Goal: Task Accomplishment & Management: Use online tool/utility

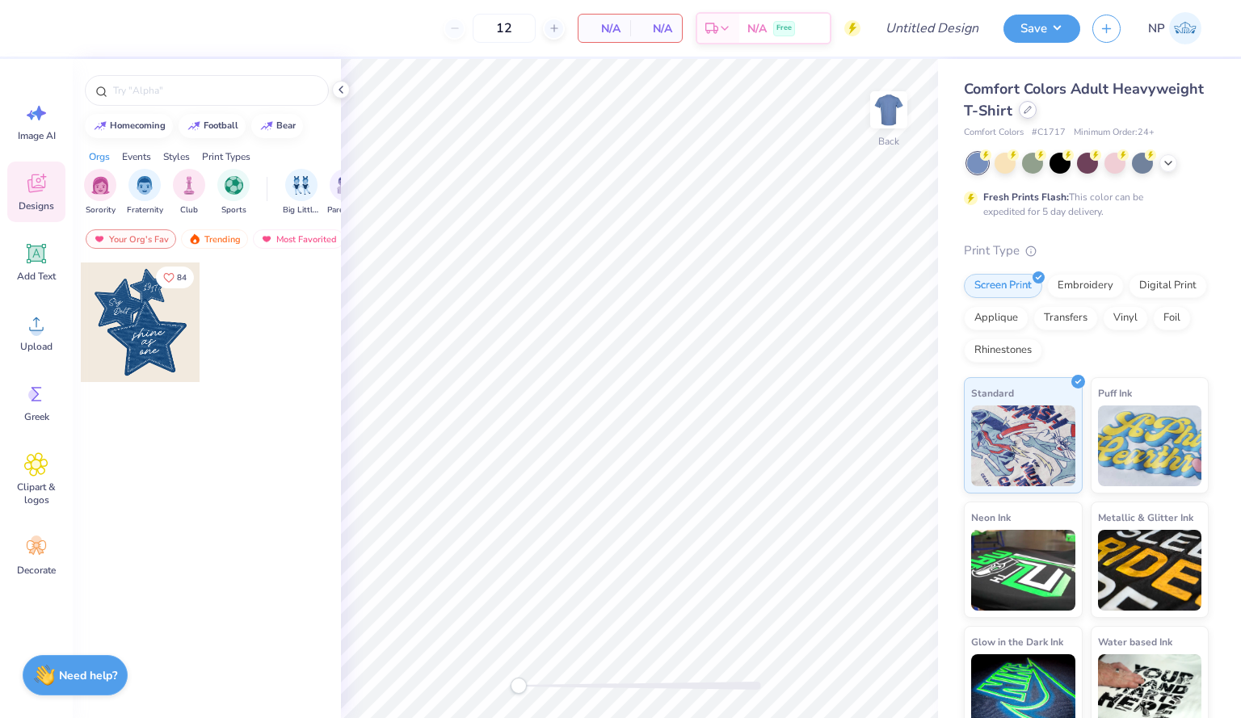
click at [1031, 111] on icon at bounding box center [1027, 110] width 8 height 8
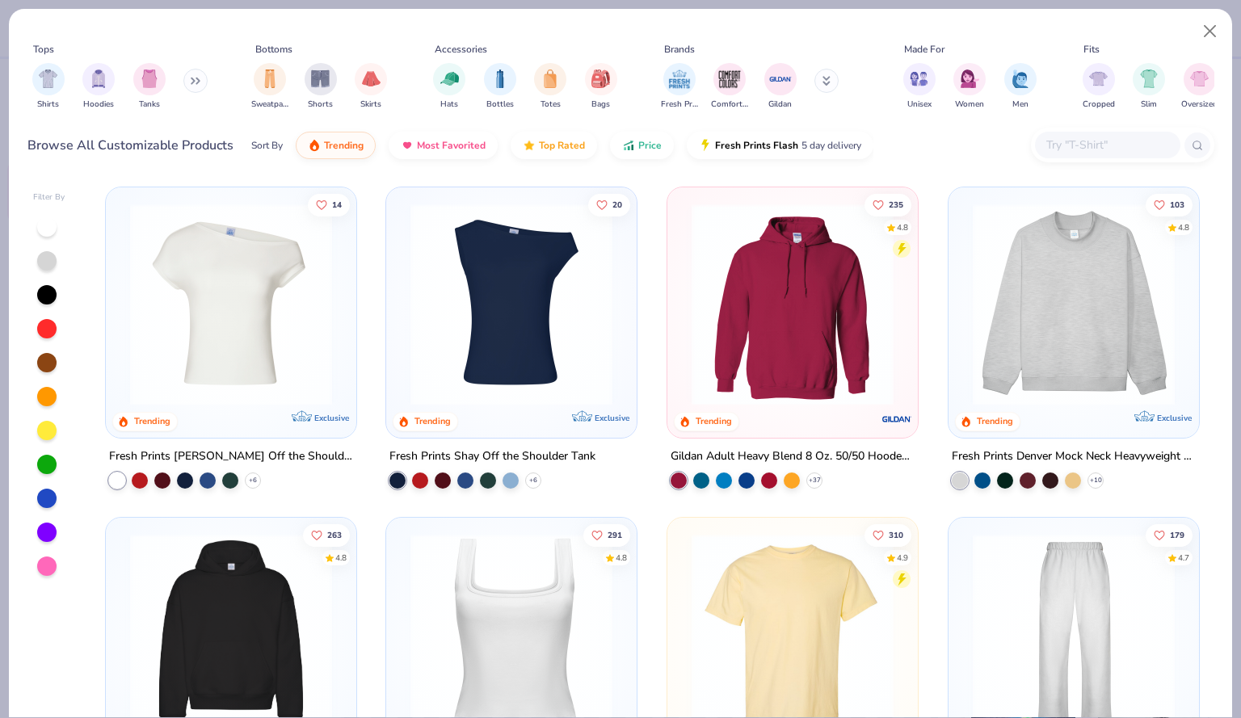
click at [1078, 316] on img at bounding box center [1073, 305] width 218 height 202
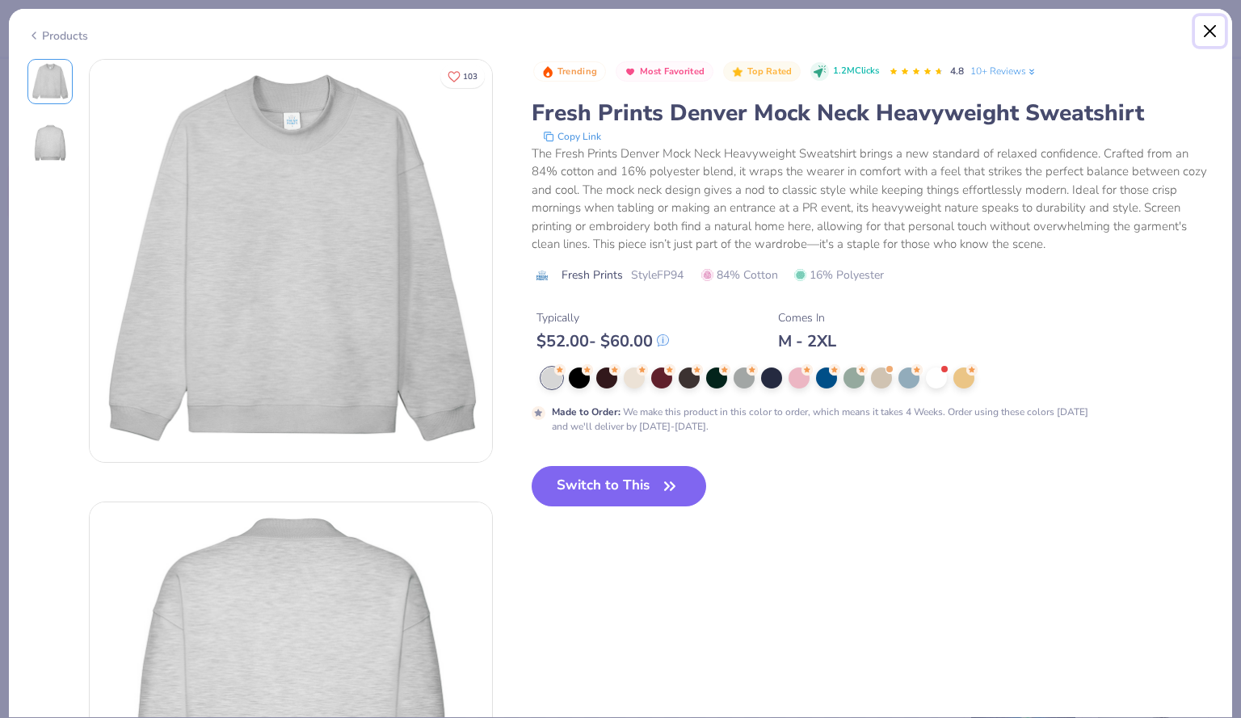
click at [1212, 32] on button "Close" at bounding box center [1210, 31] width 31 height 31
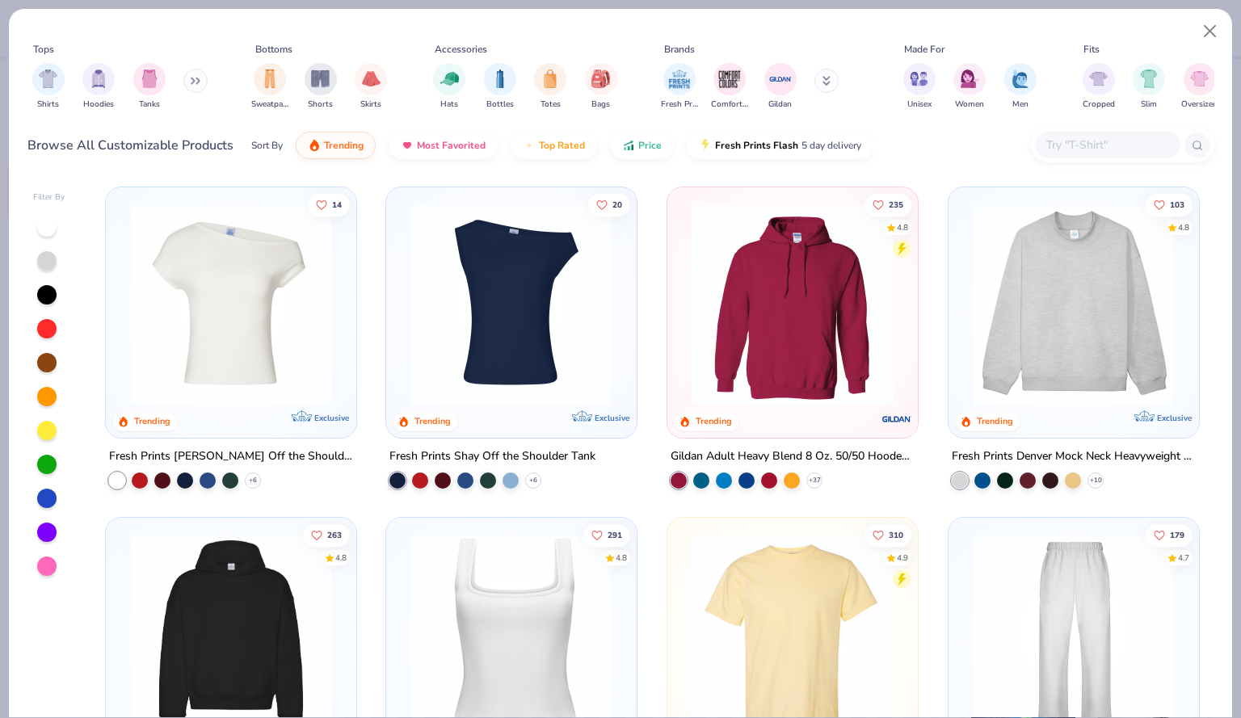
click at [197, 91] on button at bounding box center [195, 81] width 24 height 24
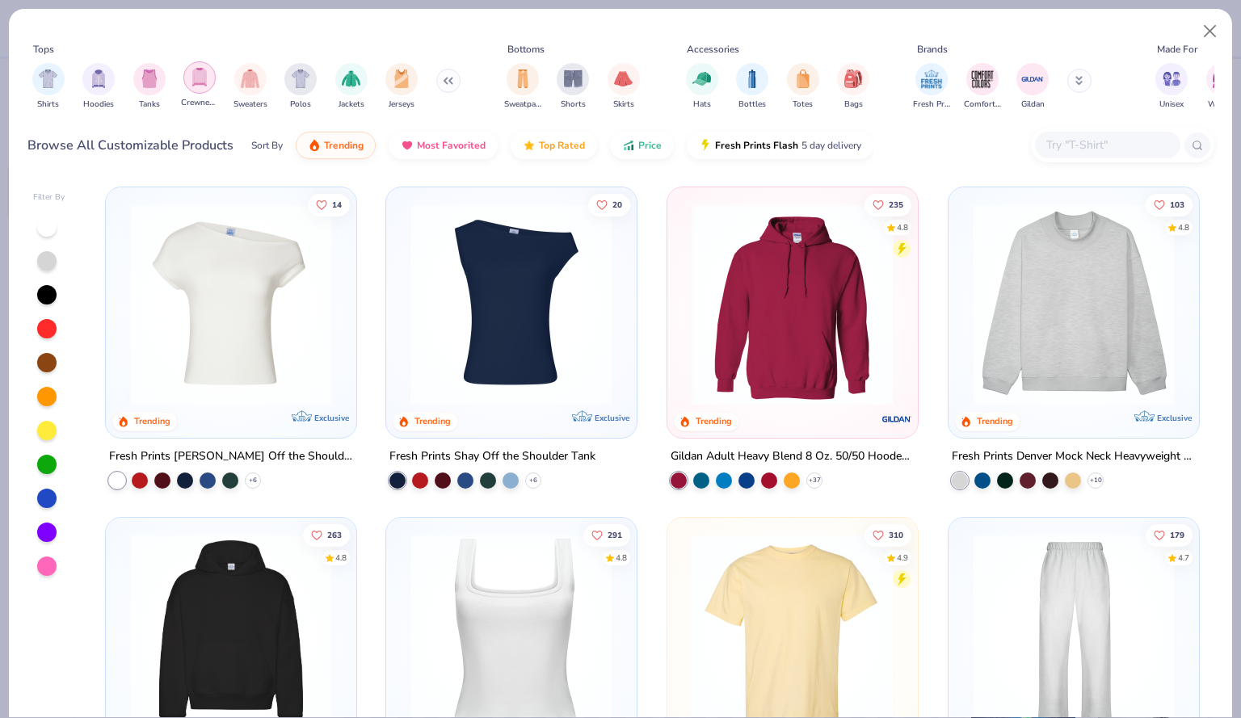
click at [191, 82] on img "filter for Crewnecks" at bounding box center [200, 77] width 18 height 19
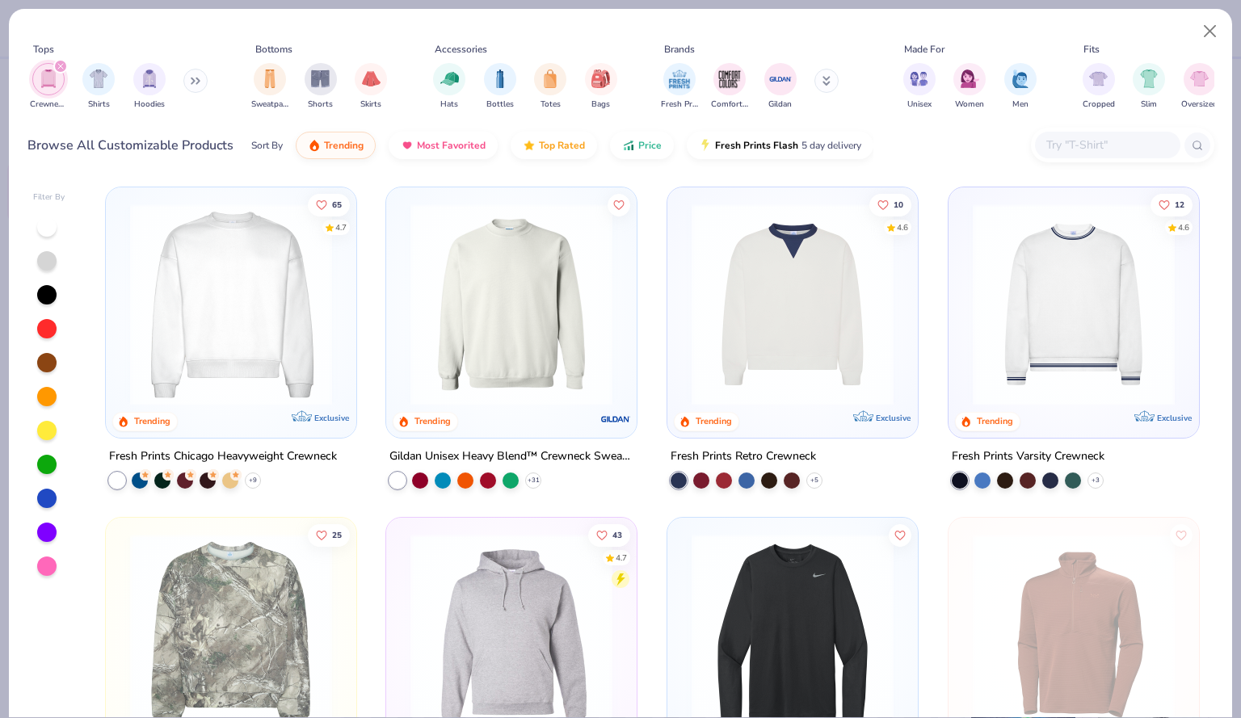
click at [532, 288] on img at bounding box center [511, 305] width 218 height 202
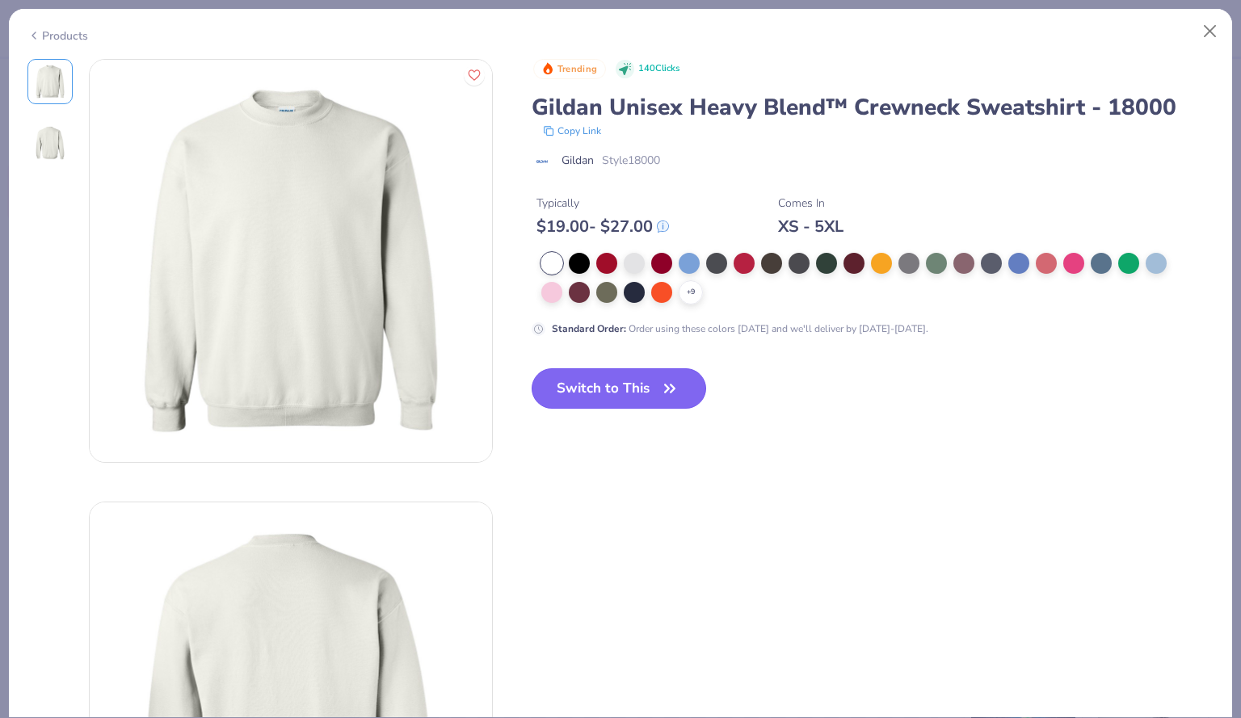
click at [636, 372] on button "Switch to This" at bounding box center [618, 388] width 175 height 40
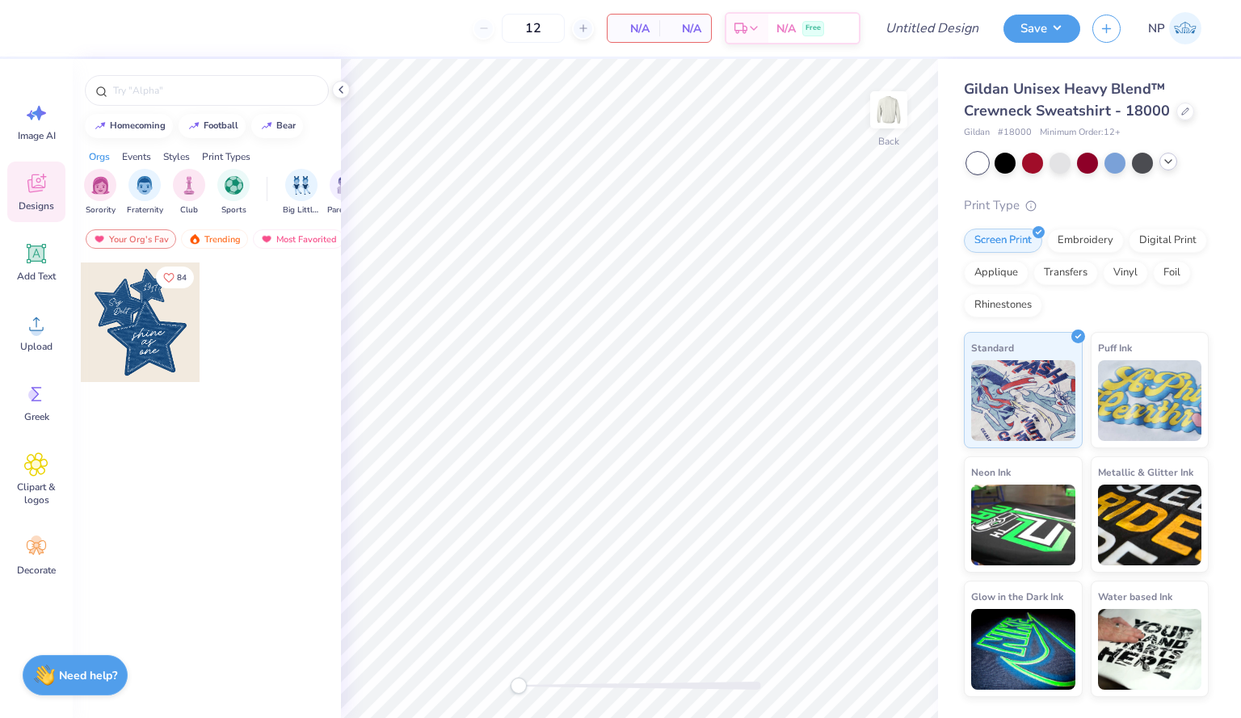
click at [1163, 166] on icon at bounding box center [1168, 161] width 13 height 13
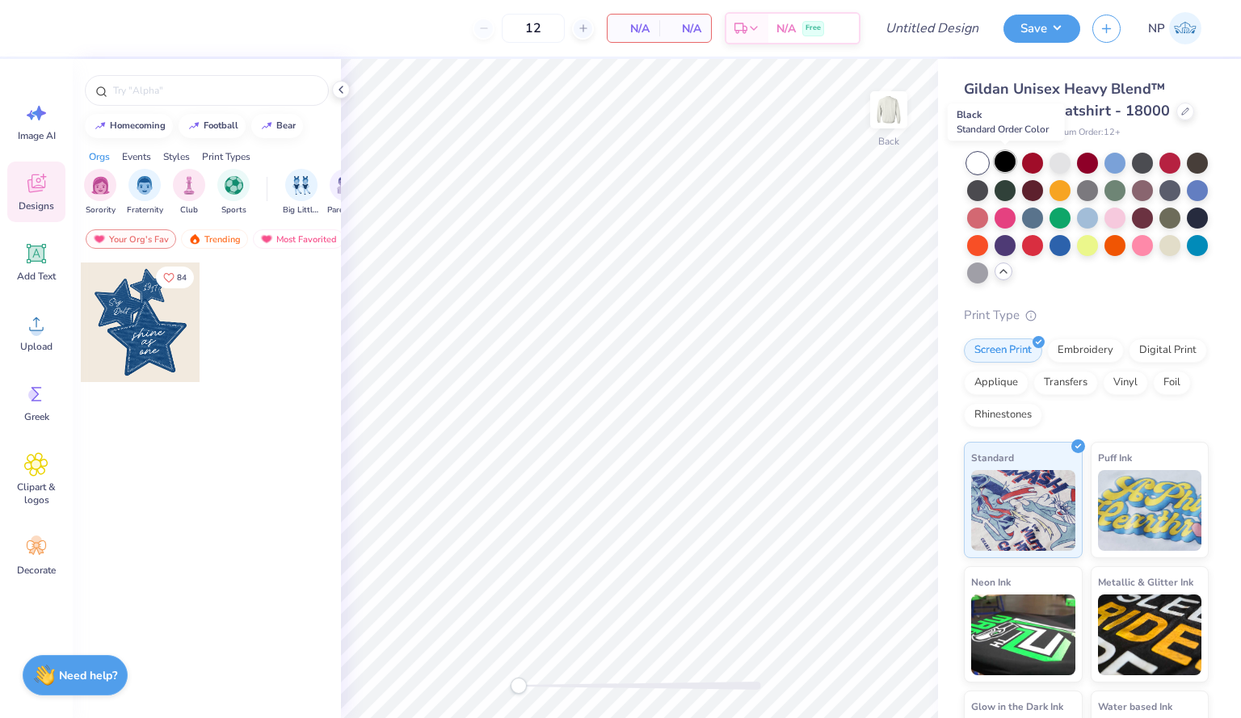
click at [1002, 163] on div at bounding box center [1004, 161] width 21 height 21
click at [1015, 190] on div at bounding box center [1004, 189] width 21 height 21
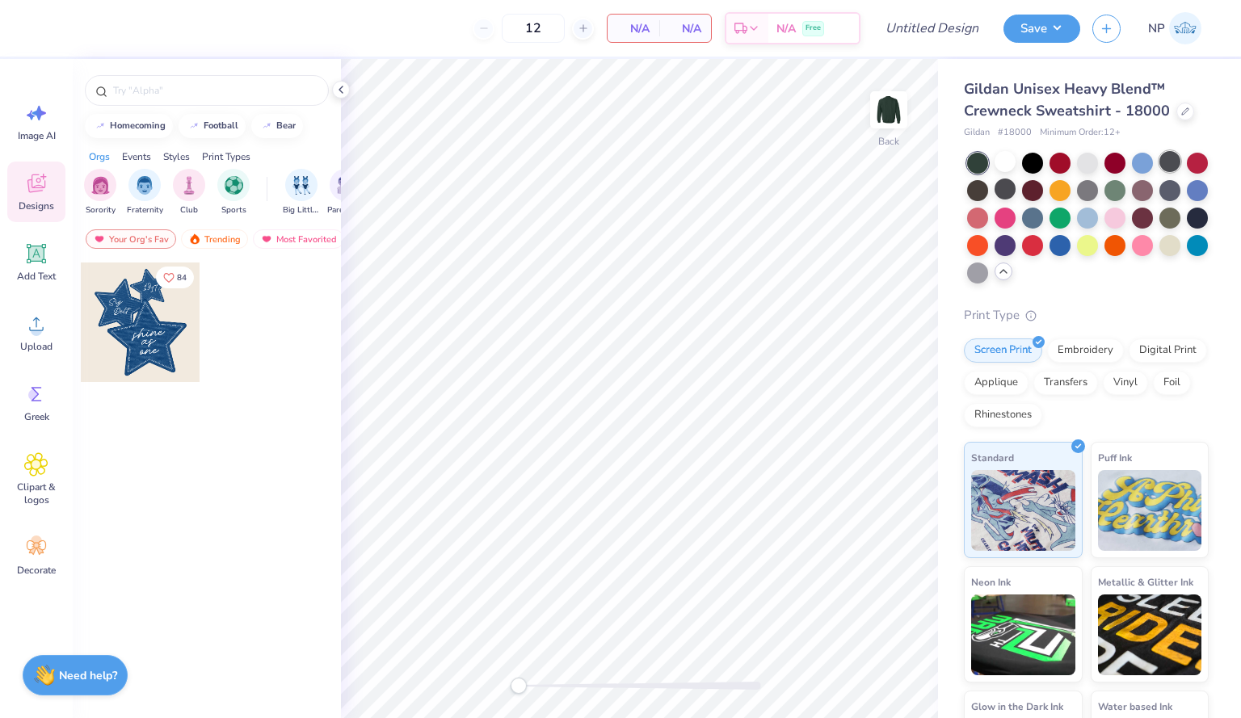
click at [1165, 162] on div at bounding box center [1169, 161] width 21 height 21
click at [1070, 240] on div at bounding box center [1059, 243] width 21 height 21
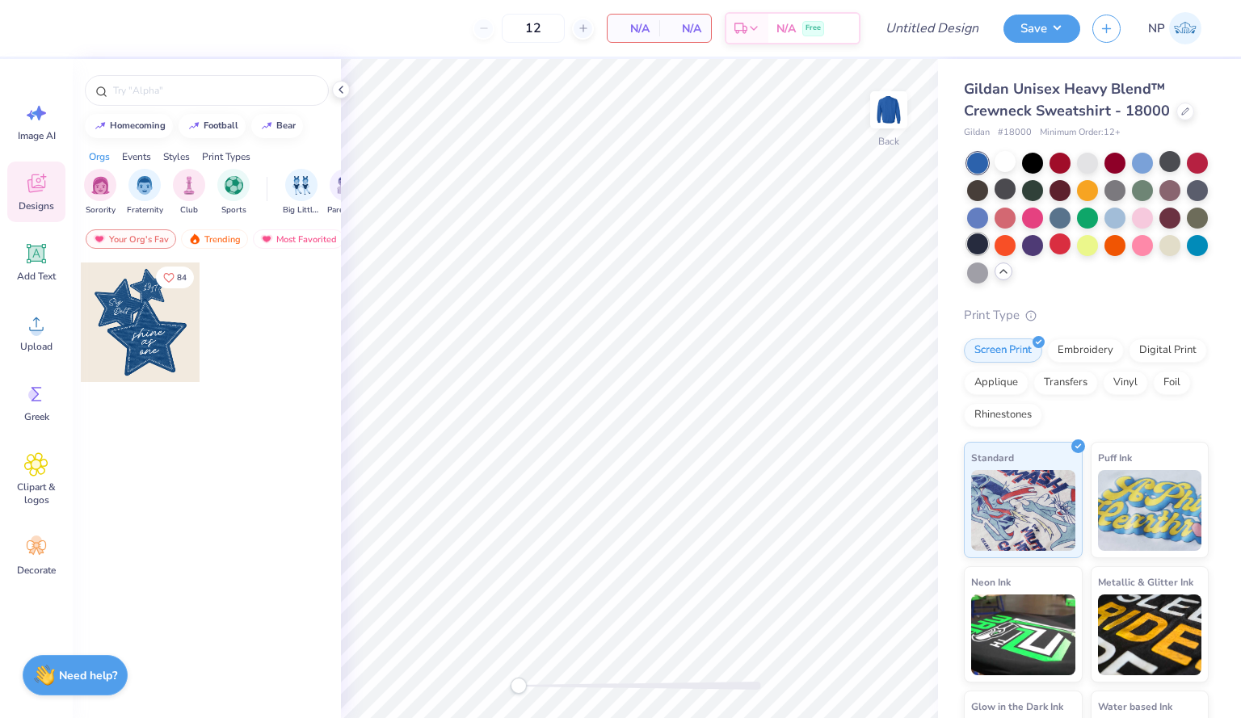
click at [988, 243] on div at bounding box center [977, 243] width 21 height 21
click at [1001, 161] on div at bounding box center [1004, 161] width 21 height 21
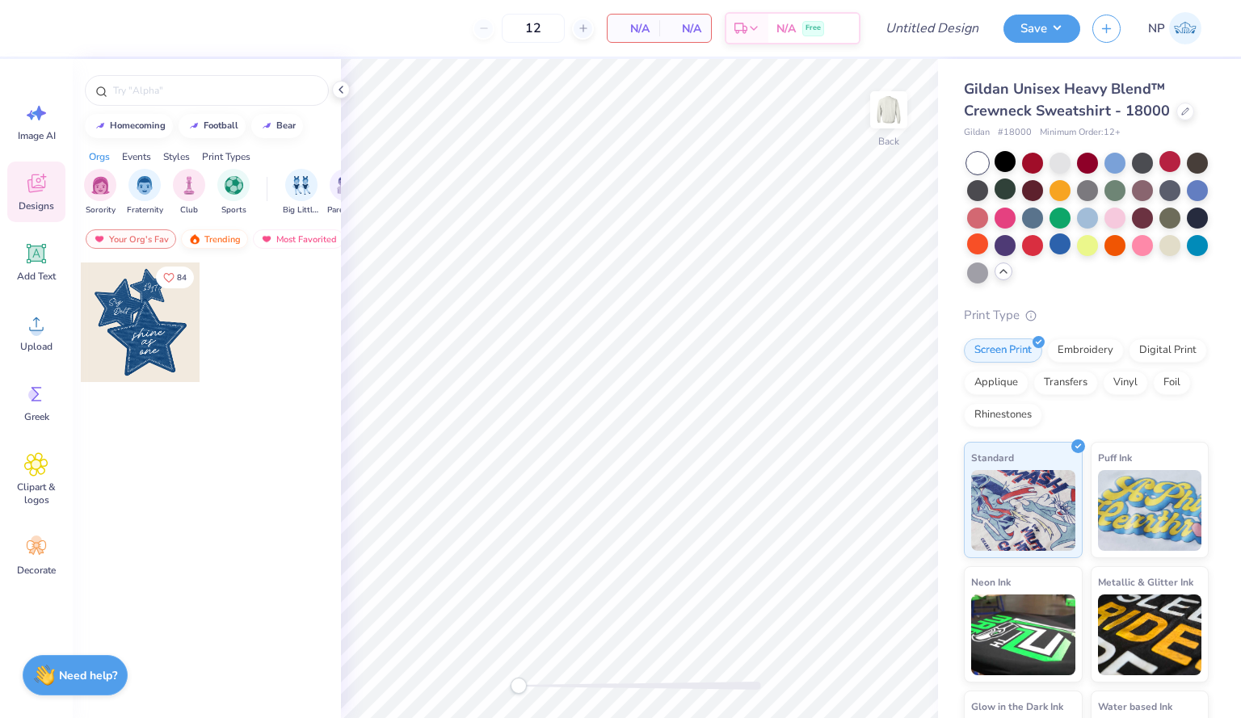
click at [200, 235] on div "Trending" at bounding box center [214, 238] width 67 height 19
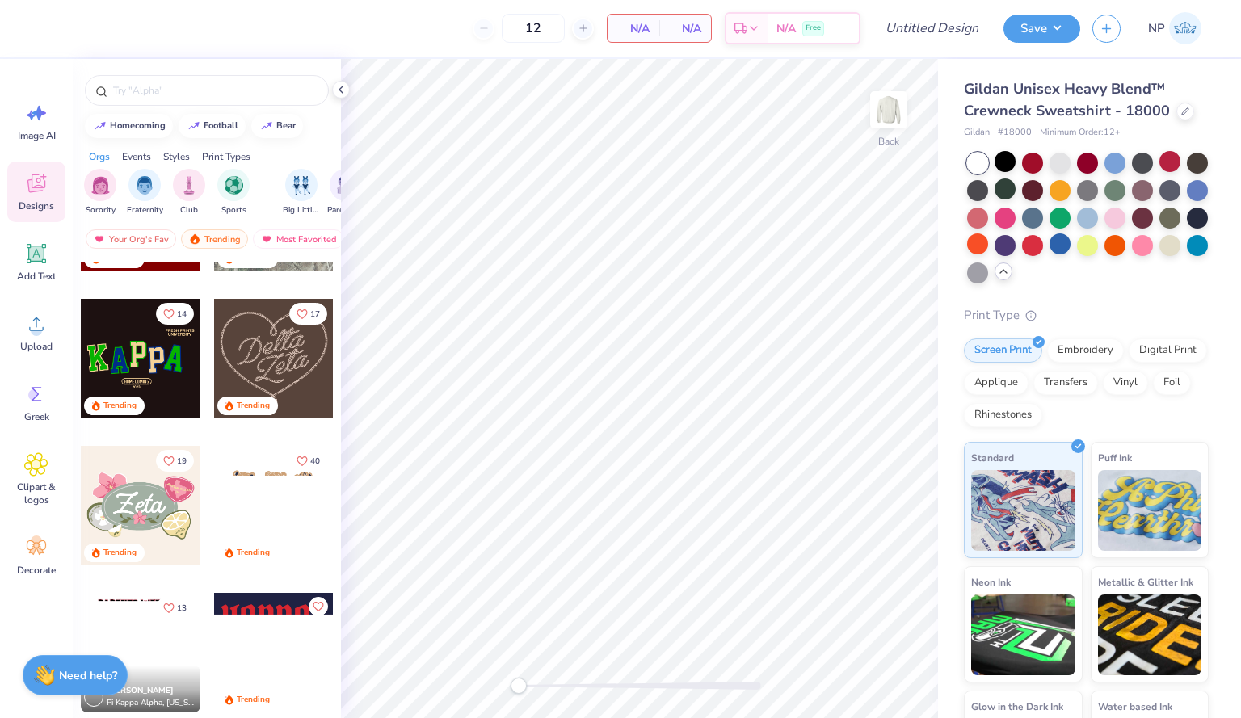
scroll to position [725, 0]
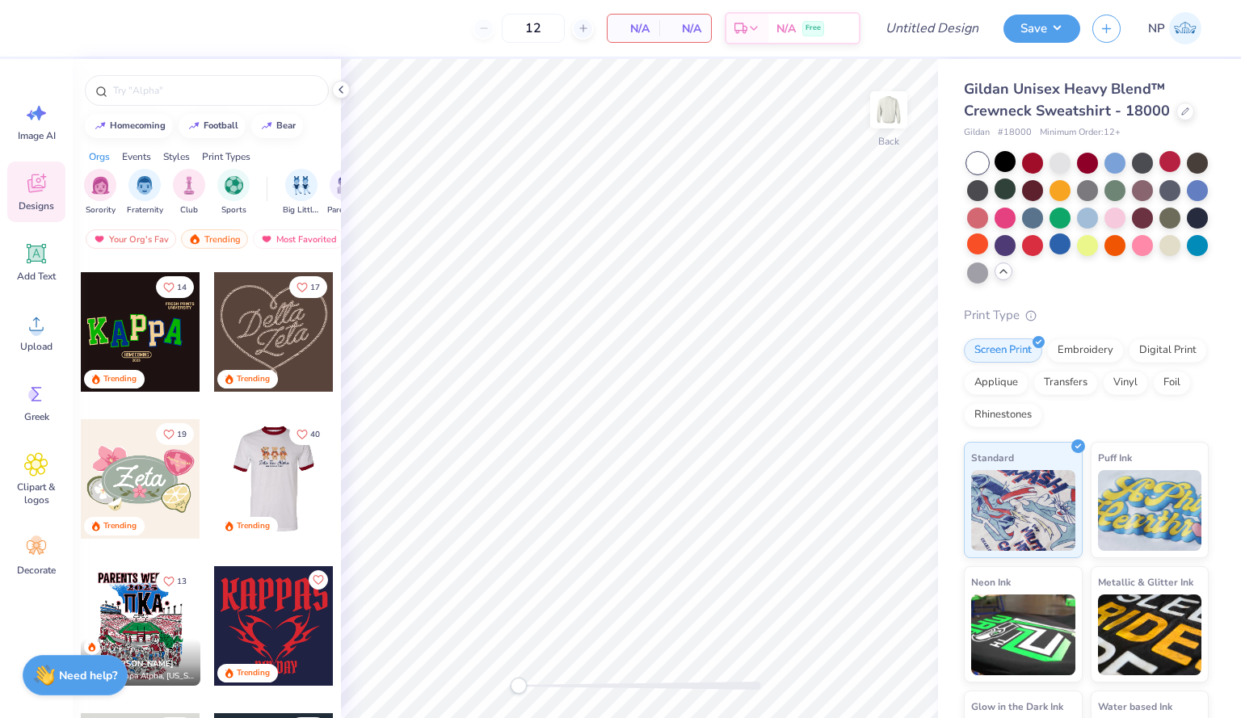
click at [262, 477] on div at bounding box center [274, 479] width 359 height 120
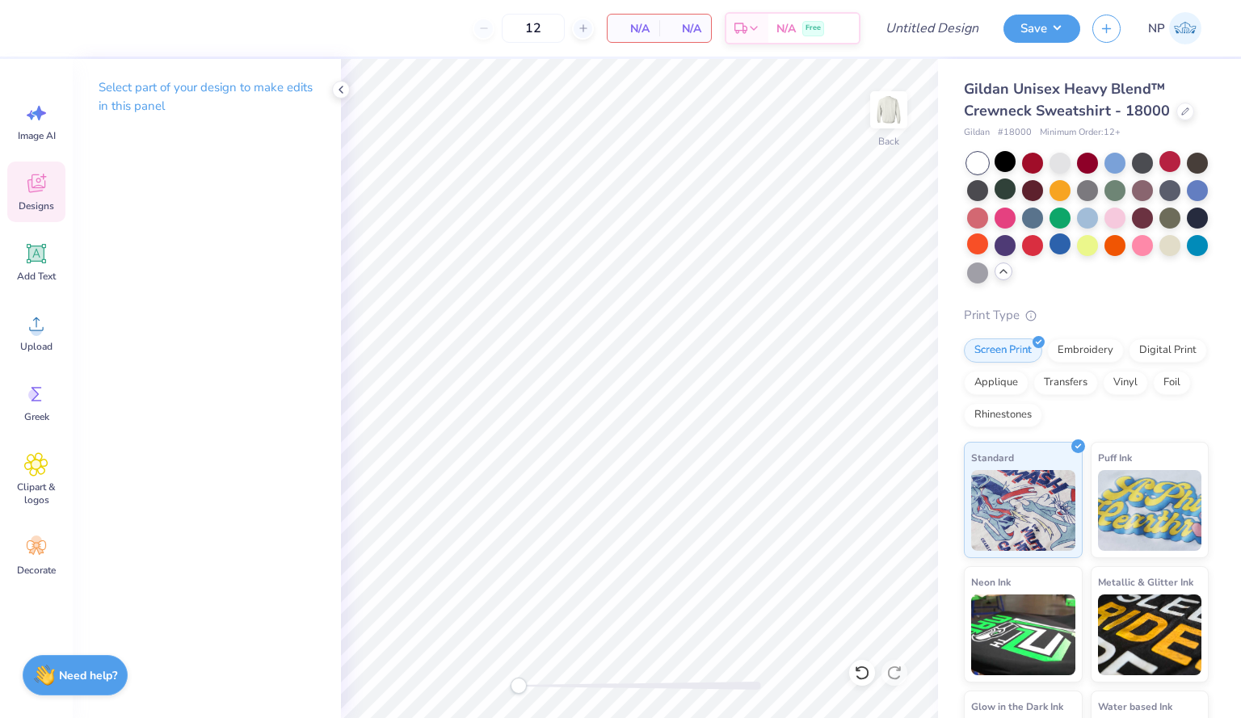
click at [48, 187] on div "Designs" at bounding box center [36, 192] width 58 height 61
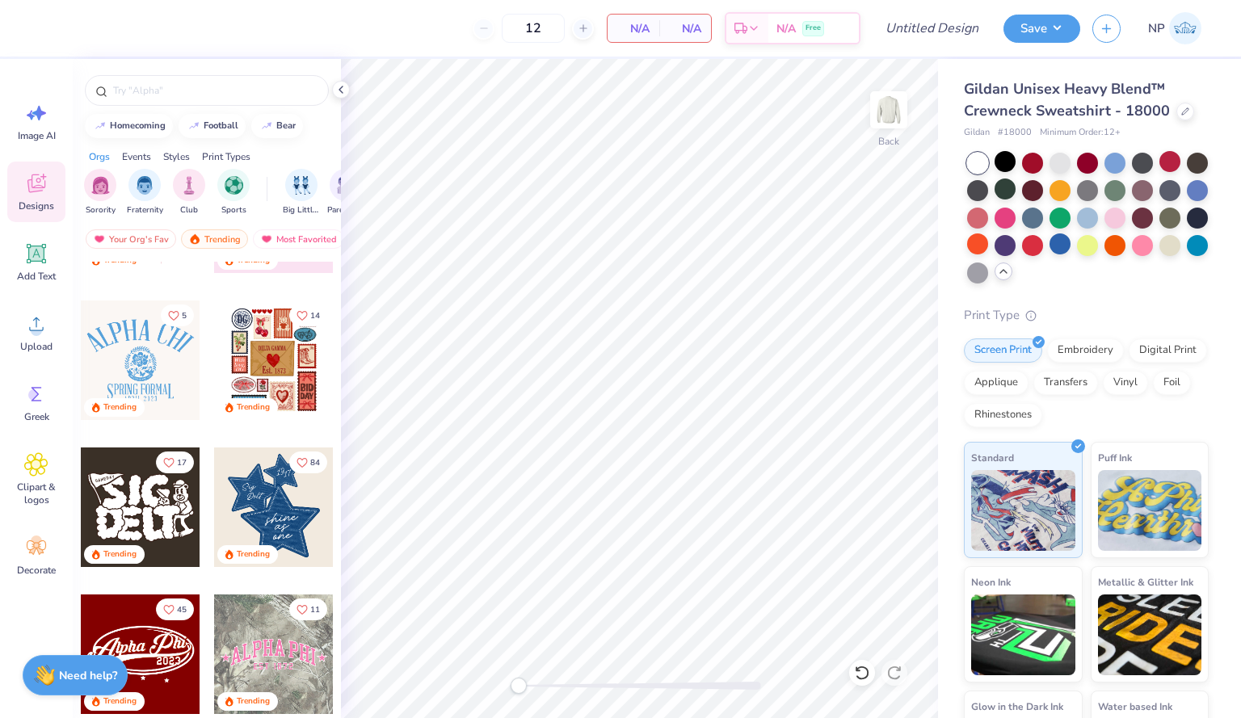
scroll to position [0, 0]
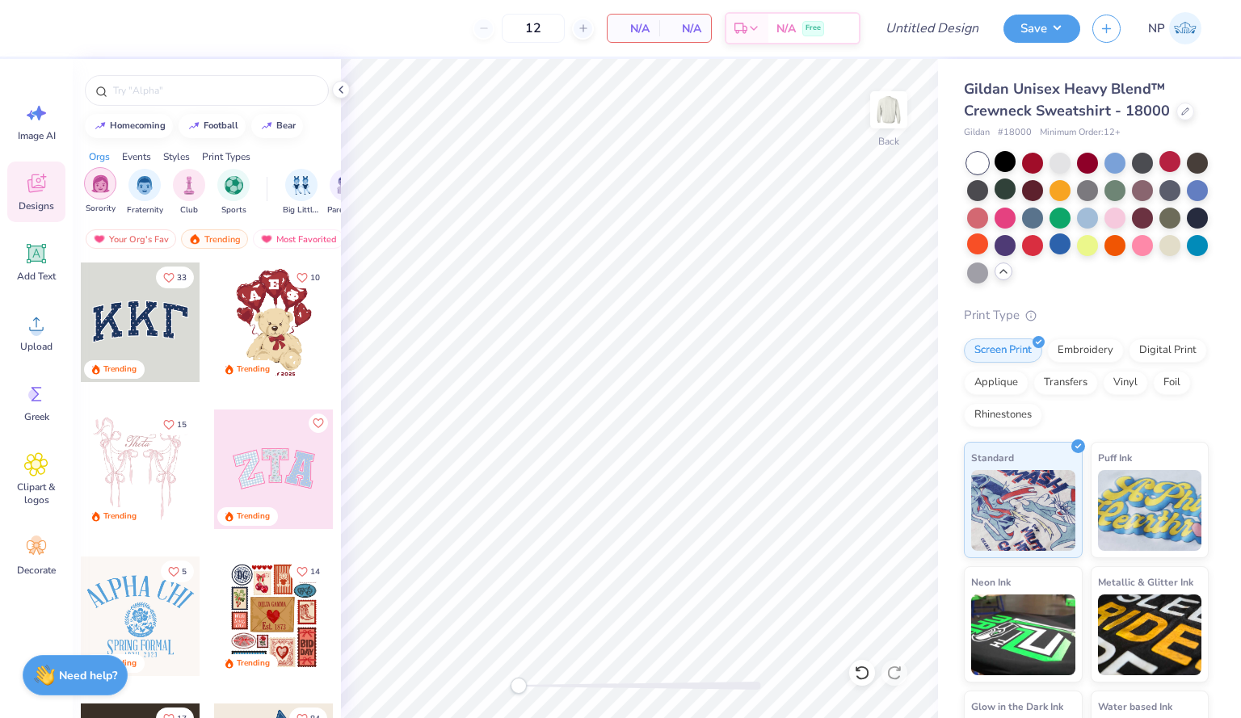
click at [102, 185] on img "filter for Sorority" at bounding box center [100, 183] width 19 height 19
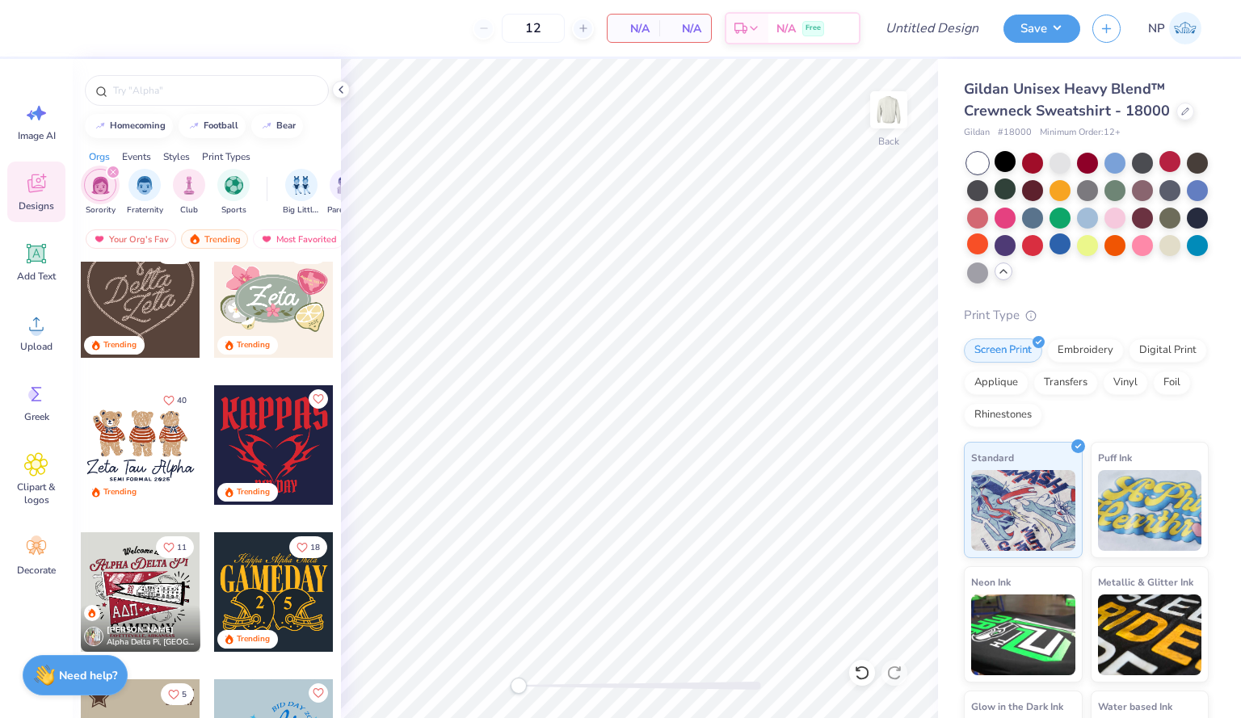
scroll to position [764, 0]
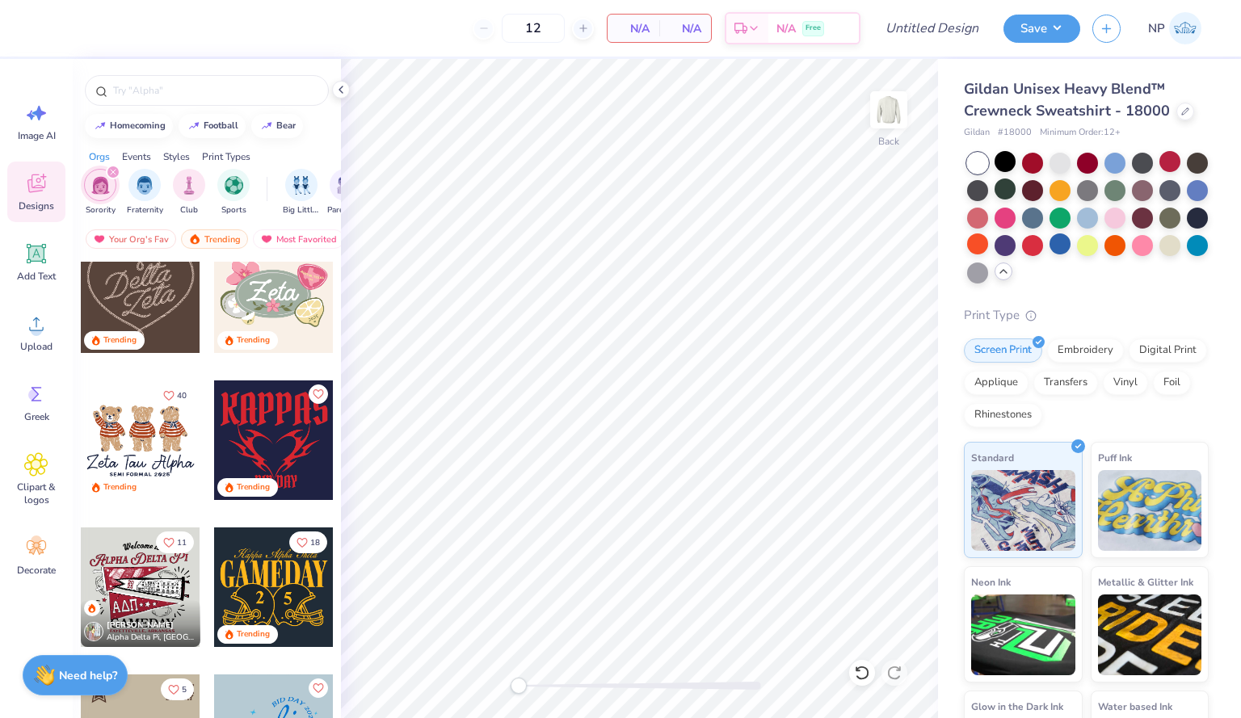
click at [136, 432] on div at bounding box center [141, 440] width 120 height 120
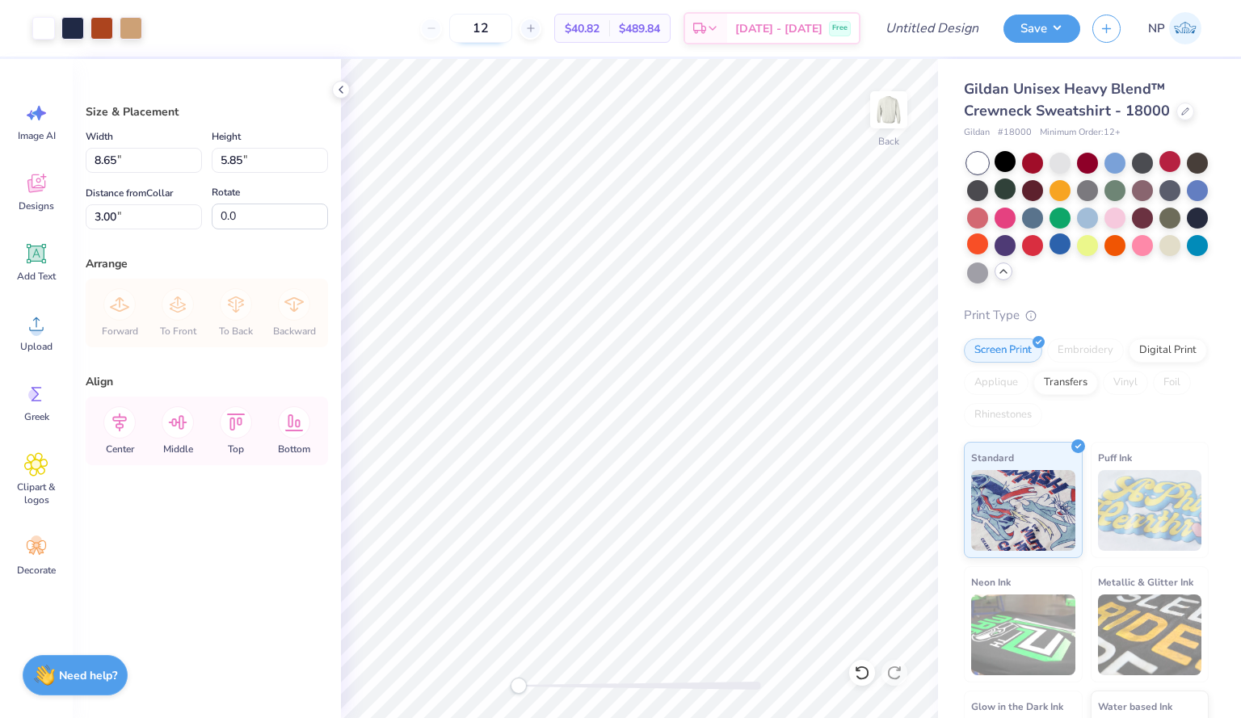
click at [512, 26] on input "12" at bounding box center [480, 28] width 63 height 29
type input "1"
click at [1128, 360] on div "Digital Print" at bounding box center [1167, 348] width 78 height 24
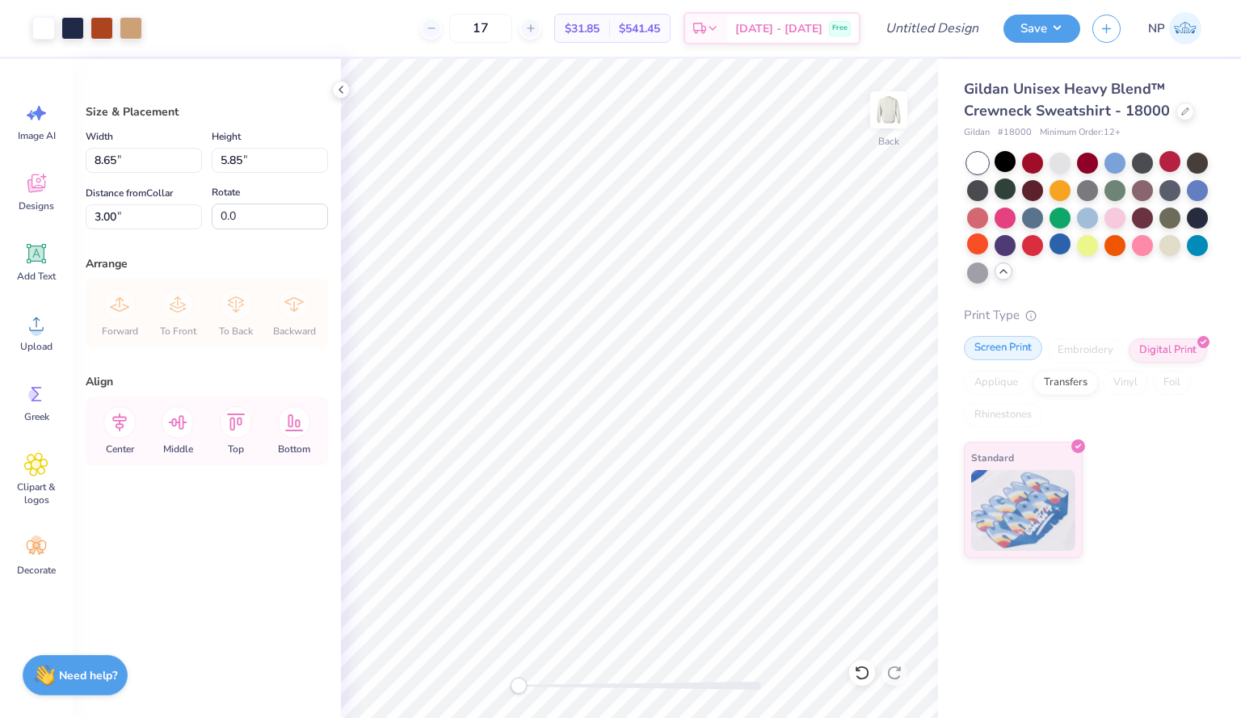
click at [1009, 350] on div "Screen Print" at bounding box center [1003, 348] width 78 height 24
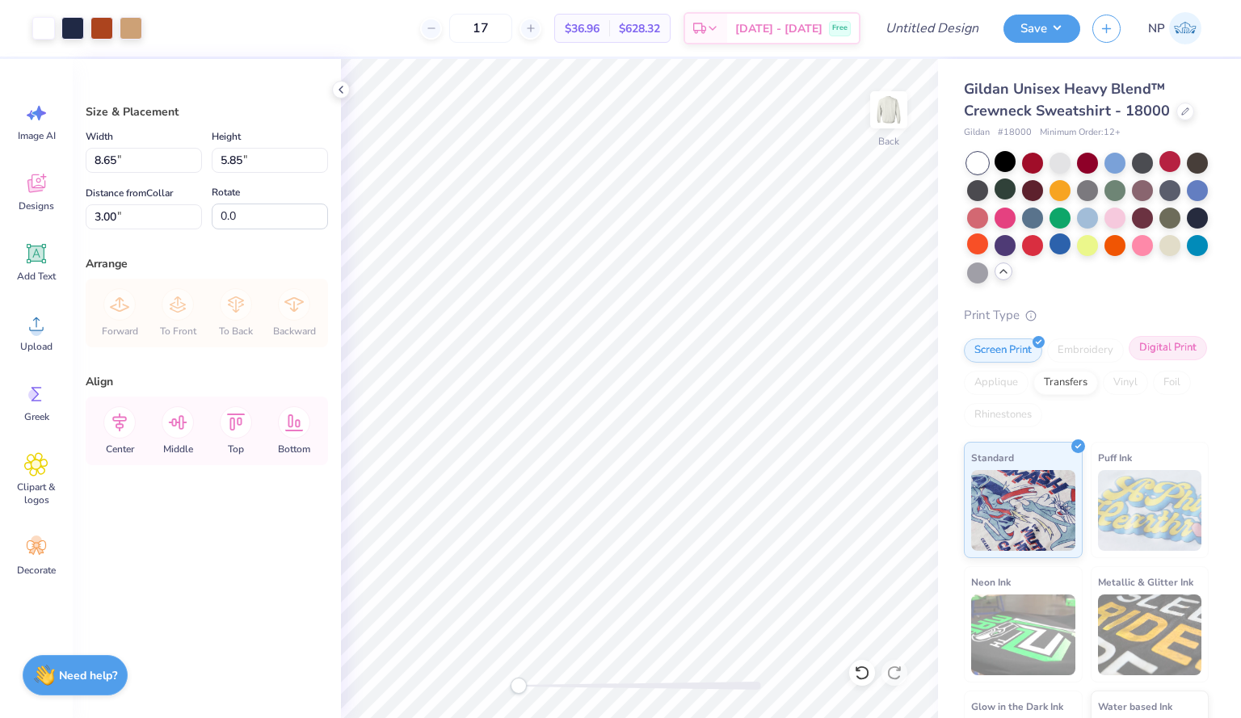
click at [1128, 360] on div "Digital Print" at bounding box center [1167, 348] width 78 height 24
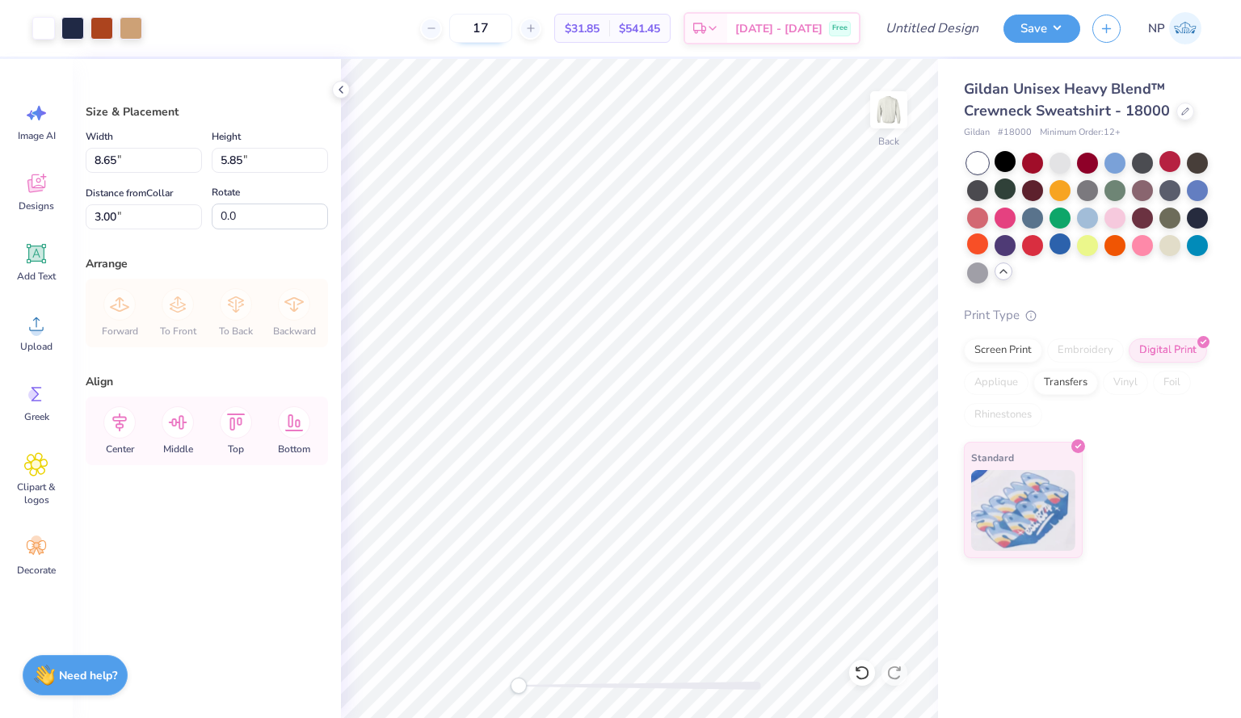
click at [512, 27] on input "17" at bounding box center [480, 28] width 63 height 29
type input "17"
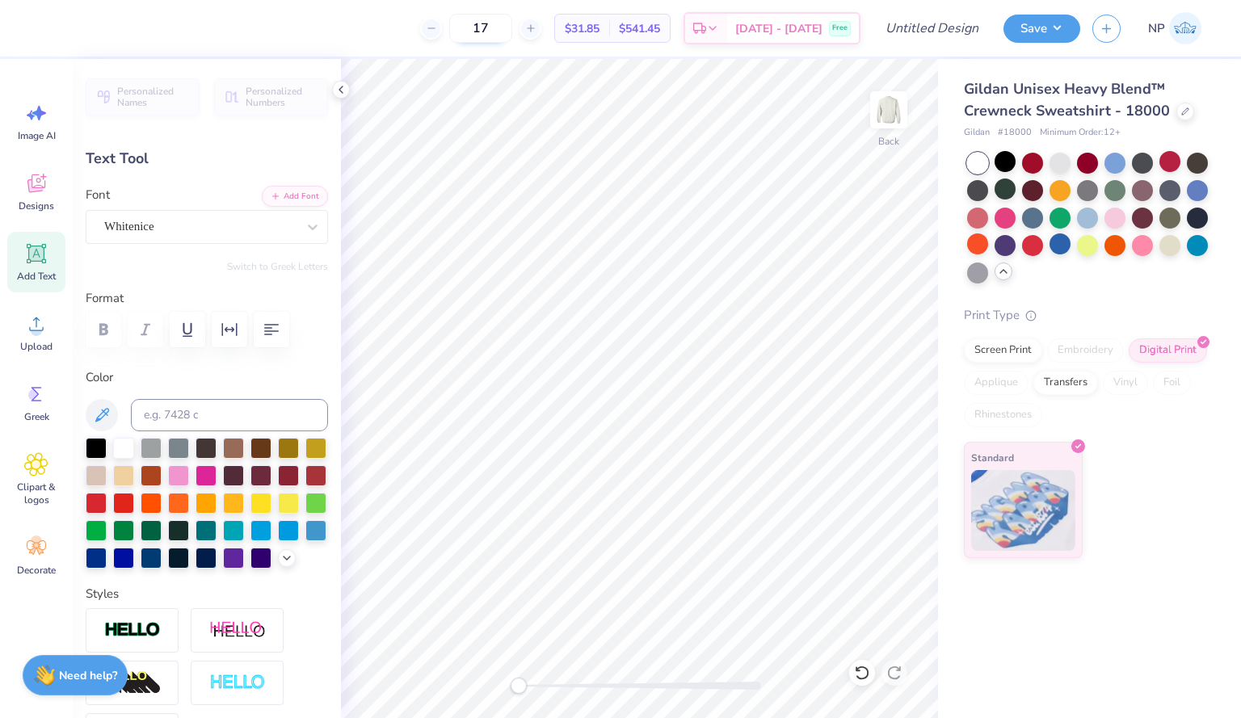
scroll to position [14, 6]
type textarea "Z"
type textarea "She means business"
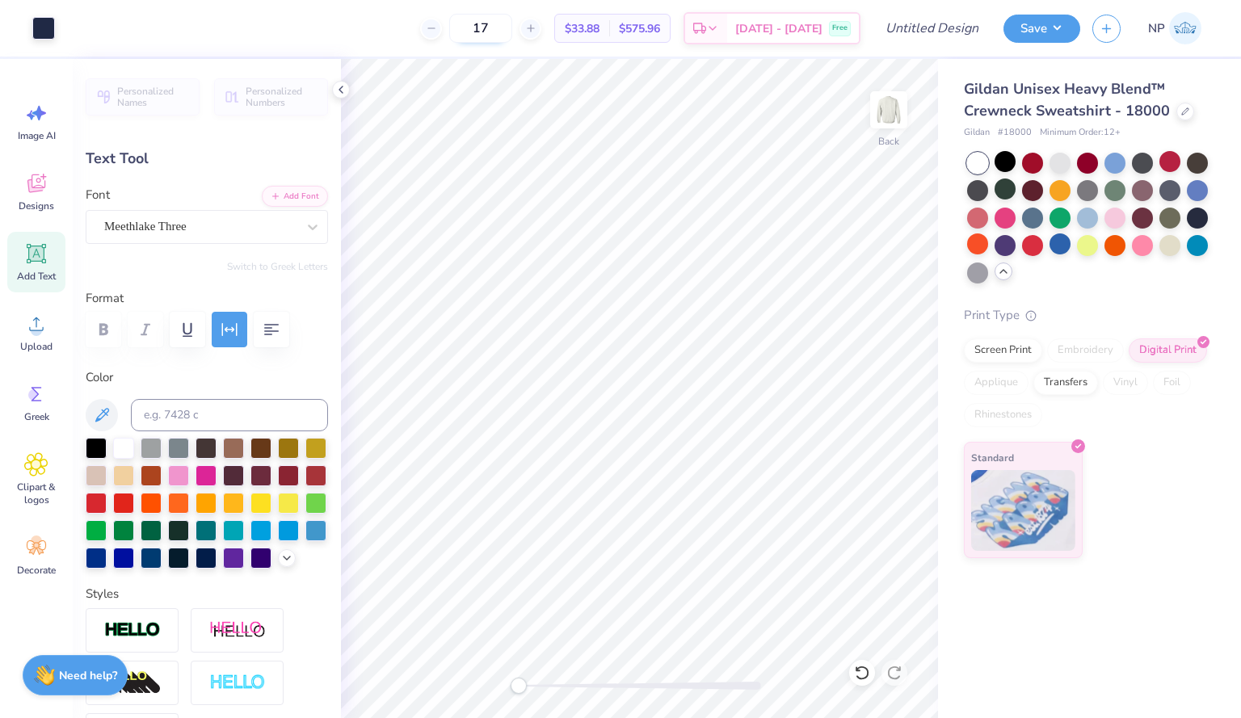
type input "4.86"
type input "0.31"
type input "8.54"
type input "10.06"
type input "1.30"
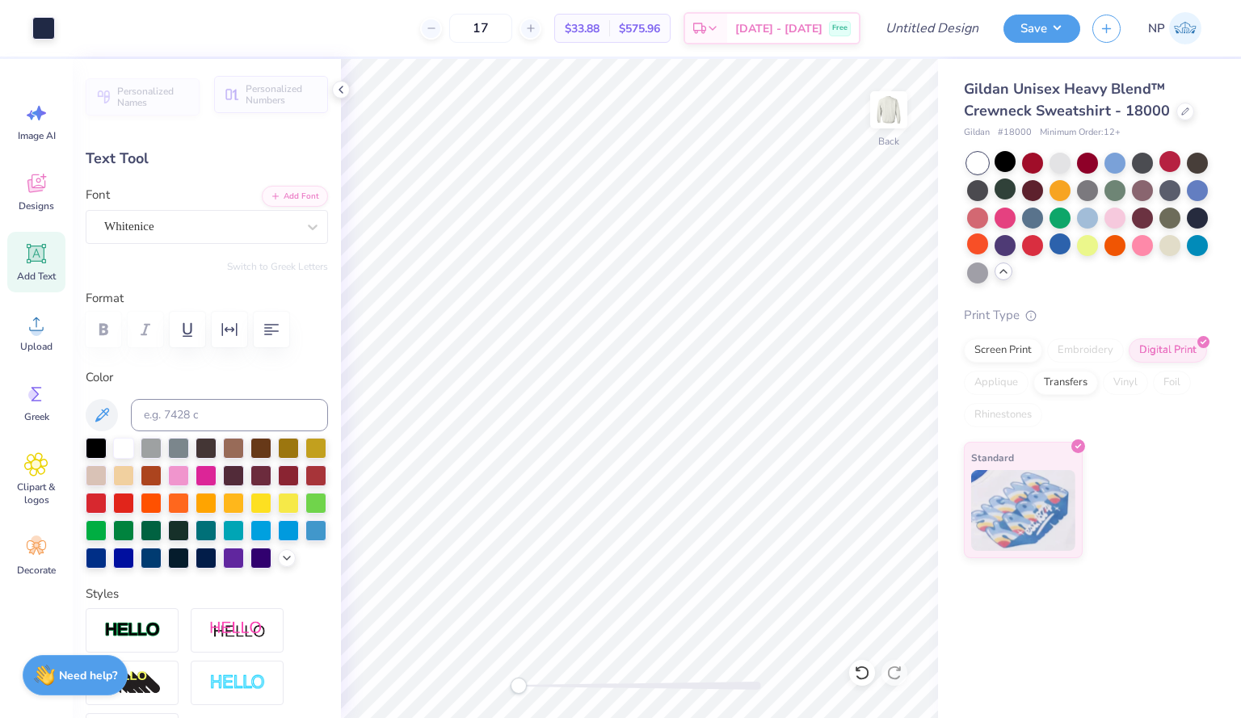
type input "7.21"
type textarea "She means business"
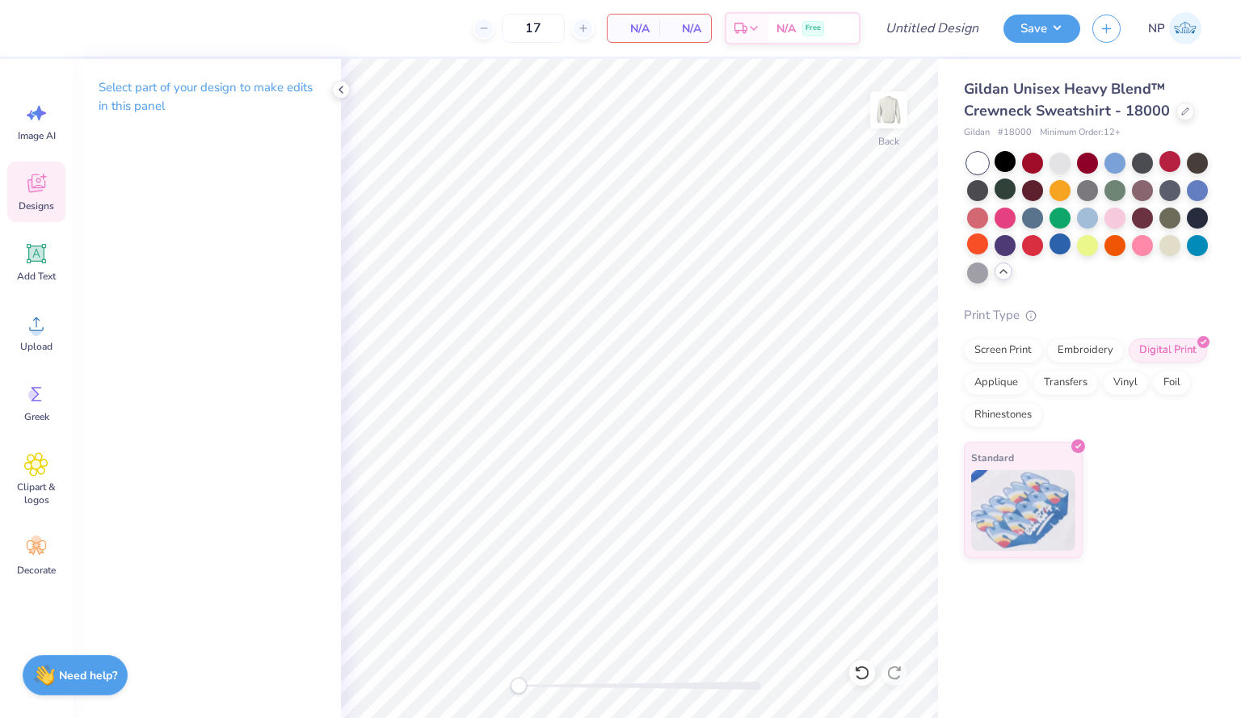
click at [39, 200] on span "Designs" at bounding box center [37, 206] width 36 height 13
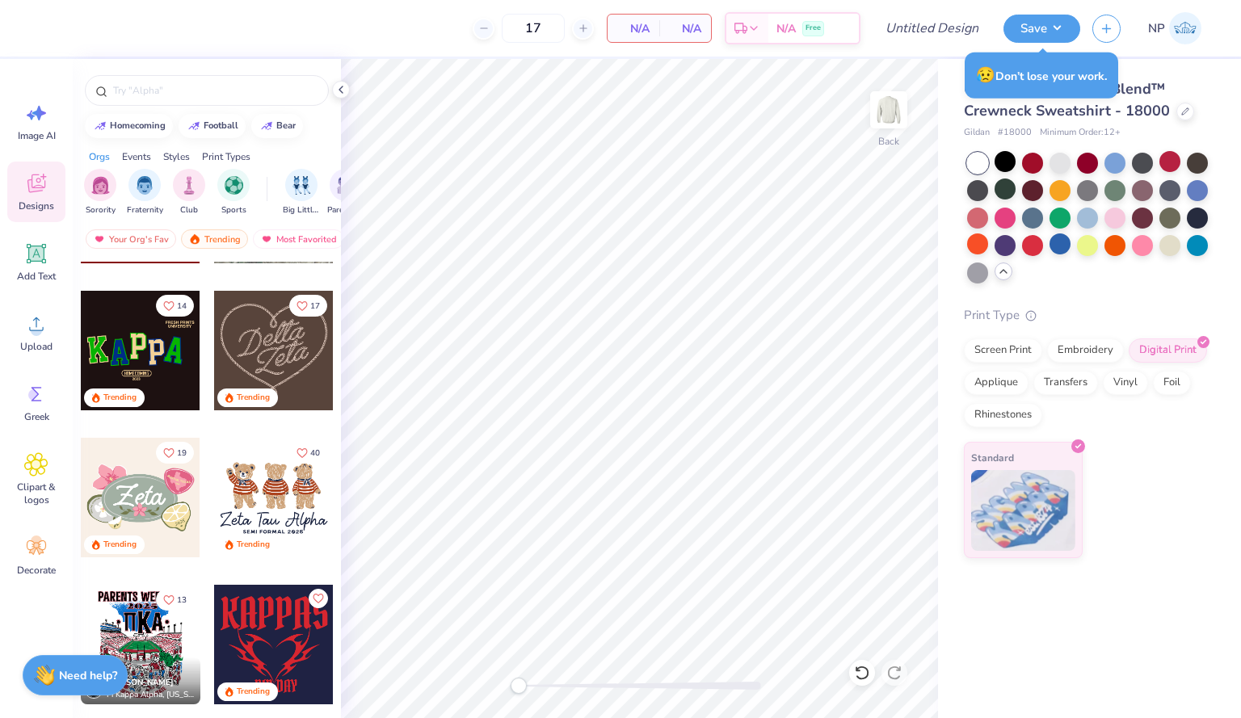
scroll to position [710, 0]
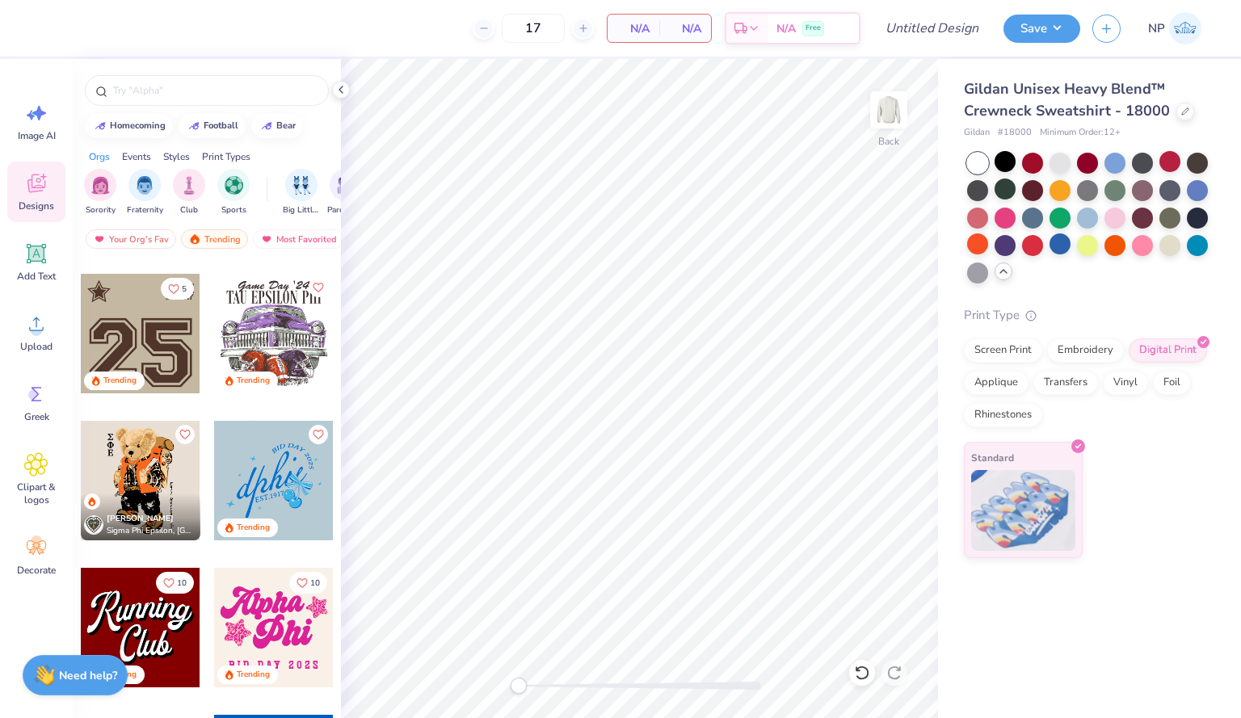
scroll to position [1330, 0]
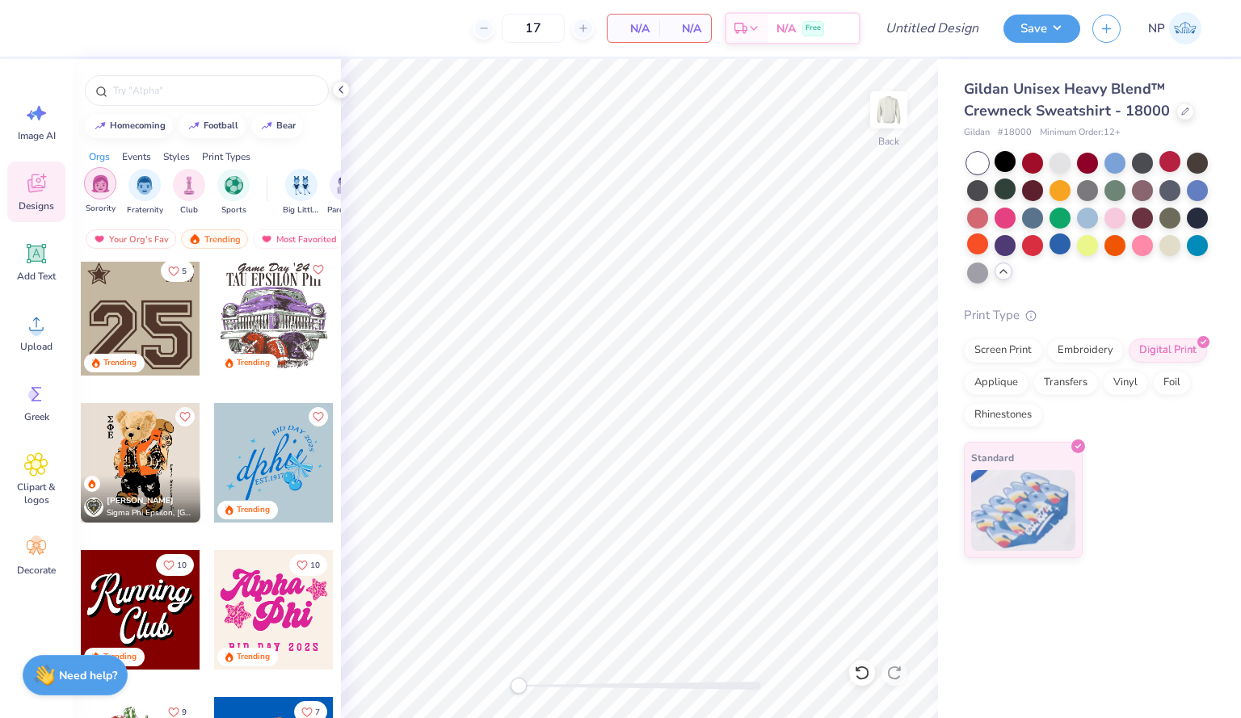
click at [98, 181] on img "filter for Sorority" at bounding box center [100, 183] width 19 height 19
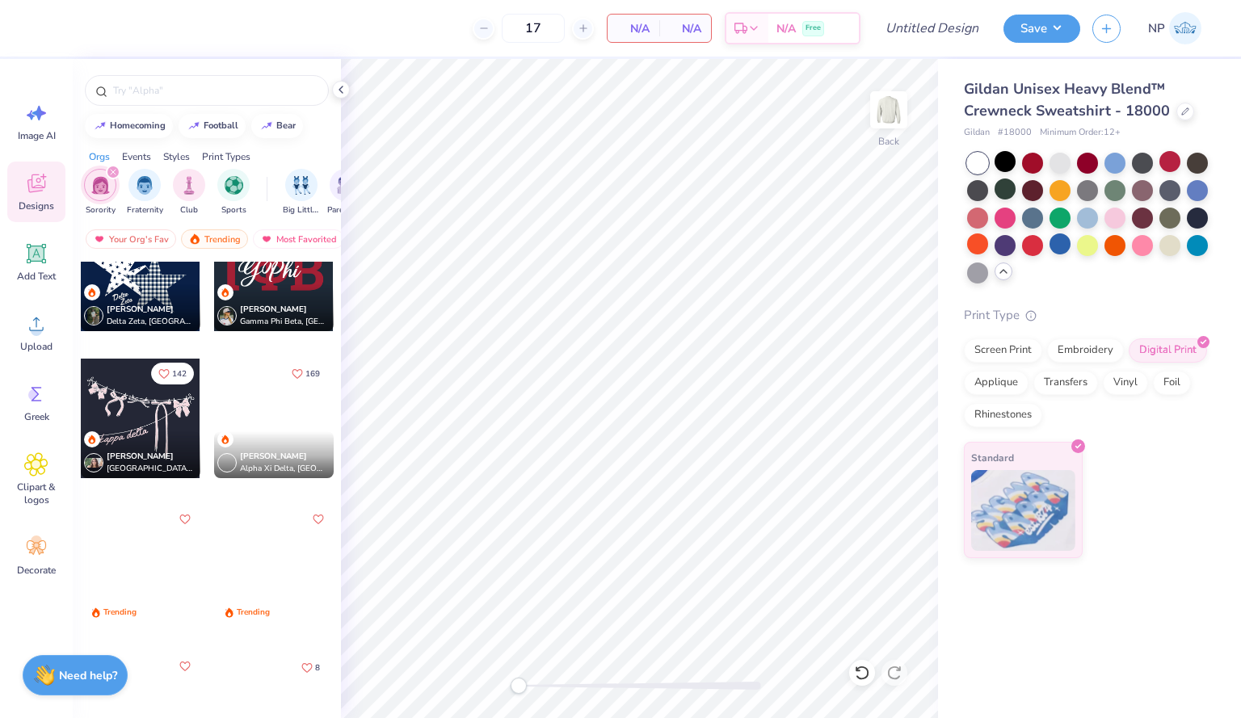
scroll to position [2562, 0]
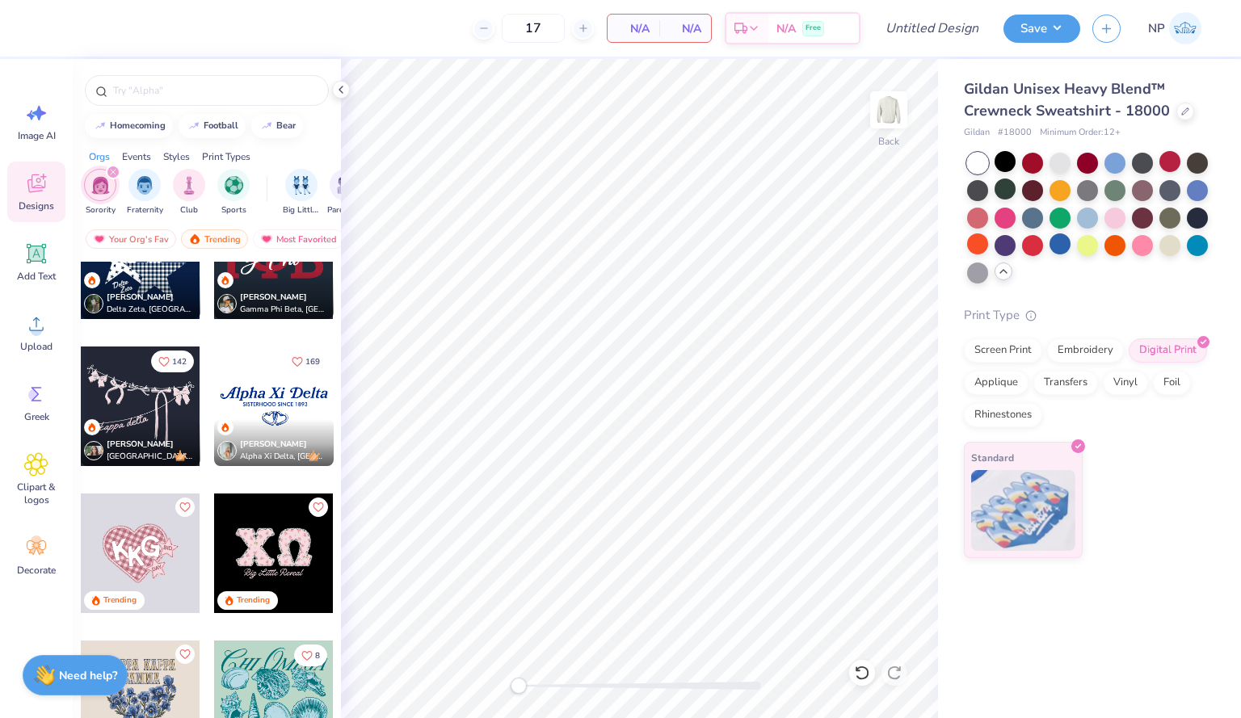
click at [257, 383] on div at bounding box center [274, 407] width 120 height 120
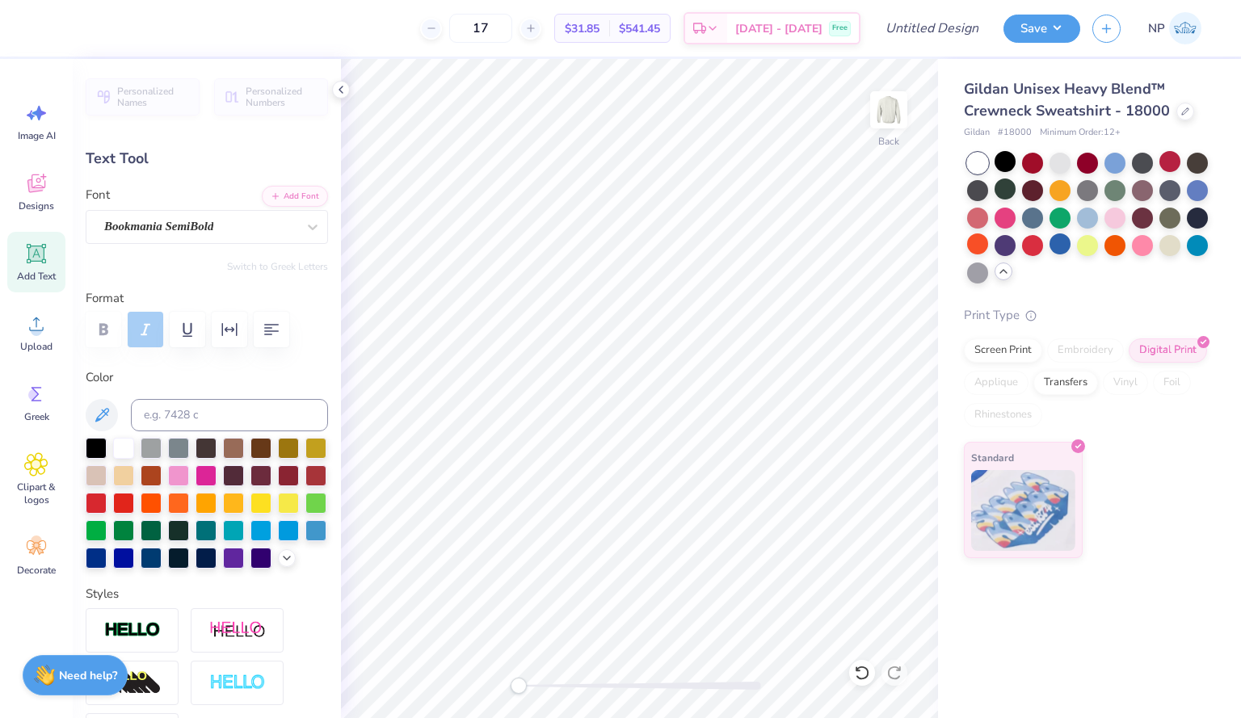
scroll to position [13, 2]
type textarea "e"
type input "2.80"
type input "1.29"
type input "4.56"
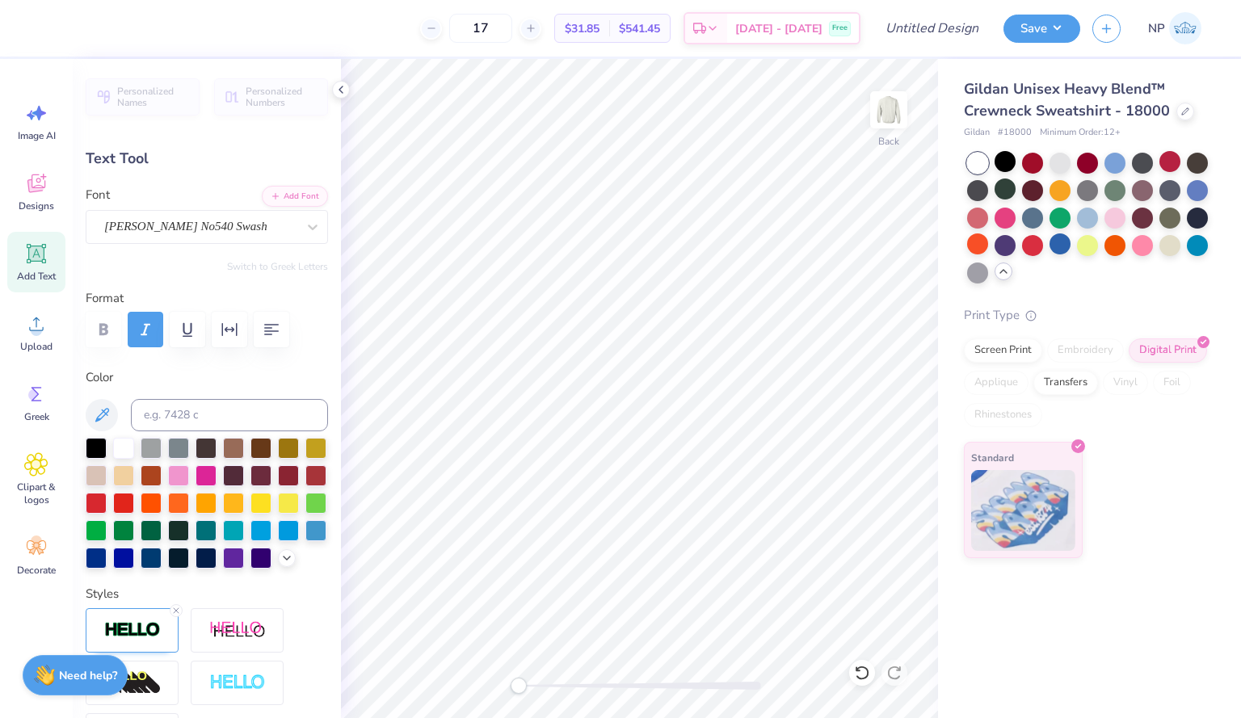
type input "1.62"
type input "1.13"
type input "4.54"
type input "-4.6"
type input "2.80"
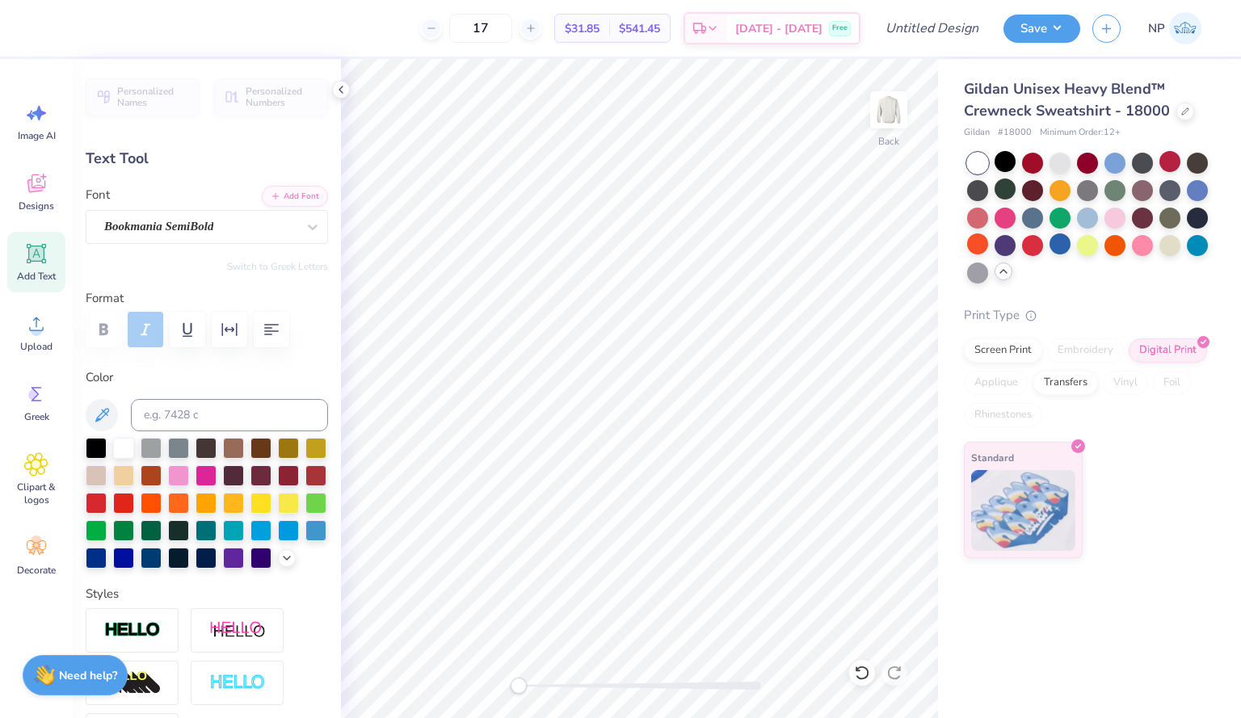
type input "1.29"
type input "4.56"
type input "0.0"
type input "1.76"
type input "1.23"
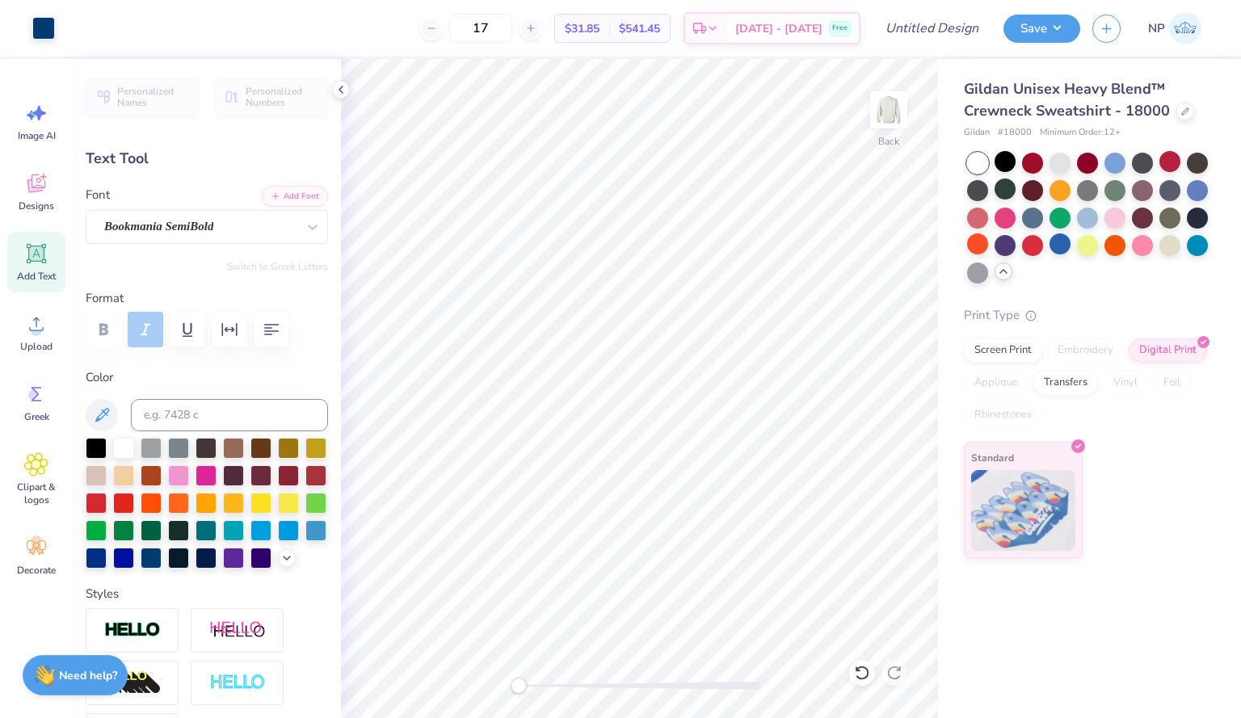
type input "4.53"
type input "-4.6"
type input "0.0"
type input "1.53"
type input "1.00"
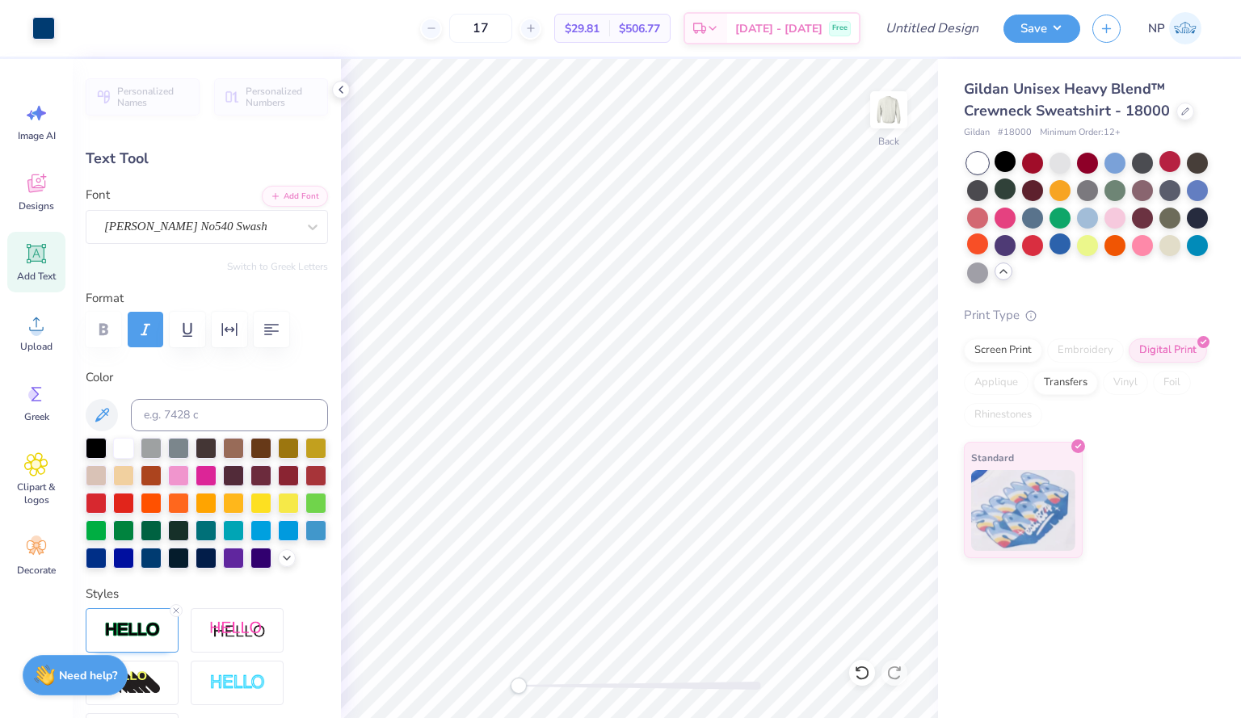
type input "4.60"
type textarea "X"
type textarea "She Means Business"
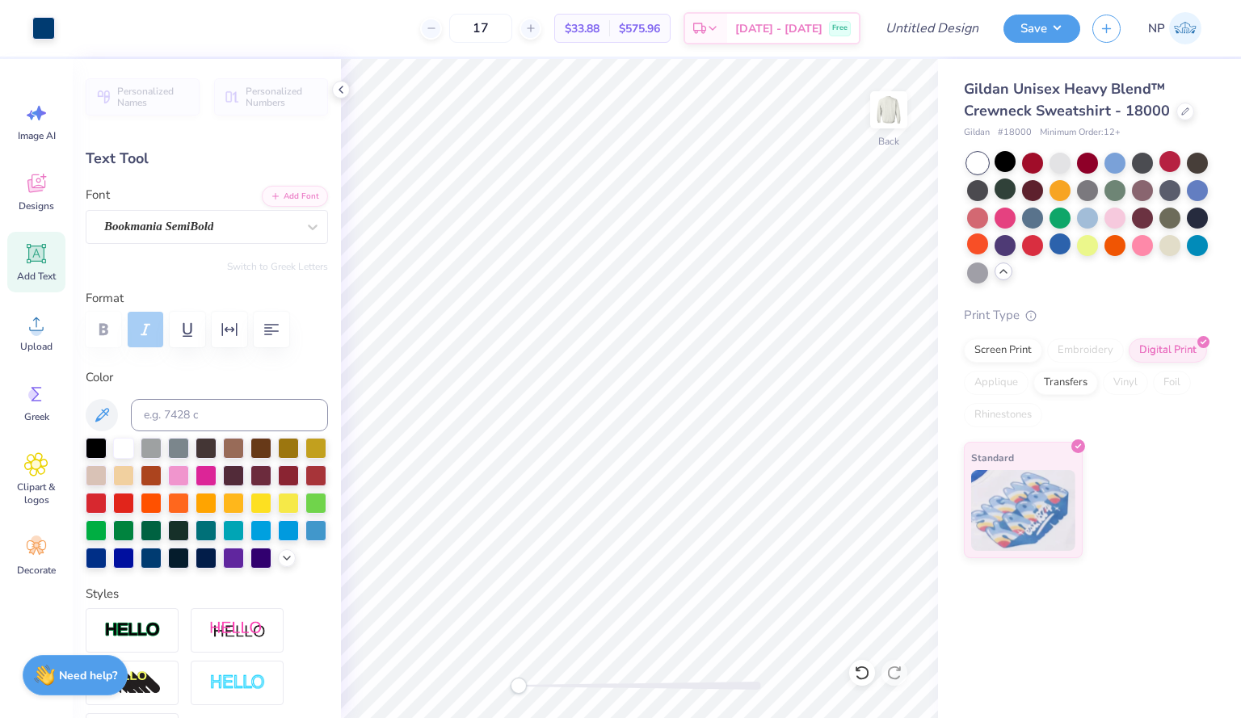
type input "13.42"
type input "1.04"
type input "4.80"
type input "1.20"
type input "1.03"
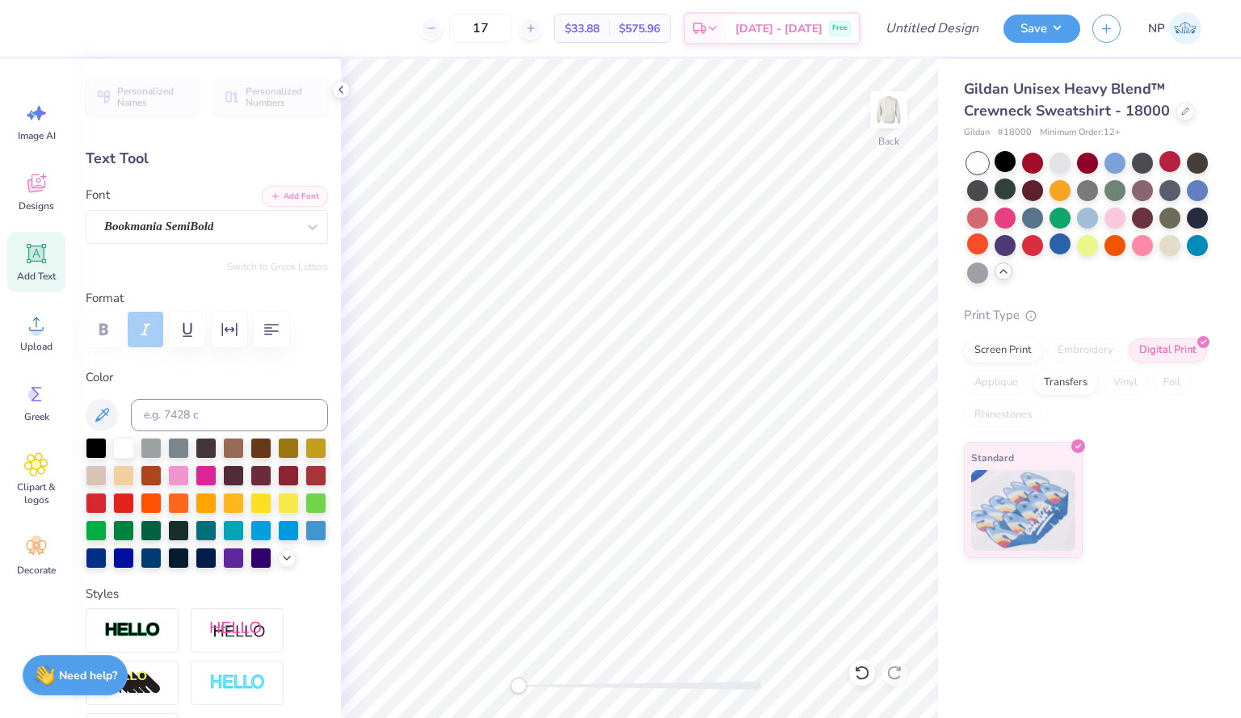
type input "4.59"
type input "0.0"
type input "13.42"
type input "1.04"
type input "4.58"
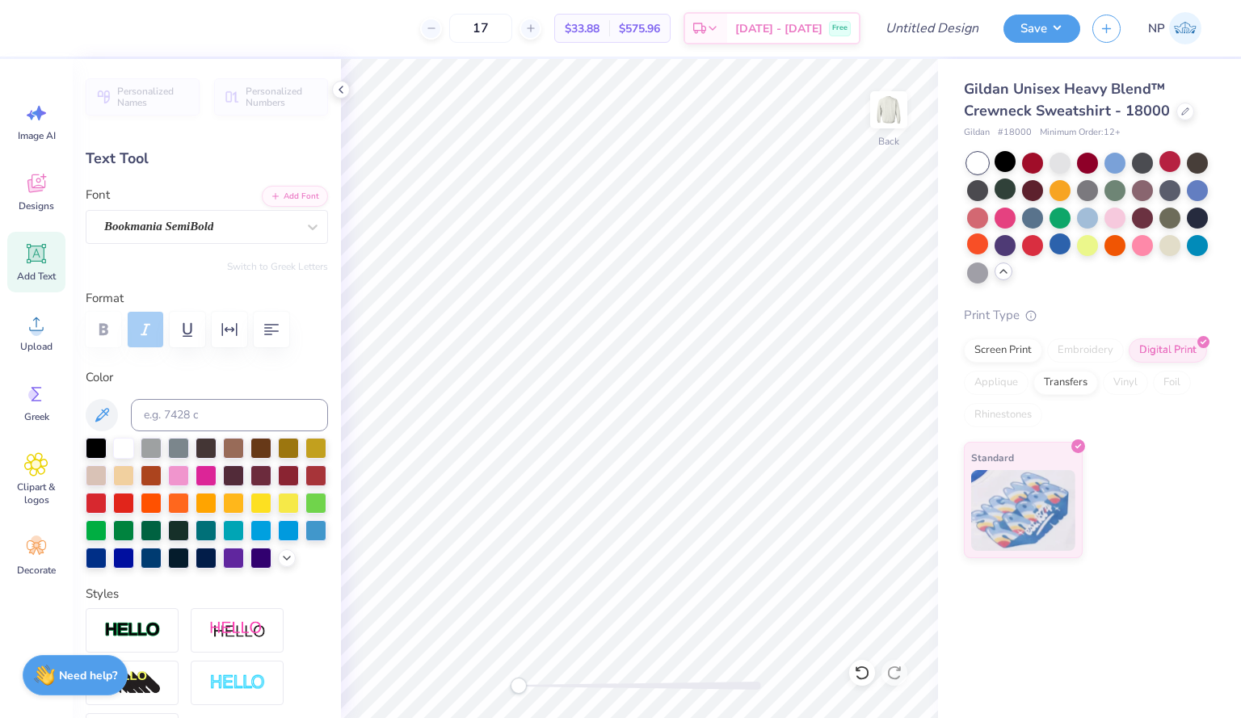
type input "12.41"
type input "0.96"
type input "4.61"
type input "6.07"
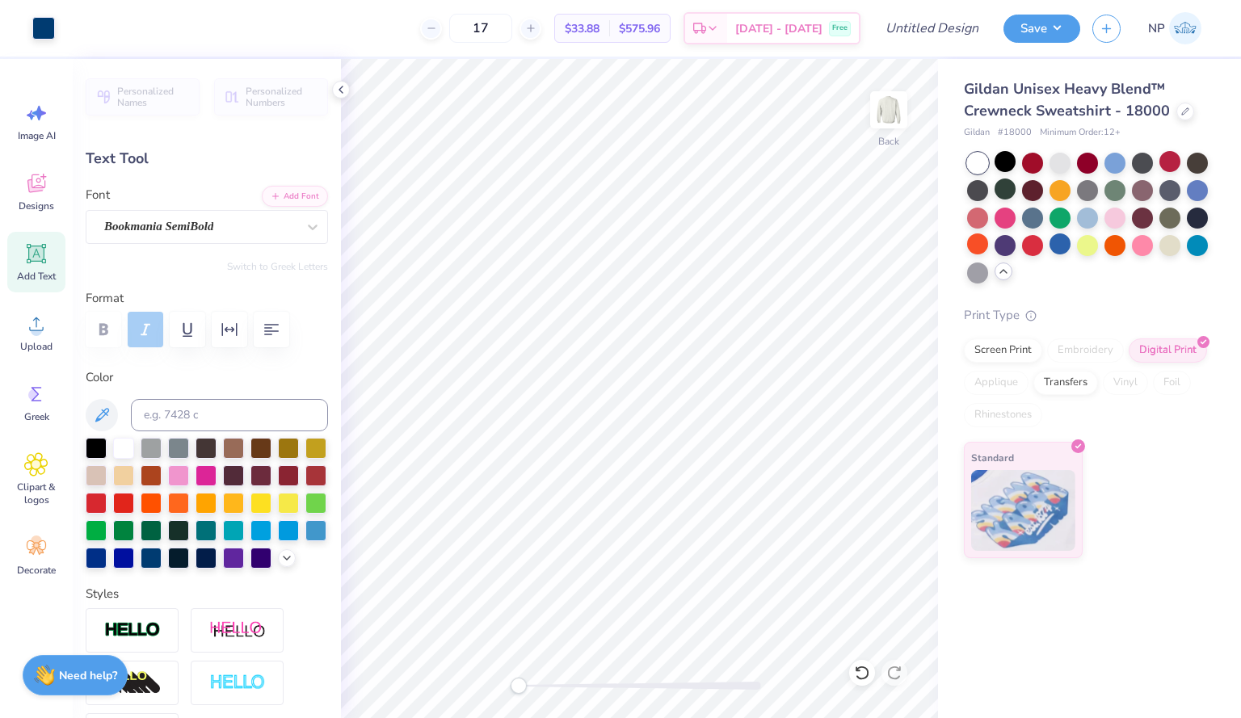
type input "0.40"
type input "5.98"
type textarea "S"
type textarea "SheEOS 2025"
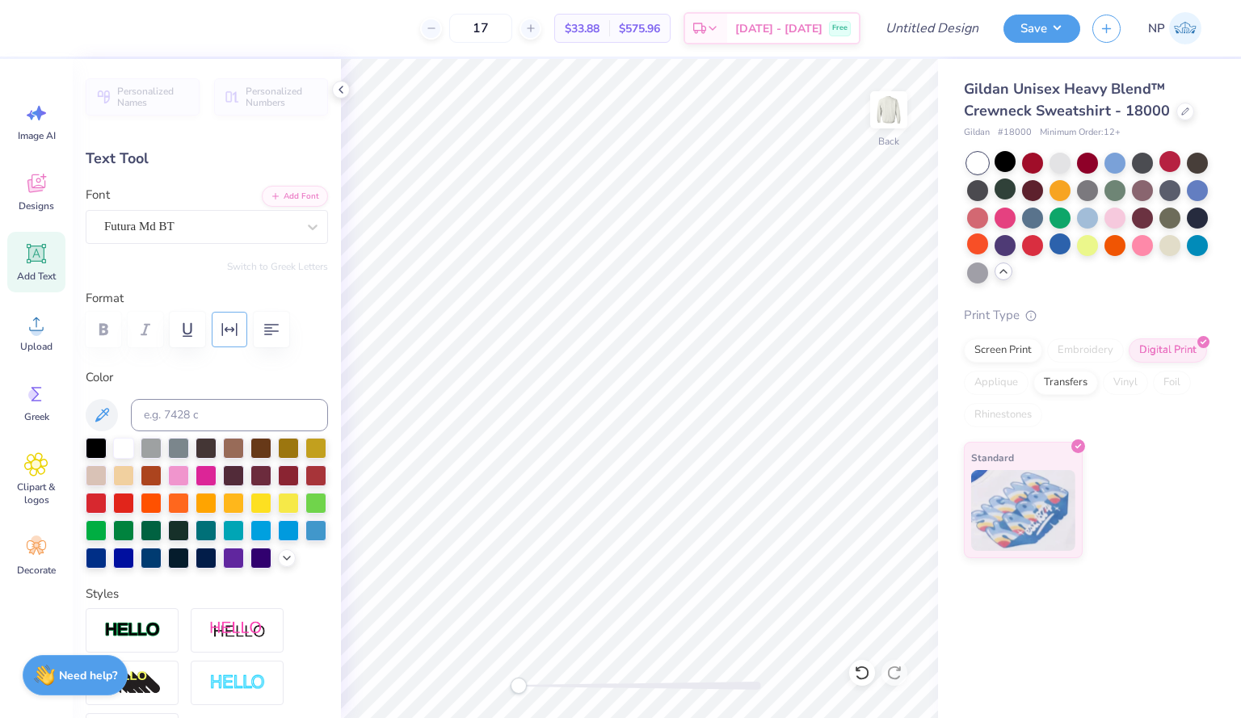
click at [233, 330] on icon "button" at bounding box center [229, 329] width 15 height 13
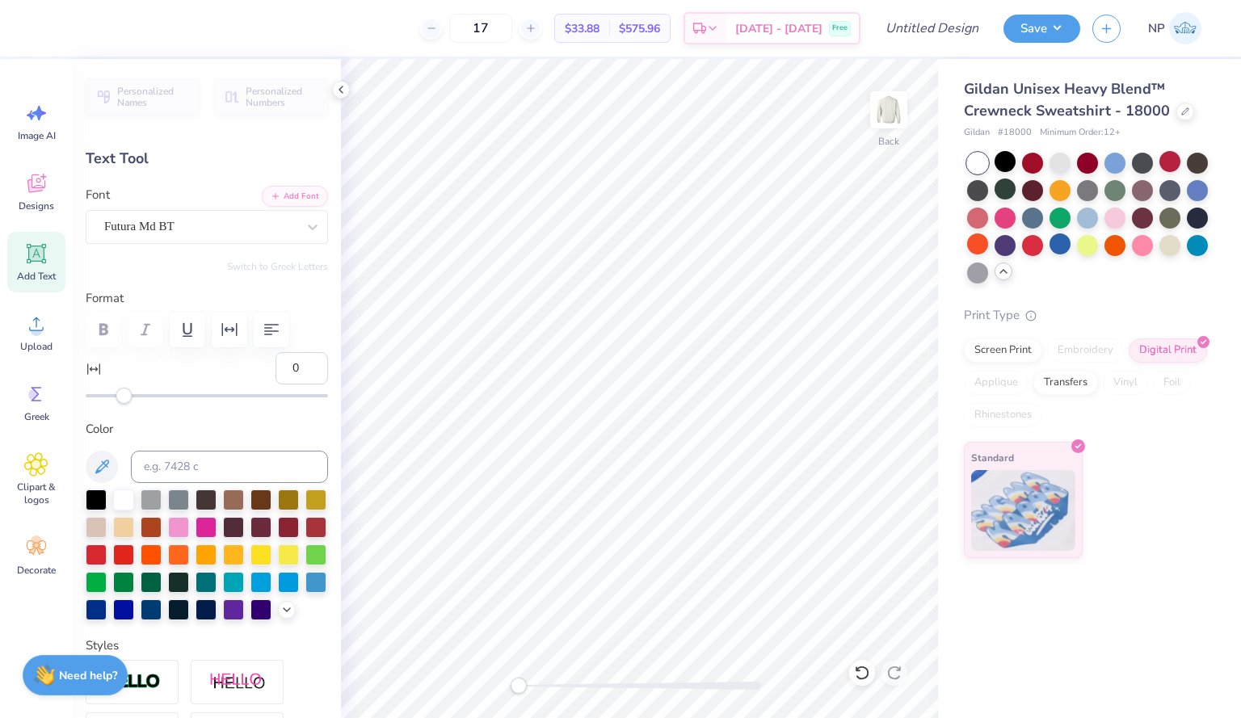
type input "3.77"
type input "0.47"
type input "6.01"
click at [37, 206] on span "Designs" at bounding box center [37, 206] width 36 height 13
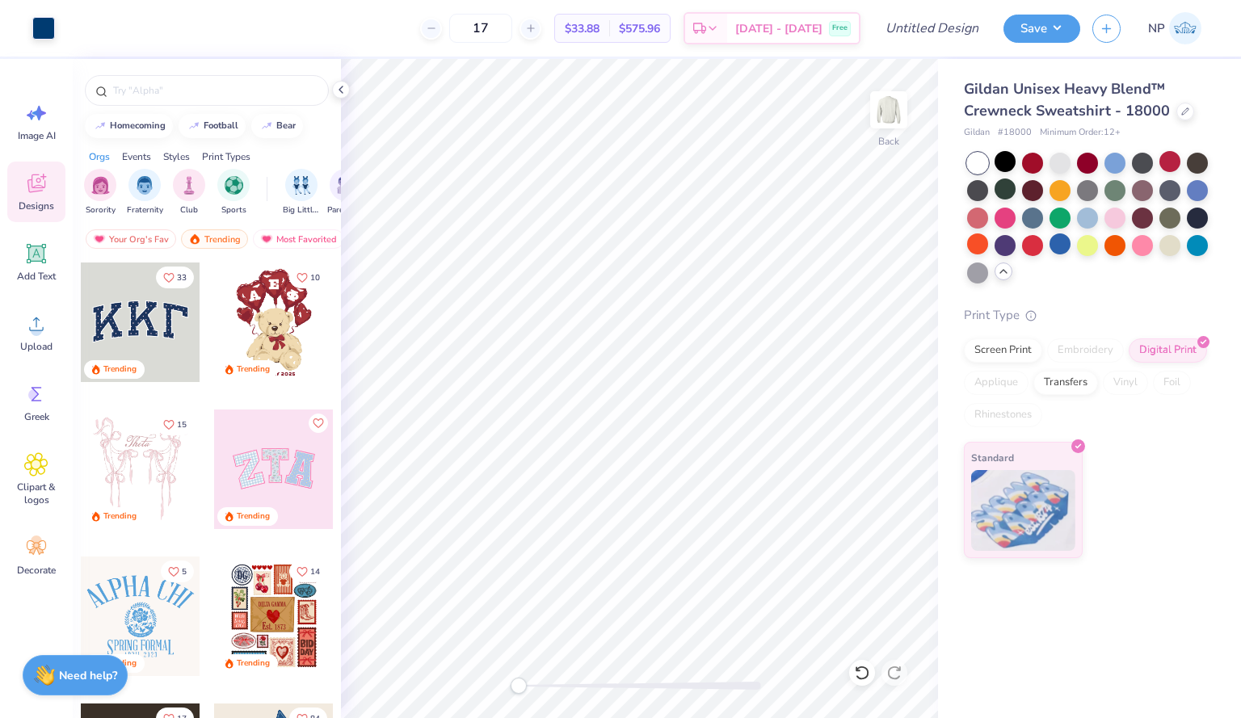
click at [178, 539] on div "15 Trending" at bounding box center [140, 482] width 121 height 146
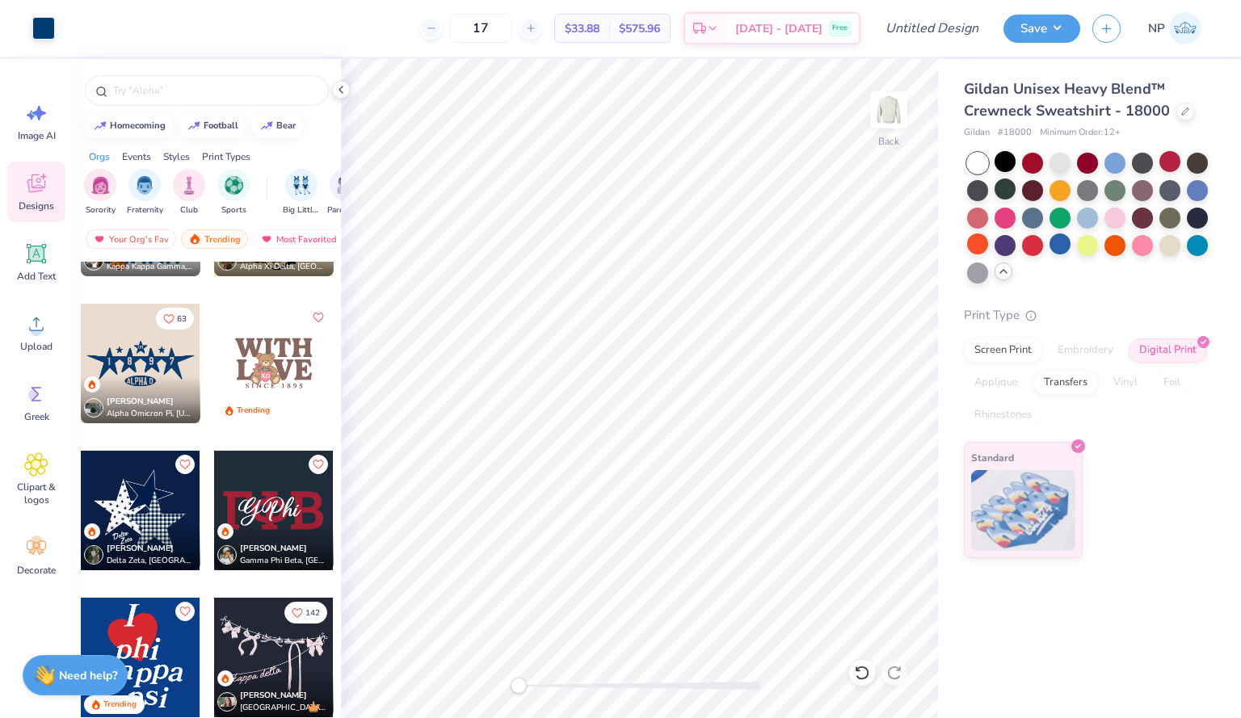
scroll to position [2960, 0]
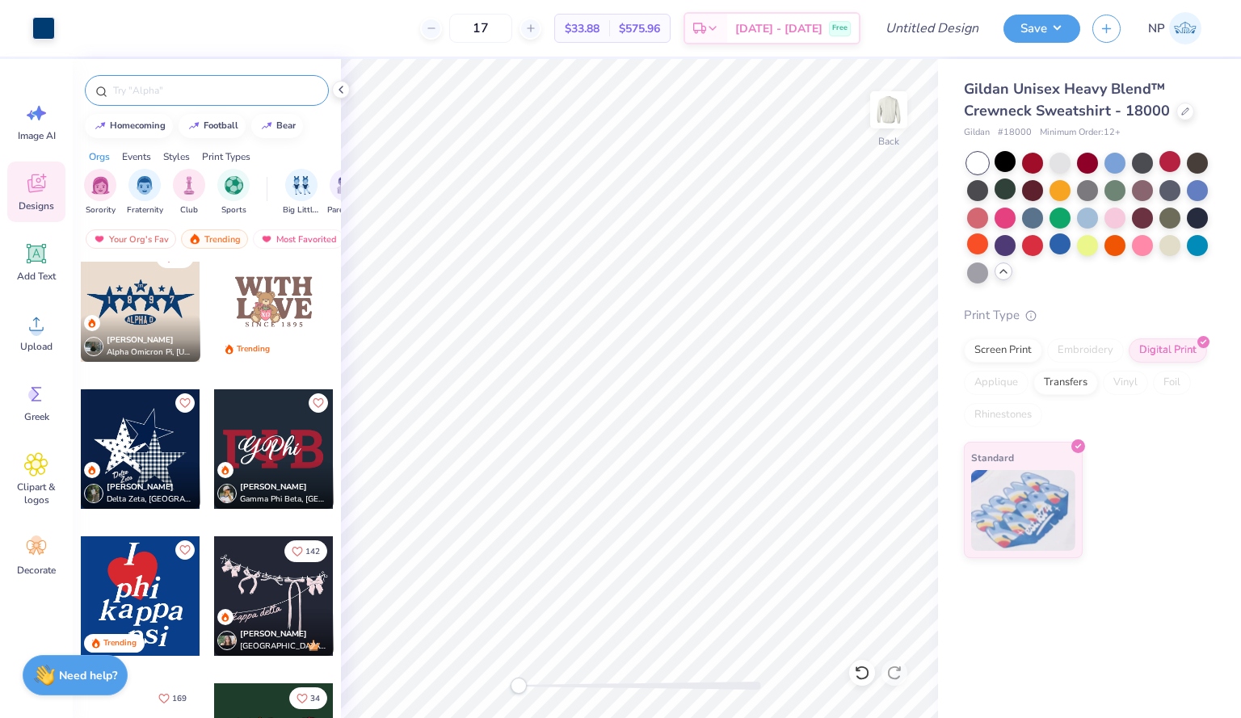
click at [199, 83] on input "text" at bounding box center [214, 90] width 207 height 16
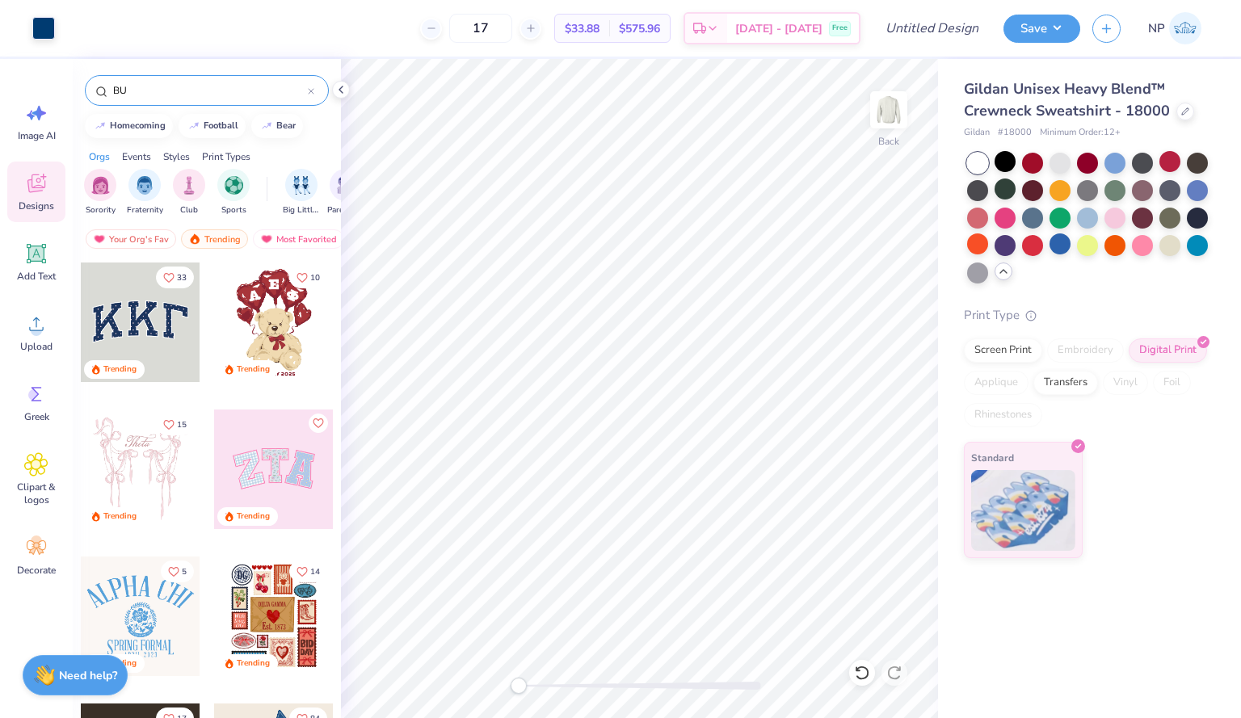
type input "B"
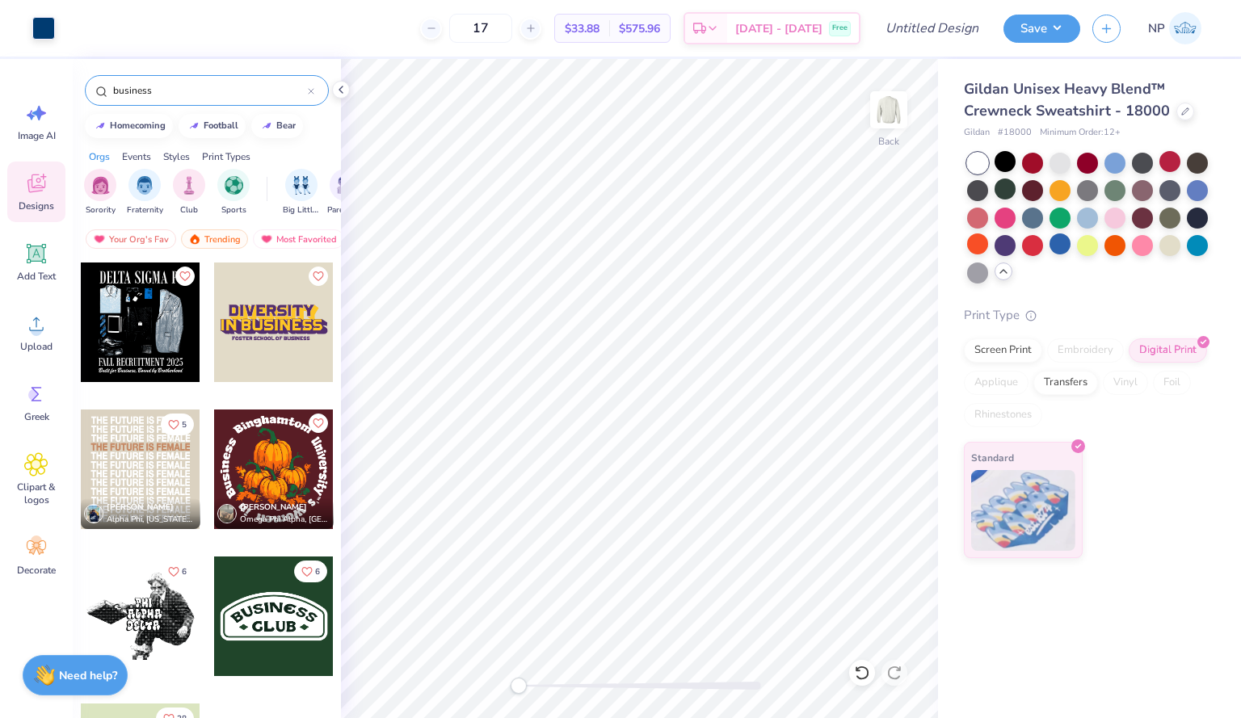
scroll to position [71, 0]
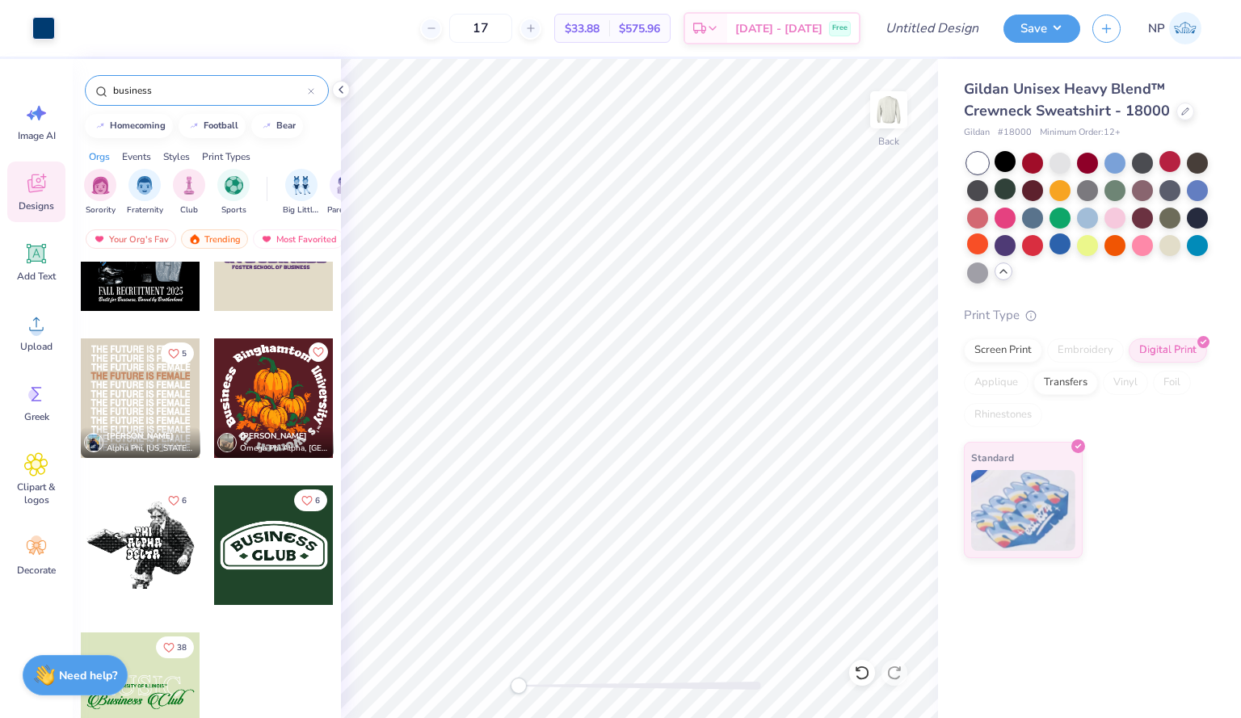
type input "business"
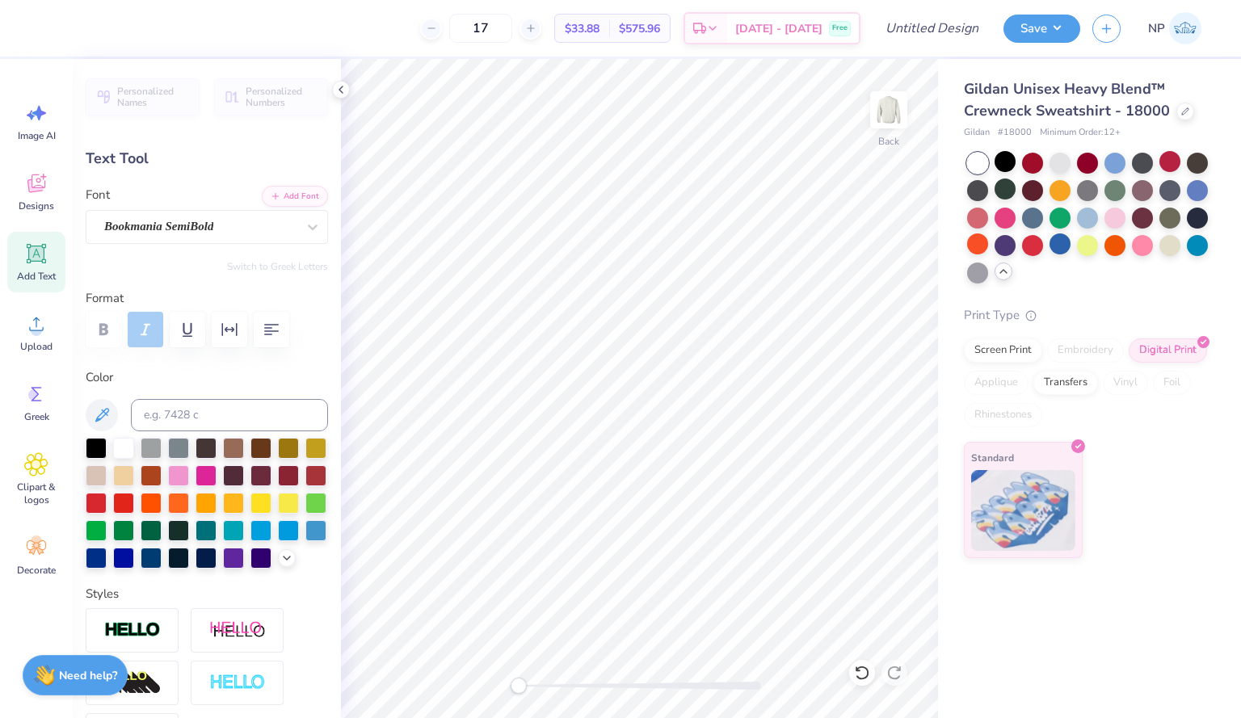
scroll to position [13, 8]
type textarea "S"
paste textarea "Leading. Thriving. Succeeding."
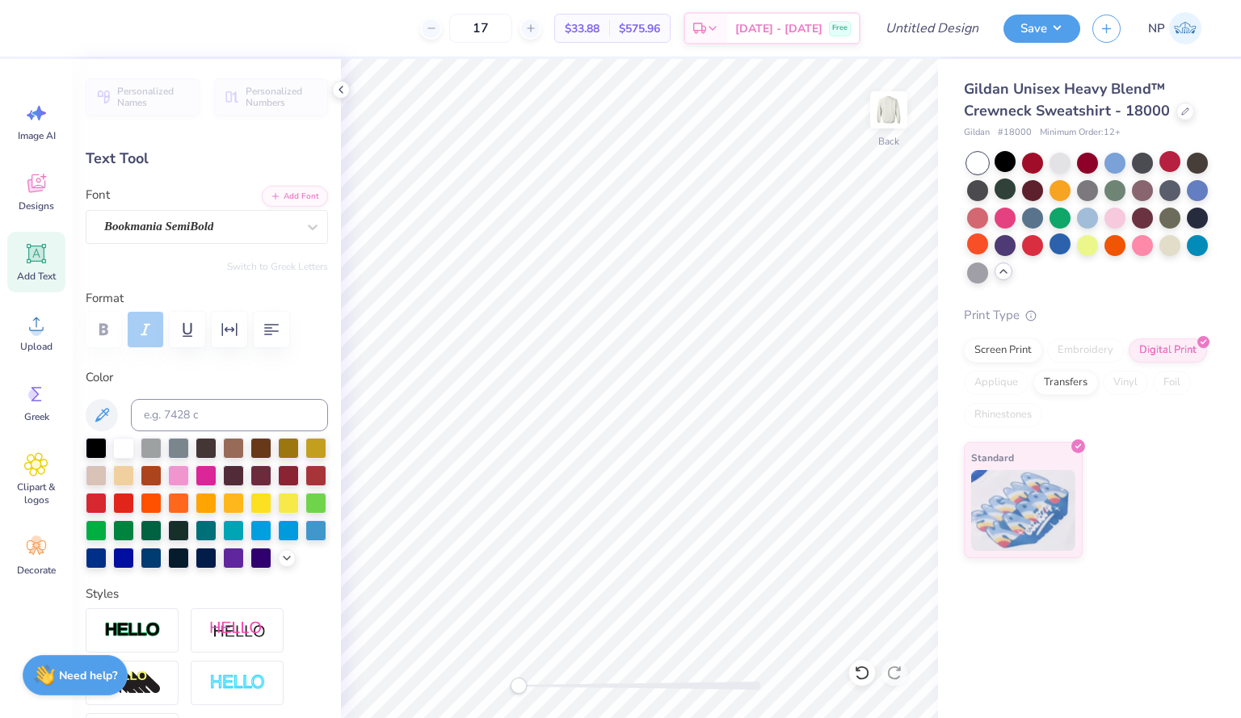
type textarea "Leading. Thriving. Succeeding"
type input "16.96"
type input "1.13"
type input "4.60"
type input "14.55"
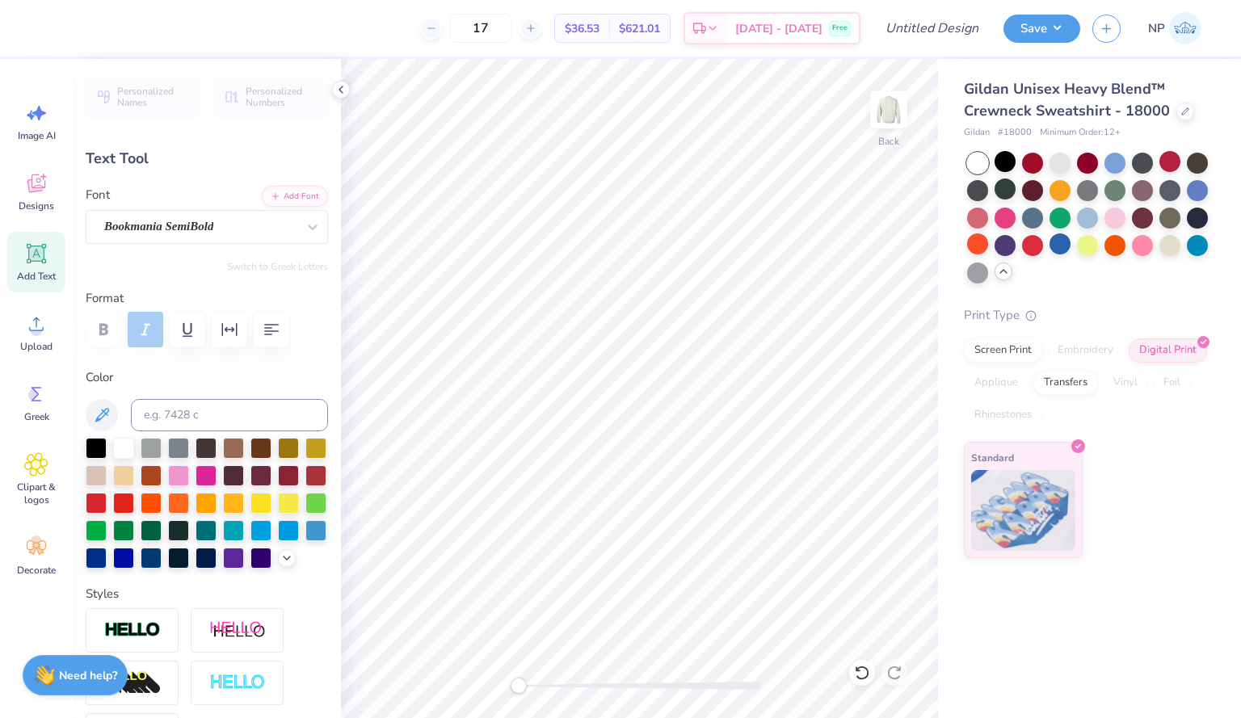
type input "0.97"
type input "4.71"
type textarea "Leading. Thriving. Succeeding."
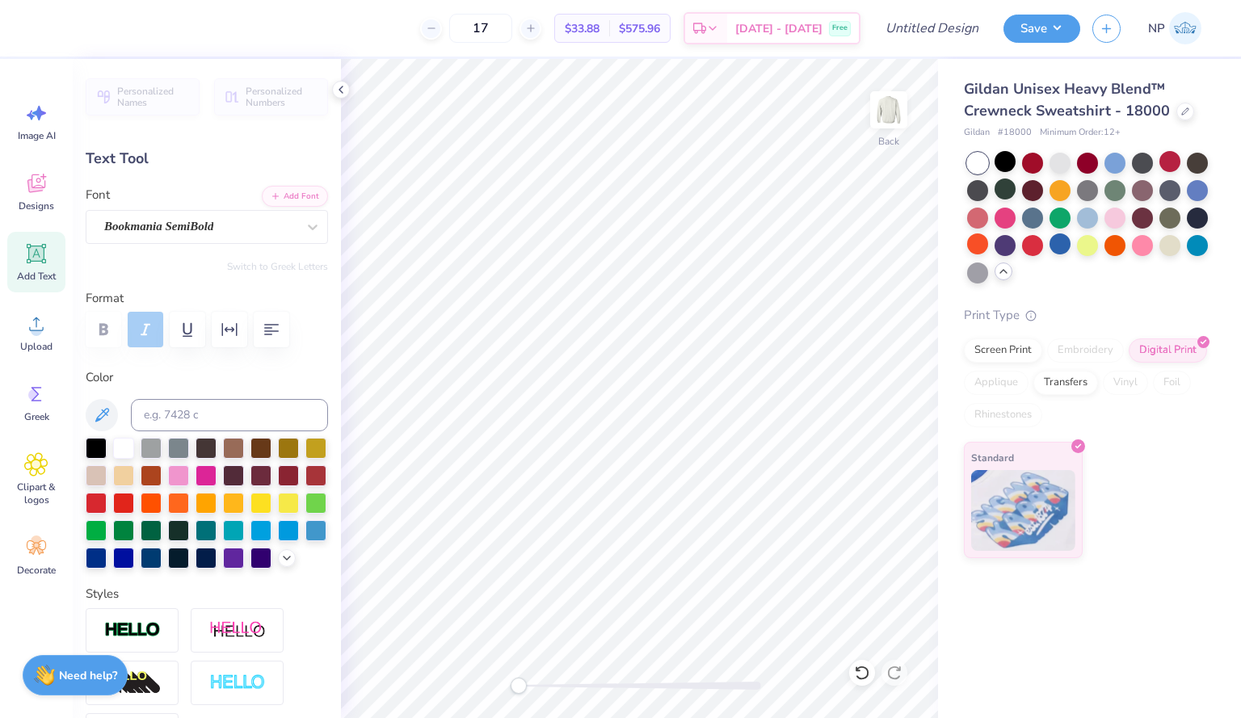
type input "12.96"
type input "0.85"
type input "4.82"
click at [512, 23] on input "17" at bounding box center [480, 28] width 63 height 29
type input "1"
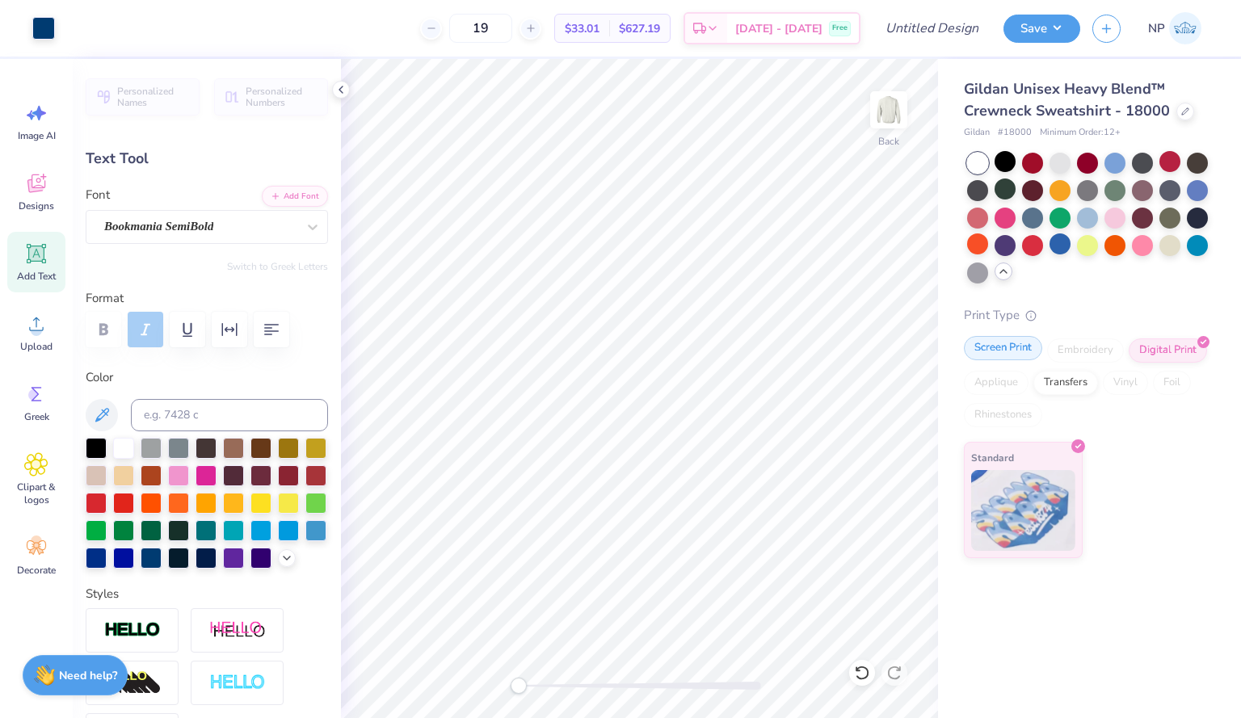
click at [1005, 354] on div "Screen Print" at bounding box center [1003, 348] width 78 height 24
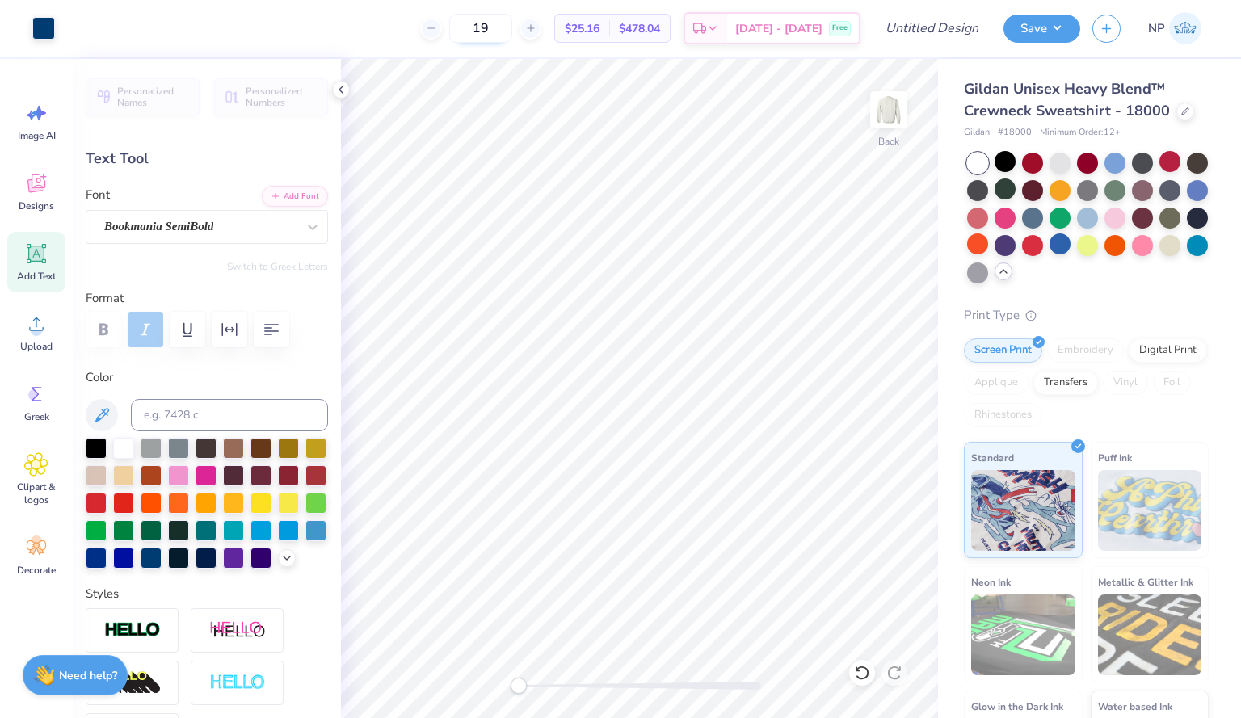
click at [512, 25] on input "19" at bounding box center [480, 28] width 63 height 29
type input "17"
click at [971, 156] on div at bounding box center [977, 163] width 21 height 21
click at [1065, 166] on div at bounding box center [1059, 161] width 21 height 21
type input "4.91"
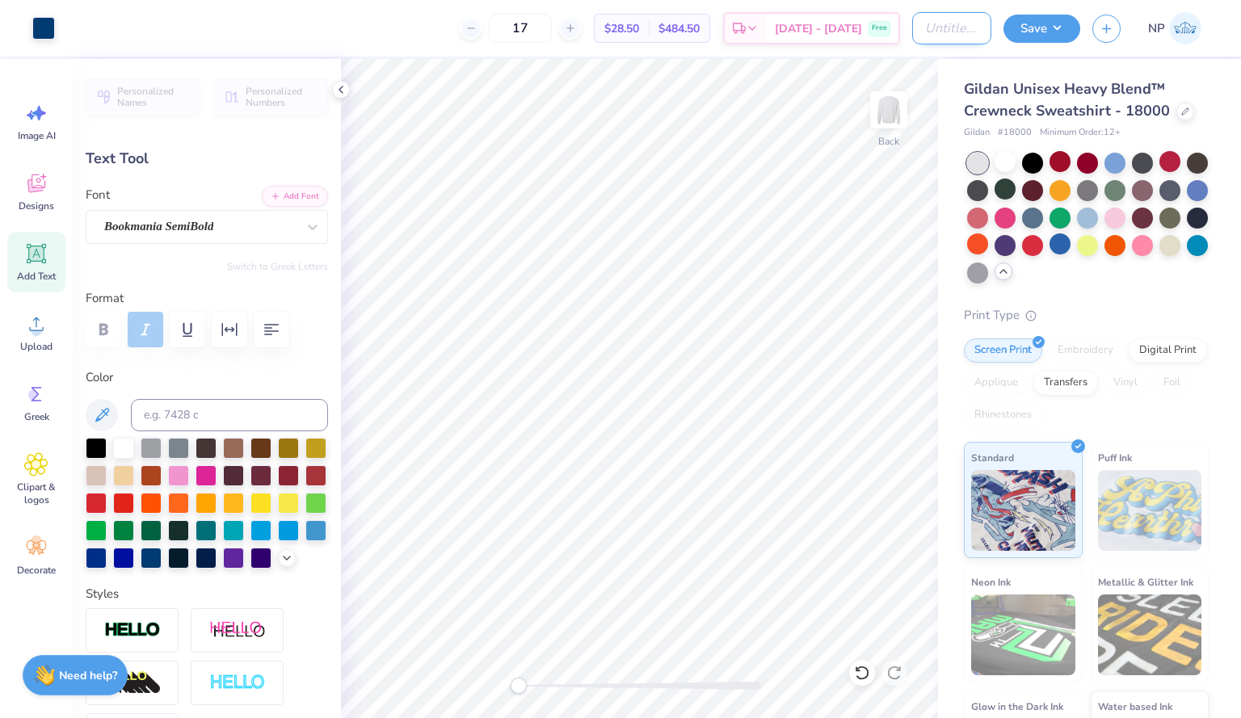
click at [912, 30] on input "Design Title" at bounding box center [951, 28] width 79 height 32
type input "Crewneck #1"
click at [1026, 28] on button "Save" at bounding box center [1041, 26] width 77 height 28
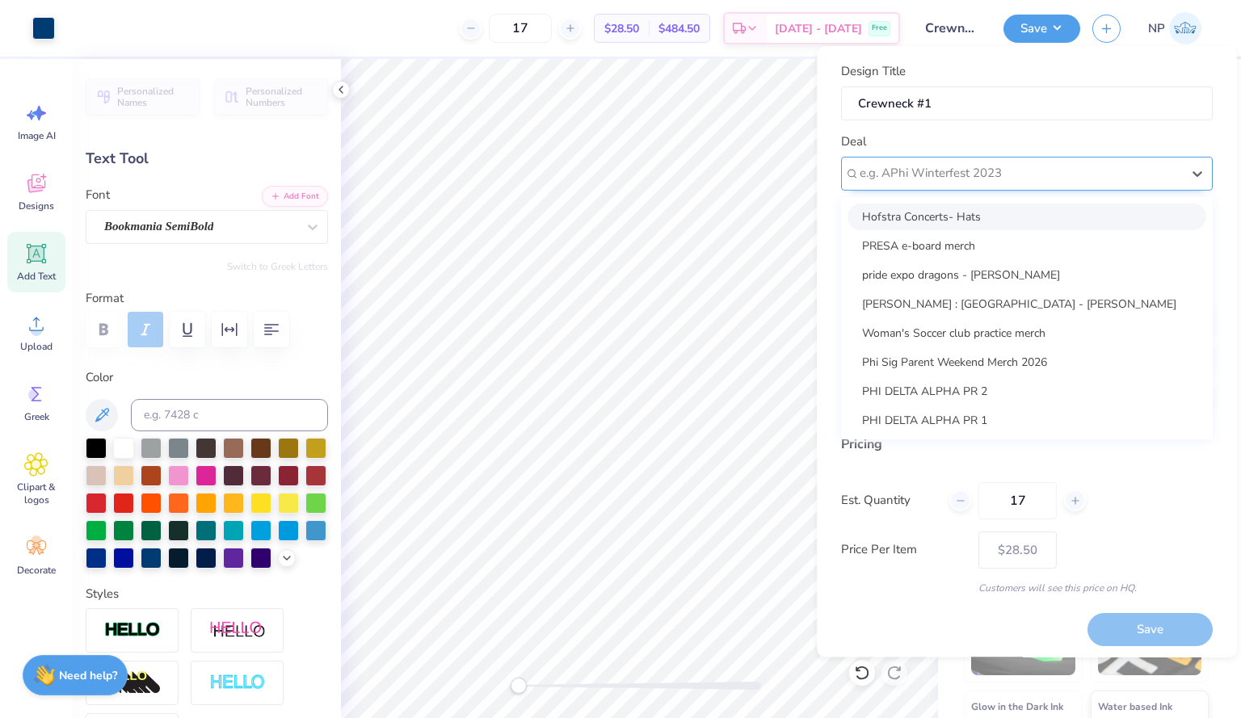
click at [910, 180] on div at bounding box center [1019, 174] width 321 height 22
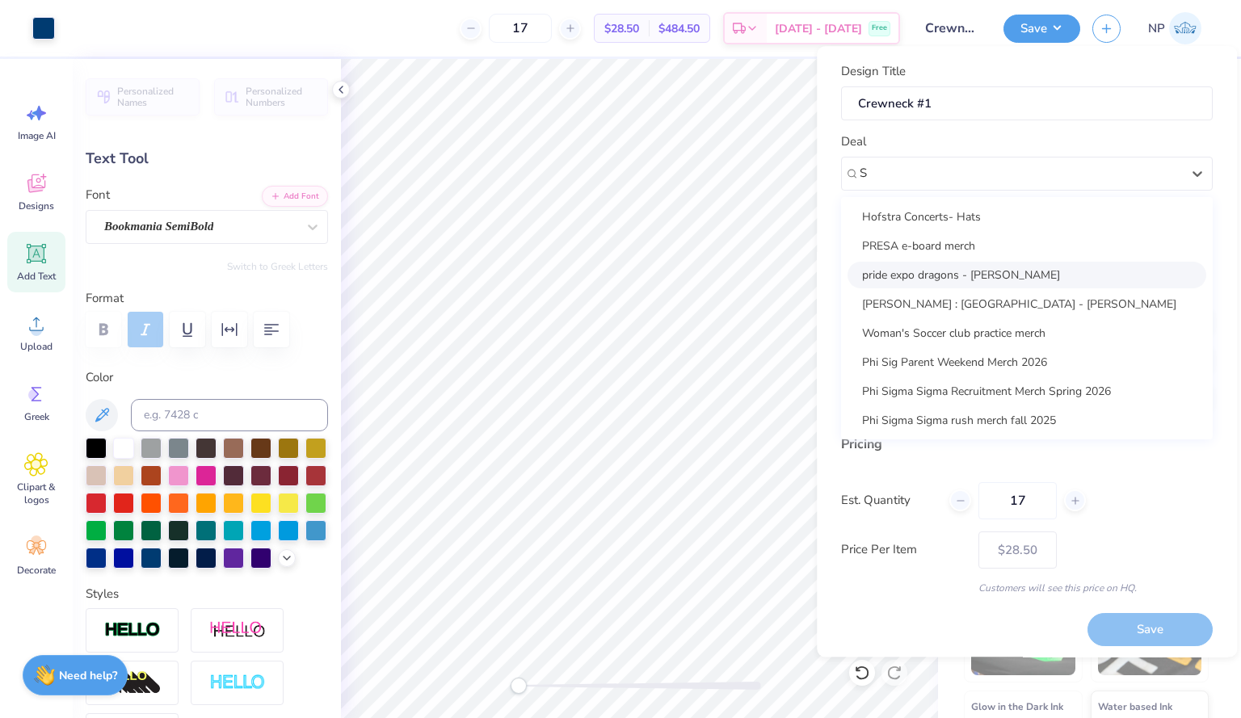
type input "S"
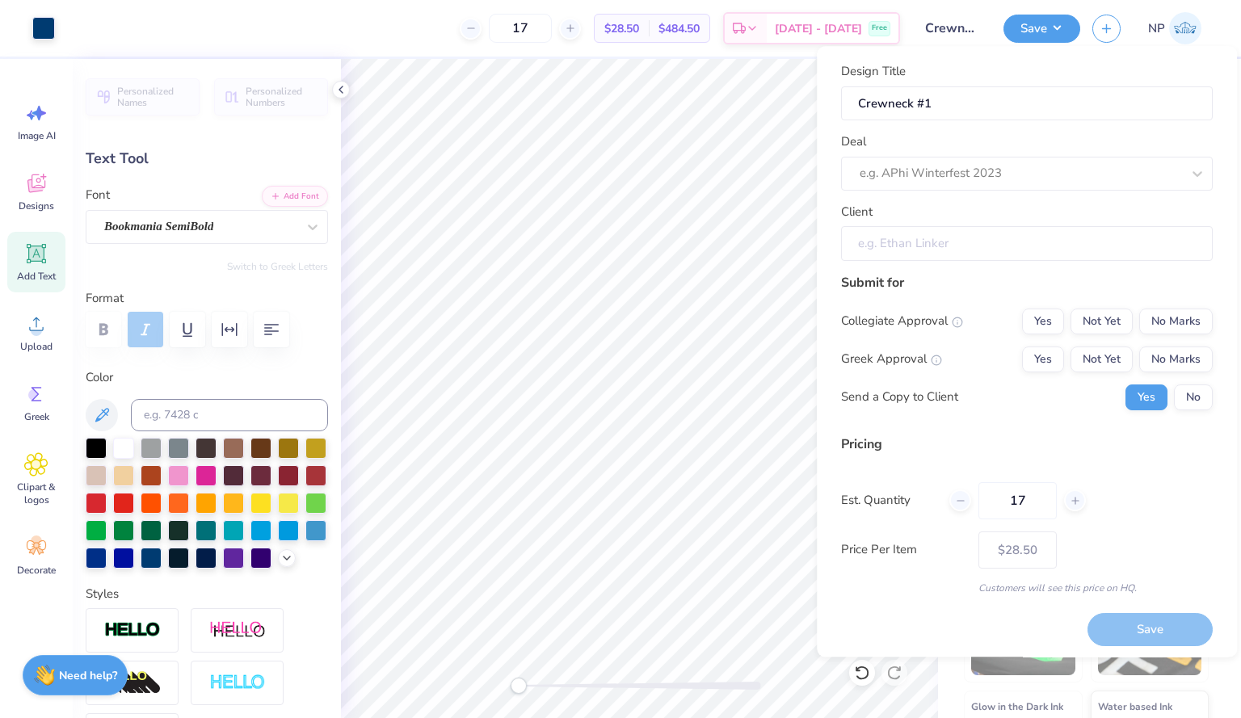
click at [887, 233] on input "Client" at bounding box center [1027, 243] width 372 height 35
click at [884, 172] on div at bounding box center [1019, 174] width 321 height 22
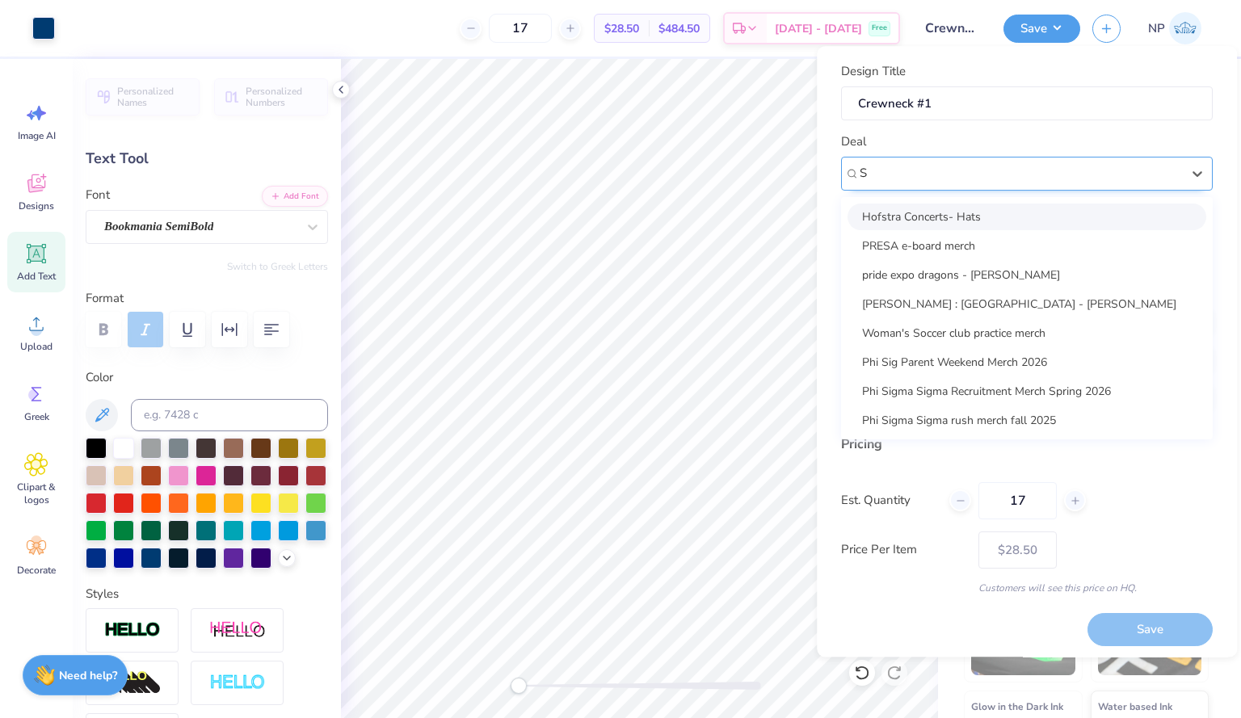
type input "Sh"
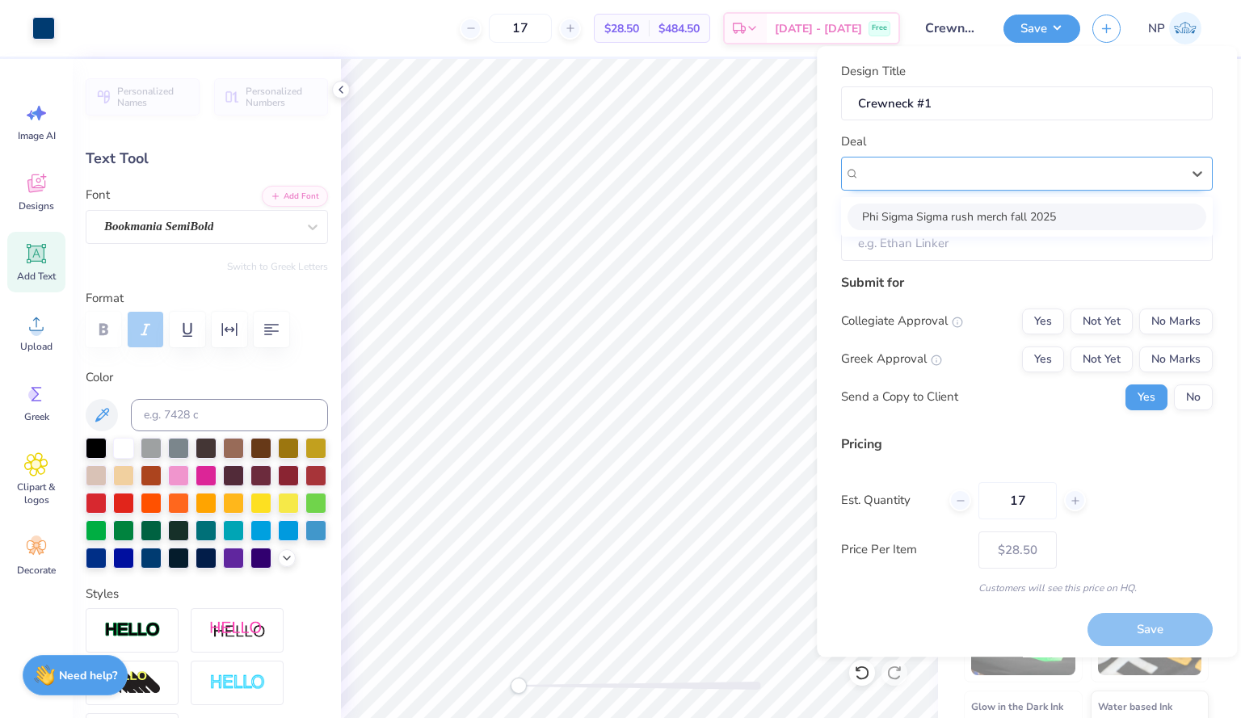
click at [913, 177] on div at bounding box center [1019, 174] width 321 height 22
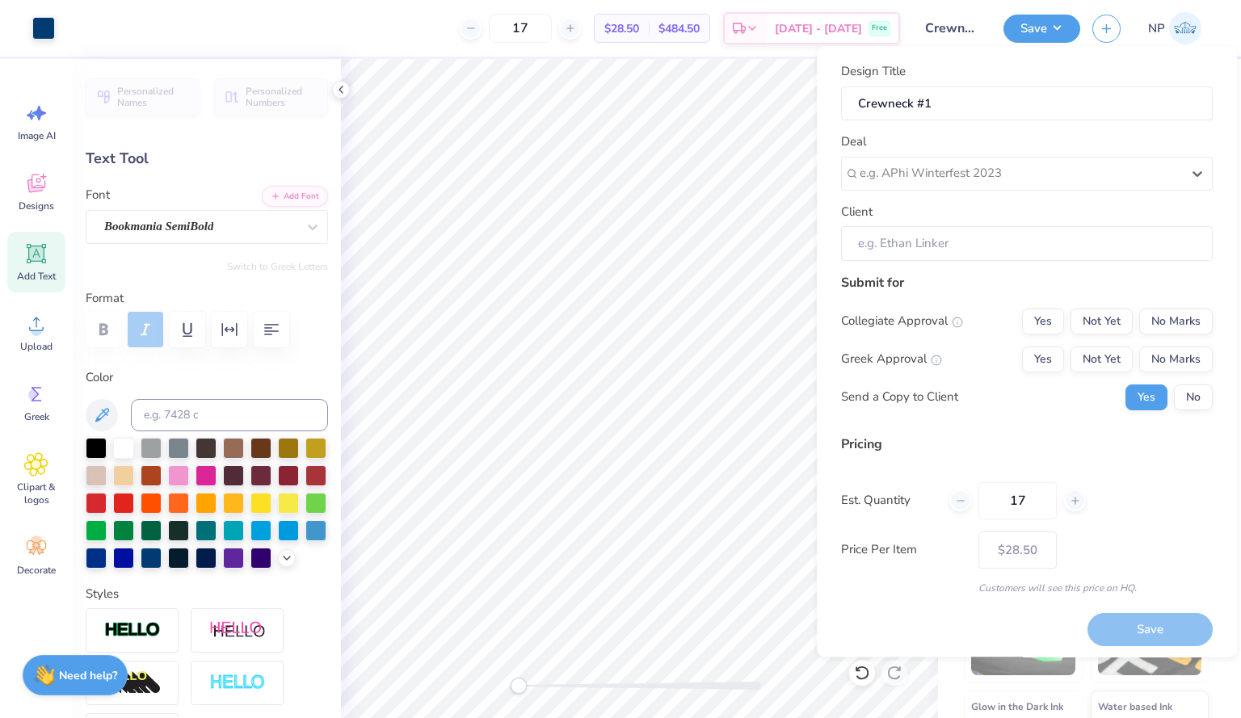
click at [954, 277] on div "Submit for" at bounding box center [1027, 282] width 372 height 19
click at [1157, 328] on button "No Marks" at bounding box center [1176, 322] width 74 height 26
click at [1158, 359] on button "No Marks" at bounding box center [1176, 360] width 74 height 26
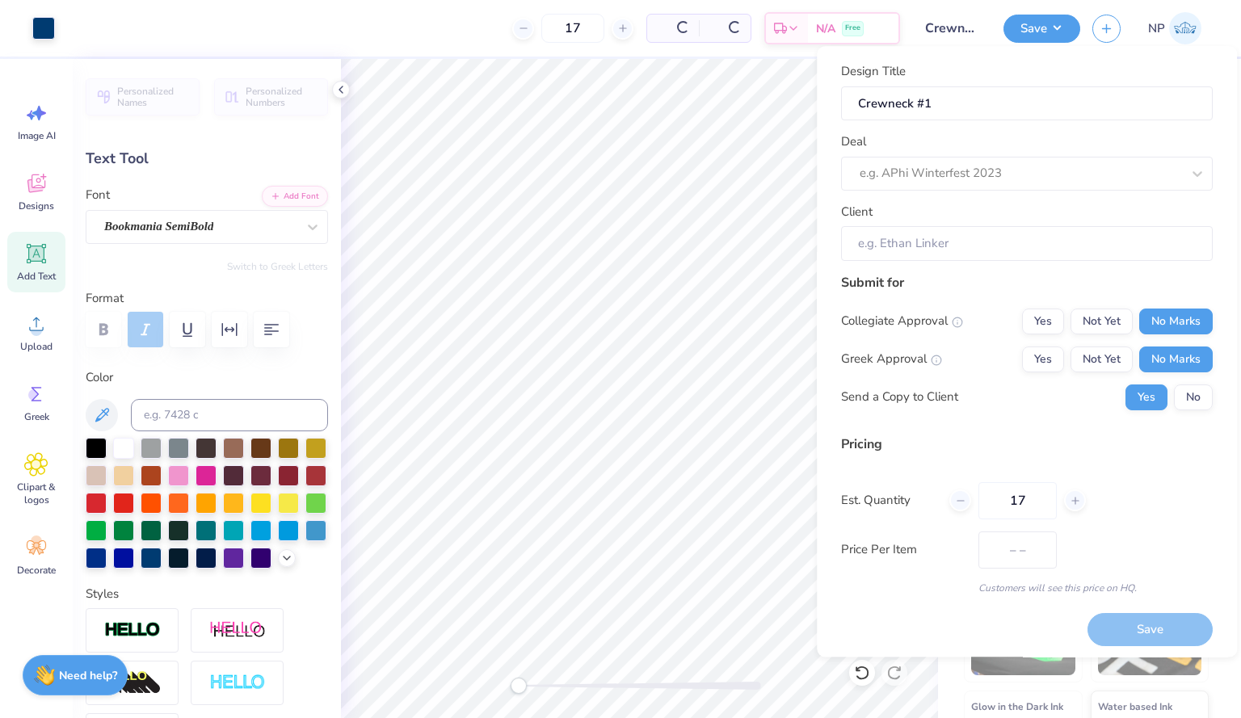
type input "$28.50"
click at [1010, 172] on div at bounding box center [1019, 174] width 321 height 22
type input "SheEOS"
click at [1074, 186] on div "e.g. APhi Winterfest 2023" at bounding box center [1027, 174] width 372 height 34
click at [1006, 116] on input "Crewneck #1" at bounding box center [1027, 103] width 372 height 35
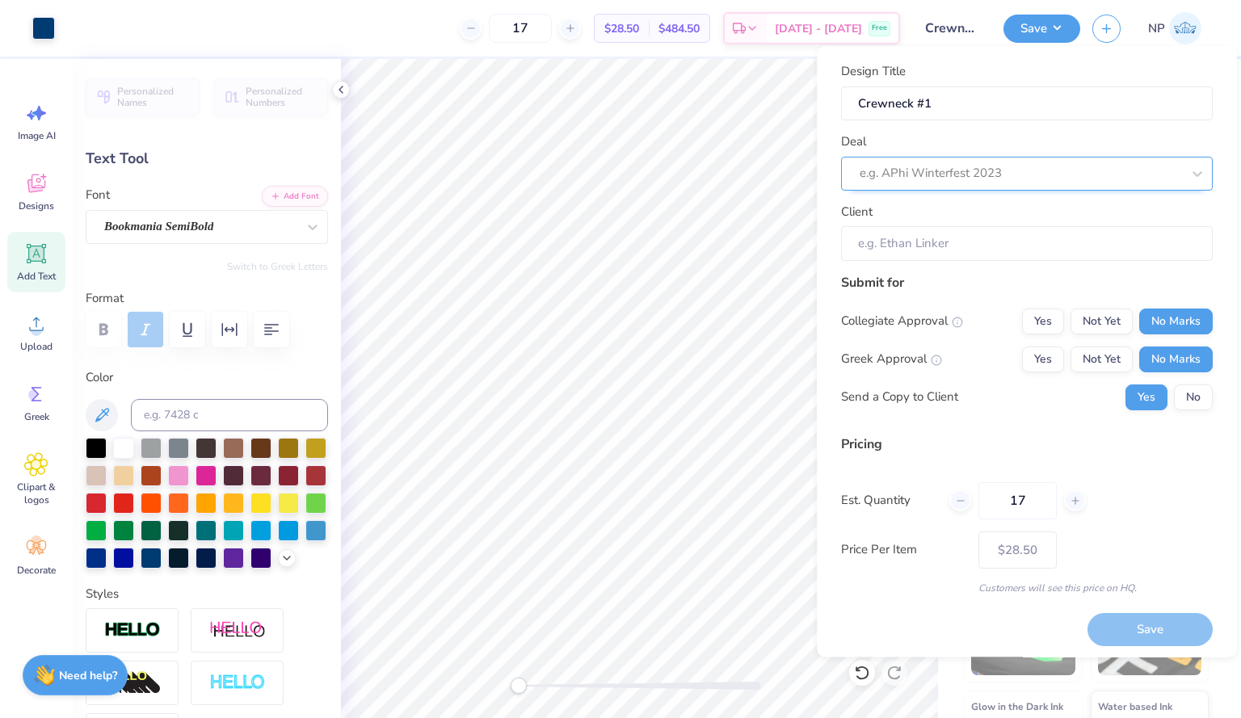
click at [984, 170] on div at bounding box center [1019, 174] width 321 height 22
click at [964, 204] on div "SheEOs Spring 2025" at bounding box center [1026, 217] width 359 height 27
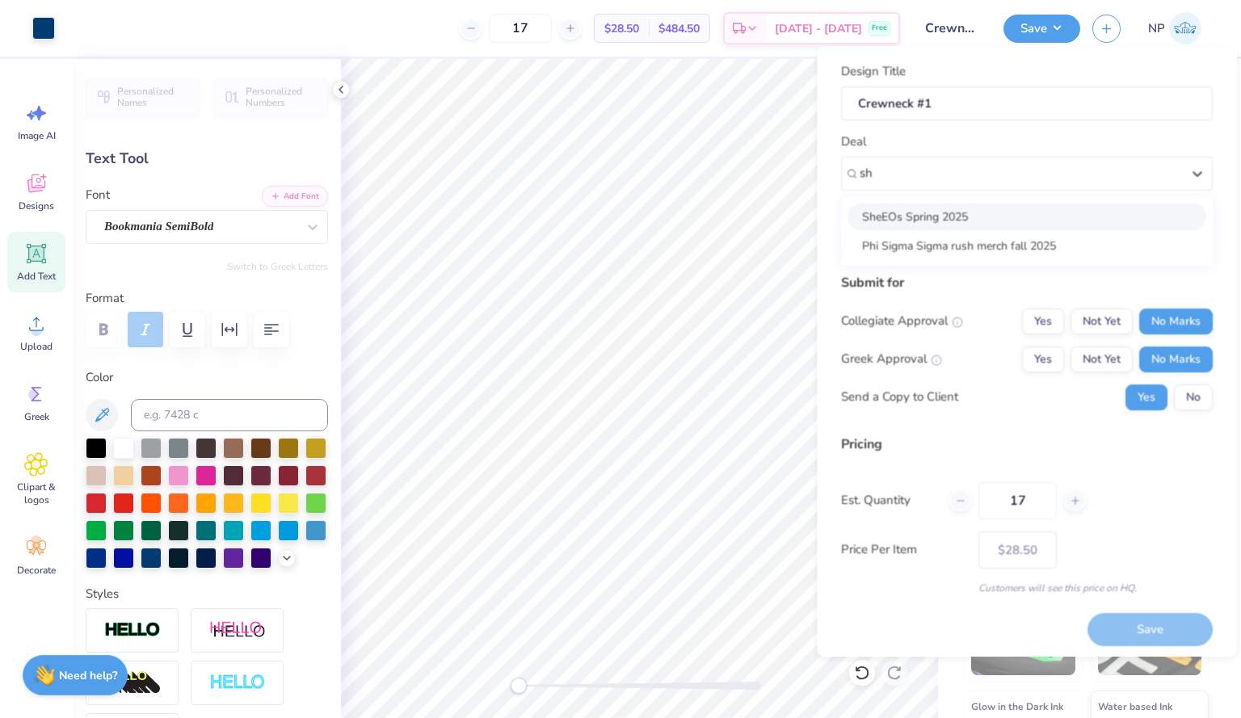
type input "sh"
type input "[PERSON_NAME]"
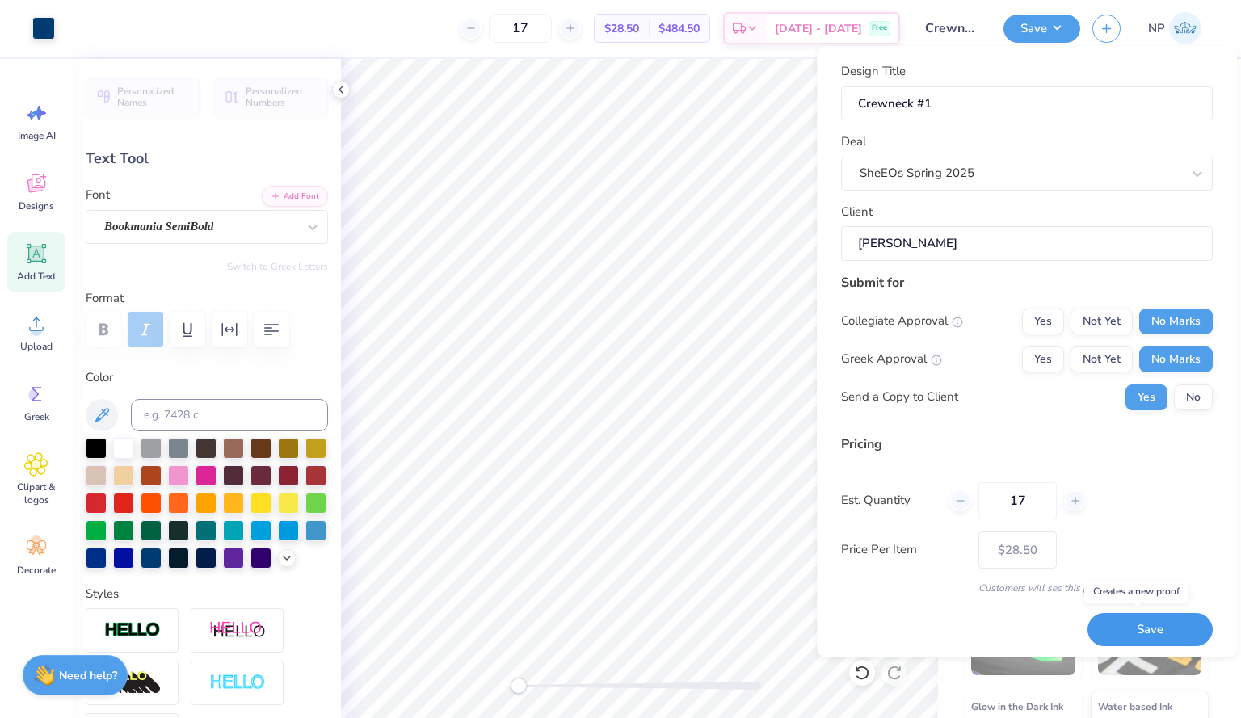
click at [1120, 624] on button "Save" at bounding box center [1149, 629] width 125 height 33
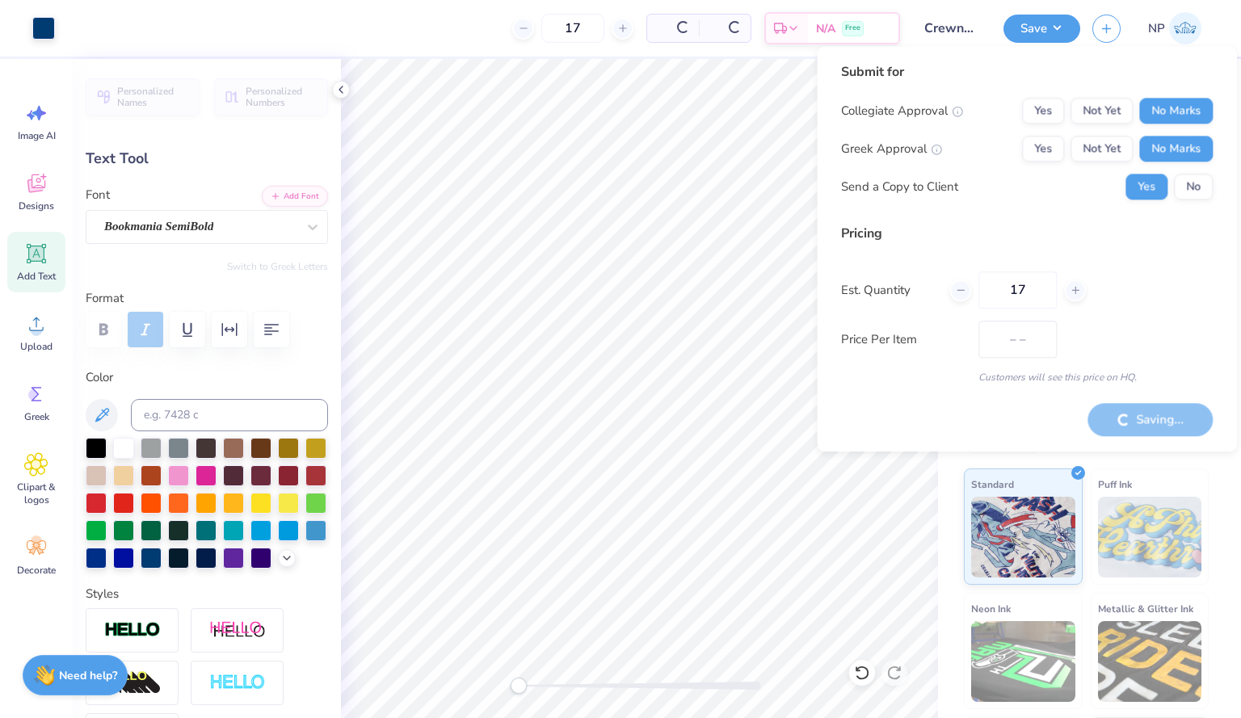
type input "$28.50"
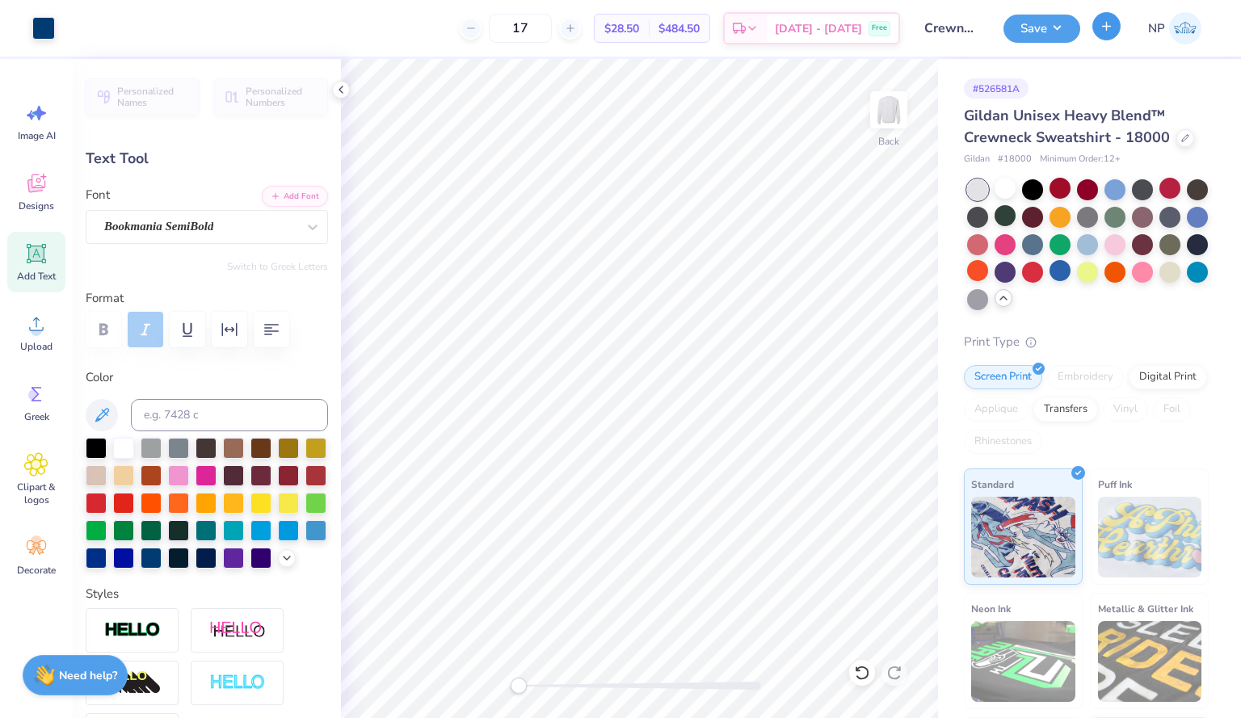
click at [1107, 24] on icon "button" at bounding box center [1106, 26] width 14 height 14
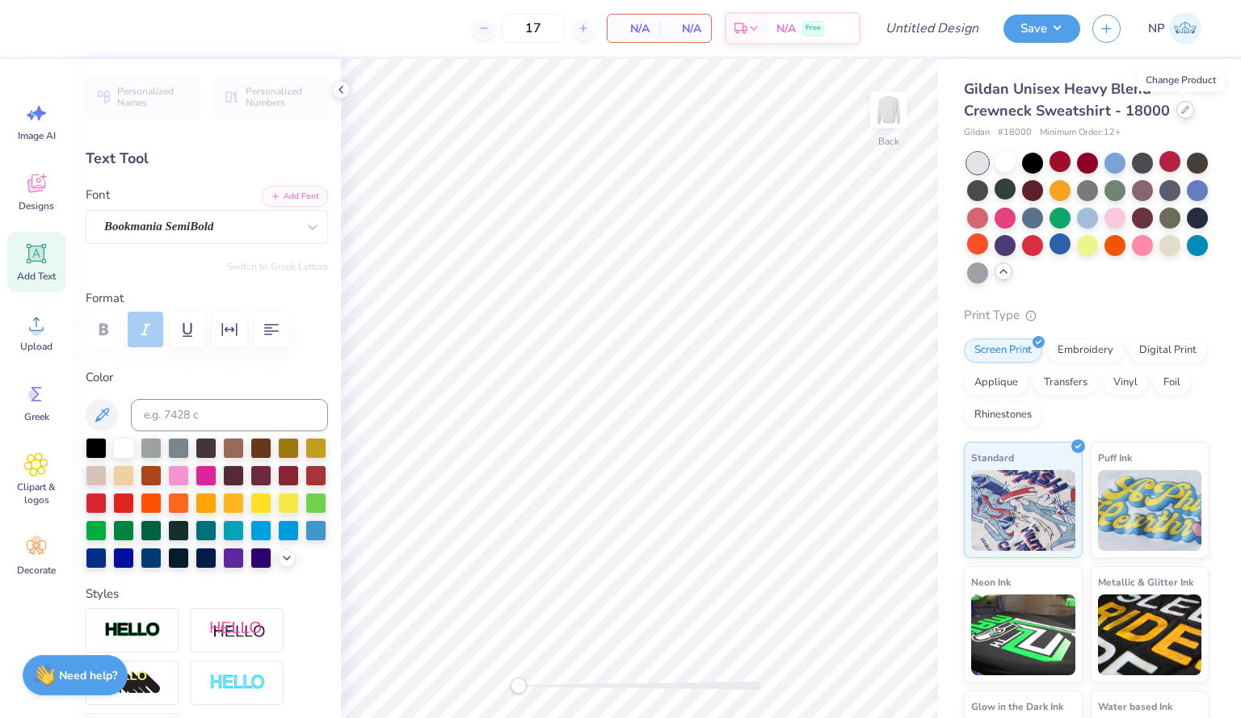
click at [1181, 111] on icon at bounding box center [1185, 110] width 8 height 8
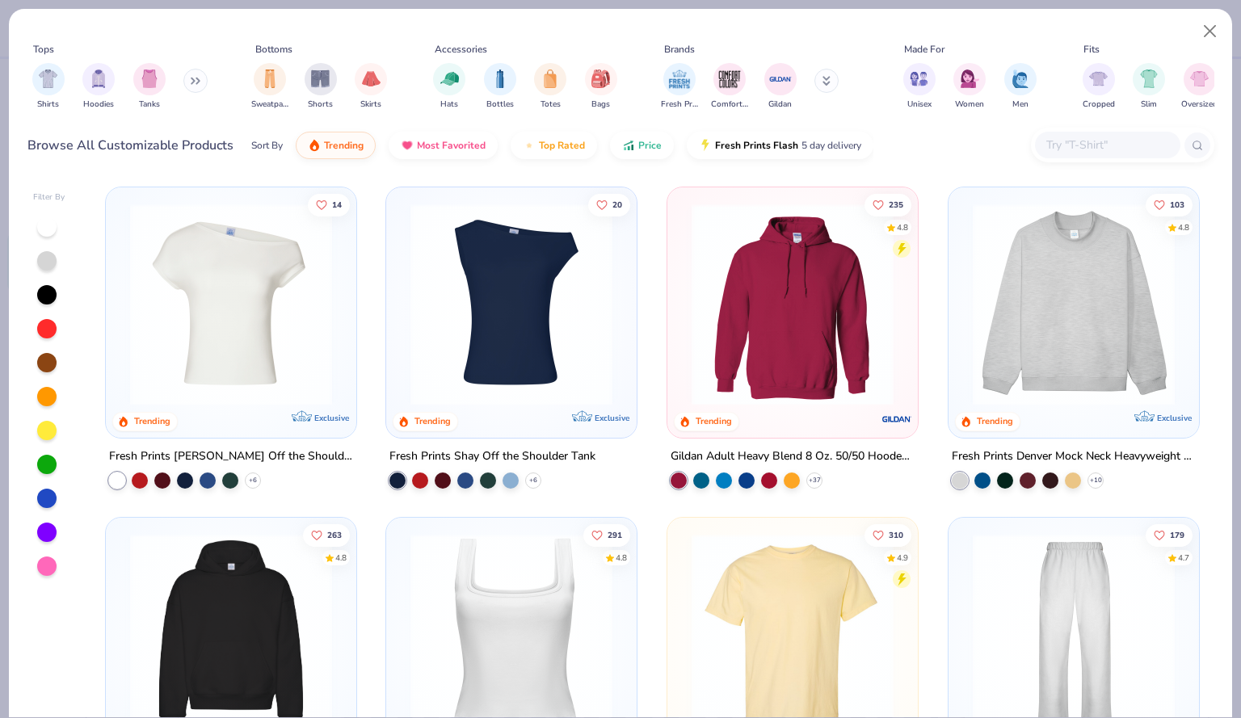
click at [190, 81] on button at bounding box center [195, 81] width 24 height 24
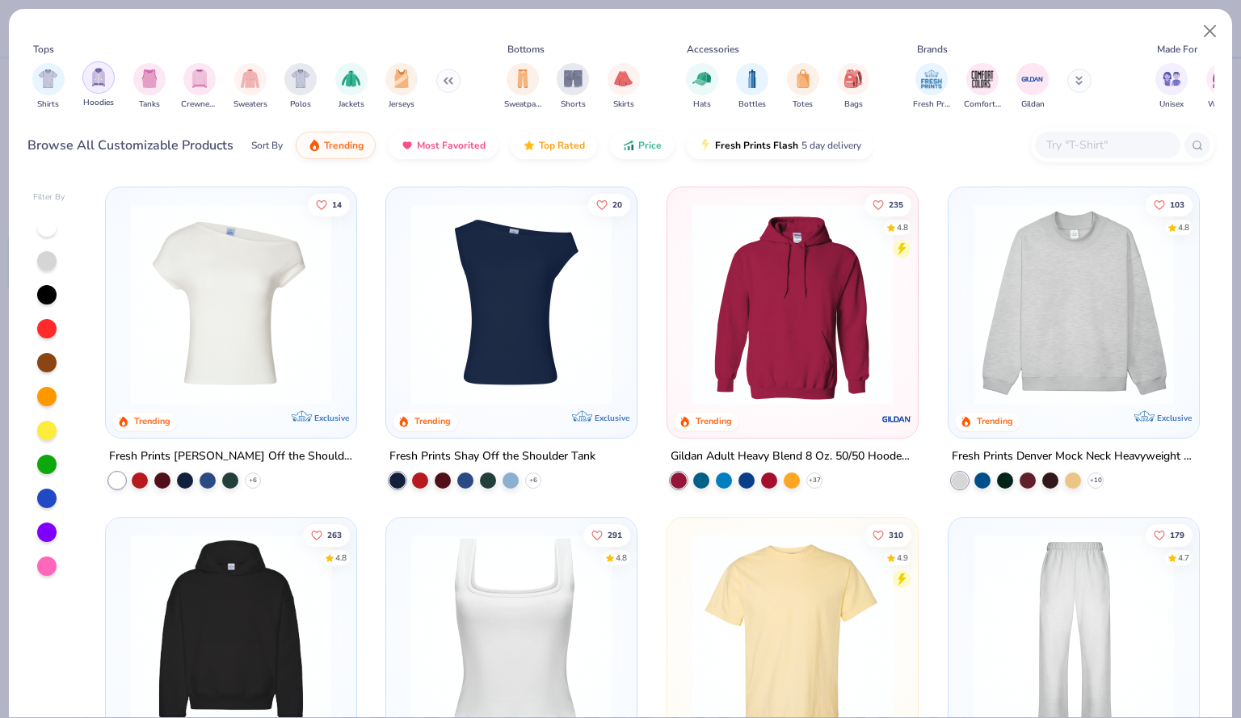
click at [94, 86] on img "filter for Hoodies" at bounding box center [99, 77] width 18 height 19
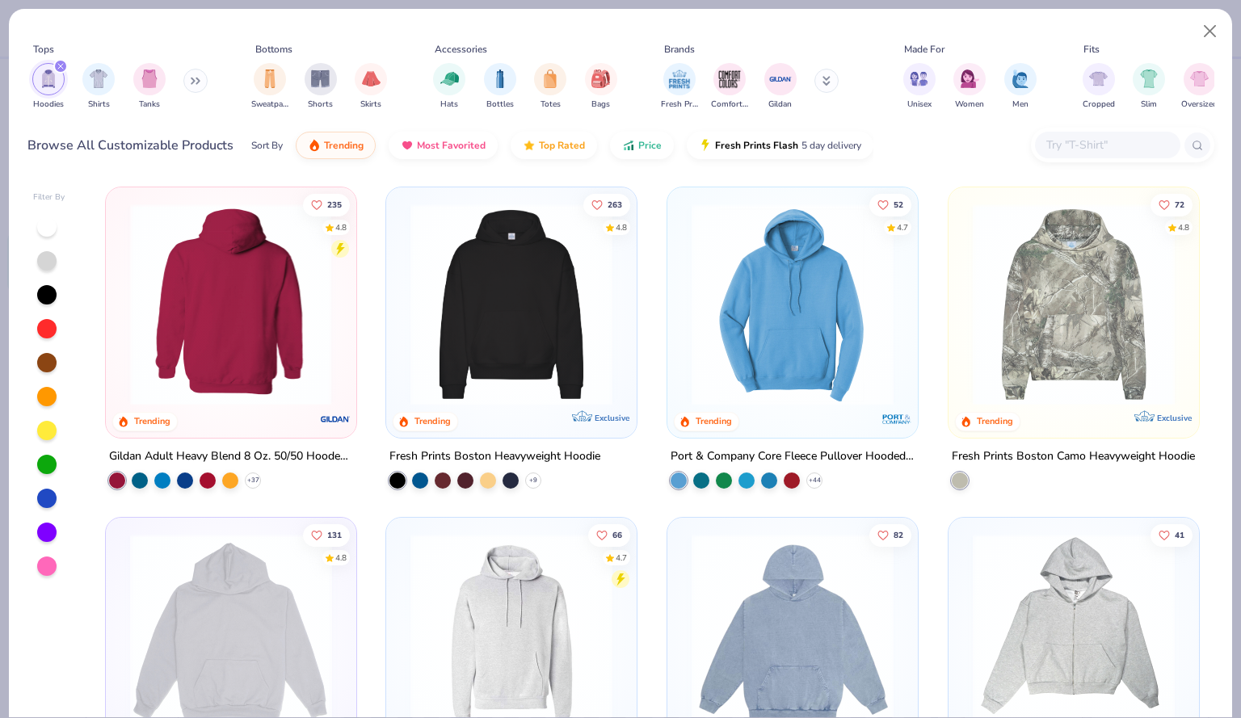
click at [262, 334] on img at bounding box center [231, 305] width 218 height 202
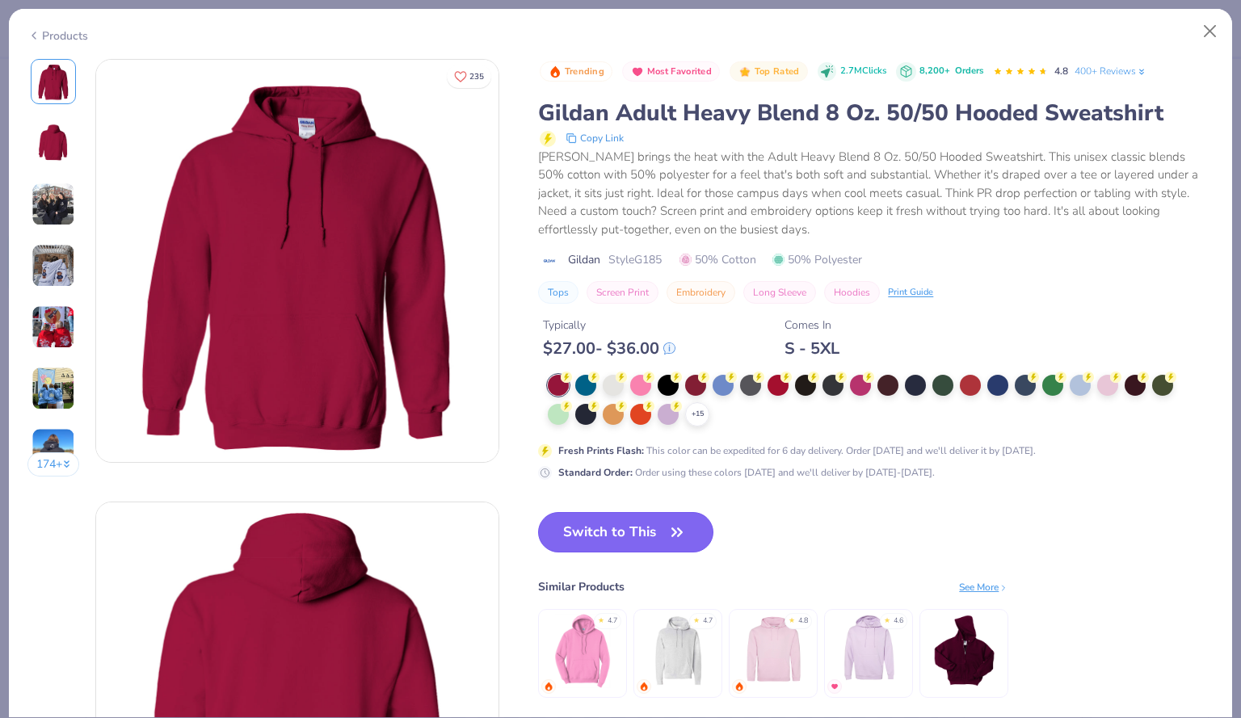
click at [609, 537] on button "Switch to This" at bounding box center [625, 532] width 175 height 40
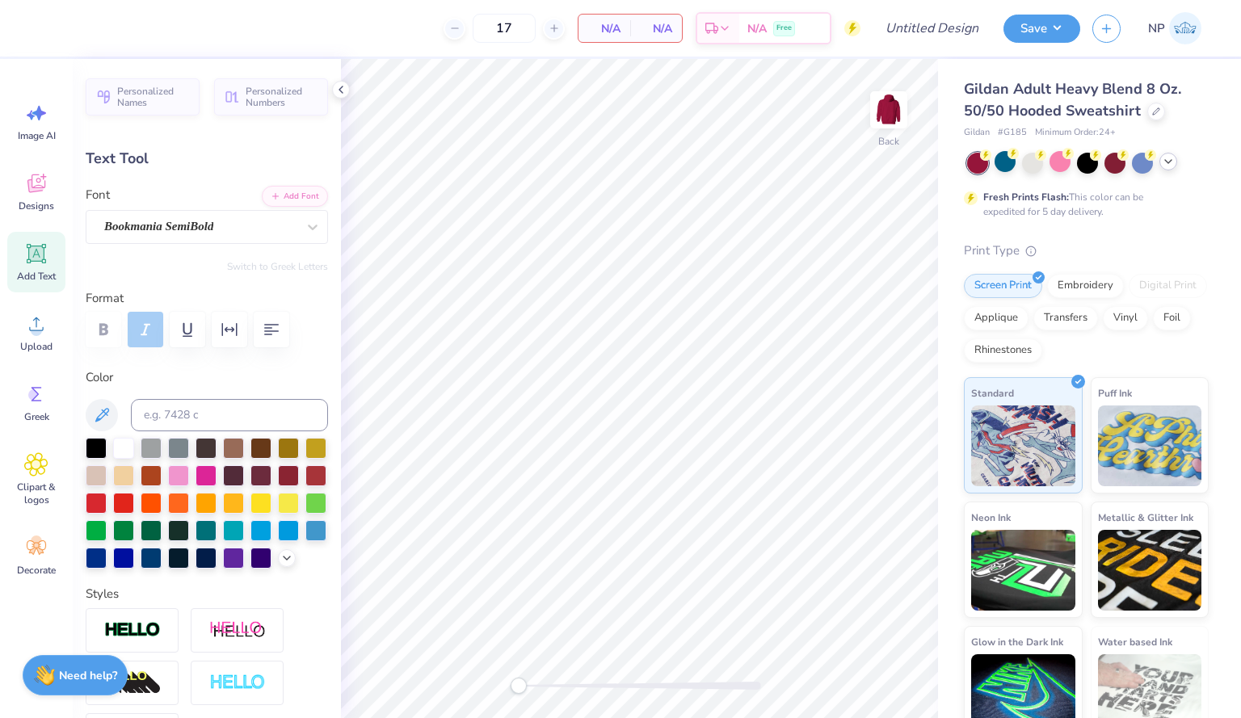
click at [1155, 162] on div at bounding box center [1088, 163] width 242 height 21
click at [1160, 166] on div at bounding box center [1168, 162] width 18 height 18
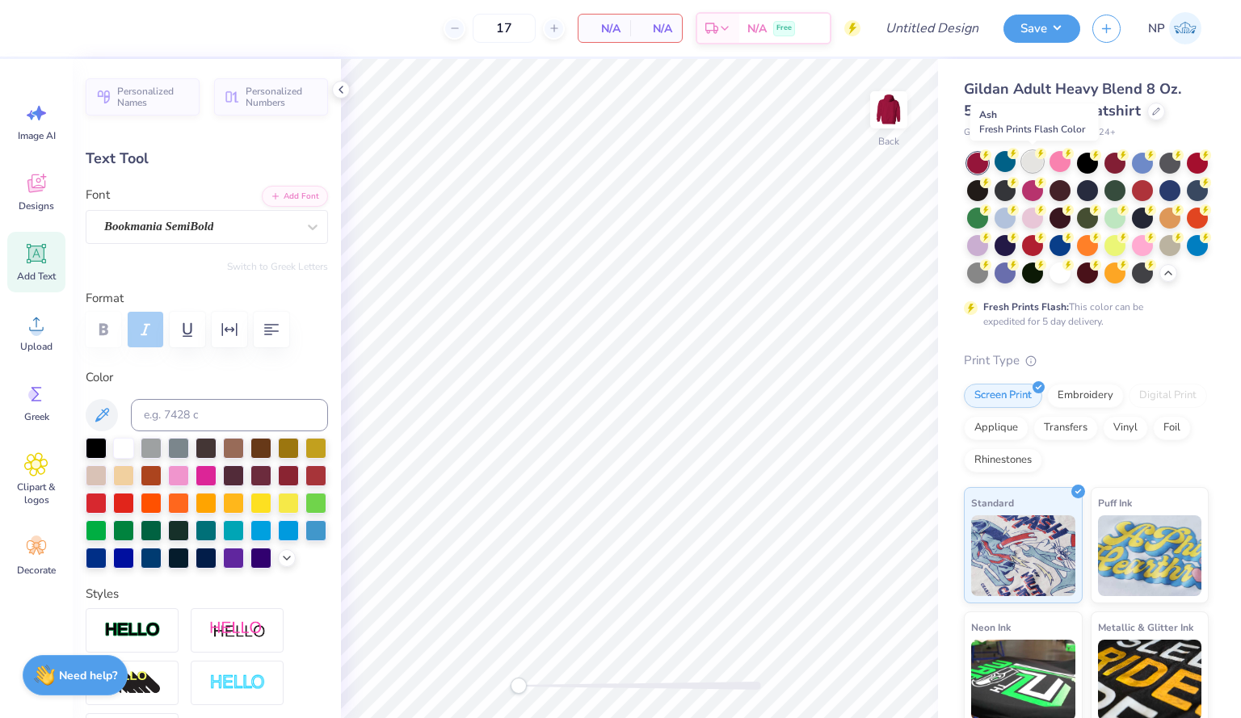
click at [1033, 156] on div at bounding box center [1032, 161] width 21 height 21
click at [1043, 272] on div at bounding box center [1032, 271] width 21 height 21
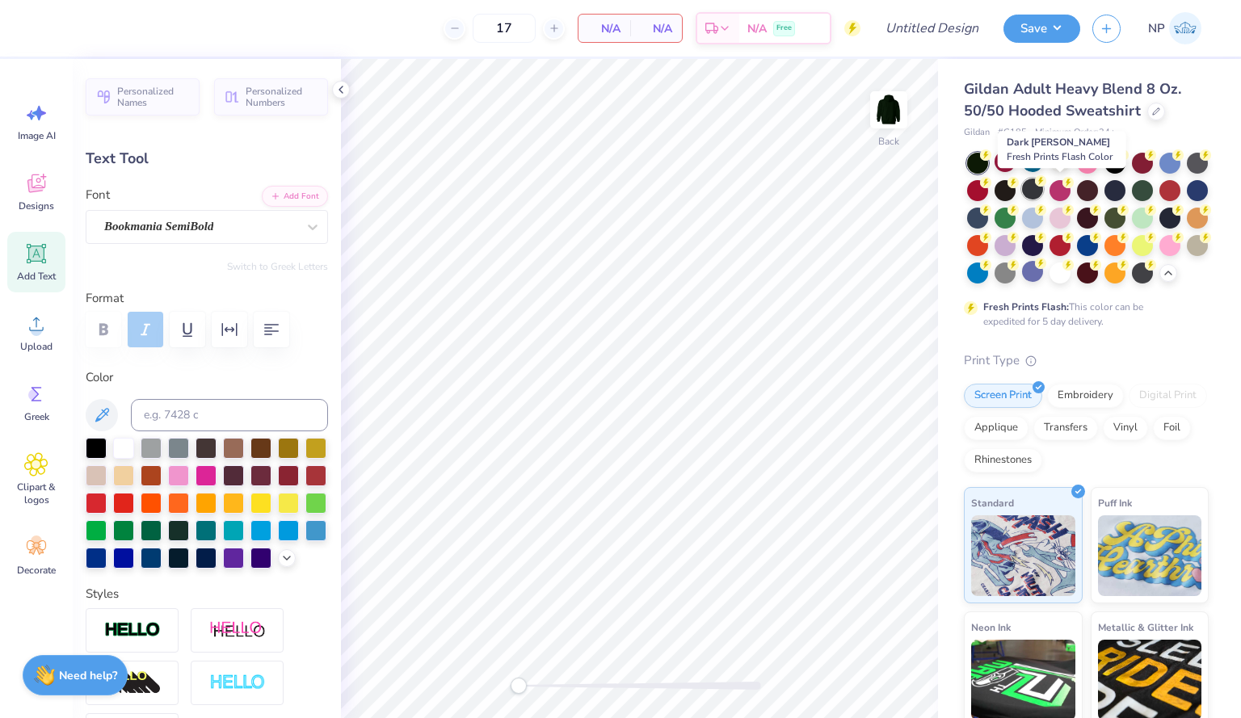
click at [1043, 191] on div at bounding box center [1032, 189] width 21 height 21
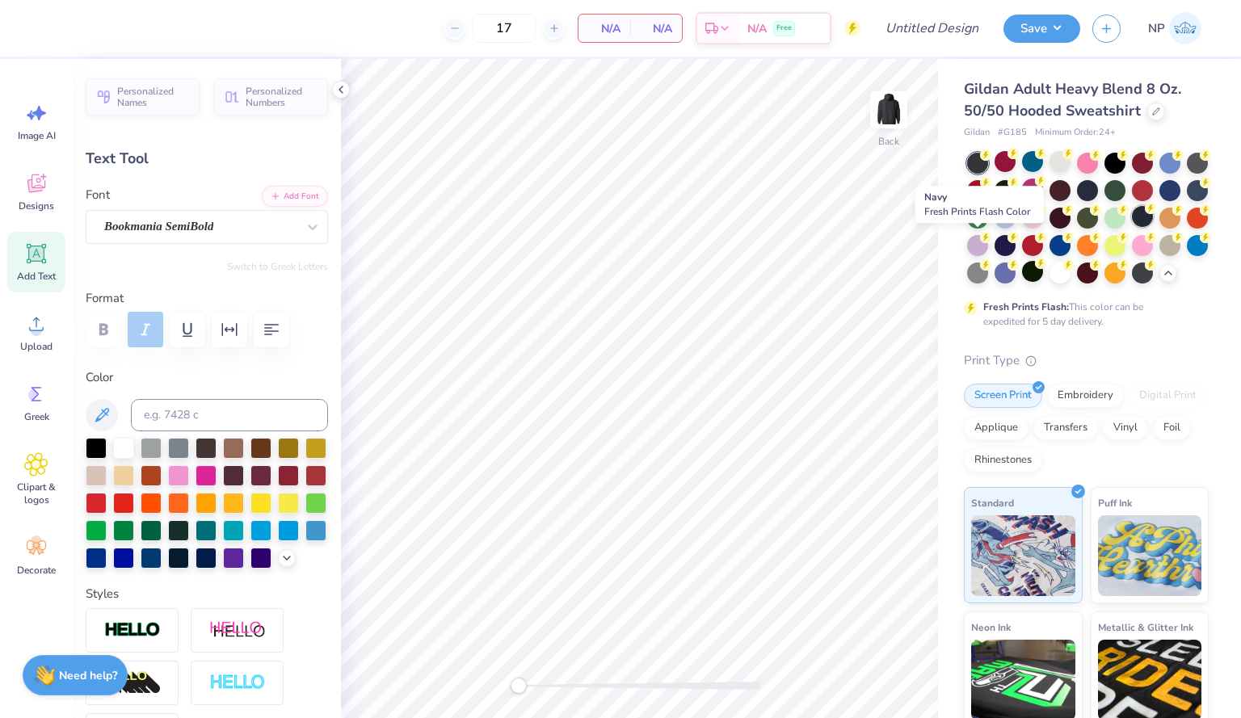
click at [1145, 214] on icon at bounding box center [1150, 208] width 11 height 11
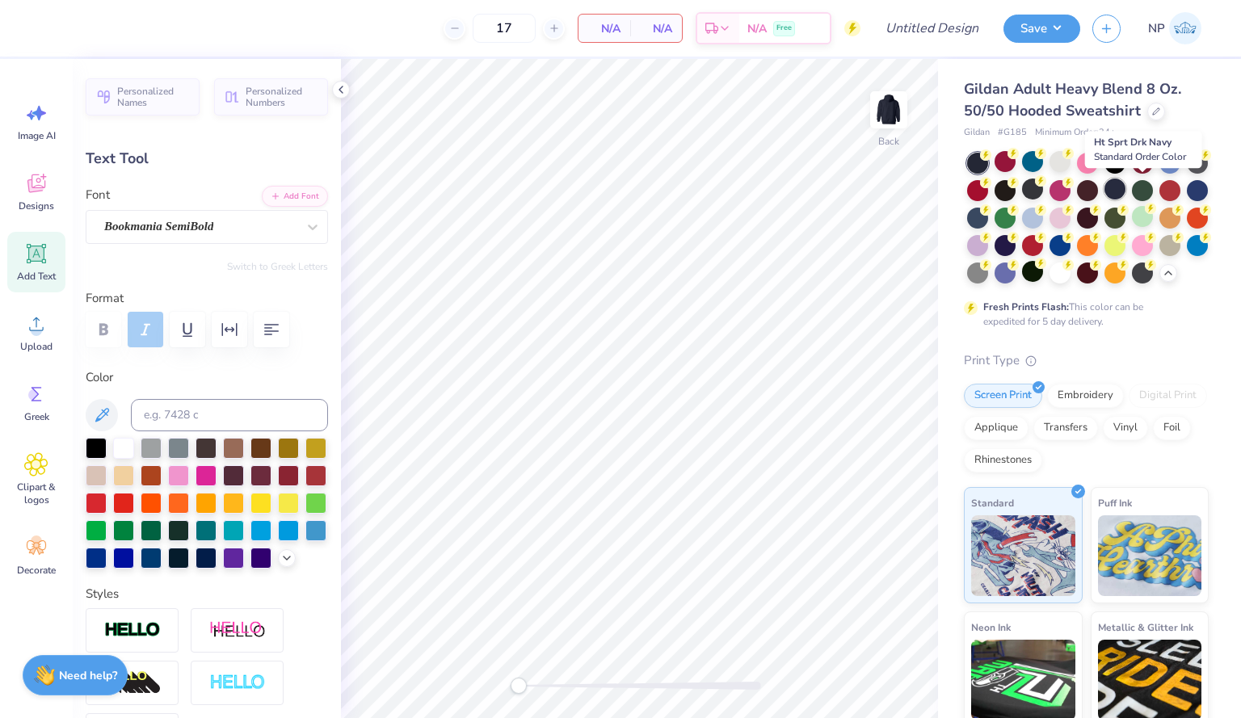
click at [1125, 188] on div at bounding box center [1114, 189] width 21 height 21
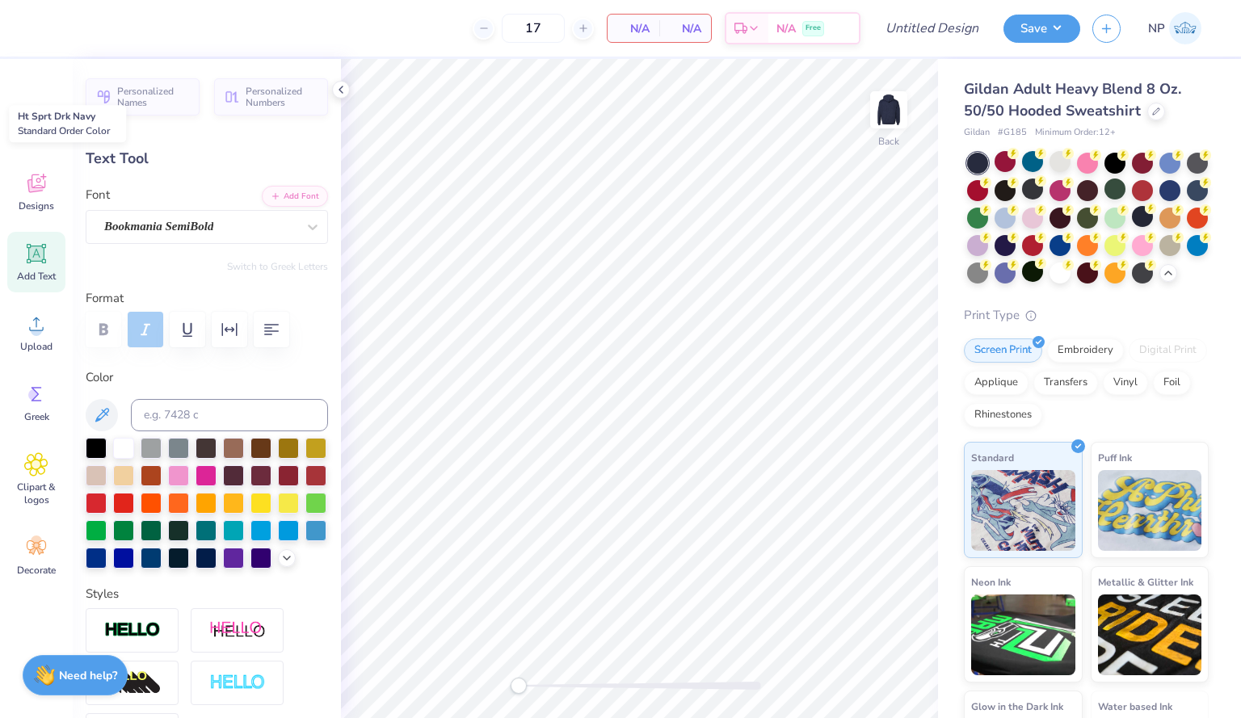
click at [977, 160] on div at bounding box center [977, 163] width 21 height 21
click at [1031, 163] on div at bounding box center [1032, 161] width 21 height 21
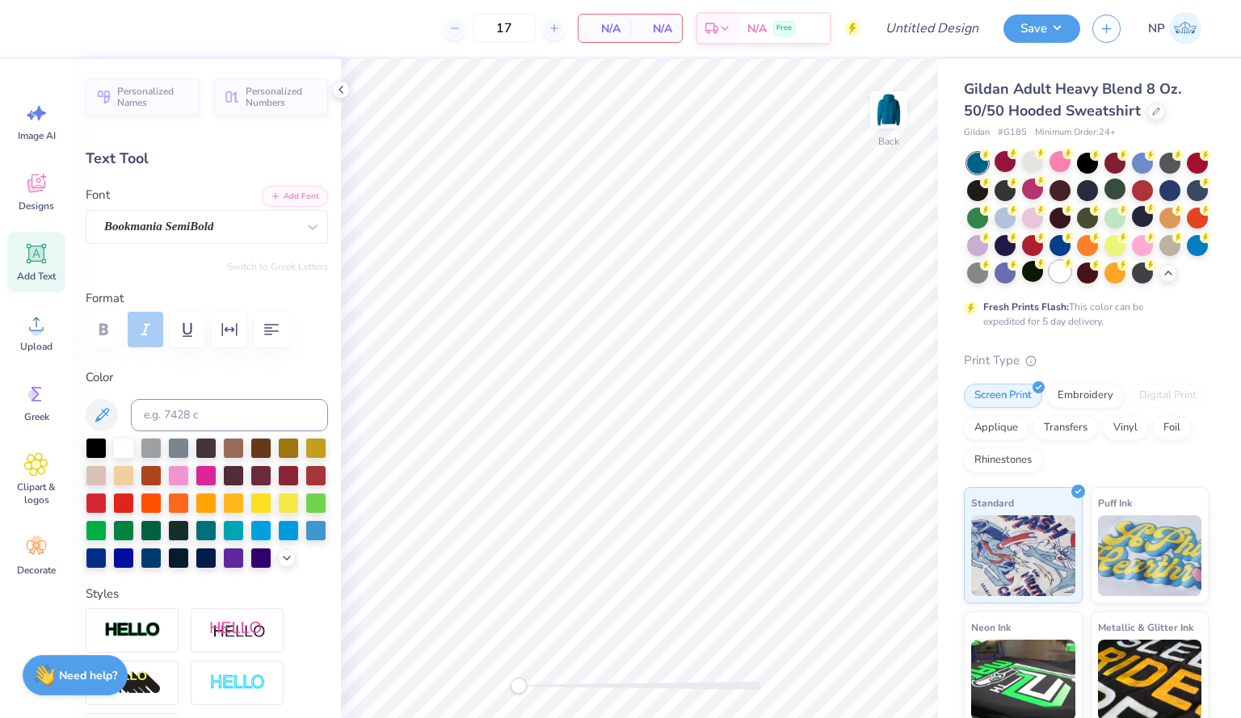
click at [1070, 268] on div at bounding box center [1059, 271] width 21 height 21
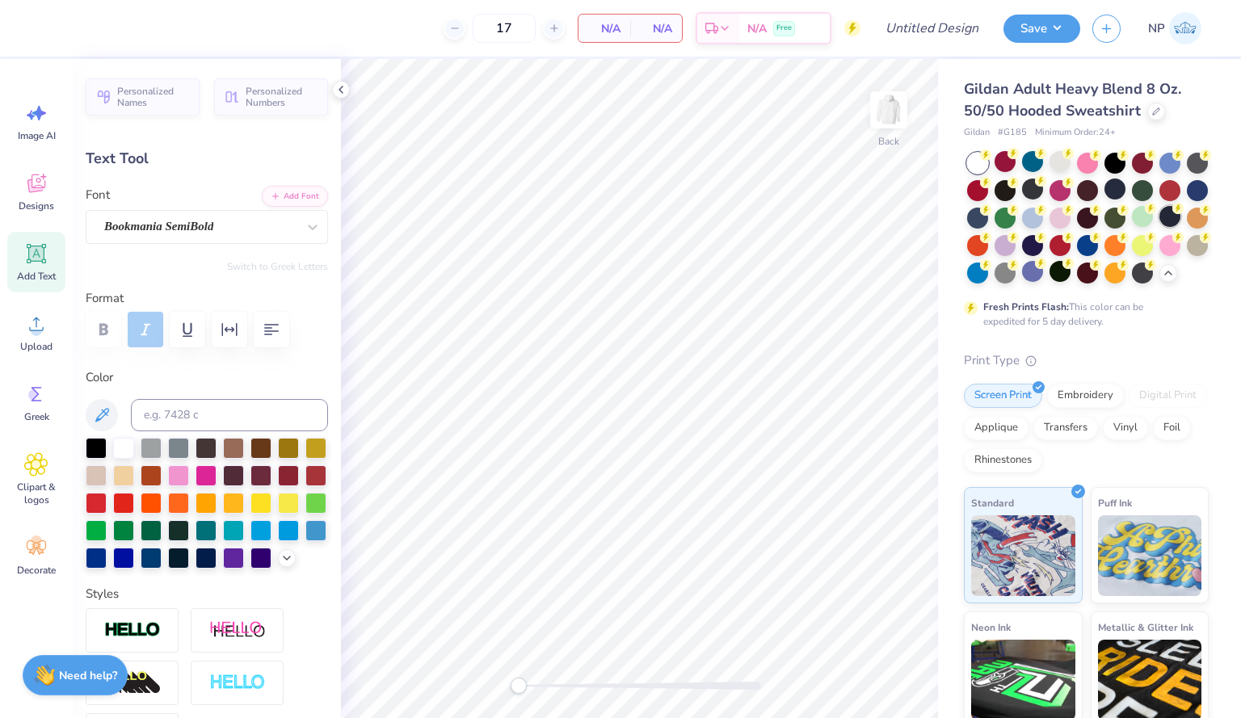
click at [1159, 227] on div at bounding box center [1169, 216] width 21 height 21
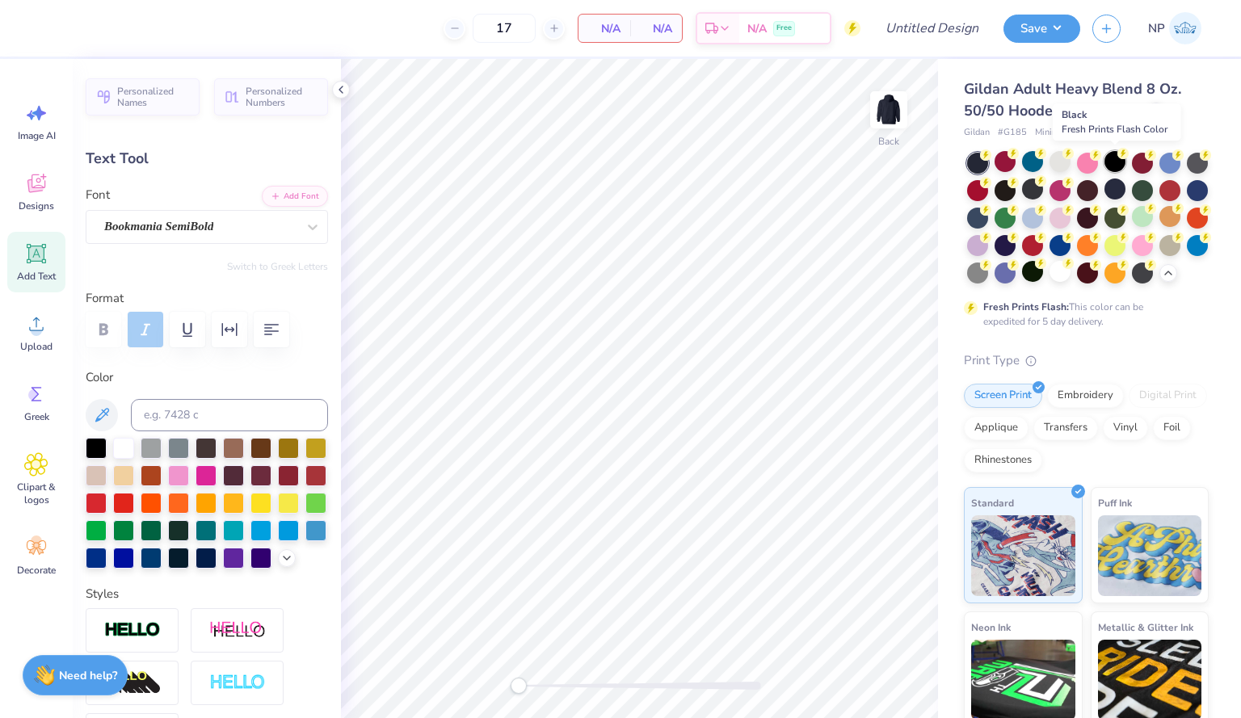
click at [1115, 162] on div at bounding box center [1114, 161] width 21 height 21
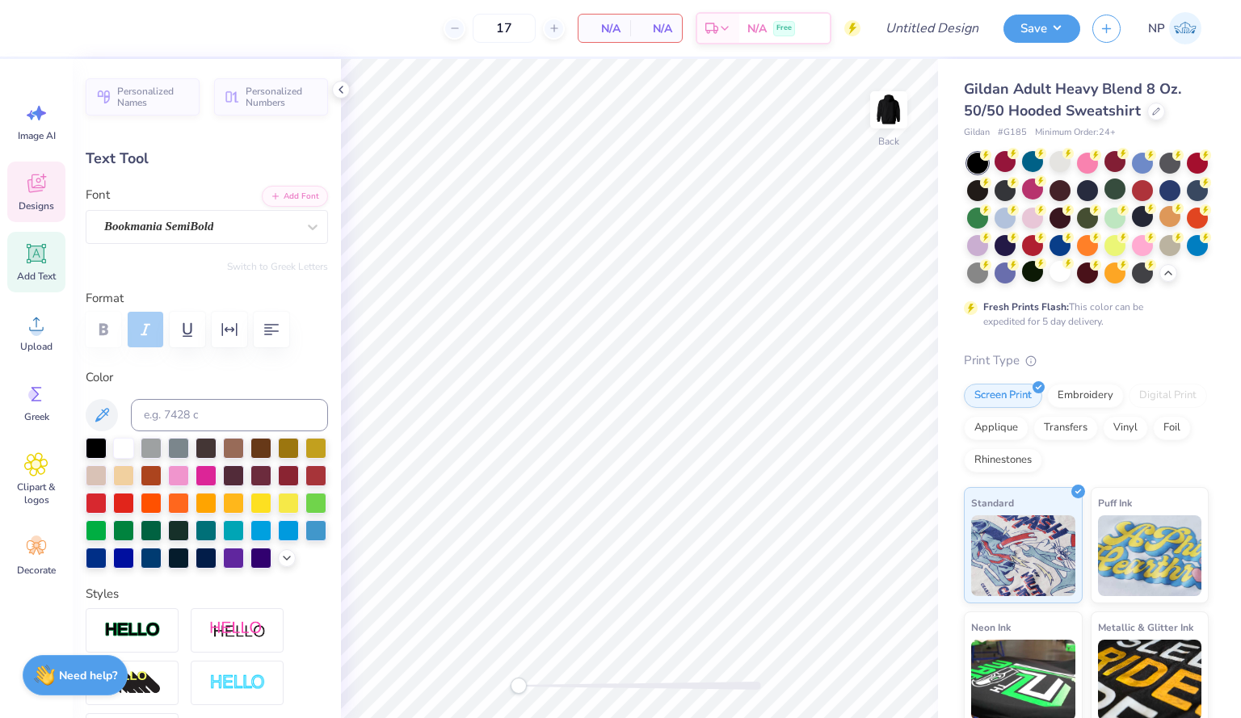
click at [38, 193] on icon at bounding box center [36, 183] width 24 height 24
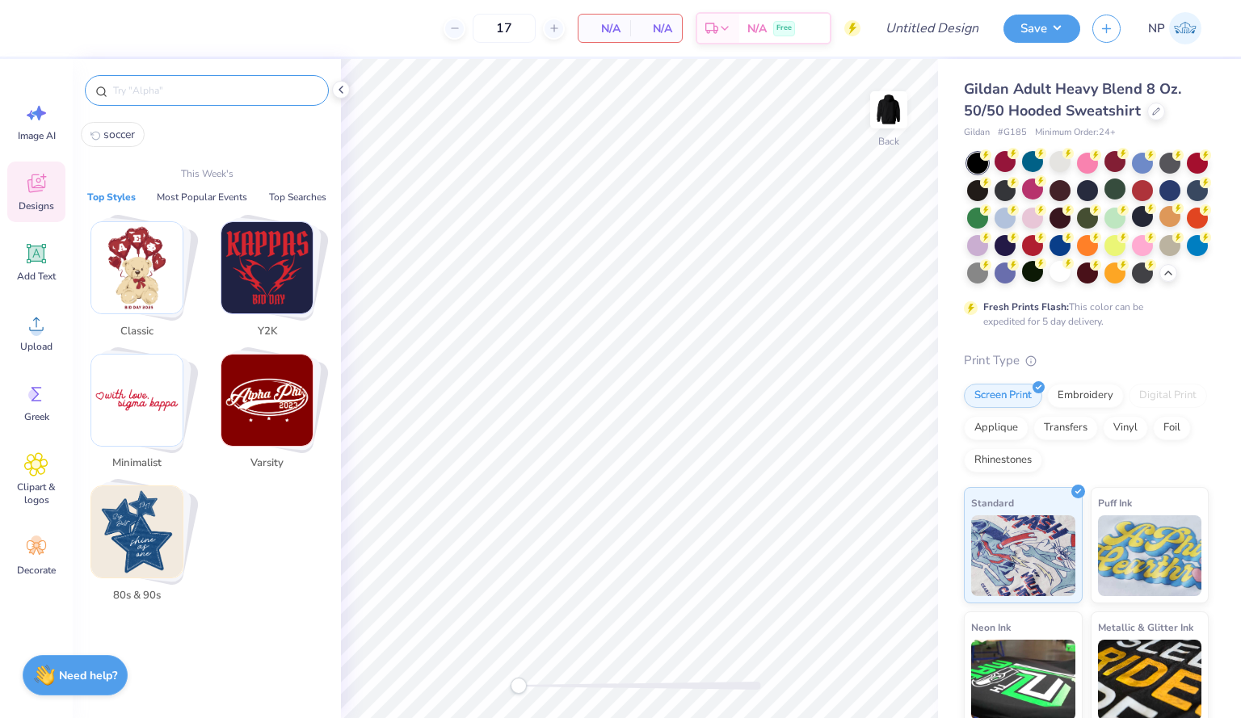
click at [188, 95] on input "text" at bounding box center [214, 90] width 207 height 16
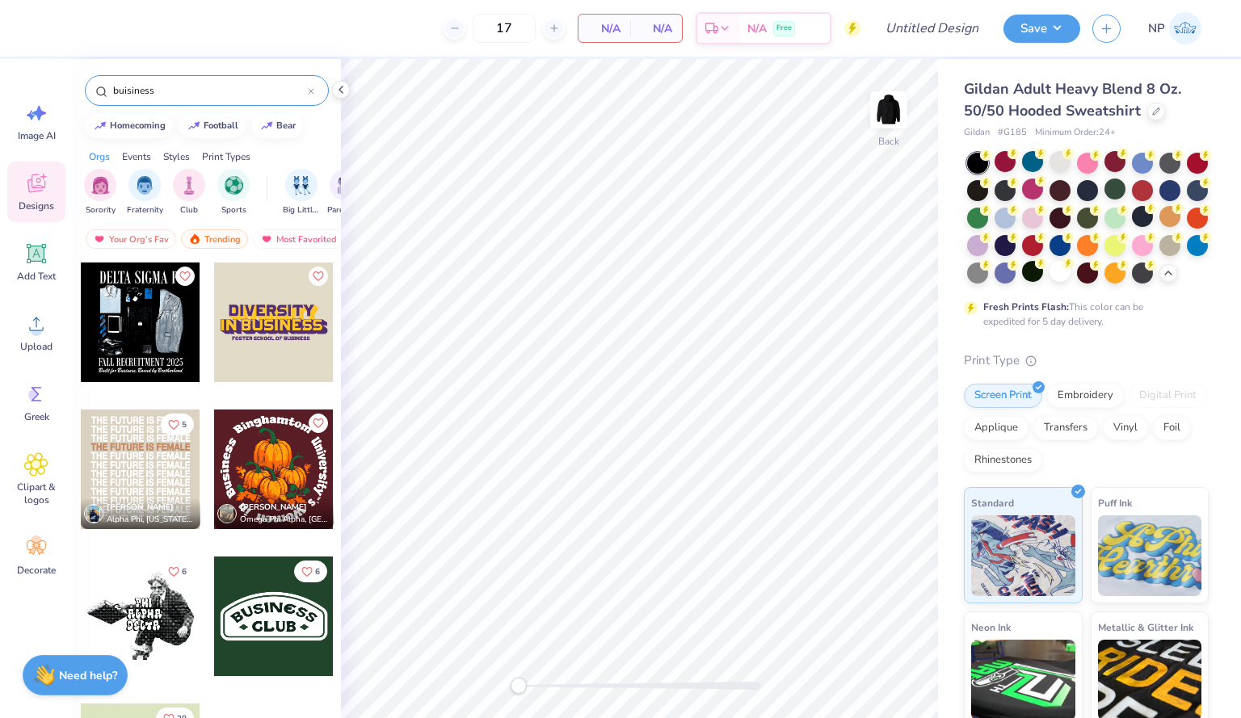
type input "buisiness"
click at [113, 460] on div at bounding box center [141, 470] width 120 height 120
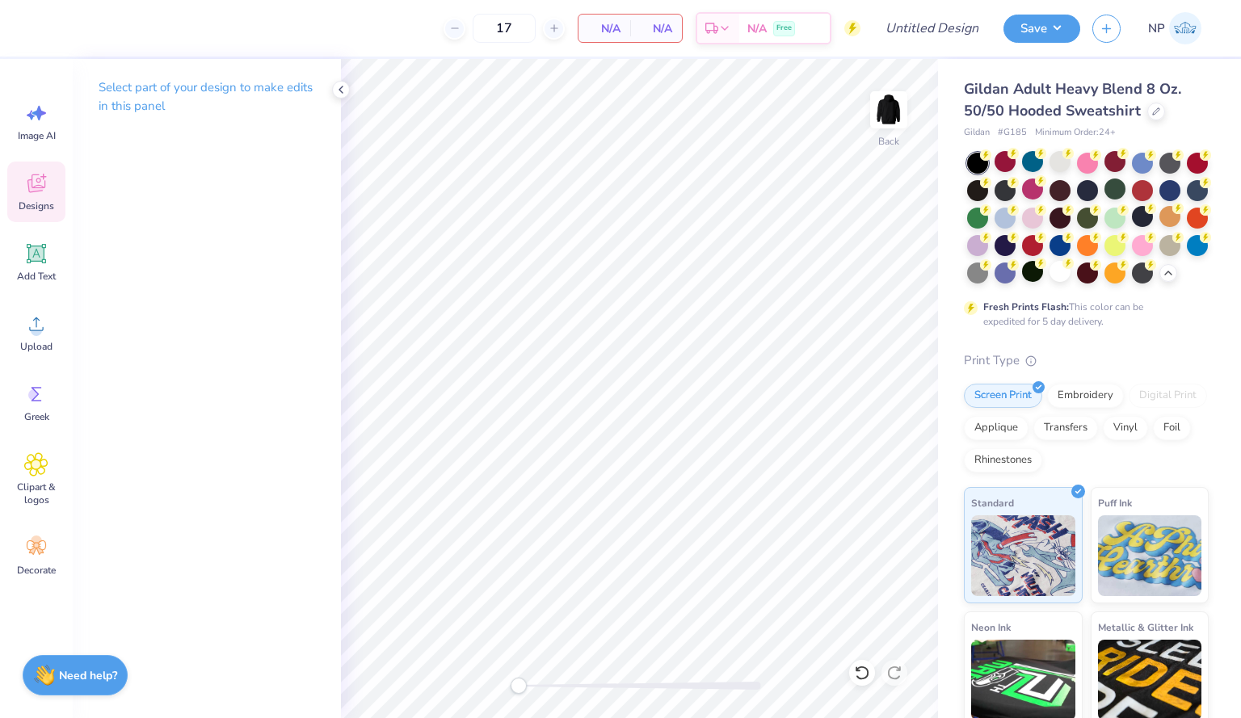
click at [34, 191] on icon at bounding box center [36, 183] width 18 height 19
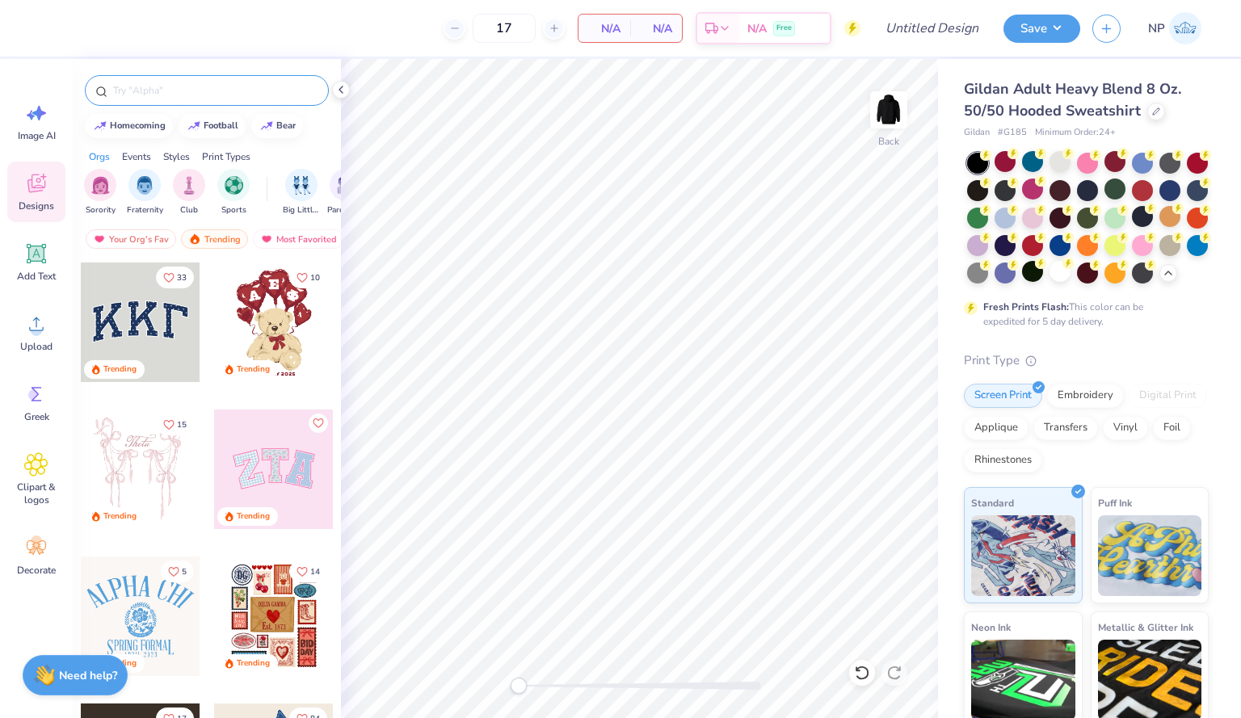
click at [217, 84] on input "text" at bounding box center [214, 90] width 207 height 16
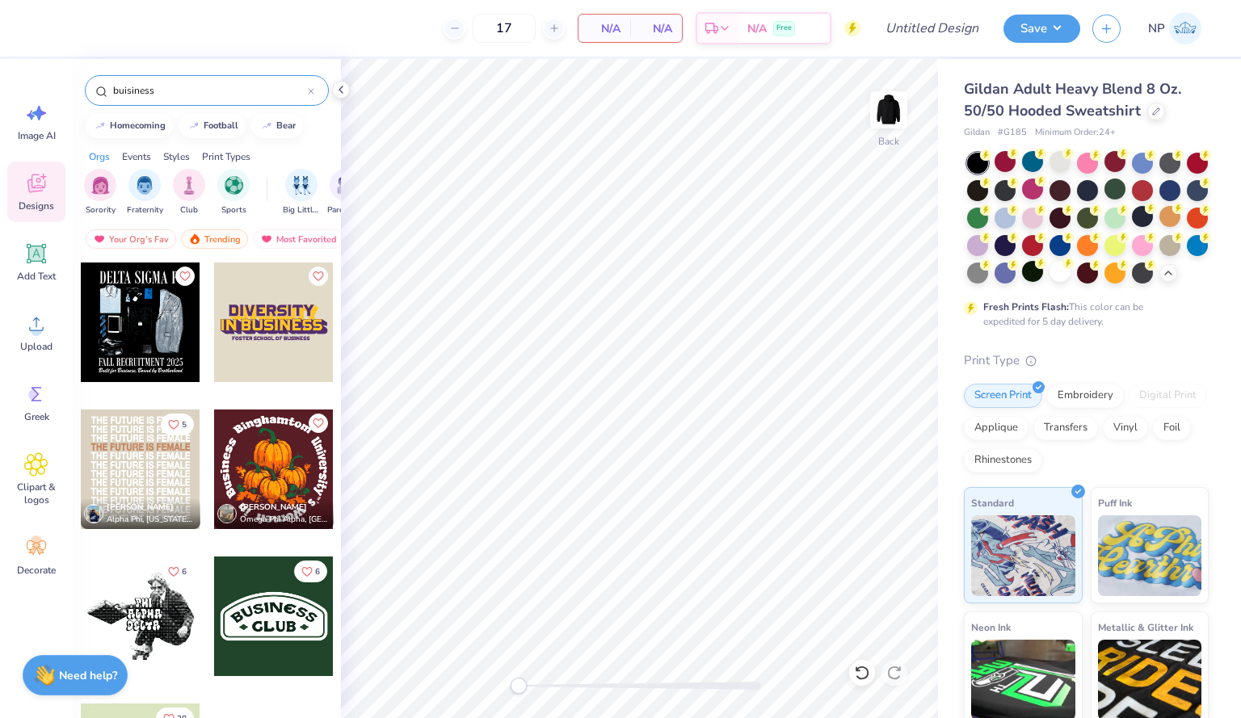
type input "buisiness"
click at [105, 451] on div at bounding box center [141, 470] width 120 height 120
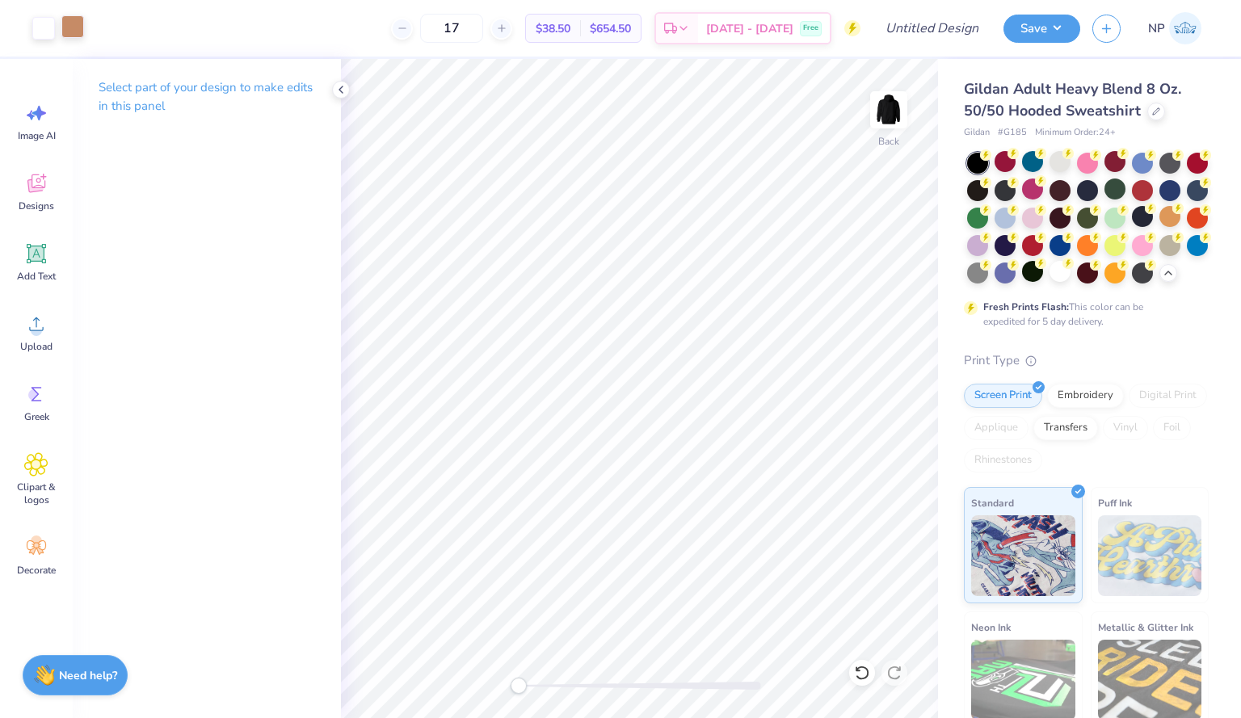
click at [78, 27] on div at bounding box center [72, 26] width 23 height 23
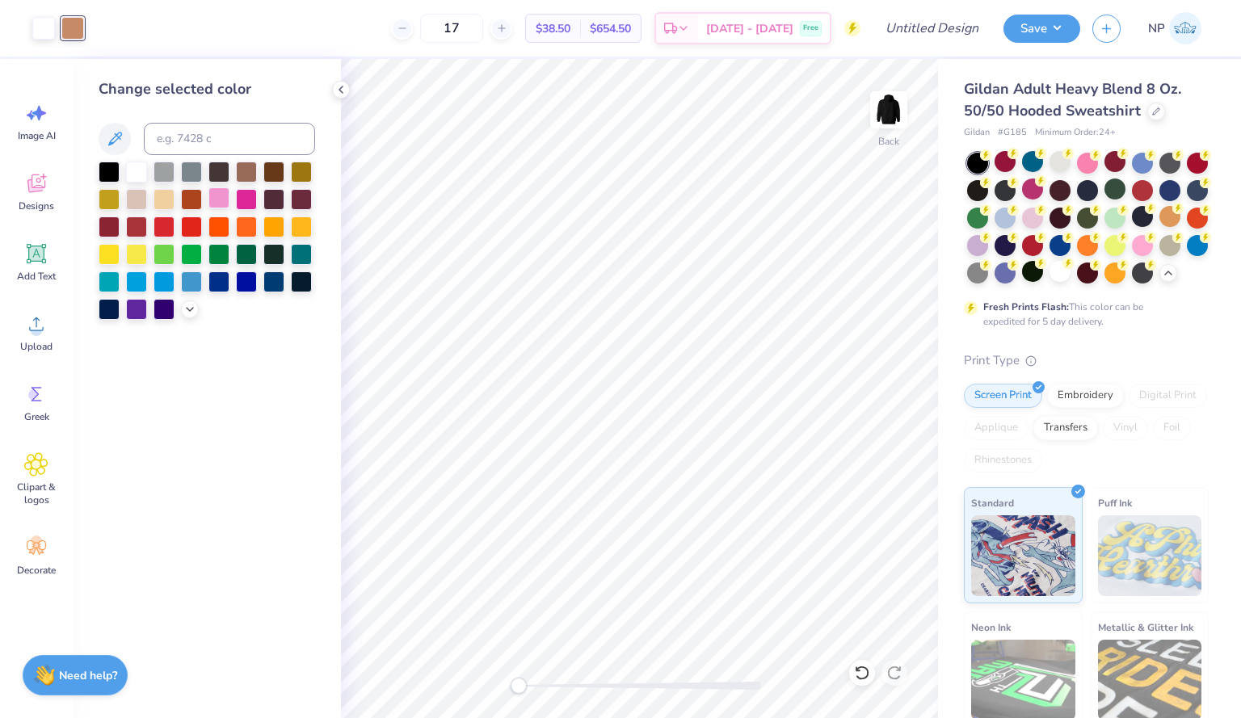
click at [223, 199] on div at bounding box center [218, 197] width 21 height 21
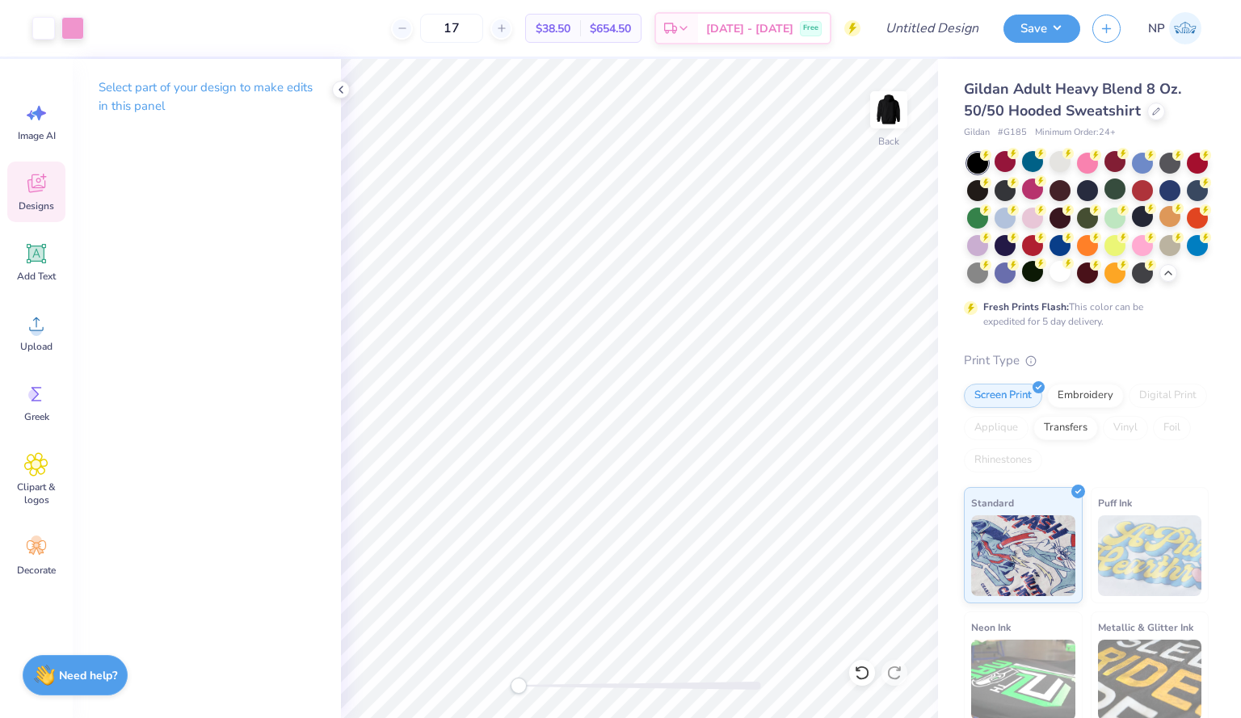
click at [57, 206] on div "Designs" at bounding box center [36, 192] width 58 height 61
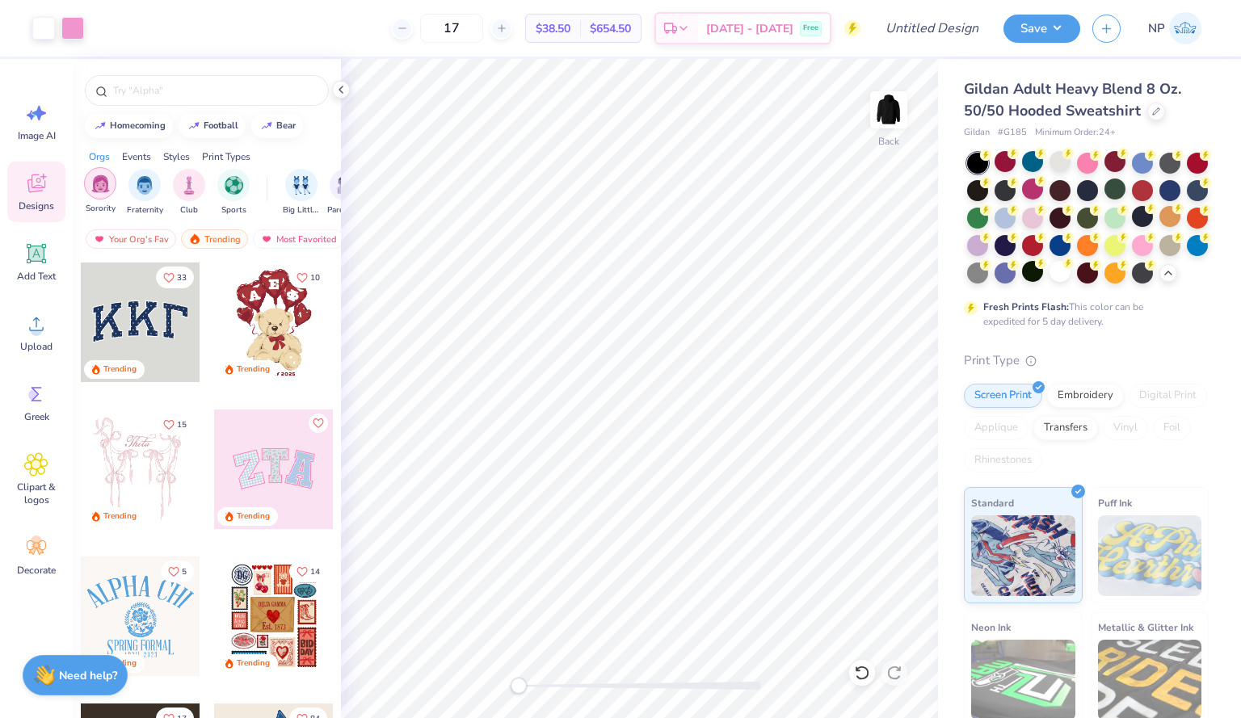
click at [104, 187] on img "filter for Sorority" at bounding box center [100, 183] width 19 height 19
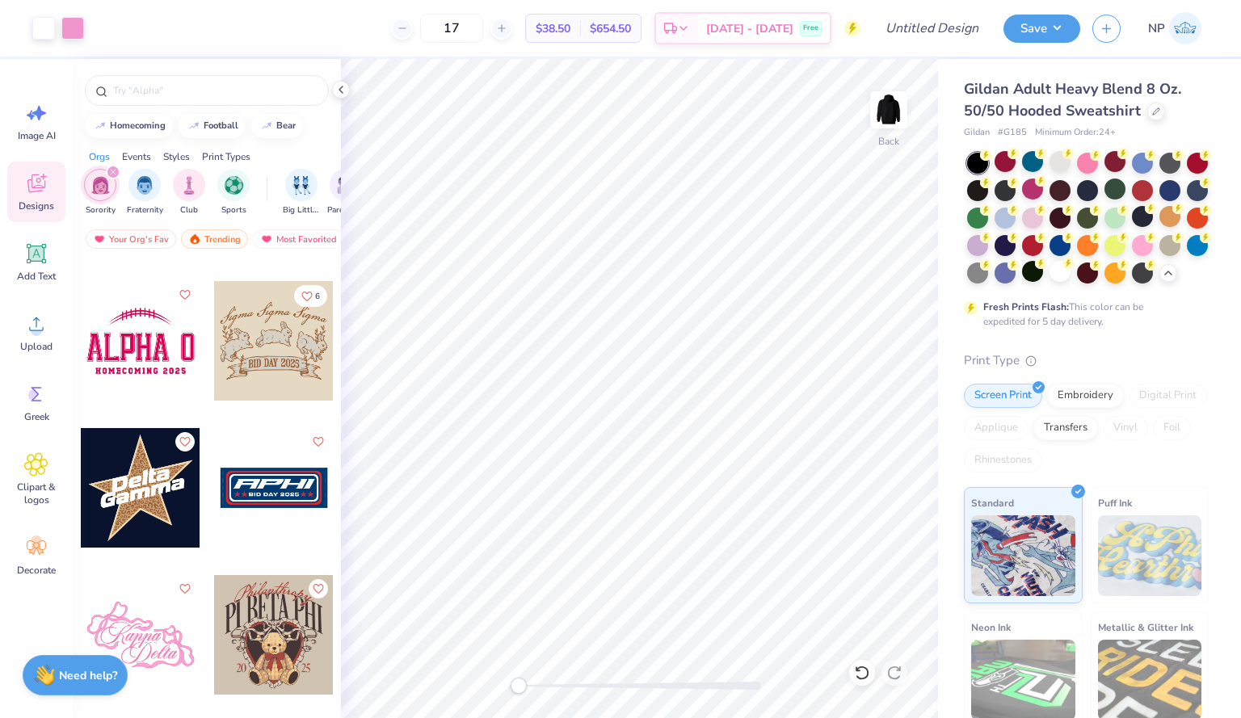
scroll to position [10422, 0]
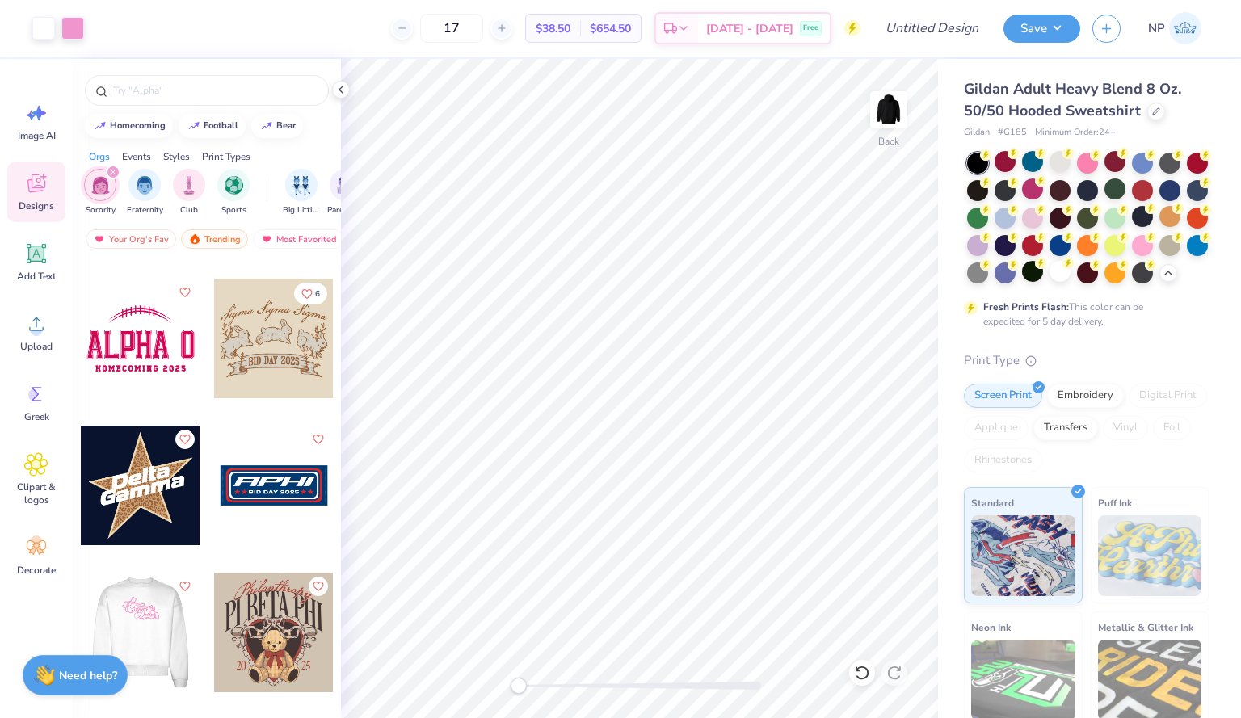
click at [81, 616] on div at bounding box center [21, 633] width 120 height 120
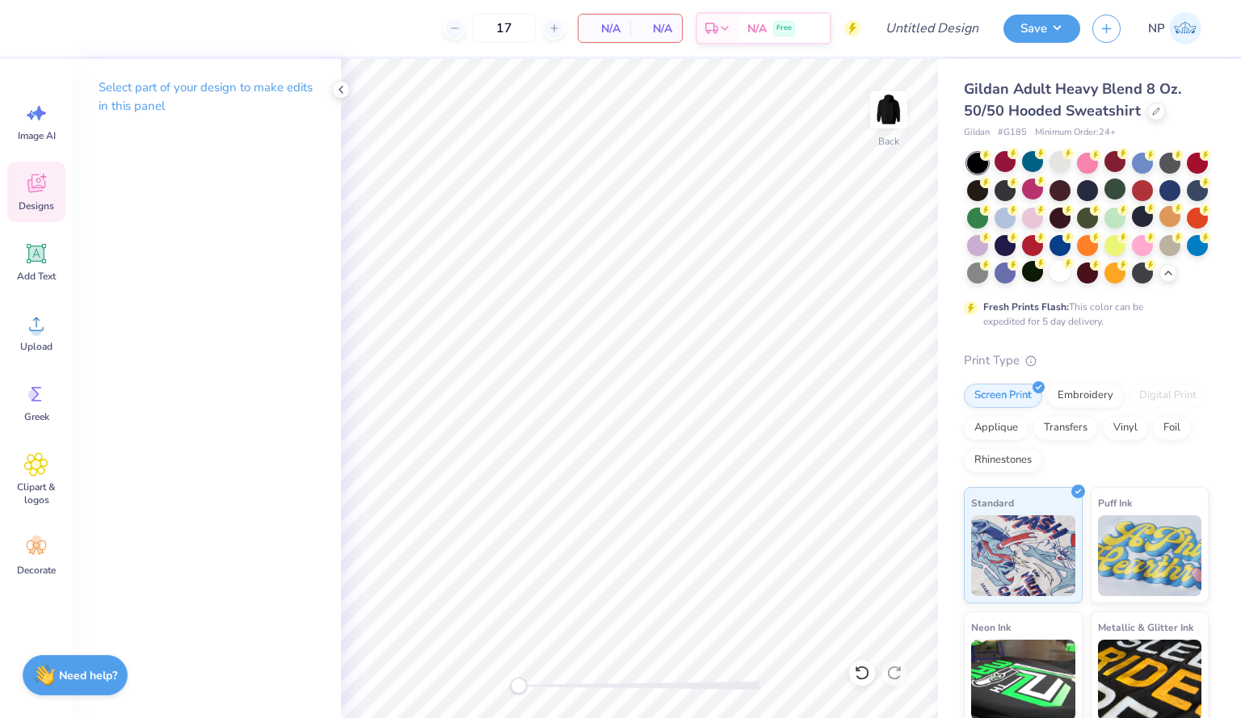
click at [27, 193] on icon at bounding box center [36, 183] width 24 height 24
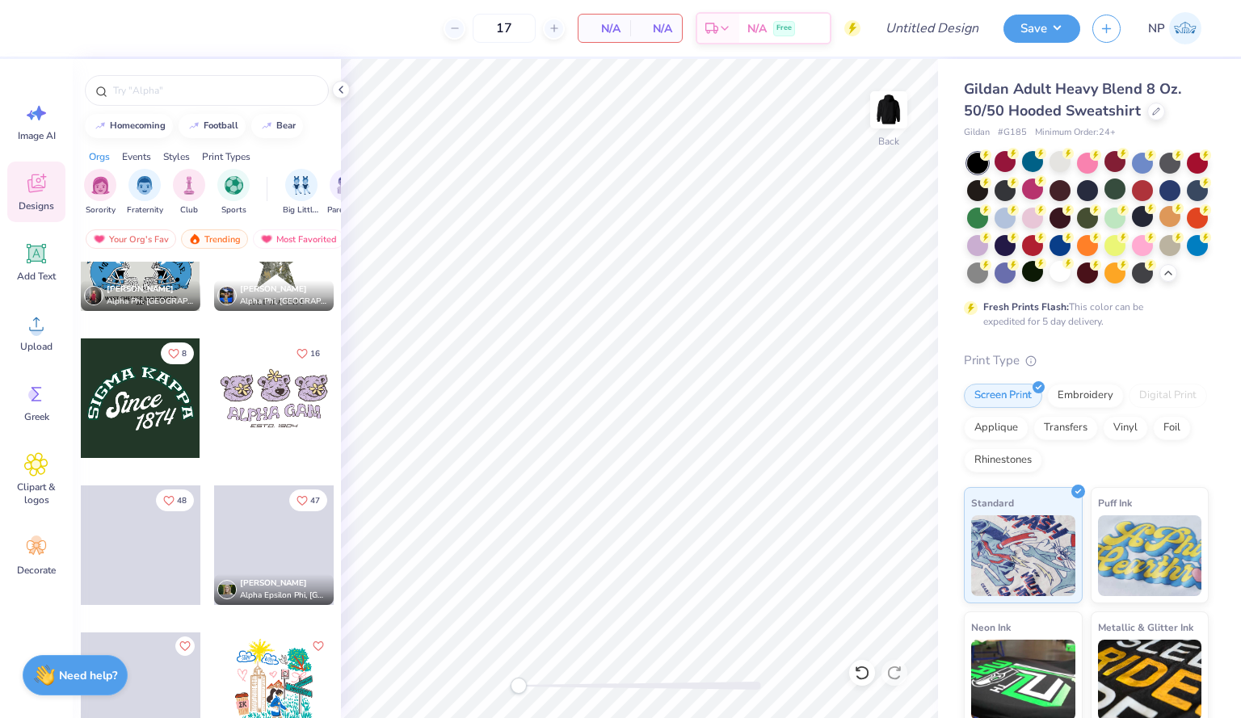
scroll to position [15661, 0]
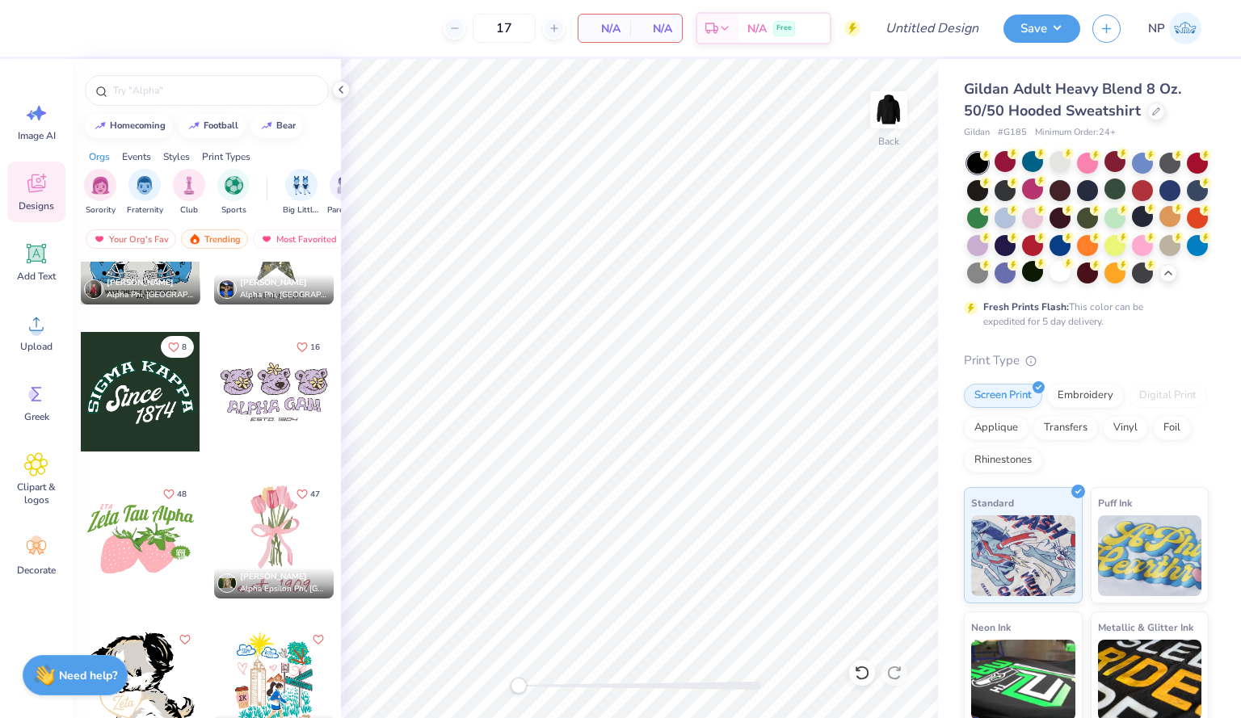
click at [262, 546] on div at bounding box center [274, 539] width 120 height 120
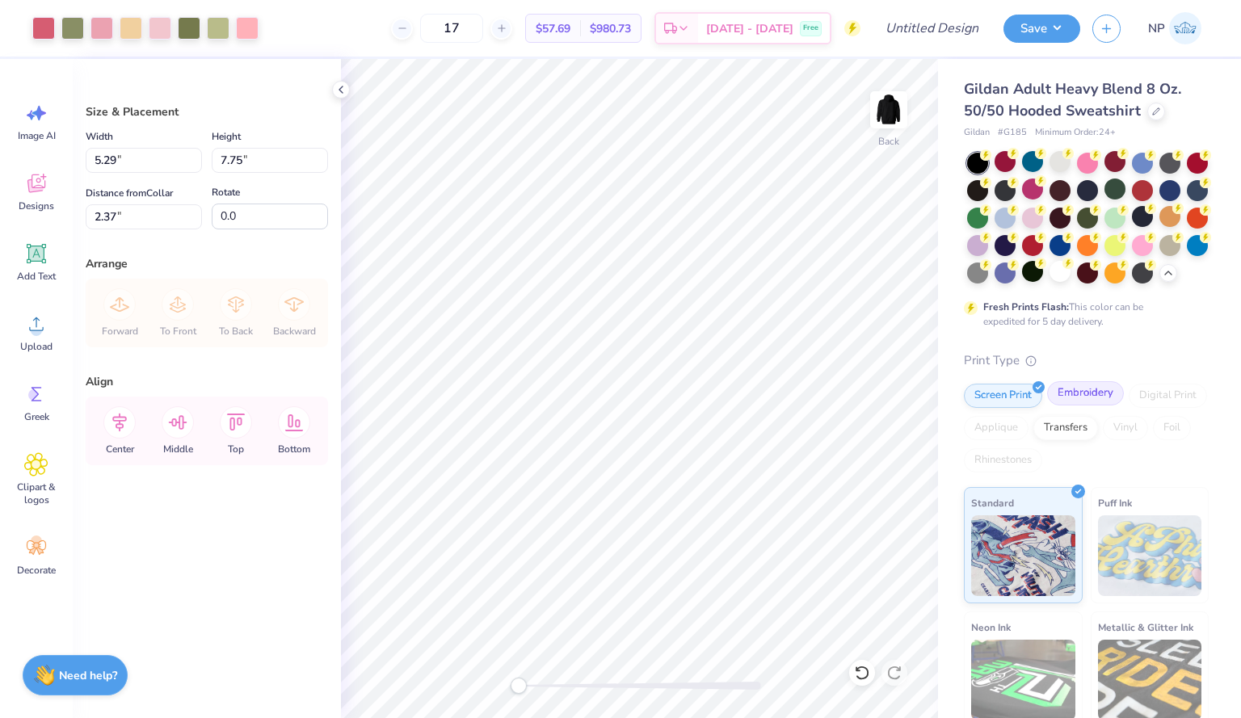
type input "5.29"
type input "7.75"
type input "2.37"
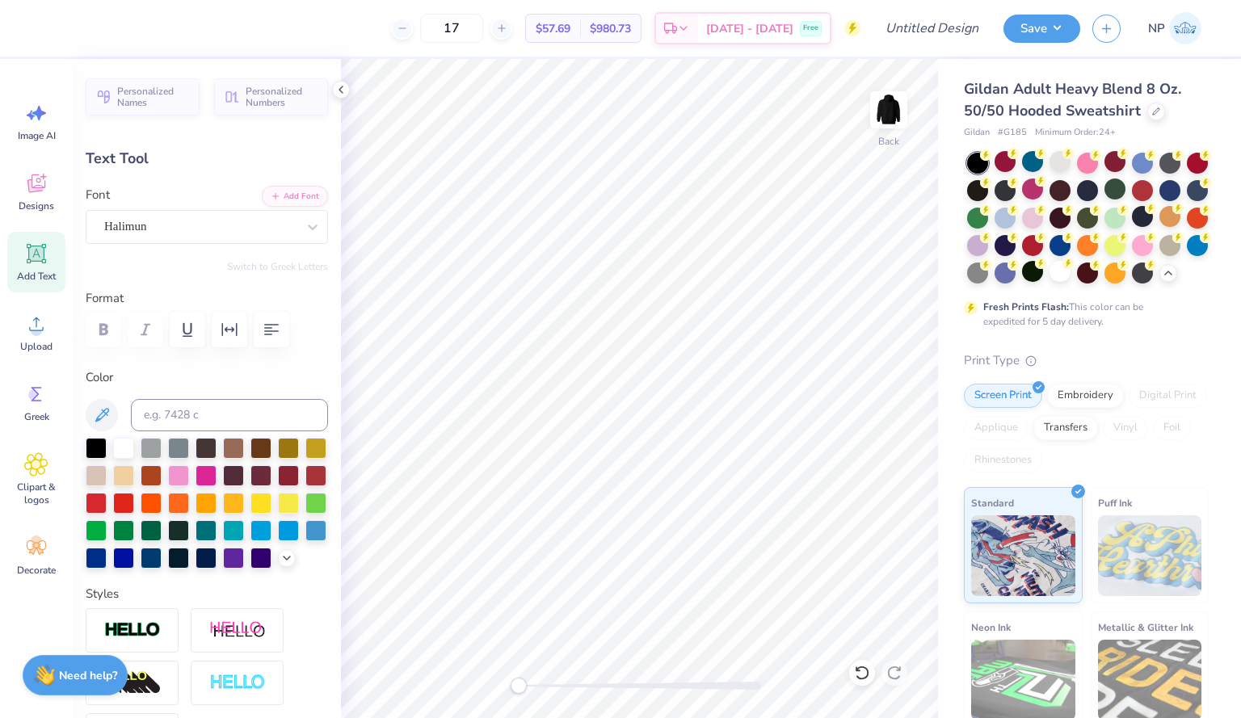
scroll to position [13, 4]
type textarea "e"
type textarea "S"
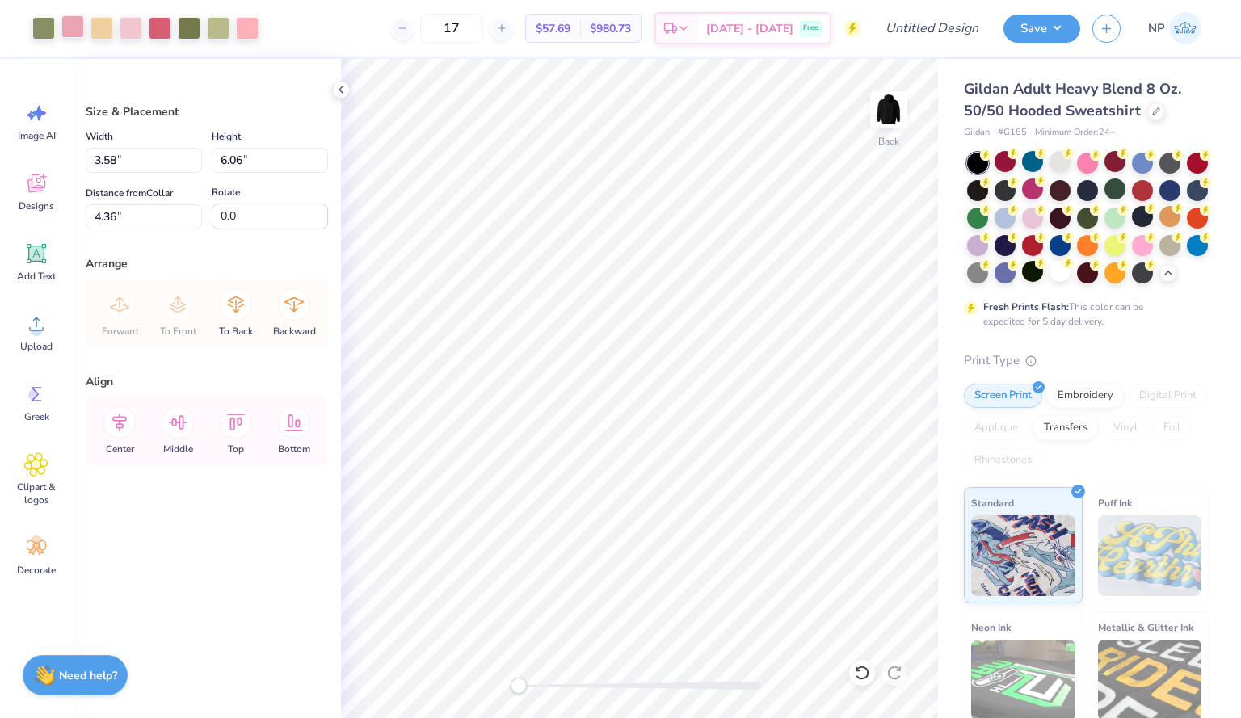
click at [79, 32] on div at bounding box center [72, 26] width 23 height 23
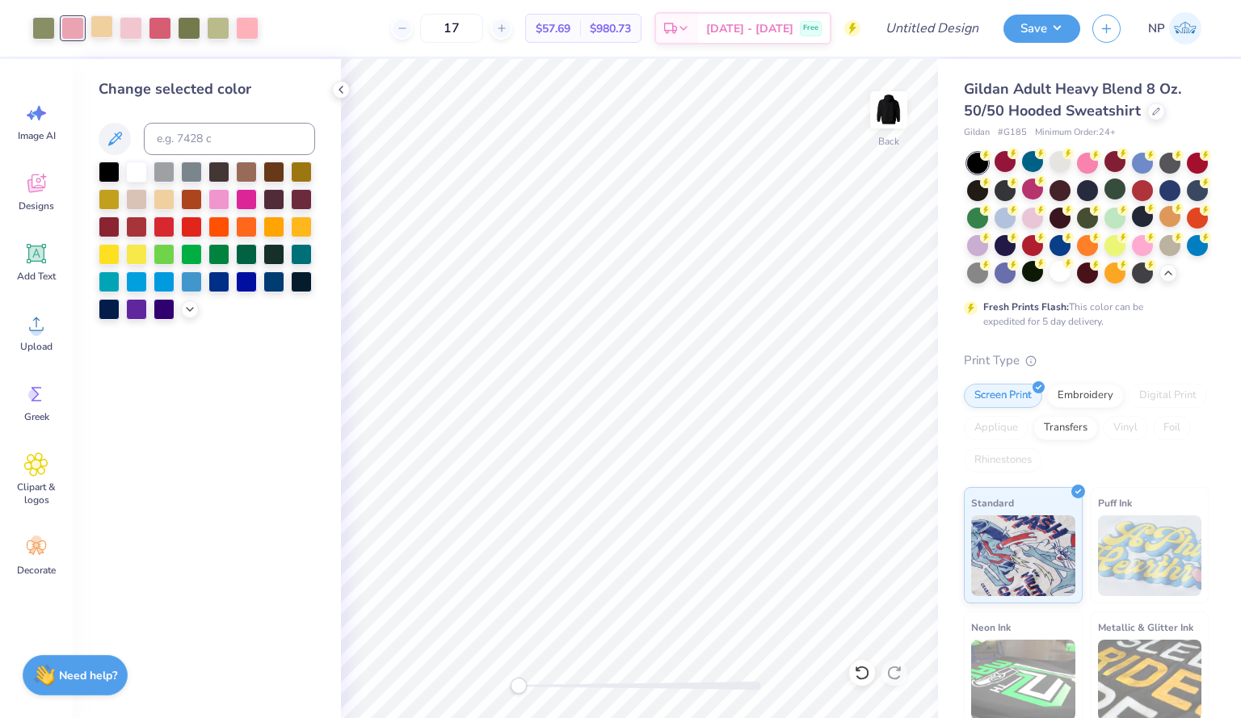
click at [104, 23] on div at bounding box center [101, 26] width 23 height 23
click at [202, 141] on input at bounding box center [229, 139] width 171 height 32
type input "494"
click at [100, 24] on div at bounding box center [101, 26] width 23 height 23
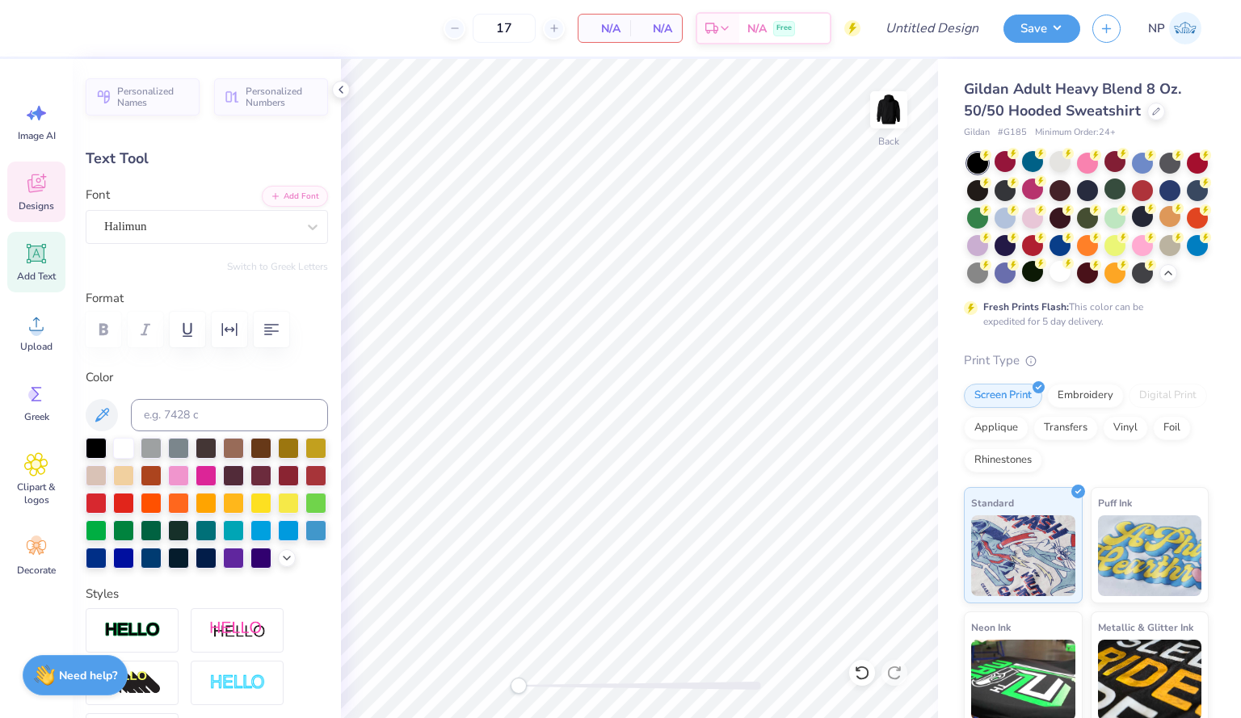
click at [47, 197] on div "Designs" at bounding box center [36, 192] width 58 height 61
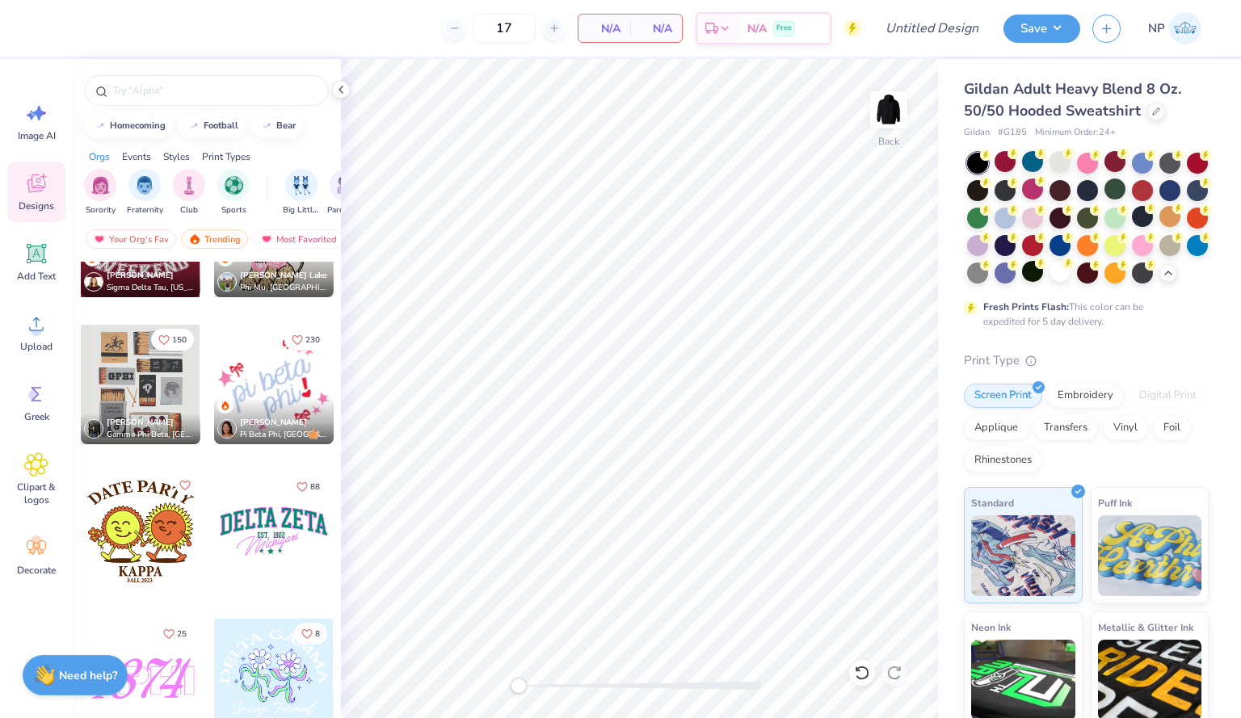
scroll to position [7730, 0]
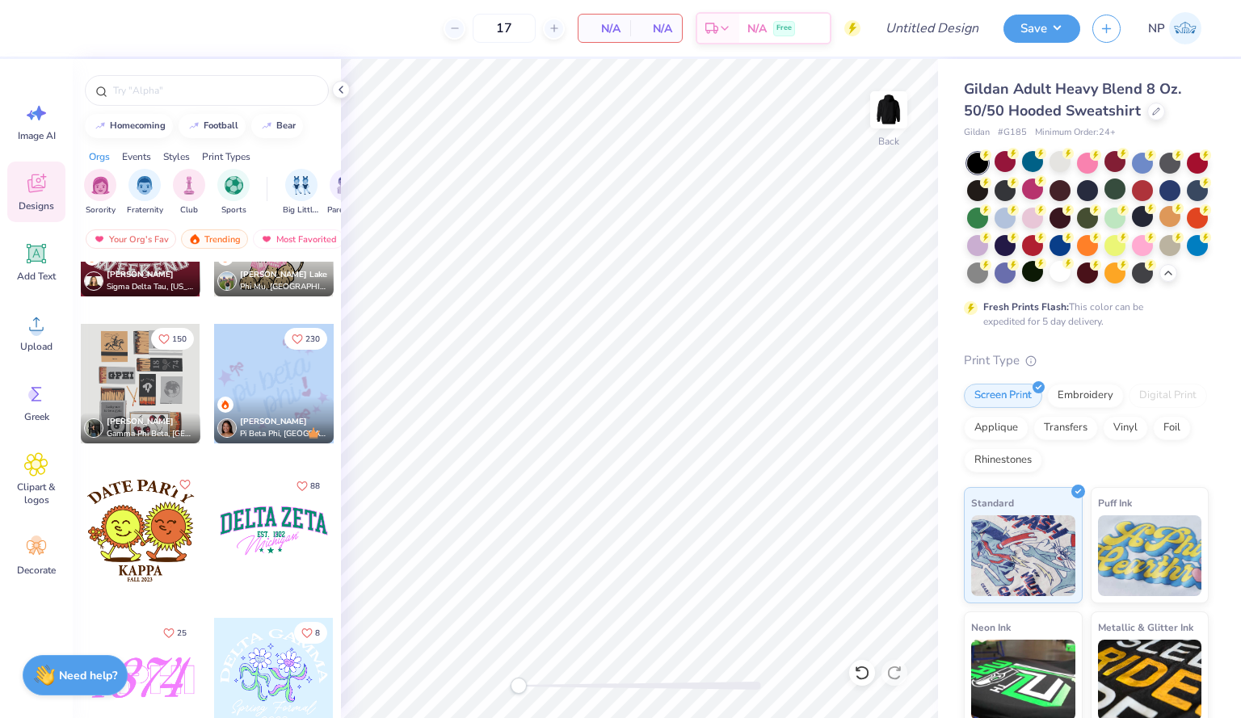
drag, startPoint x: 269, startPoint y: 377, endPoint x: 304, endPoint y: 395, distance: 39.0
click at [304, 395] on div at bounding box center [274, 384] width 120 height 120
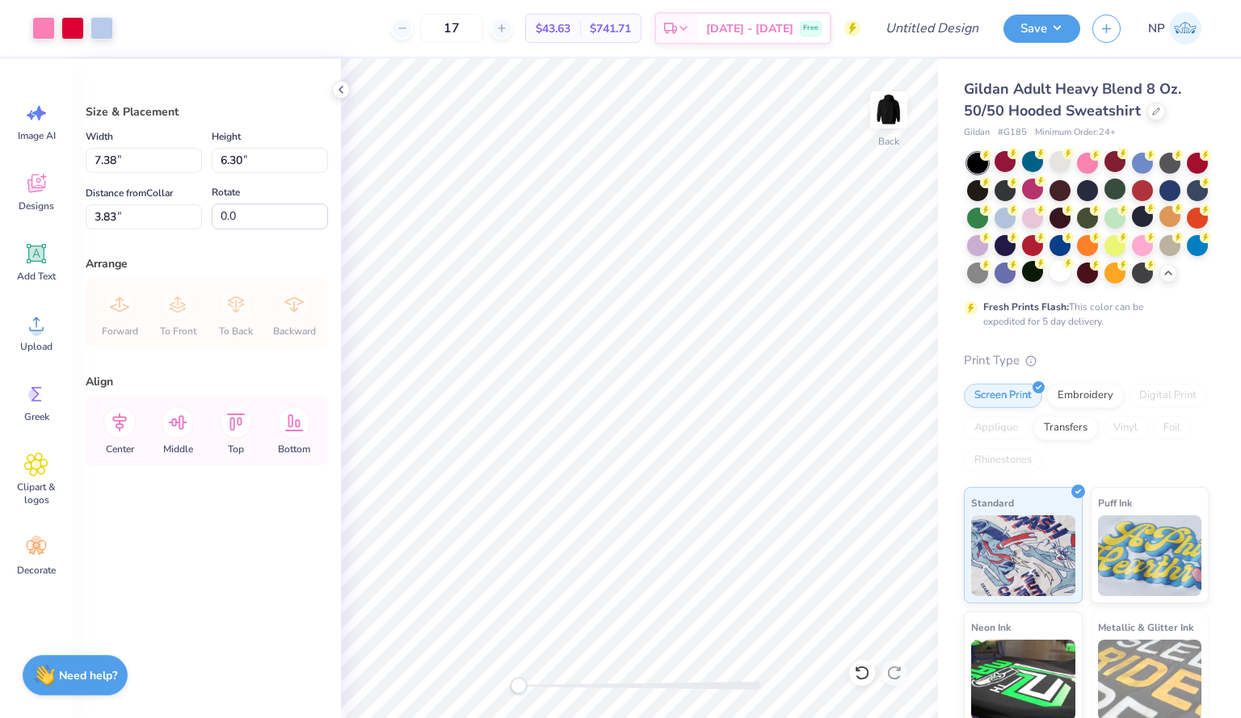
type input "7.38"
type input "6.30"
type input "3.83"
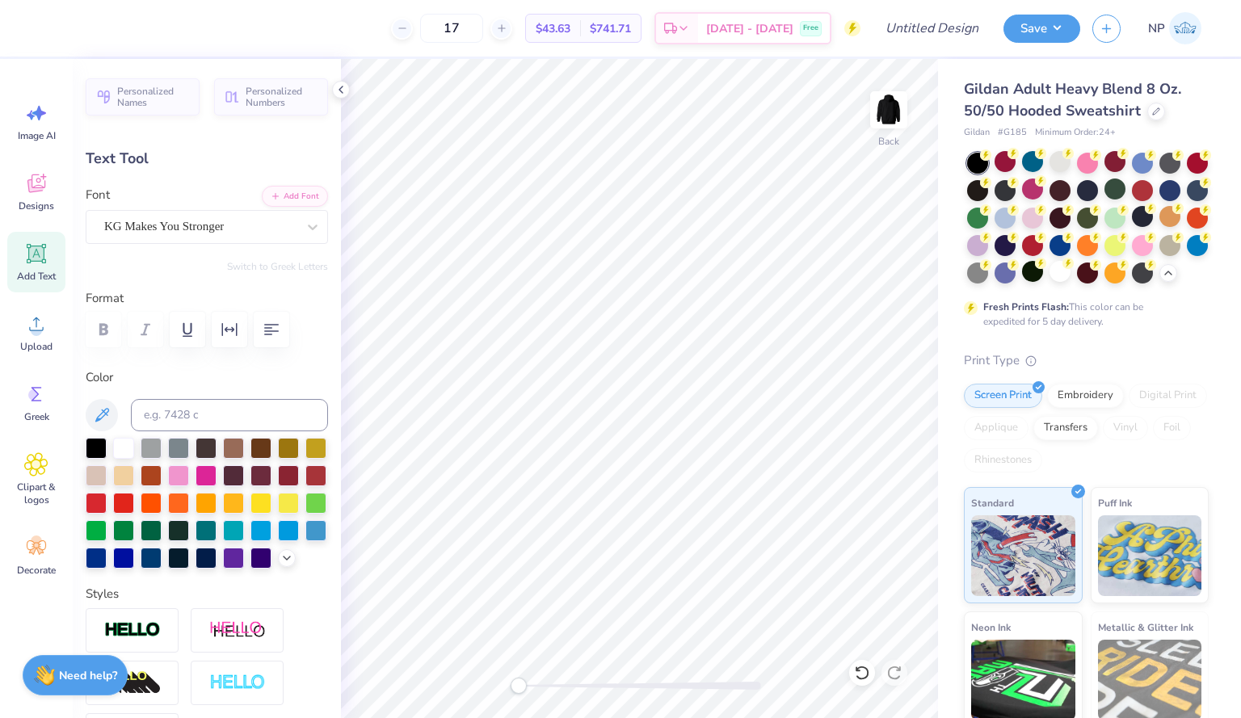
scroll to position [13, 2]
type textarea "p"
type textarea "SheEOS"
type input "2.48"
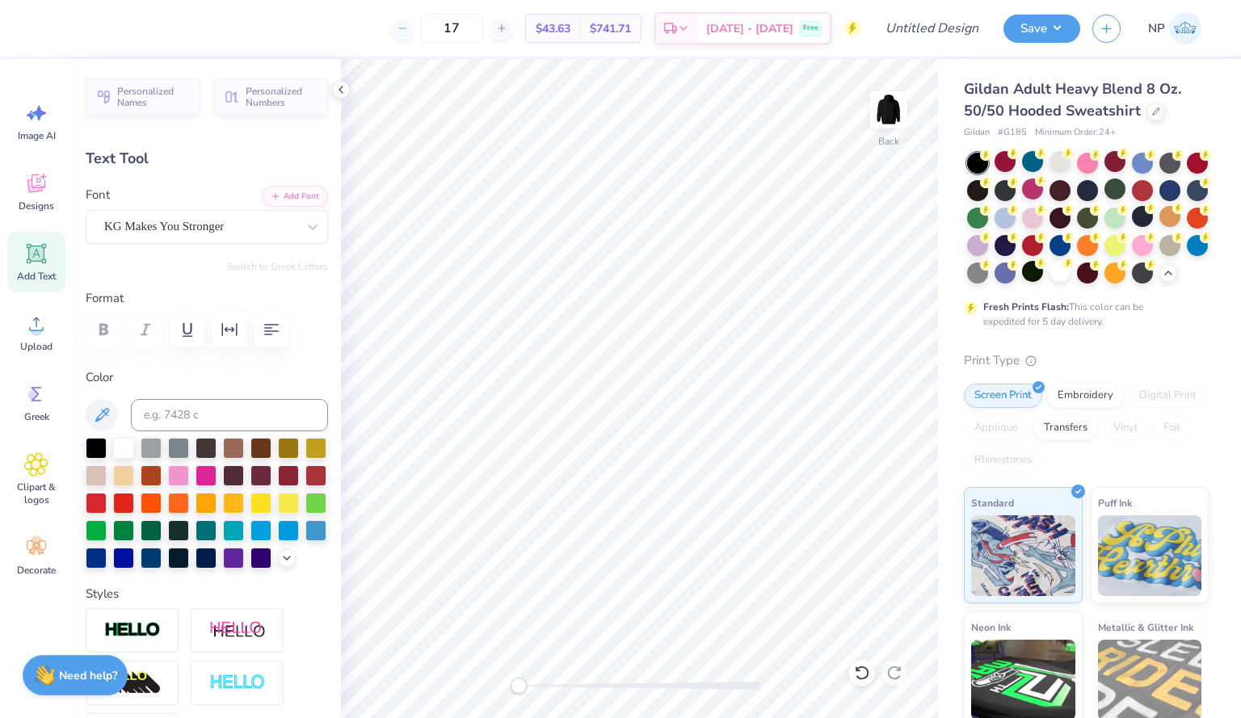
type input "2.64"
type input "7.26"
type textarea "p"
type textarea "2025"
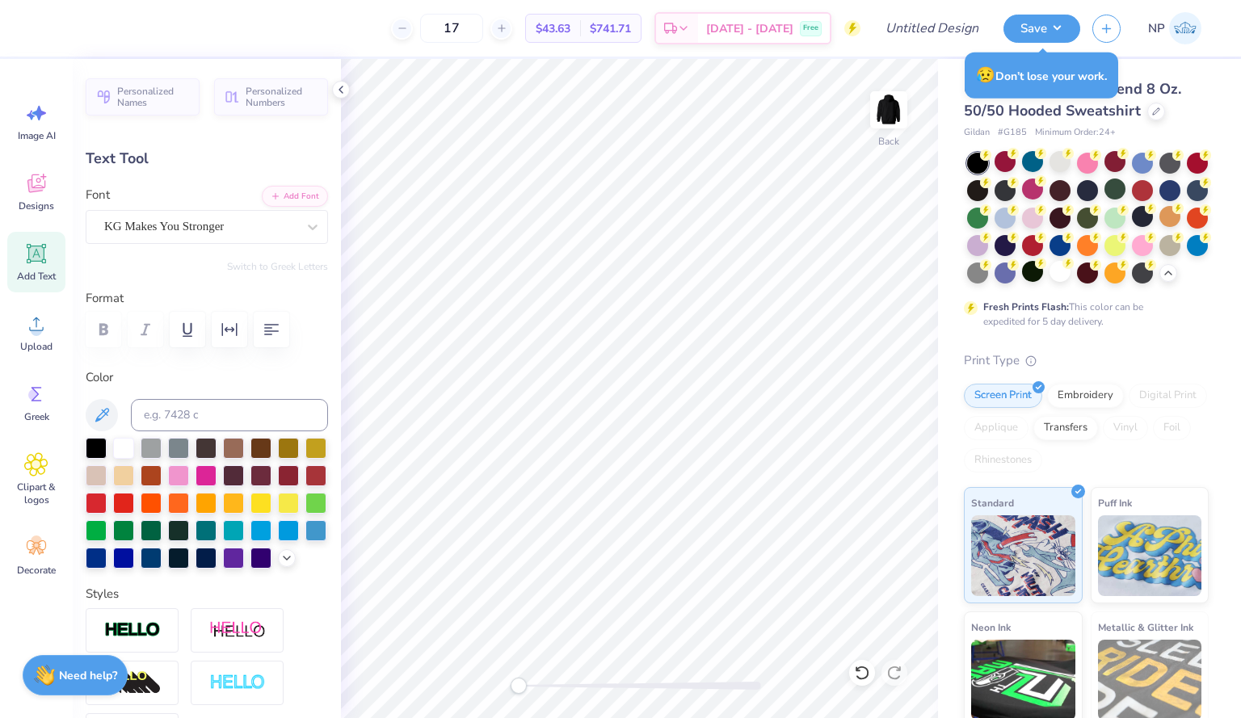
scroll to position [13, 2]
type input "0.0"
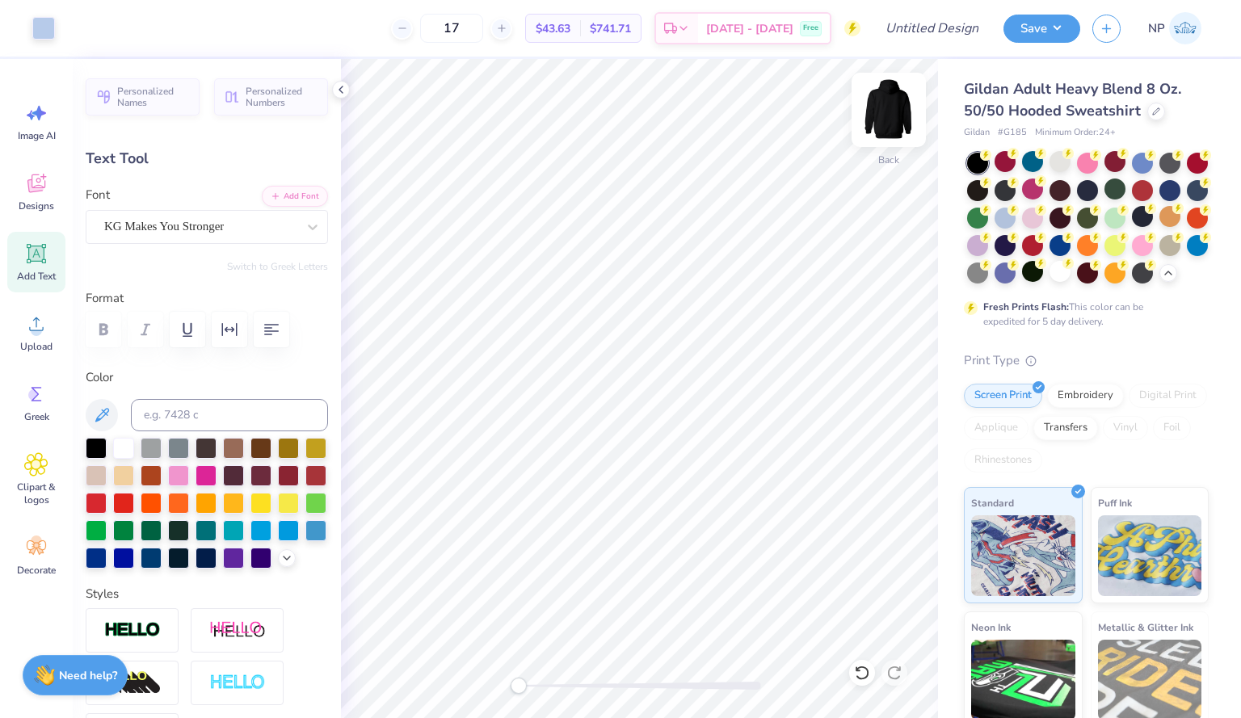
type input "5.65"
type input "3.39"
type input "5.33"
type input "-22.6"
click at [305, 227] on icon at bounding box center [313, 227] width 16 height 16
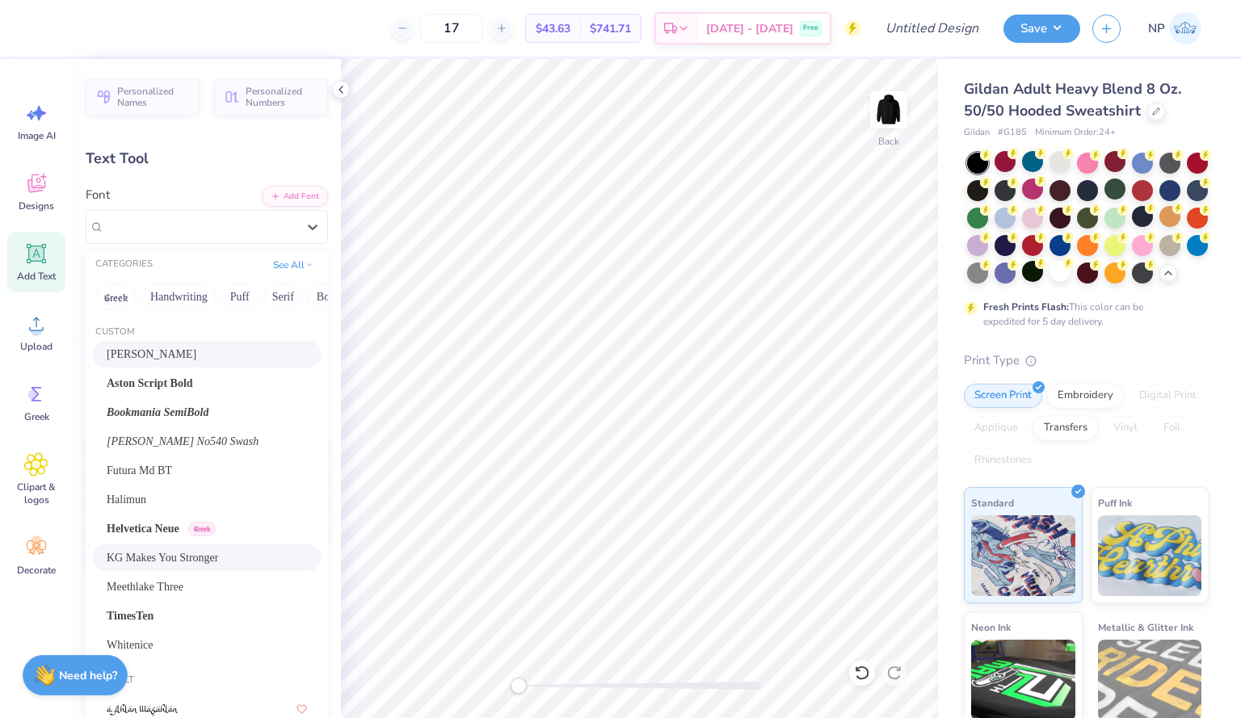
click at [152, 349] on div "[PERSON_NAME]" at bounding box center [207, 354] width 200 height 17
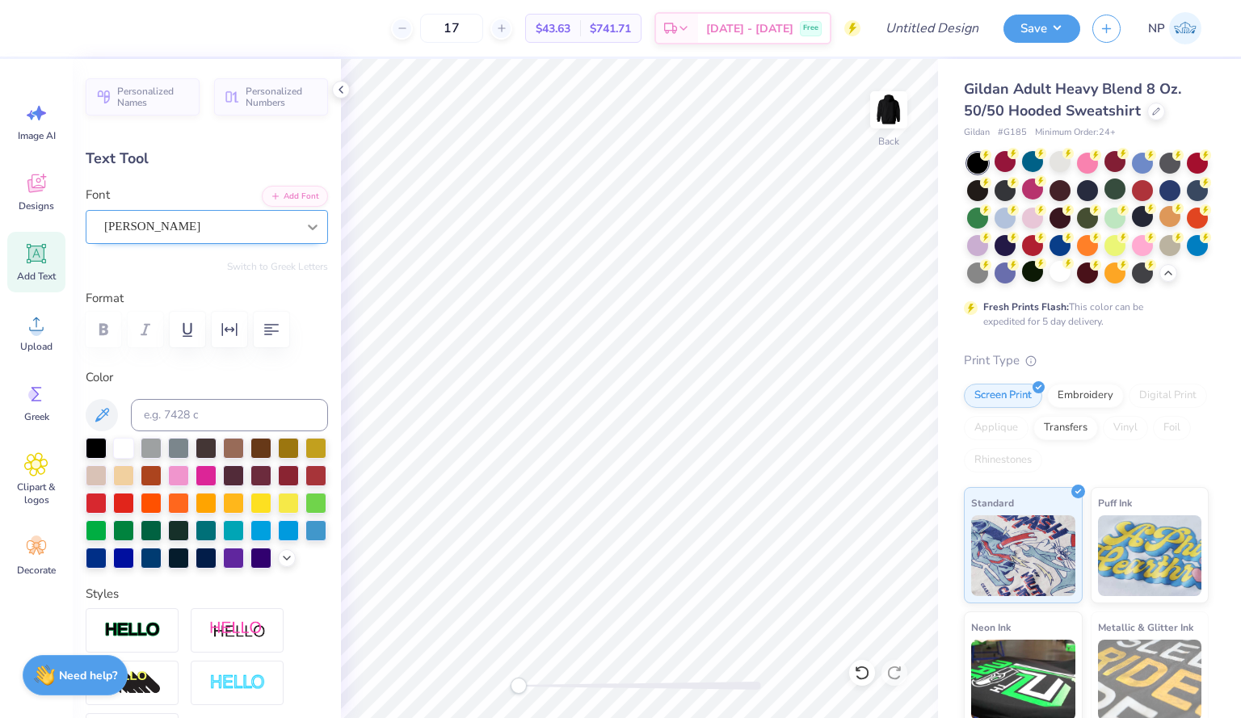
click at [298, 216] on div at bounding box center [312, 226] width 29 height 29
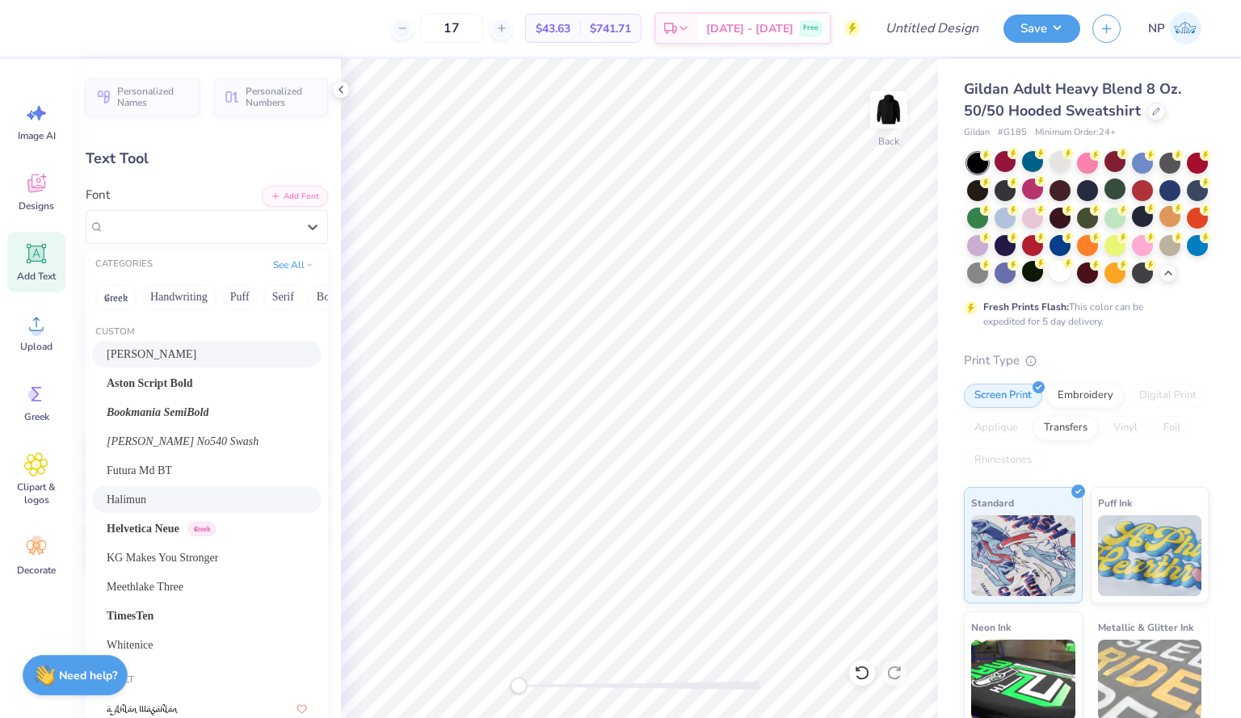
click at [191, 495] on div "Halimun" at bounding box center [207, 499] width 200 height 17
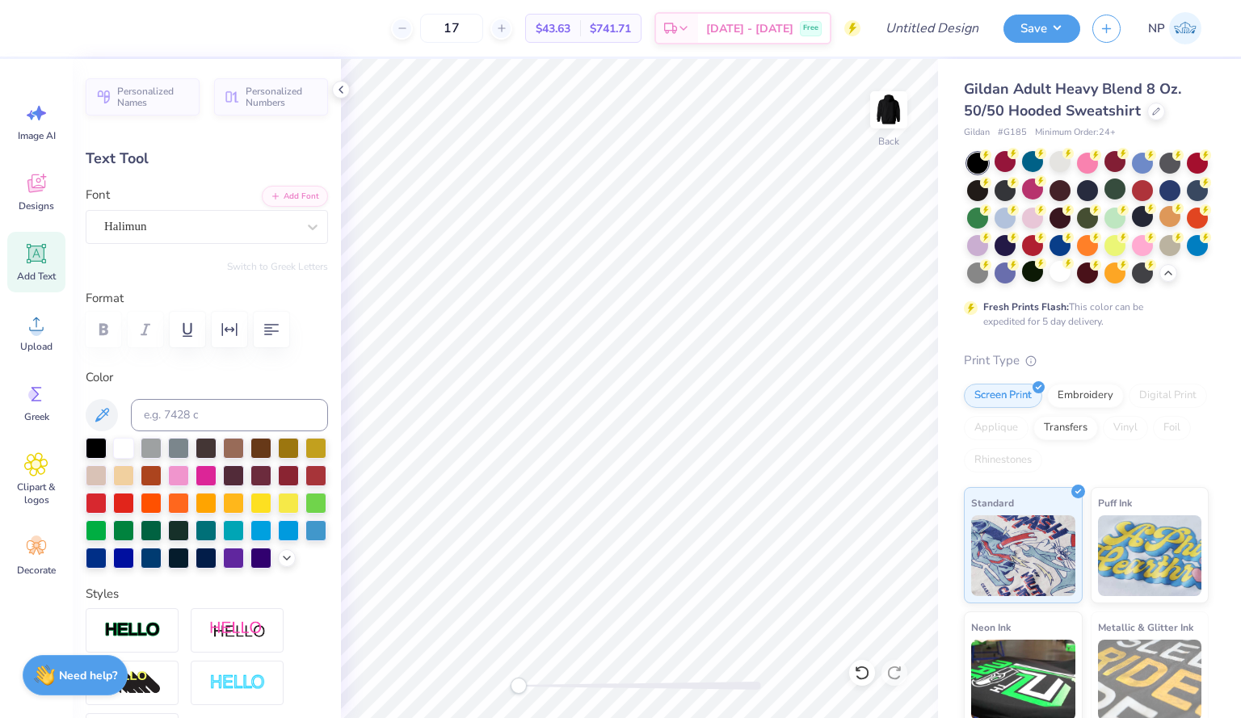
type input "5.78"
type input "3.36"
type input "5.61"
type input "0.0"
type input "4.66"
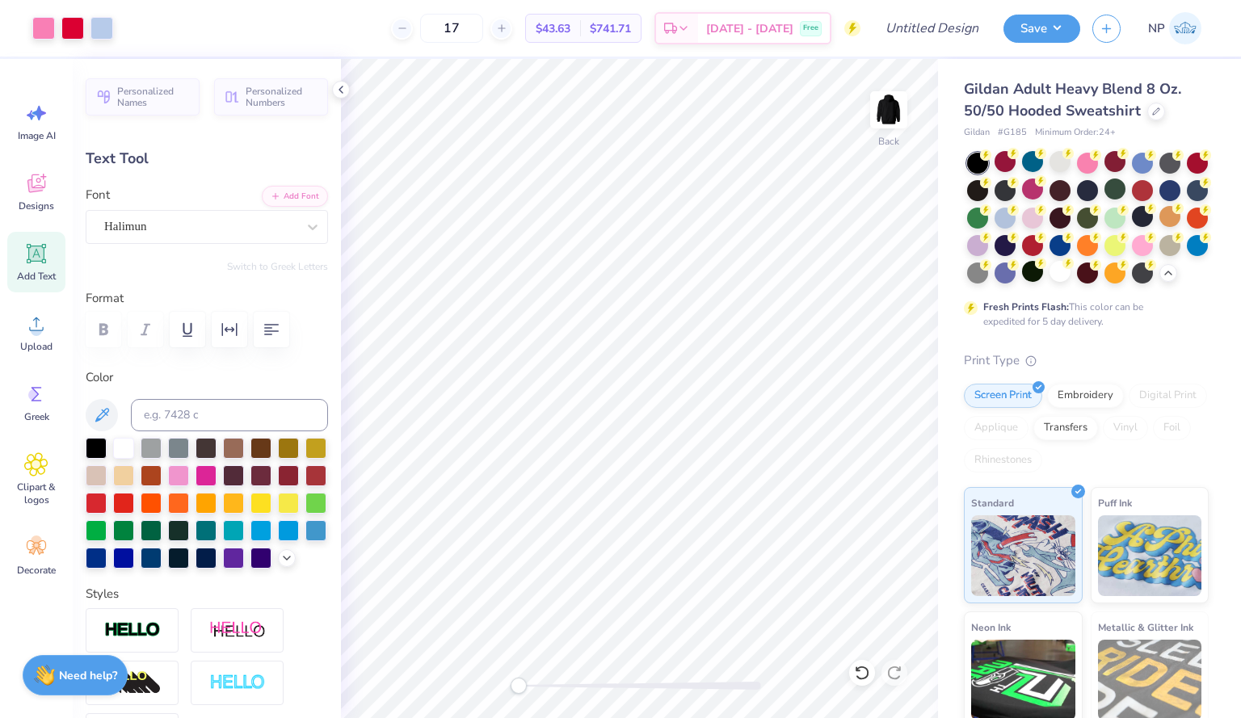
type input "0.0"
type input "5.08"
type input "0.0"
type input "3.98"
type input "2.69"
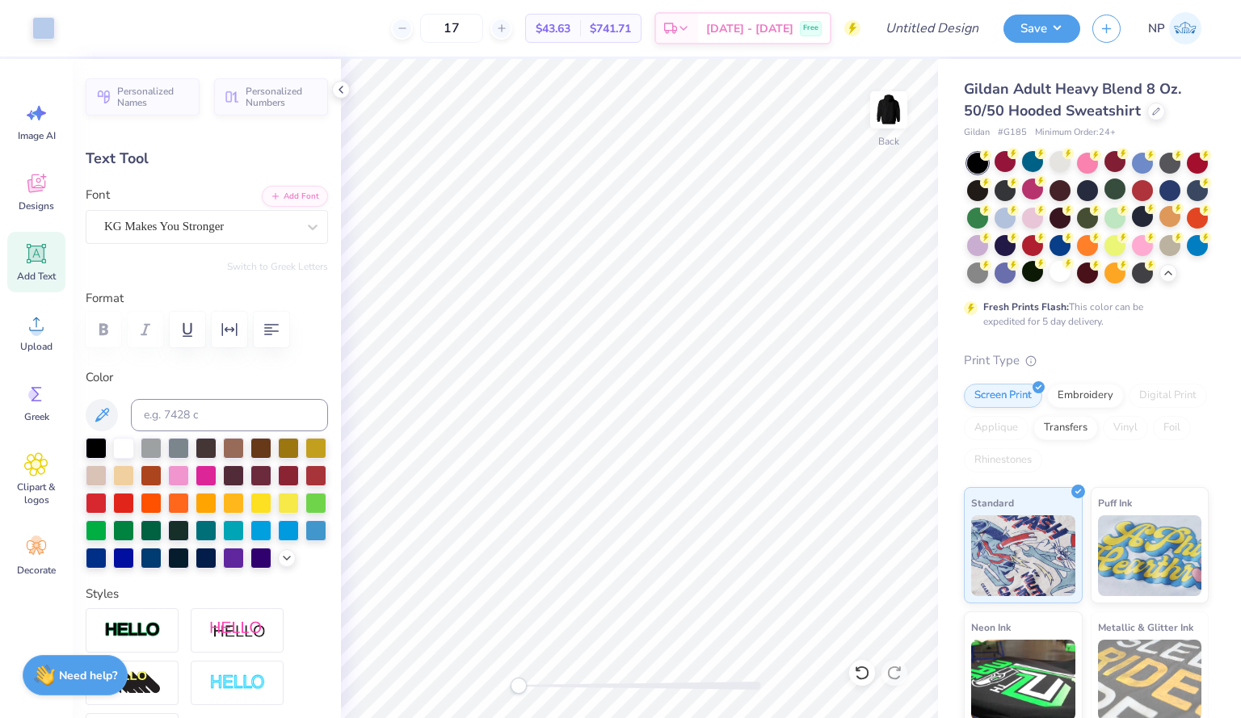
type input "7.10"
type input "-22.6"
click at [305, 220] on icon at bounding box center [313, 227] width 16 height 16
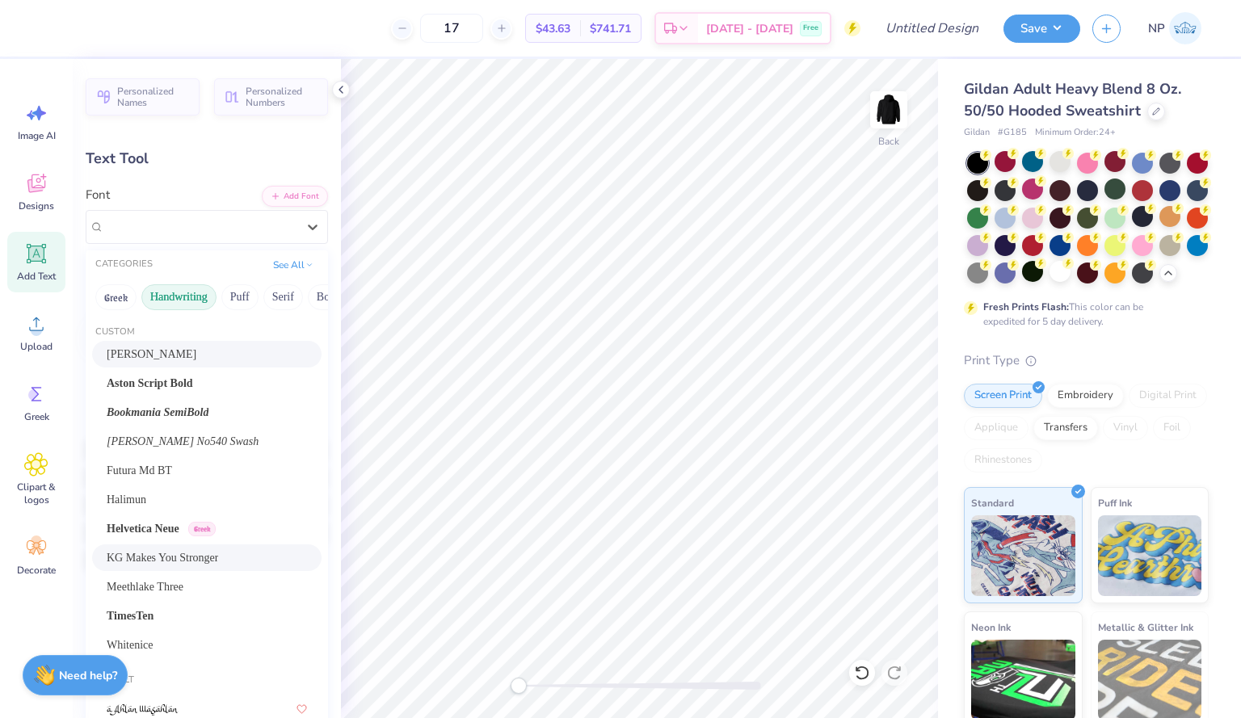
click at [175, 292] on button "Handwriting" at bounding box center [178, 297] width 75 height 26
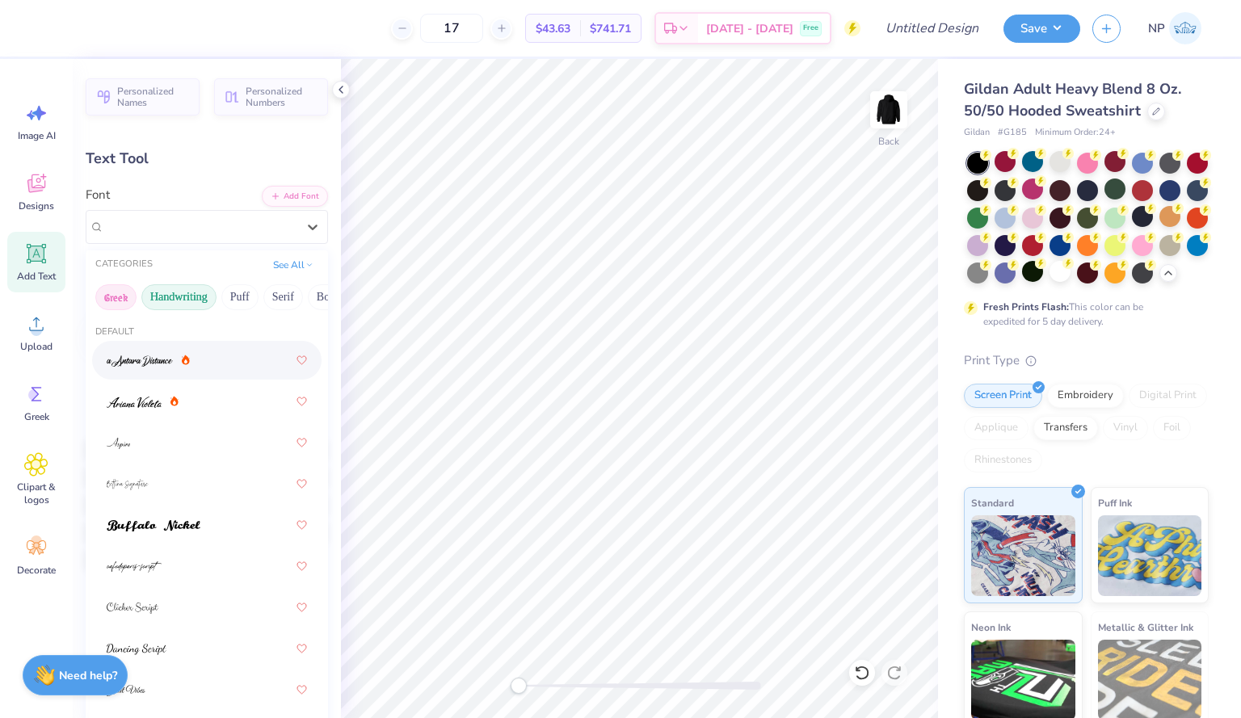
click at [118, 290] on button "Greek" at bounding box center [115, 297] width 41 height 26
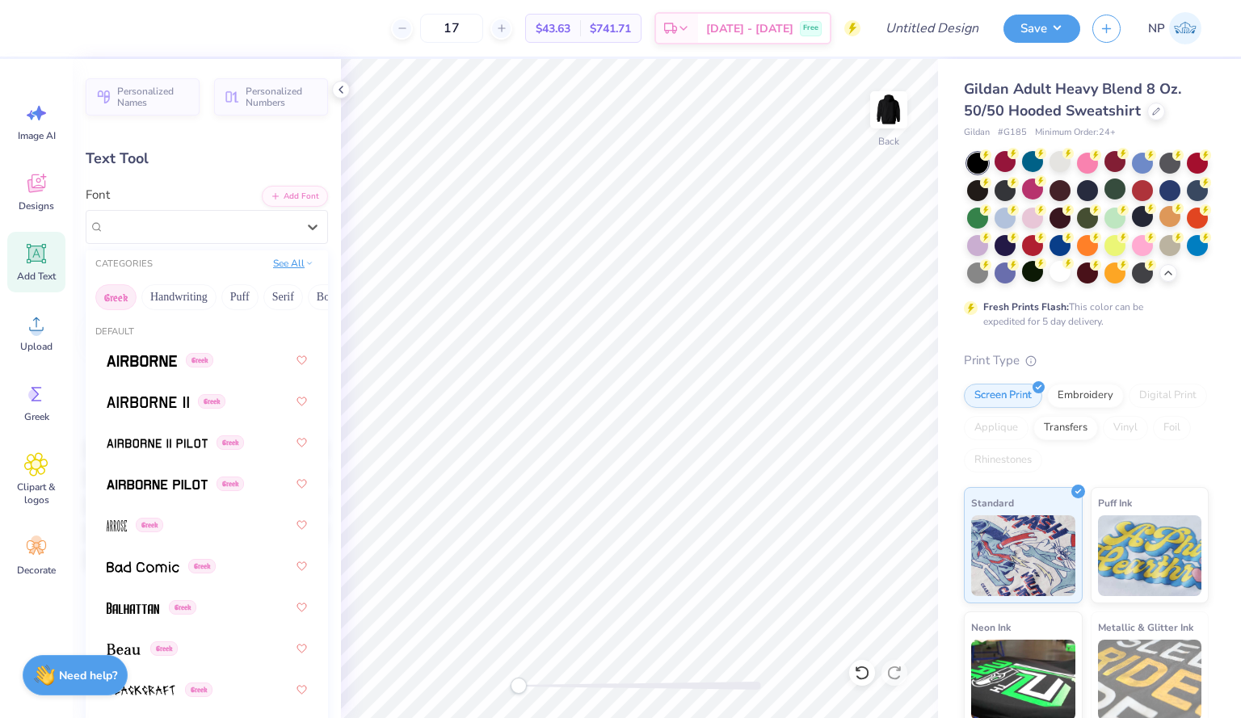
click at [278, 268] on button "See All" at bounding box center [293, 263] width 50 height 16
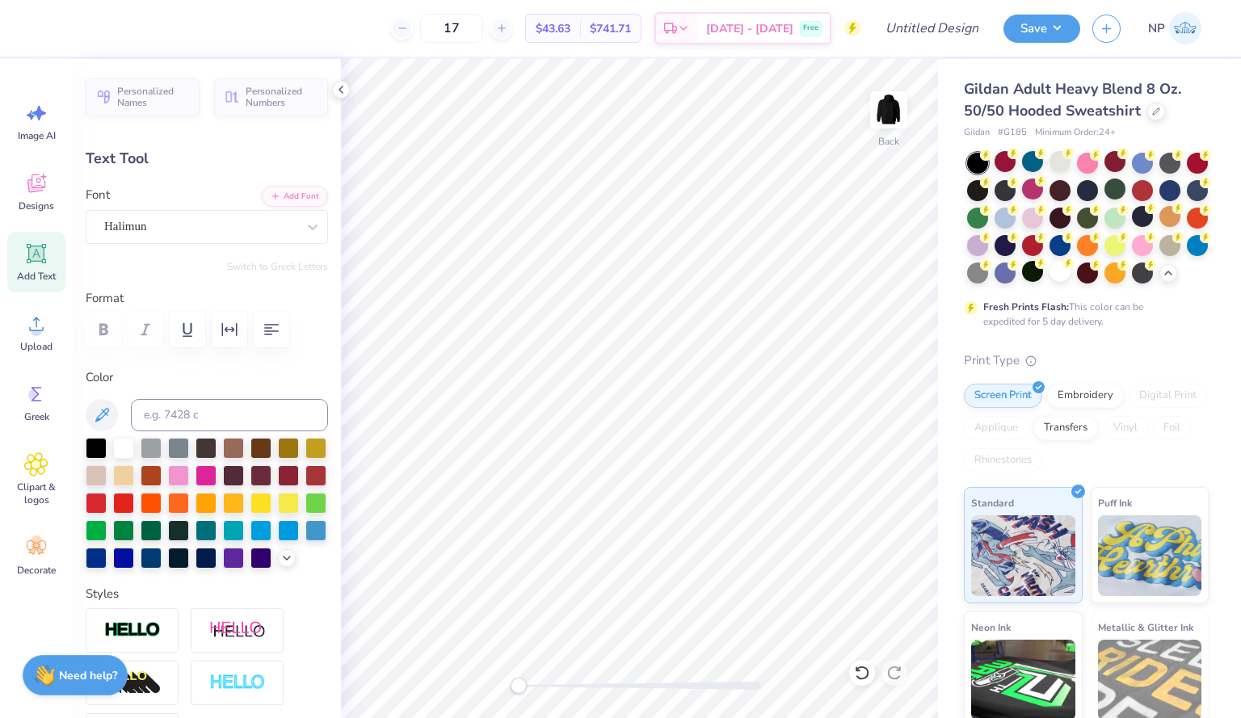
type input "5.78"
type input "3.36"
type input "5.08"
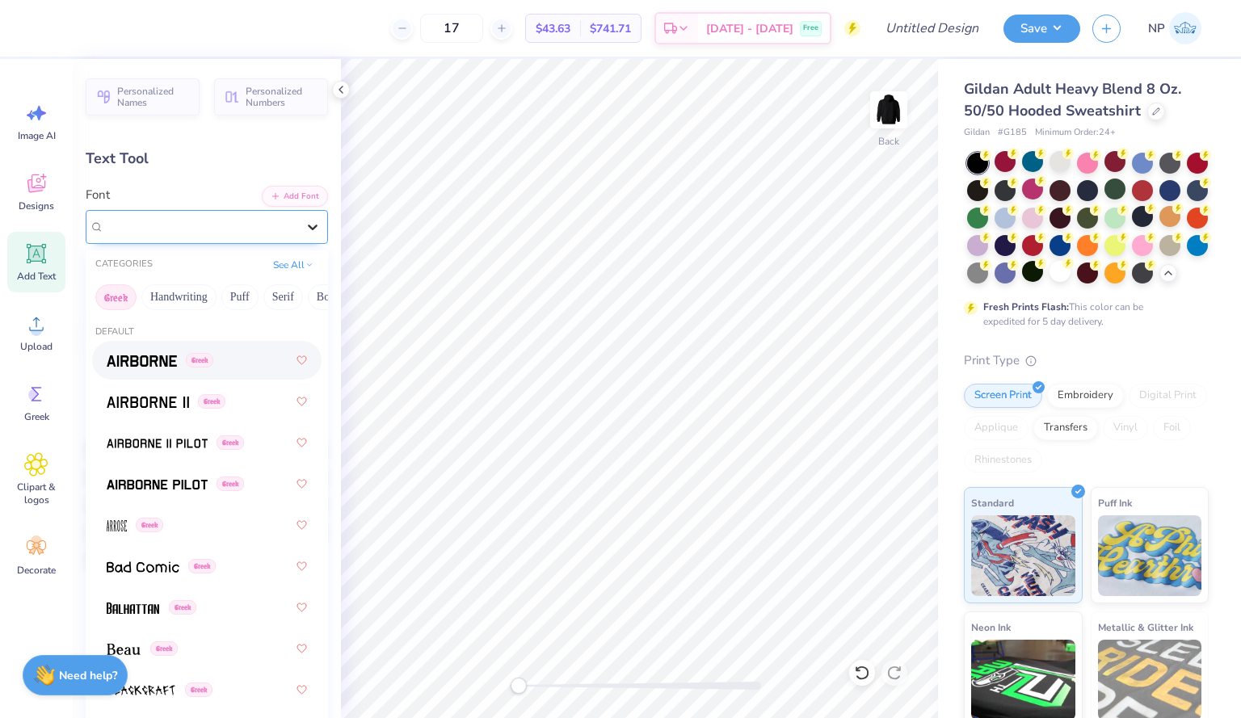
click at [306, 220] on icon at bounding box center [313, 227] width 16 height 16
click at [127, 296] on button "Greek" at bounding box center [115, 297] width 41 height 26
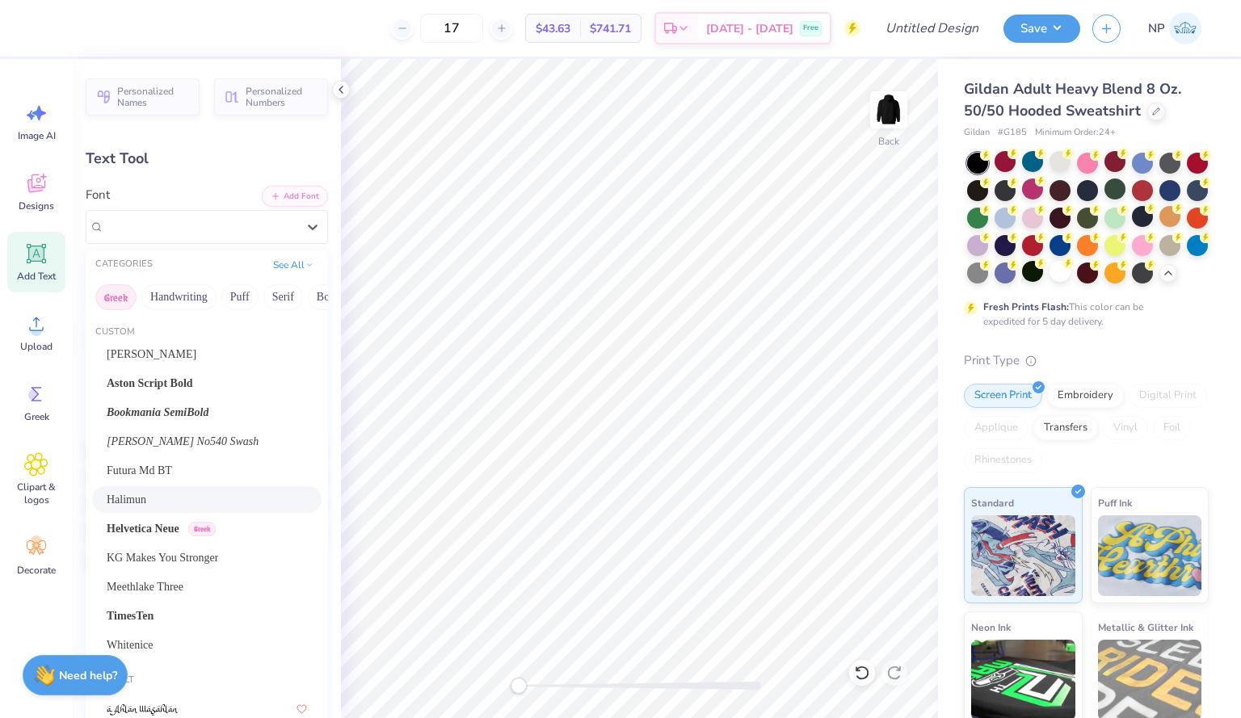
click at [127, 296] on button "Greek" at bounding box center [115, 297] width 41 height 26
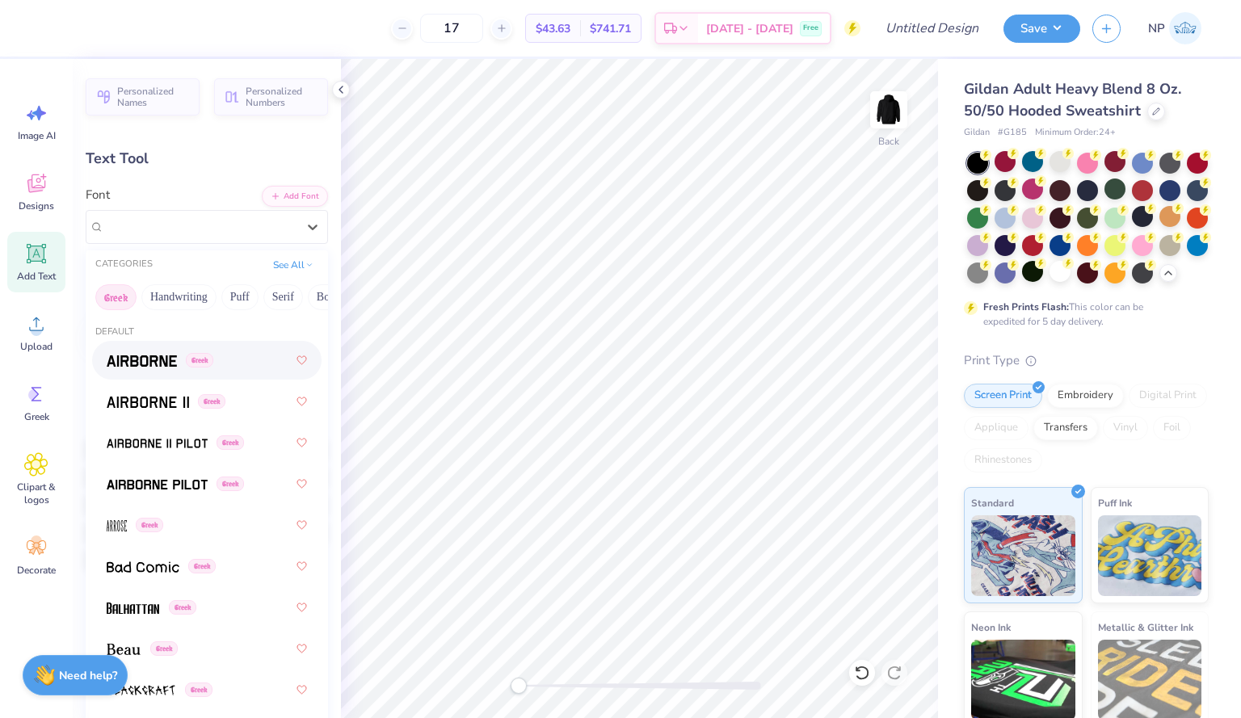
click at [127, 296] on button "Greek" at bounding box center [115, 297] width 41 height 26
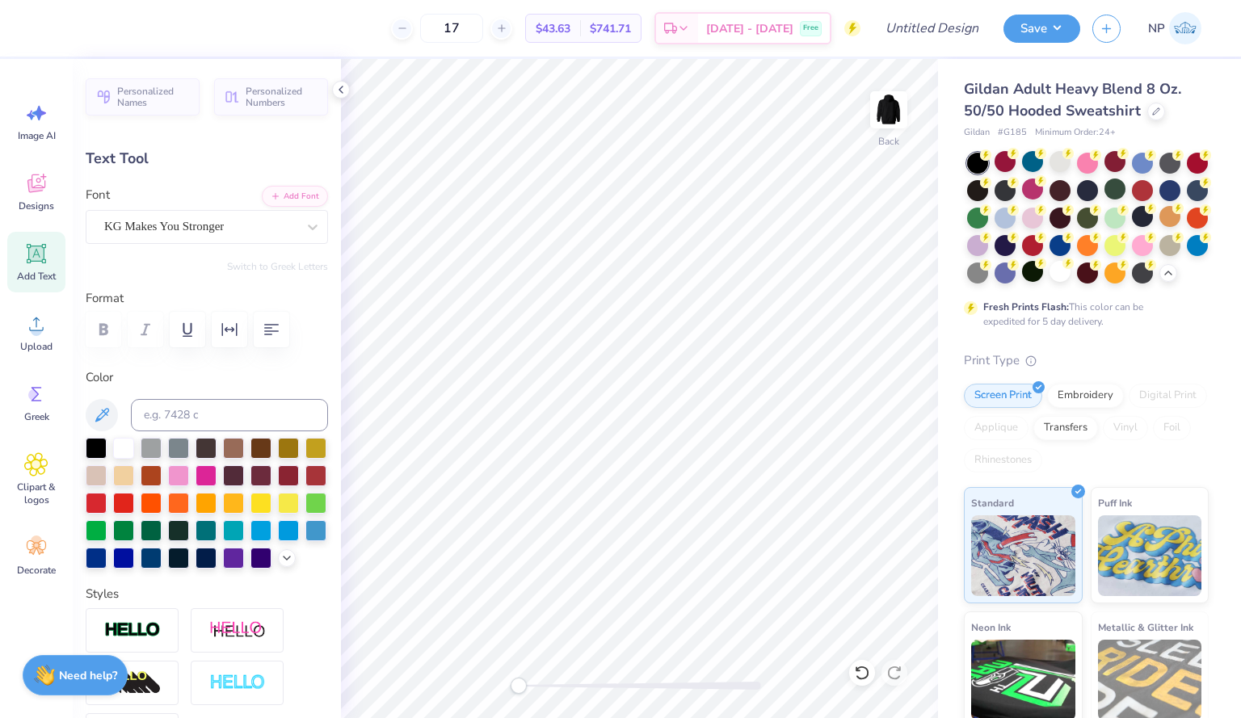
type input "3.98"
type input "2.69"
type input "7.10"
click at [298, 222] on div at bounding box center [312, 226] width 29 height 29
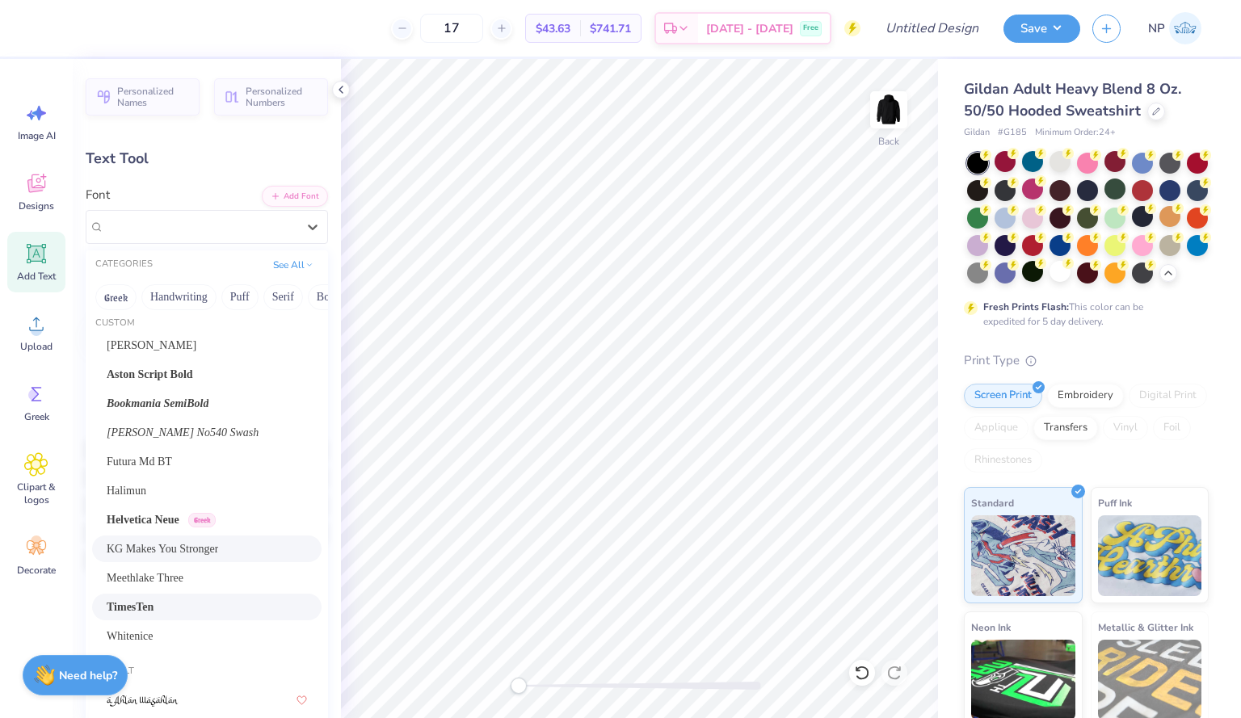
scroll to position [0, 0]
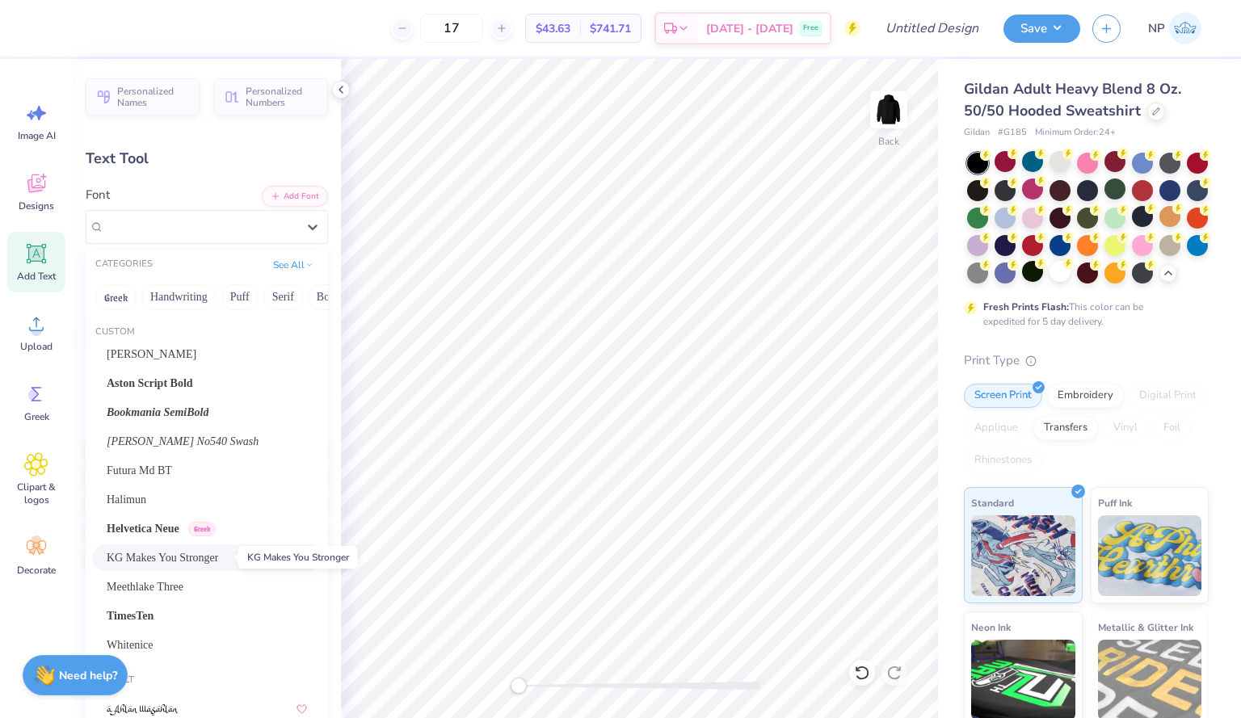
click at [215, 552] on span "KG Makes You Stronger" at bounding box center [162, 557] width 111 height 17
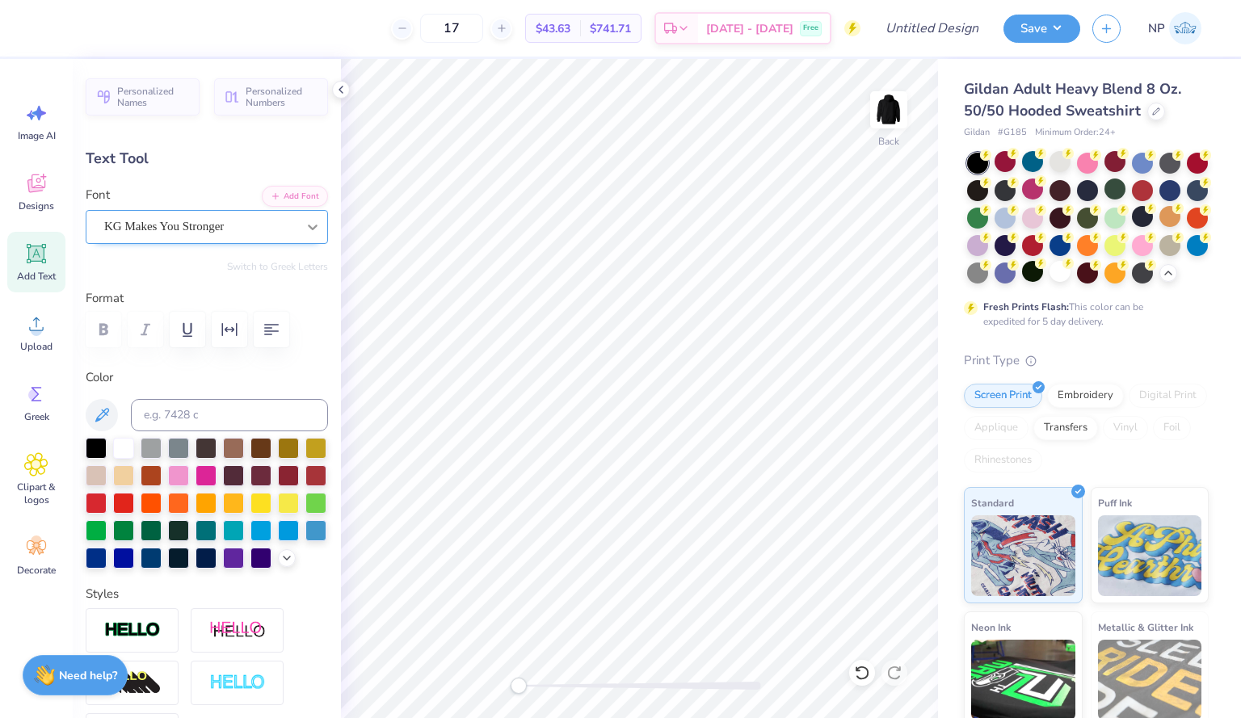
click at [305, 224] on icon at bounding box center [313, 227] width 16 height 16
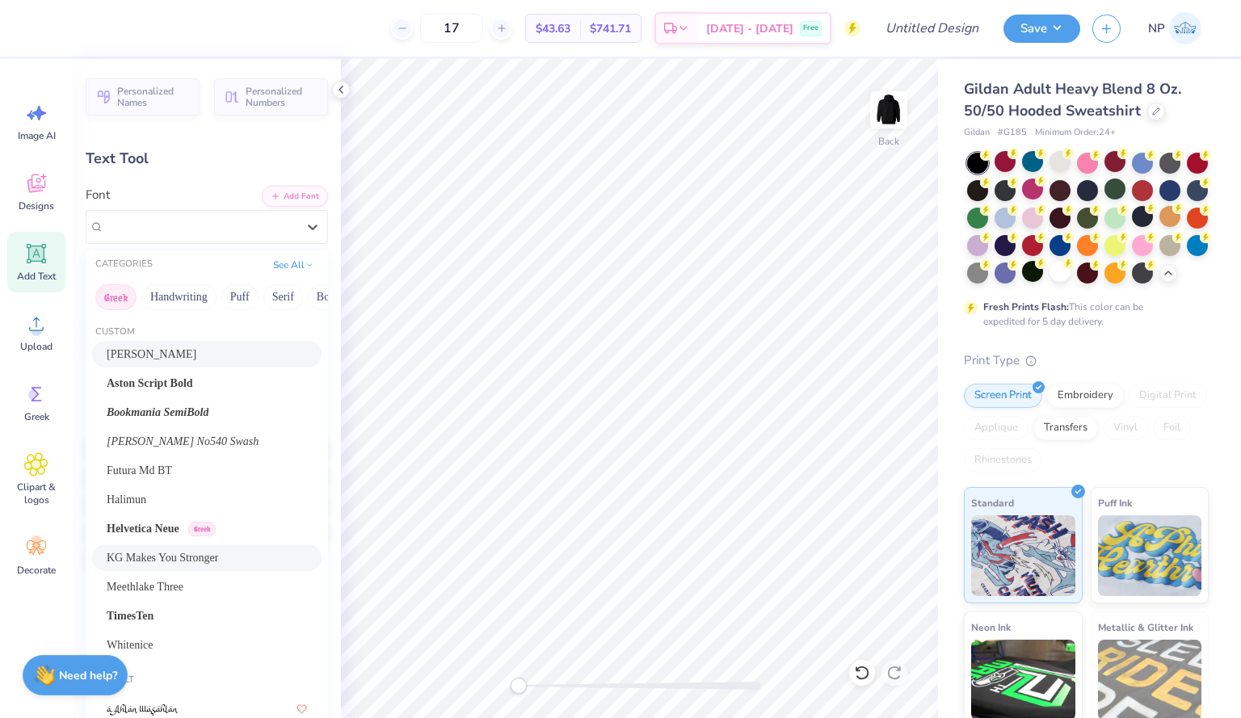
click at [108, 299] on button "Greek" at bounding box center [115, 297] width 41 height 26
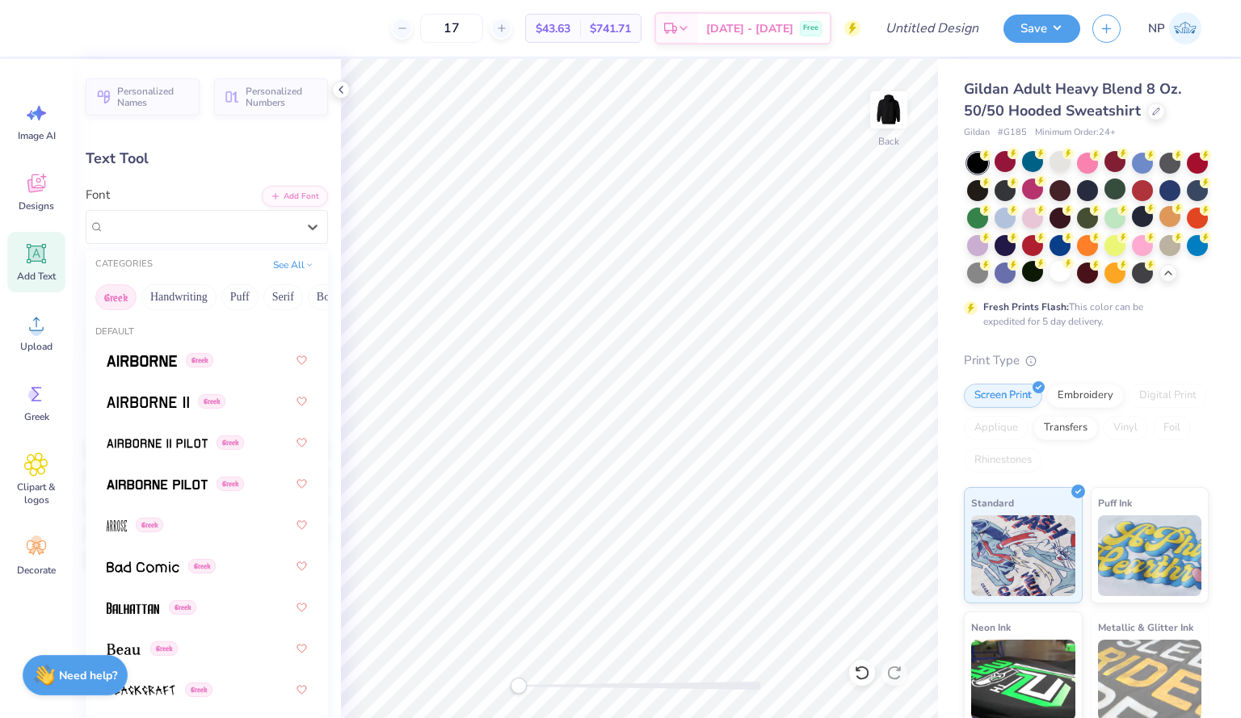
click at [110, 299] on button "Greek" at bounding box center [115, 297] width 41 height 26
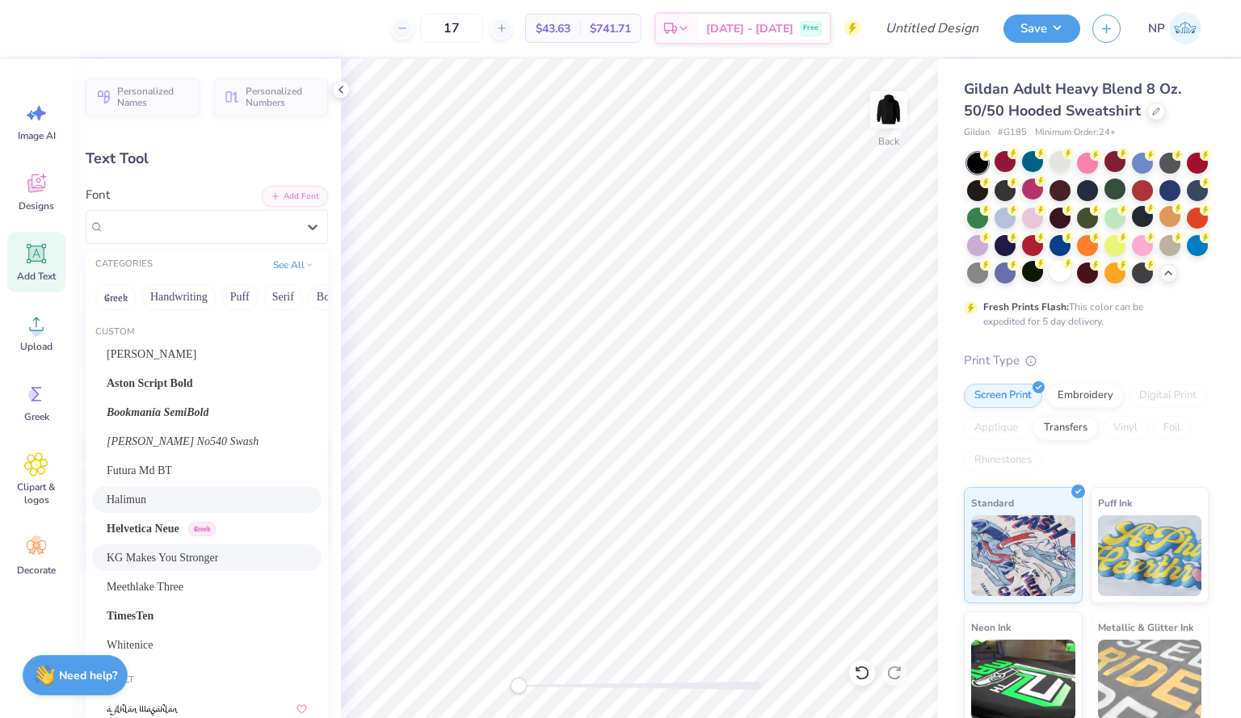
click at [146, 497] on span "Halimun" at bounding box center [127, 499] width 40 height 17
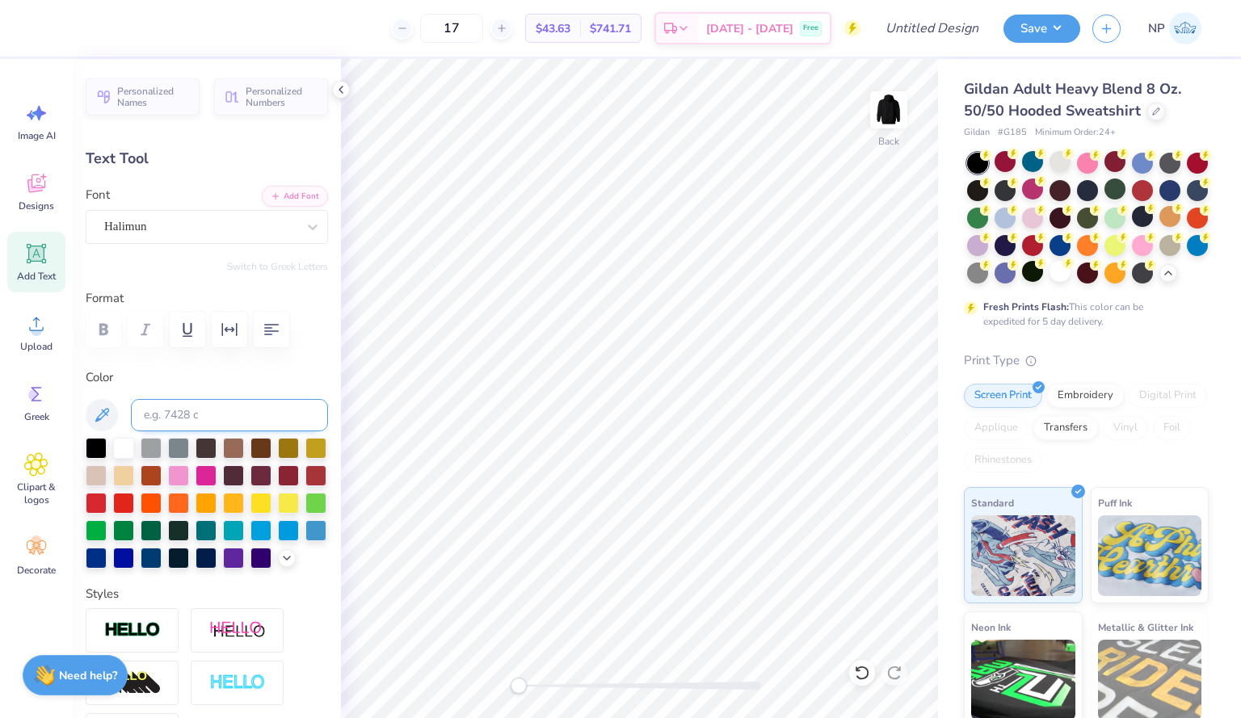
scroll to position [13, 2]
type input "3.50"
type input "2.74"
type input "7.13"
type input "0.0"
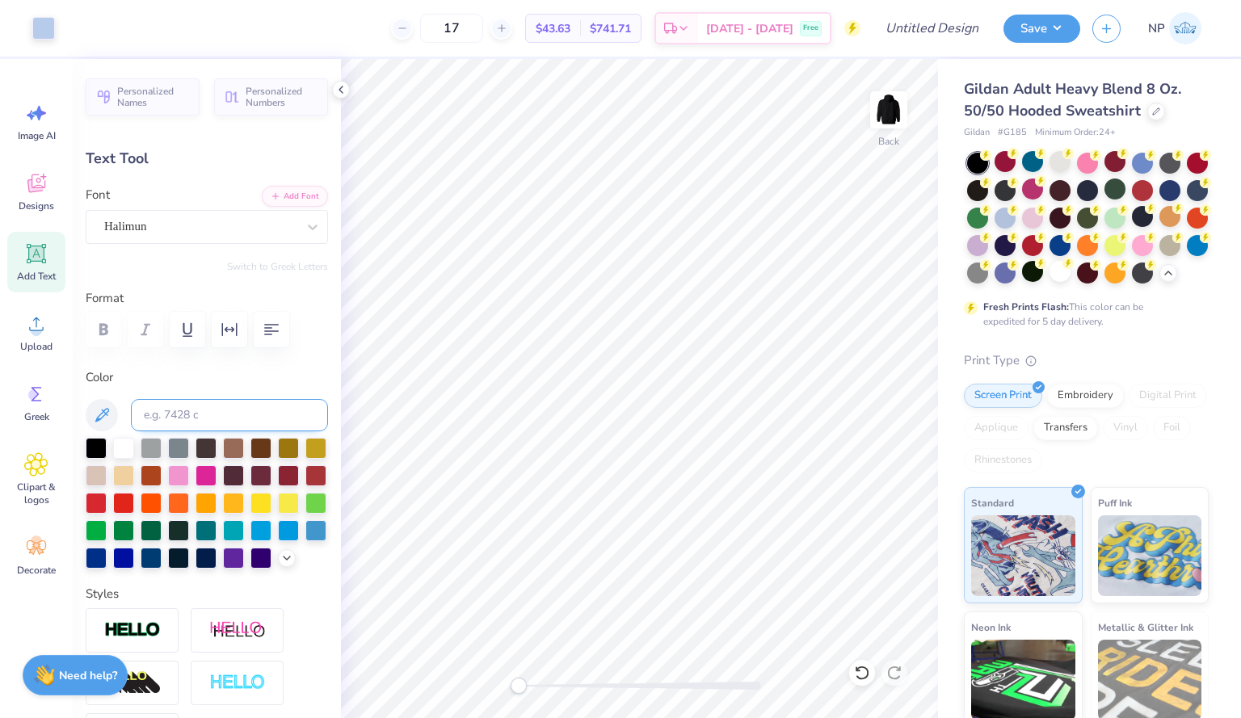
type input "6.76"
type input "0.0"
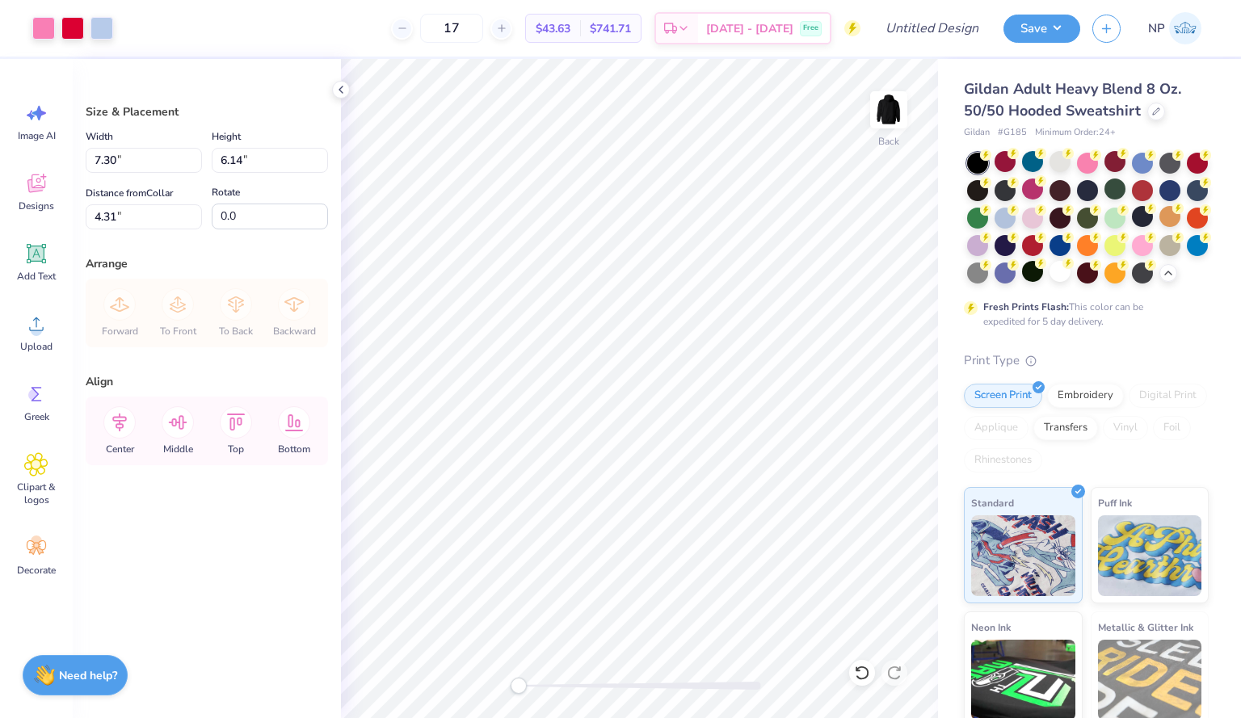
type input "4.88"
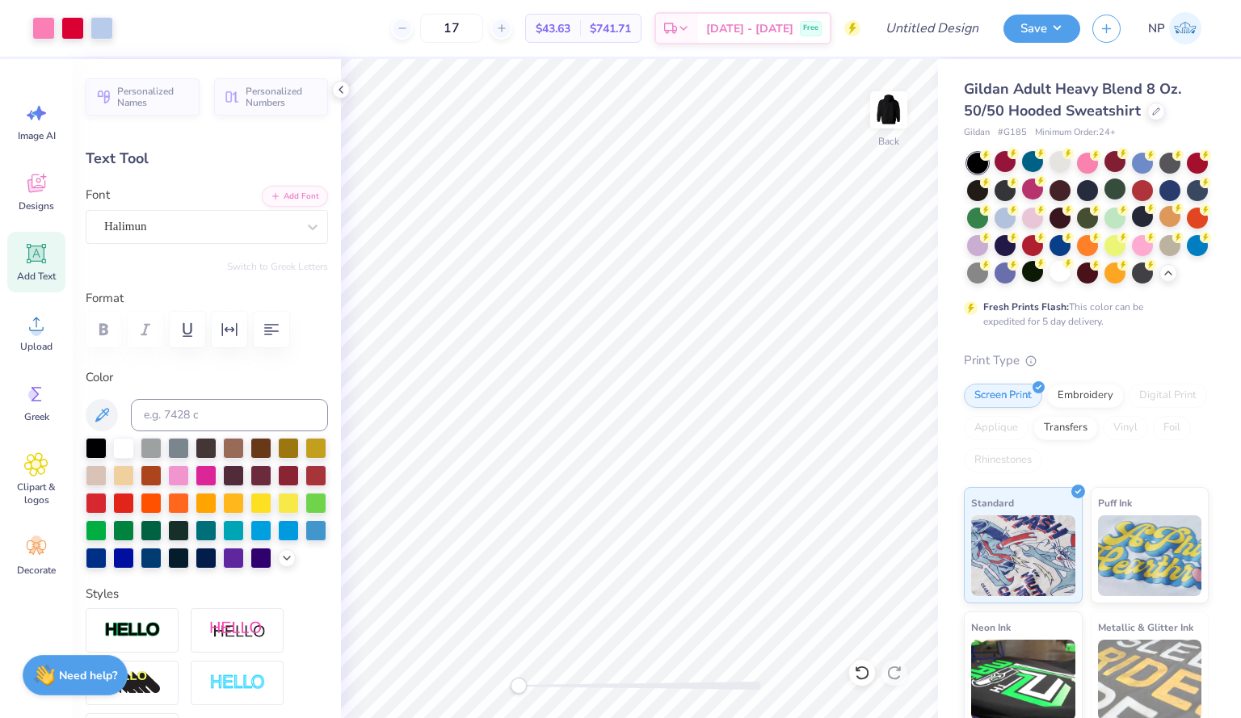
type input "0.0"
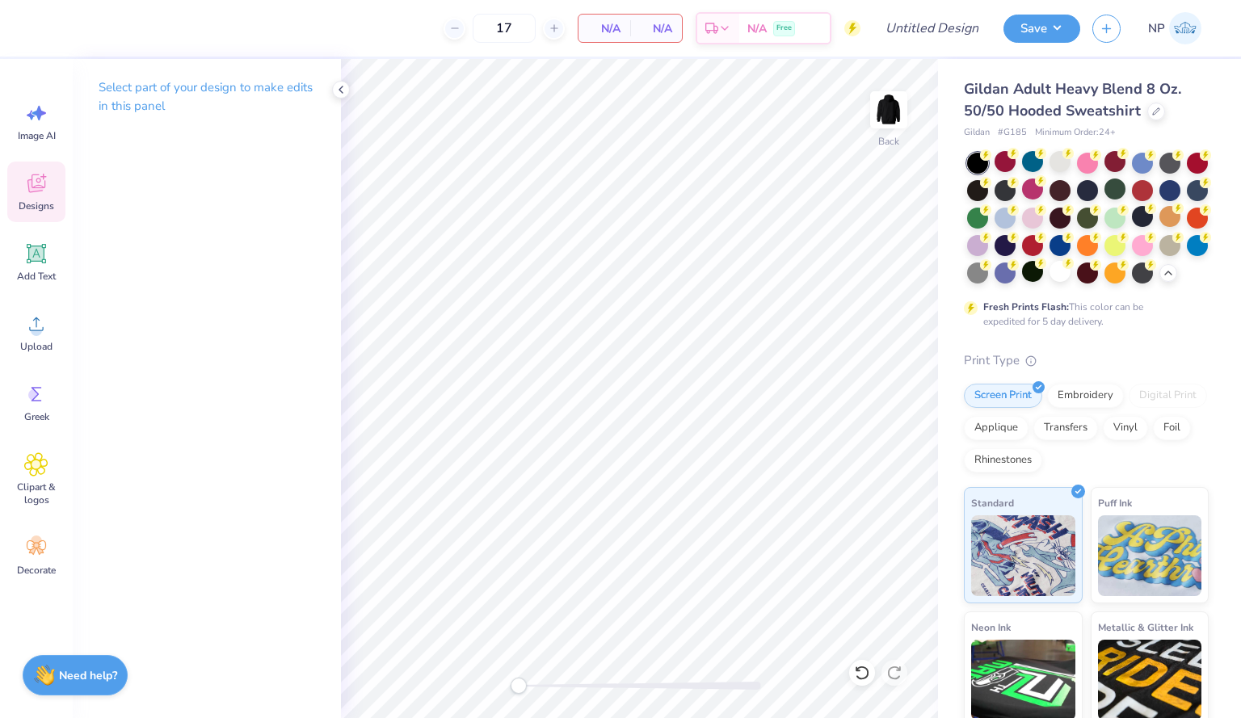
click at [23, 190] on div "Designs" at bounding box center [36, 192] width 58 height 61
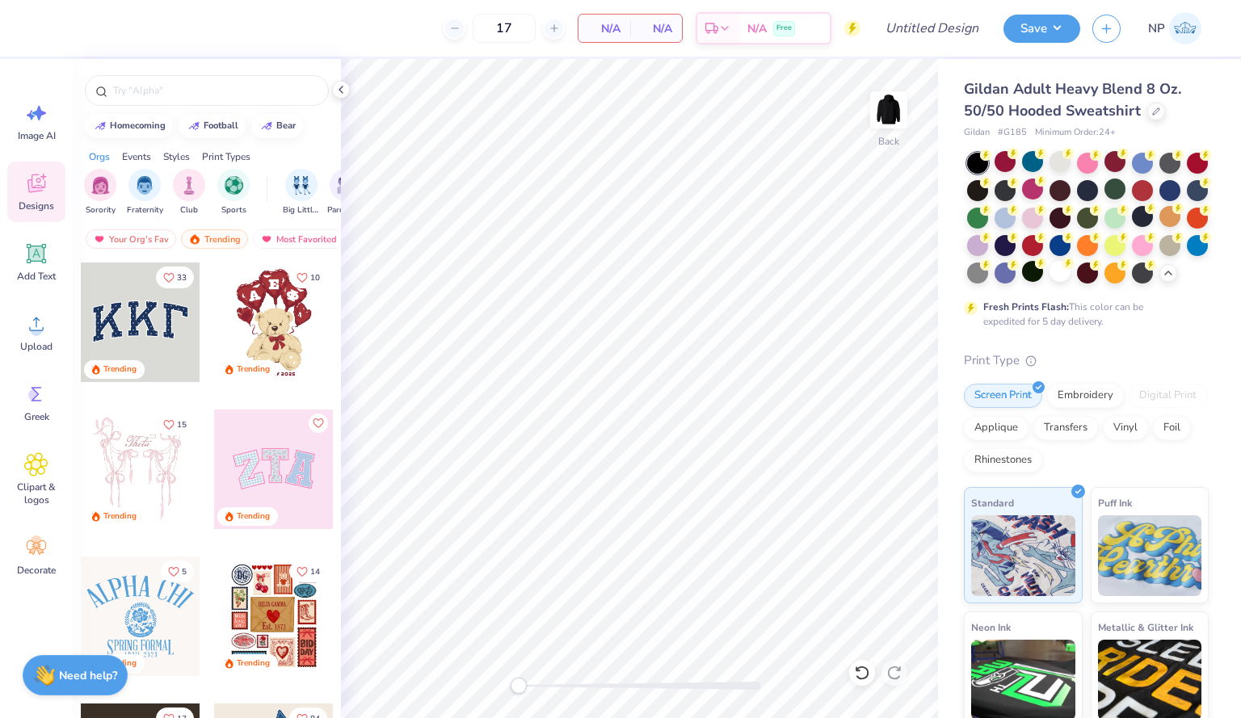
click at [159, 461] on div at bounding box center [141, 470] width 120 height 120
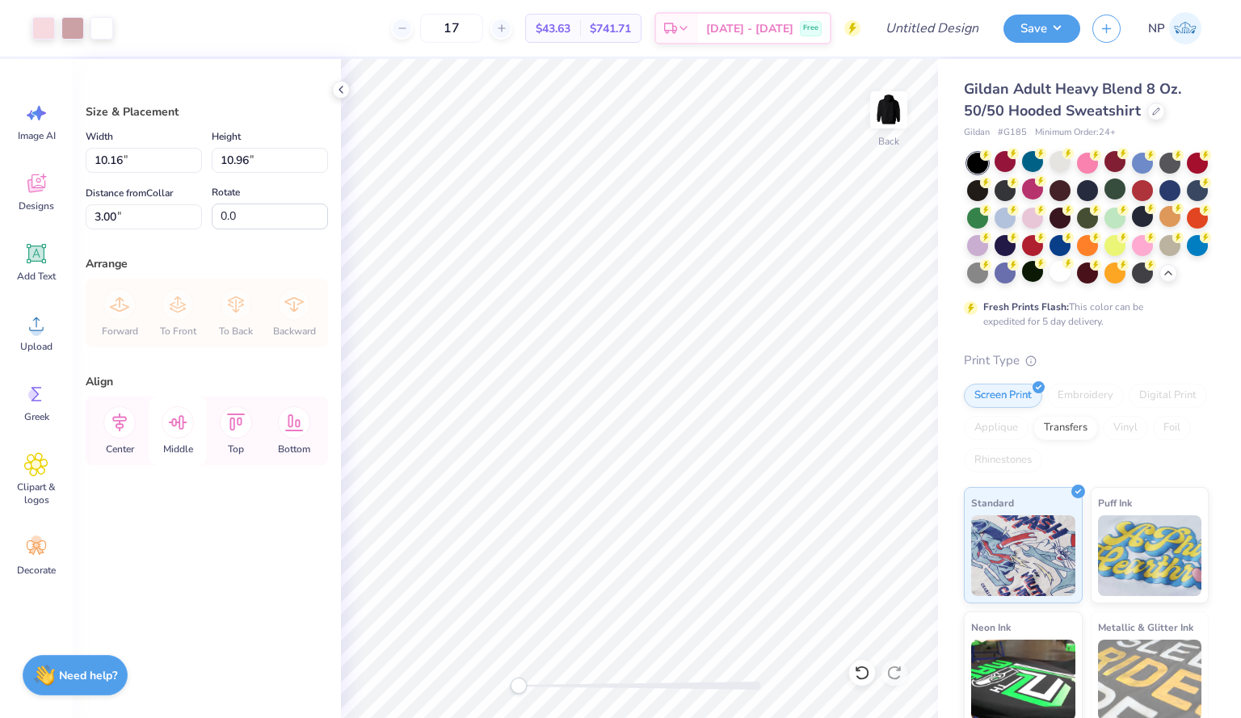
click at [181, 435] on icon at bounding box center [178, 422] width 32 height 32
type input "1.77"
type input "7.75"
type input "8.37"
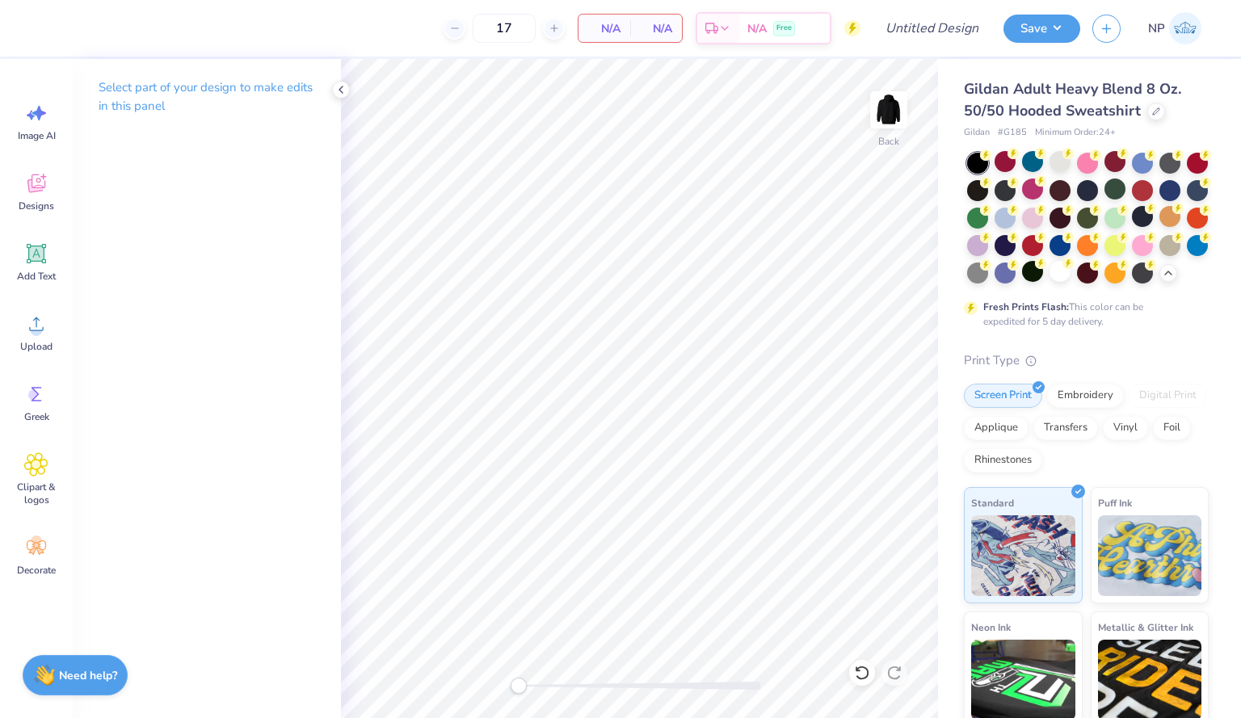
click at [1144, 105] on div "Gildan Adult Heavy Blend 8 Oz. 50/50 Hooded Sweatshirt" at bounding box center [1086, 100] width 245 height 44
click at [1147, 108] on div at bounding box center [1156, 110] width 18 height 18
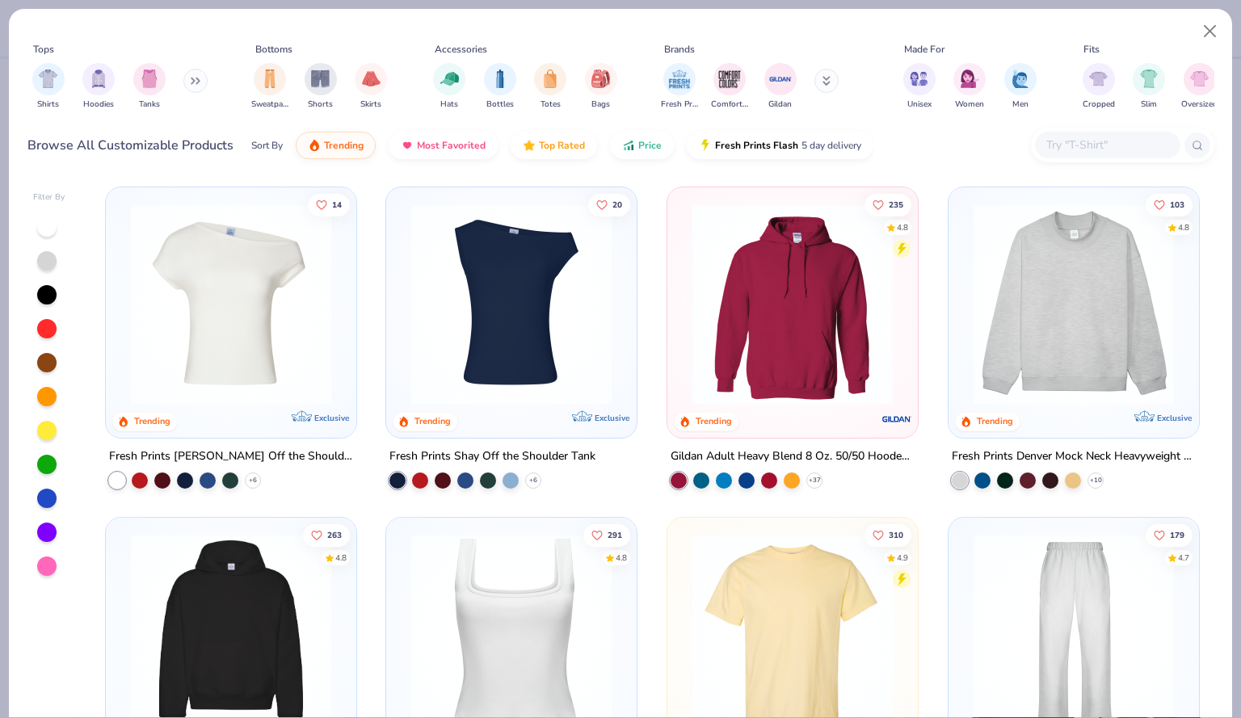
click at [173, 86] on div "Shirts Hoodies Tanks" at bounding box center [120, 87] width 186 height 60
click at [187, 81] on button at bounding box center [195, 81] width 24 height 24
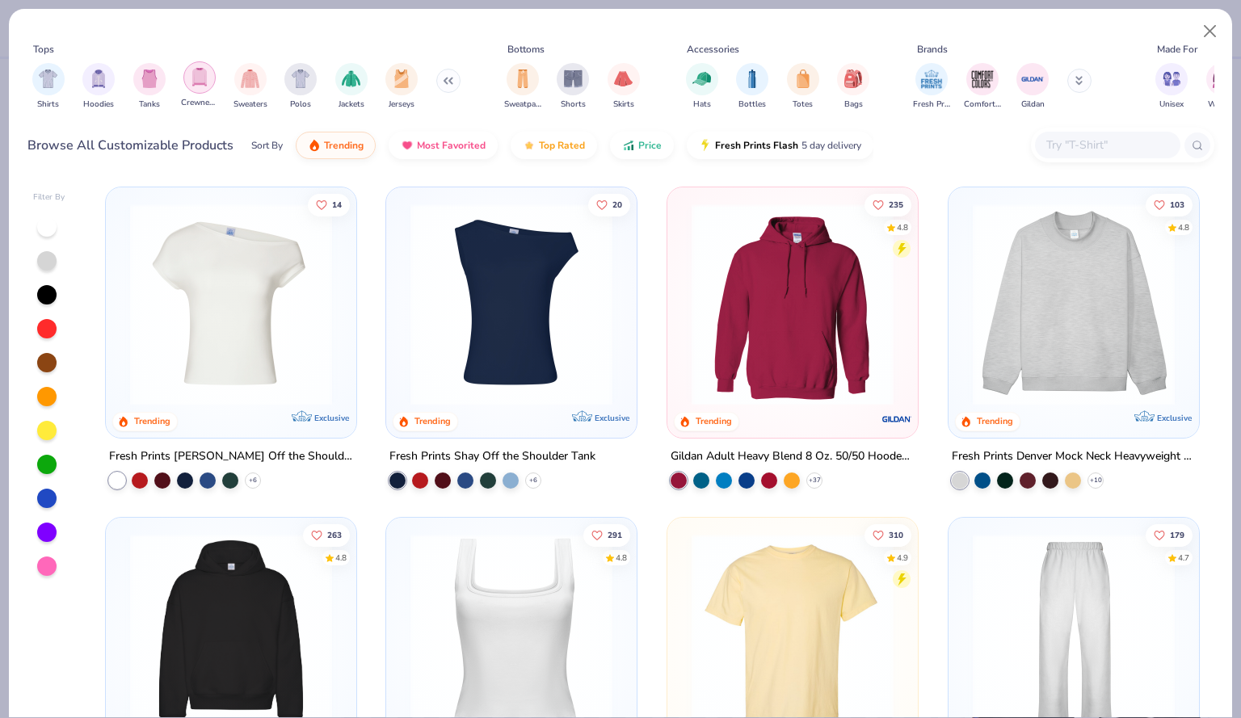
click at [206, 86] on img "filter for Crewnecks" at bounding box center [200, 77] width 18 height 19
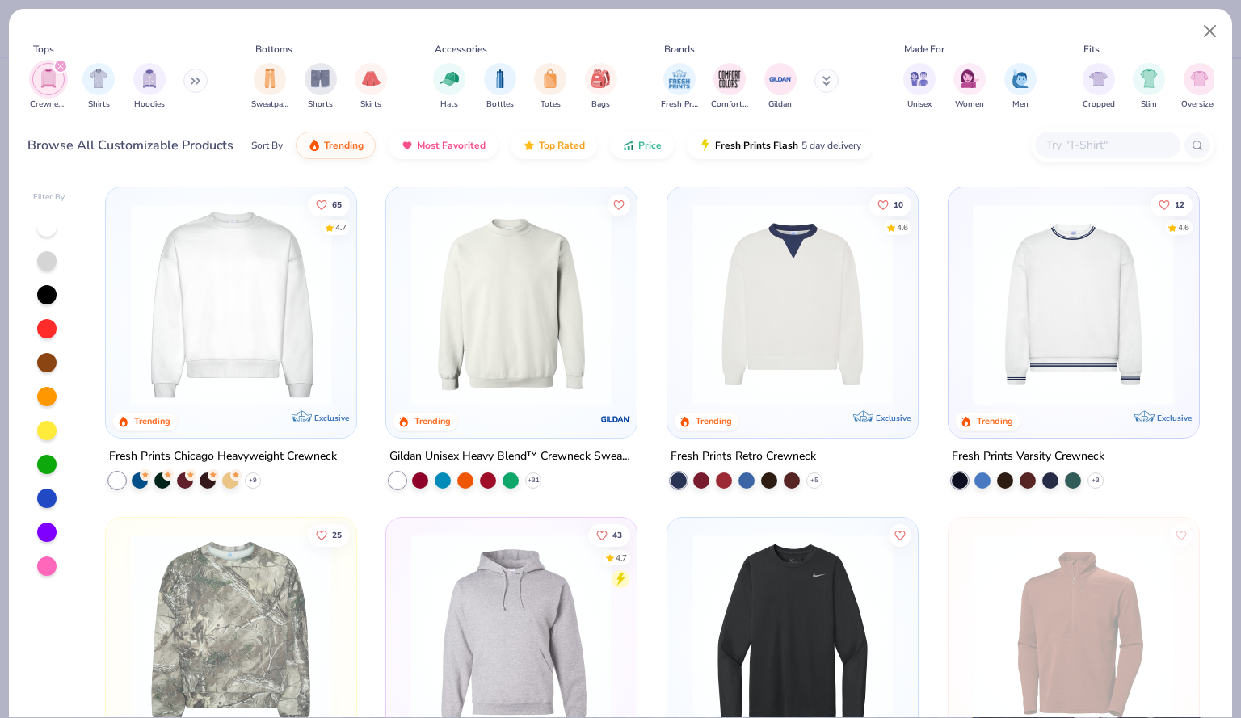
click at [505, 329] on img at bounding box center [511, 305] width 218 height 202
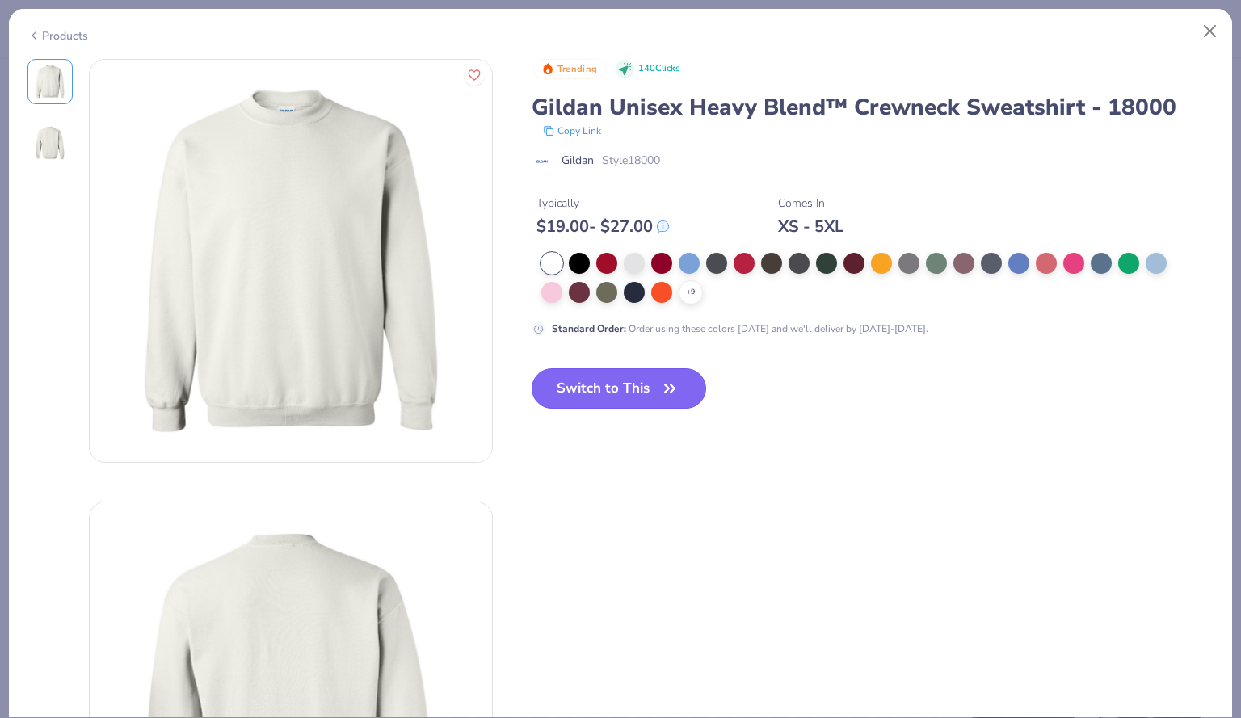
click at [586, 376] on button "Switch to This" at bounding box center [618, 388] width 175 height 40
click at [851, 569] on div "Trending 140 Clicks Gildan Unisex Heavy Blend™ Crewneck Sweatshirt - 18000 Copy…" at bounding box center [620, 482] width 1187 height 847
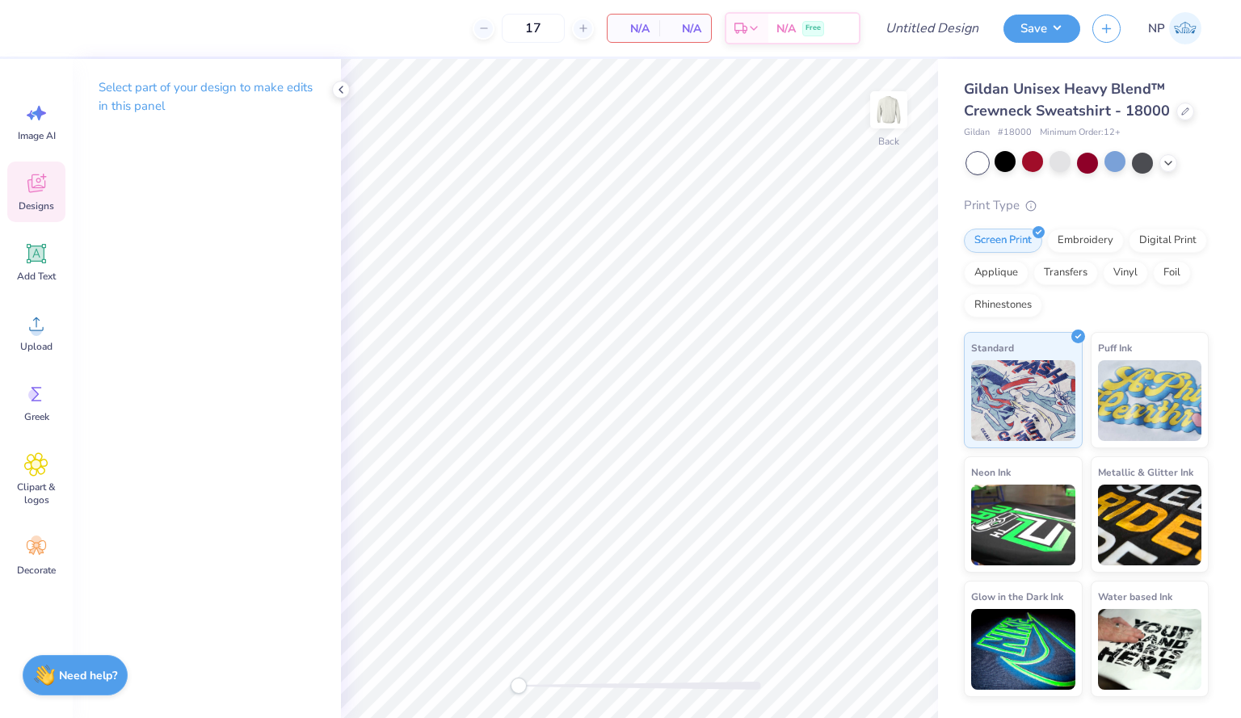
click at [39, 196] on div "Designs" at bounding box center [36, 192] width 58 height 61
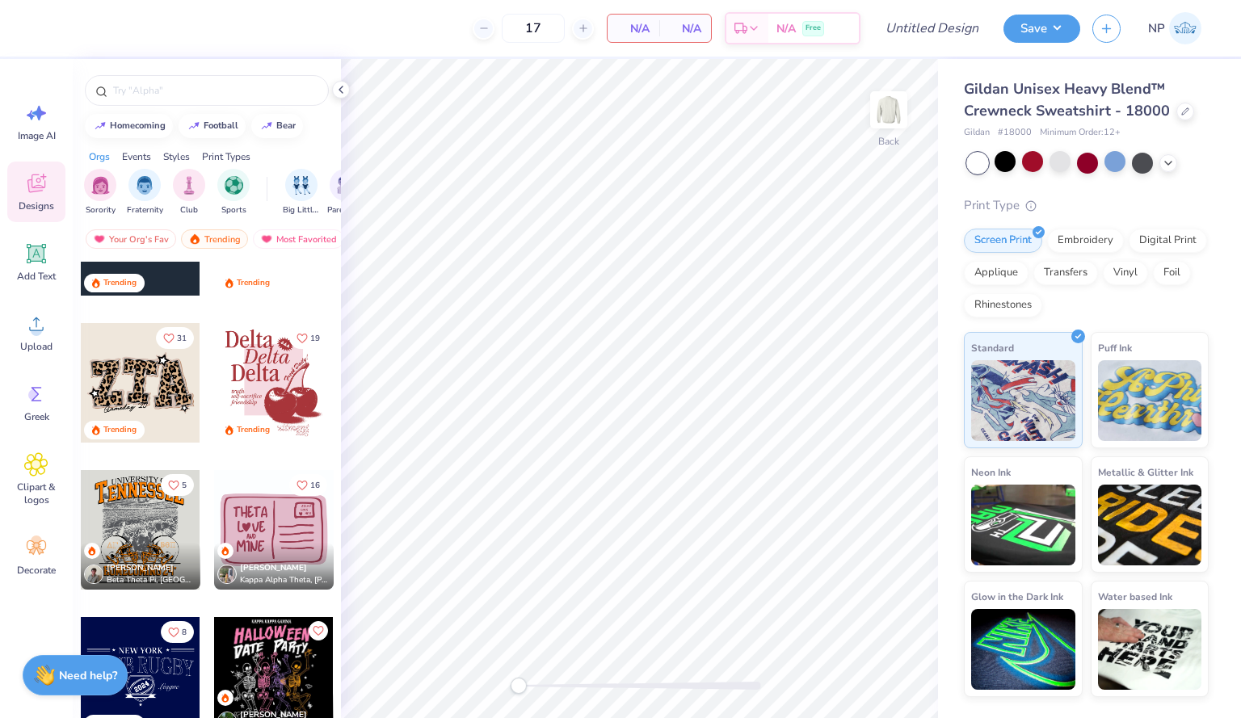
scroll to position [4645, 0]
click at [255, 366] on div at bounding box center [274, 382] width 120 height 120
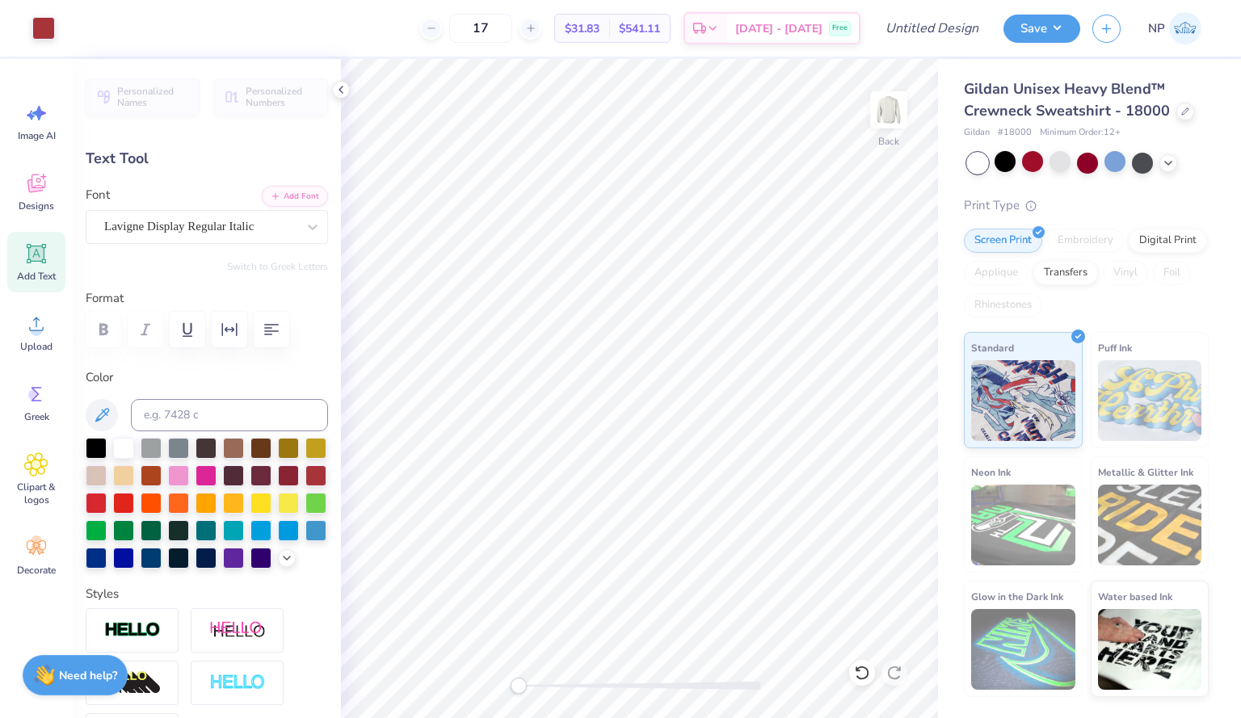
type input "4.22"
type input "1.44"
type input "5.95"
type input "4.37"
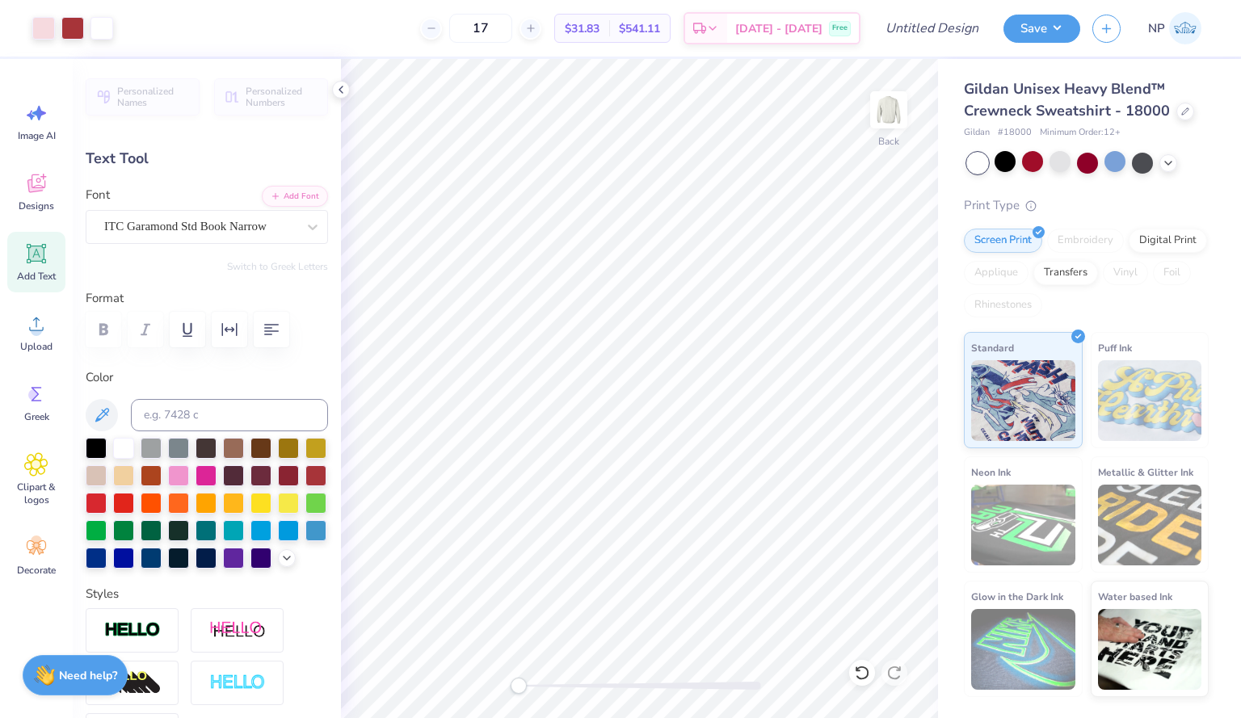
type input "1.68"
type input "7.31"
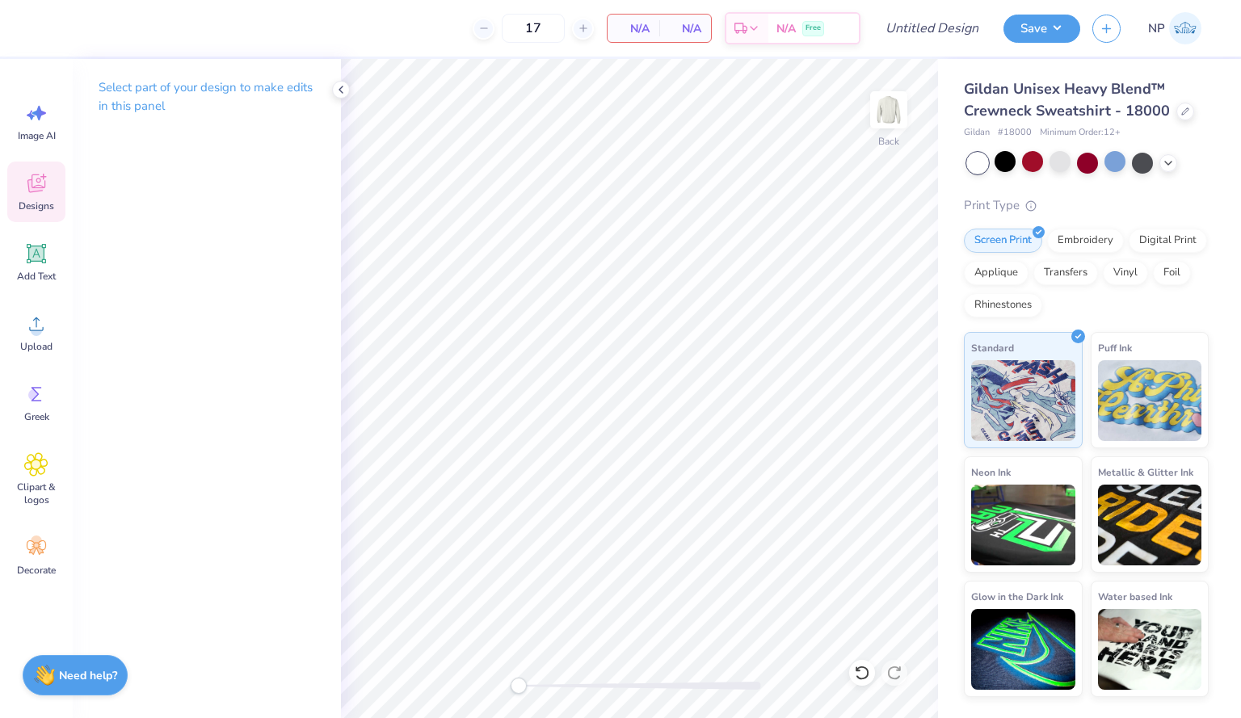
click at [40, 182] on icon at bounding box center [36, 183] width 18 height 19
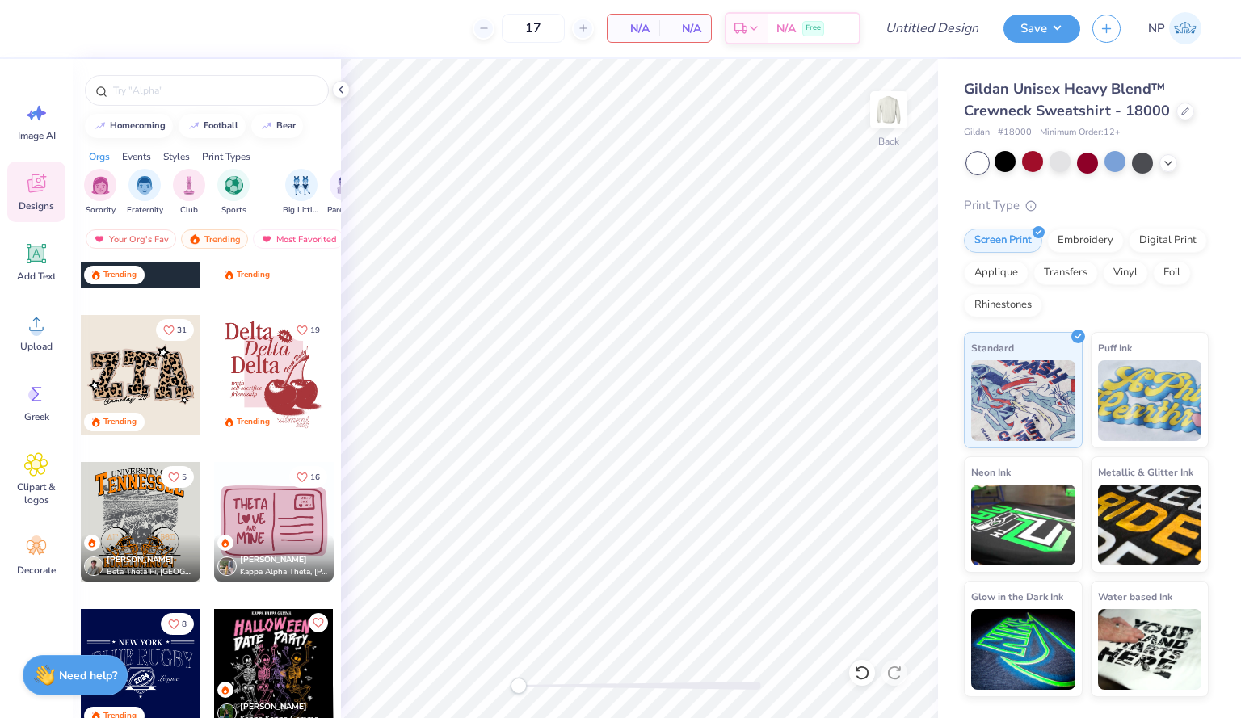
scroll to position [4648, 0]
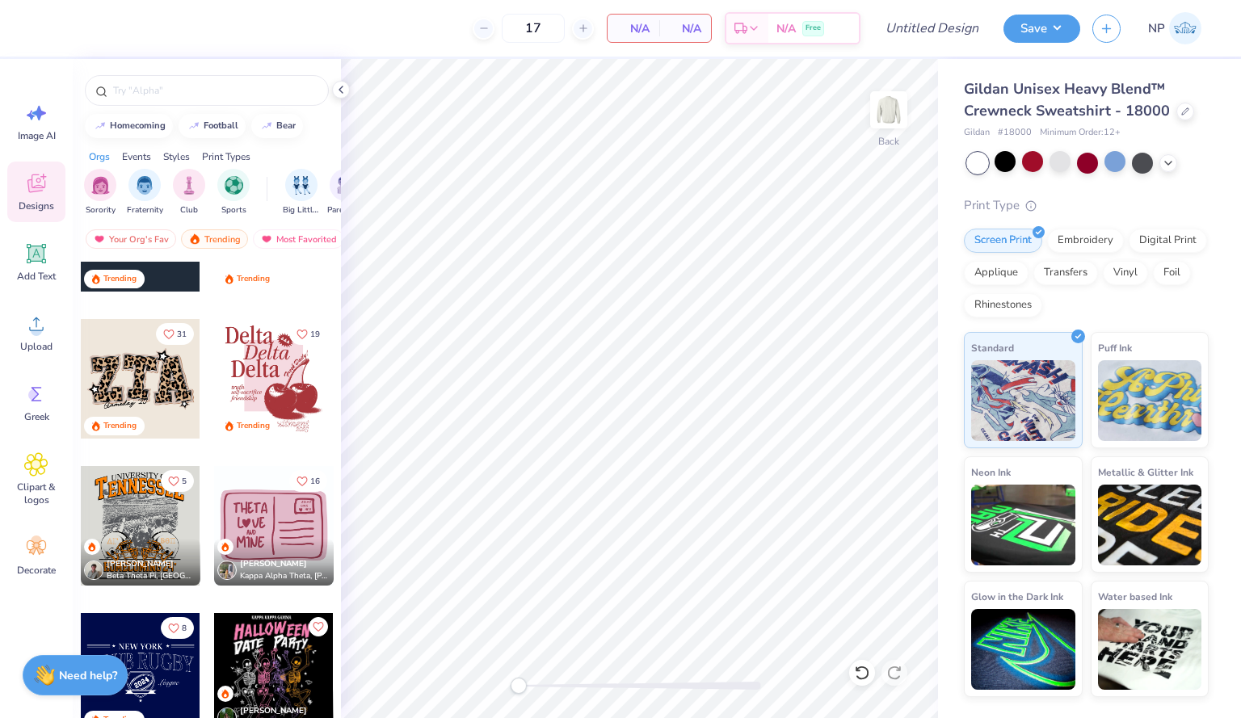
click at [268, 358] on div at bounding box center [274, 379] width 120 height 120
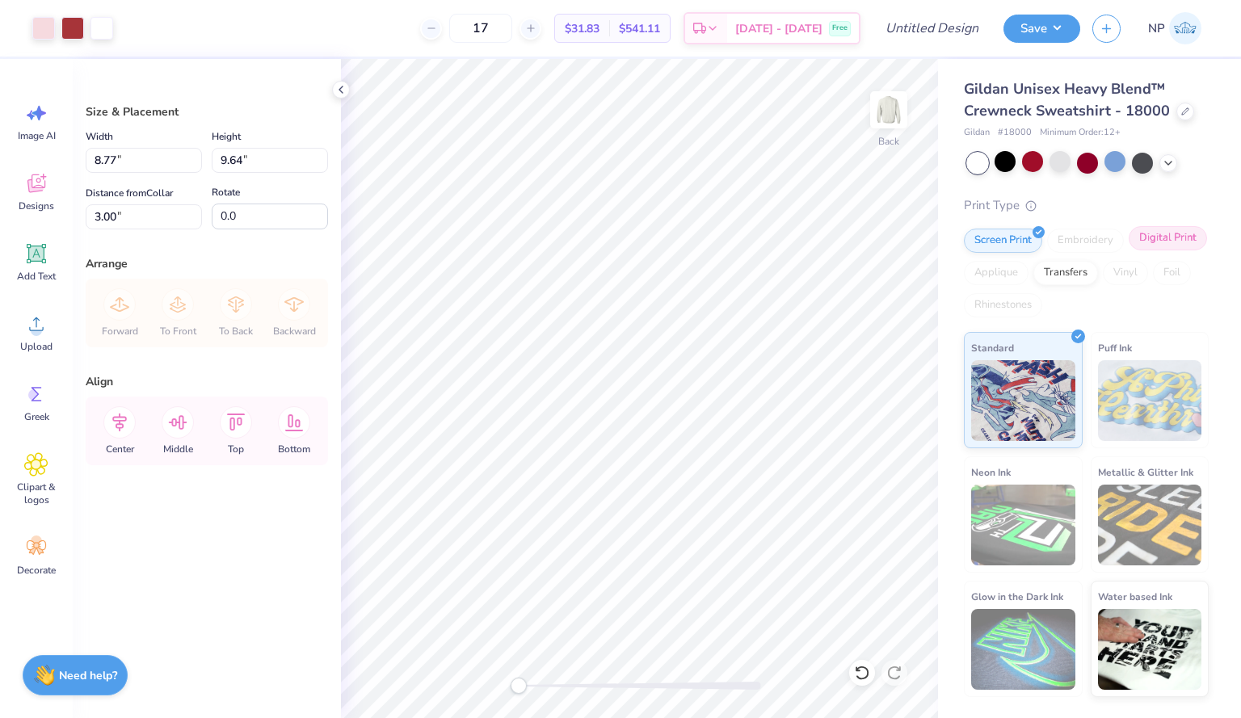
click at [1161, 237] on div "Digital Print" at bounding box center [1167, 238] width 78 height 24
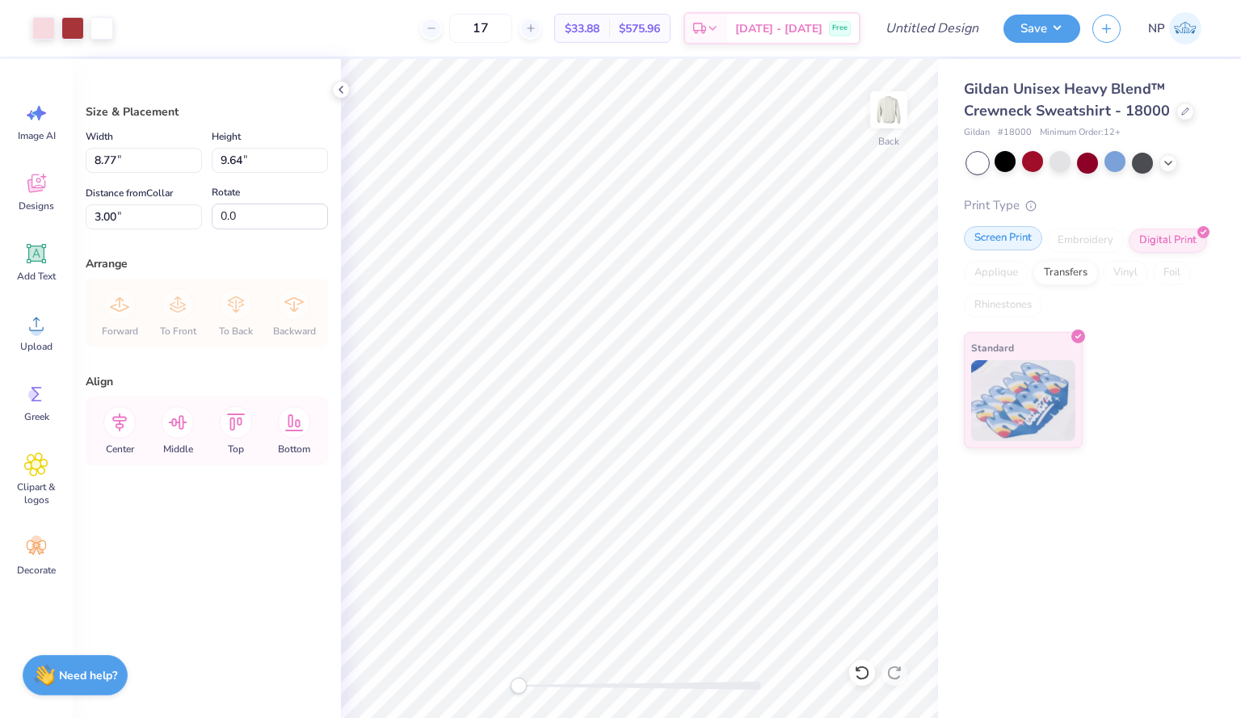
click at [989, 235] on div "Screen Print" at bounding box center [1003, 238] width 78 height 24
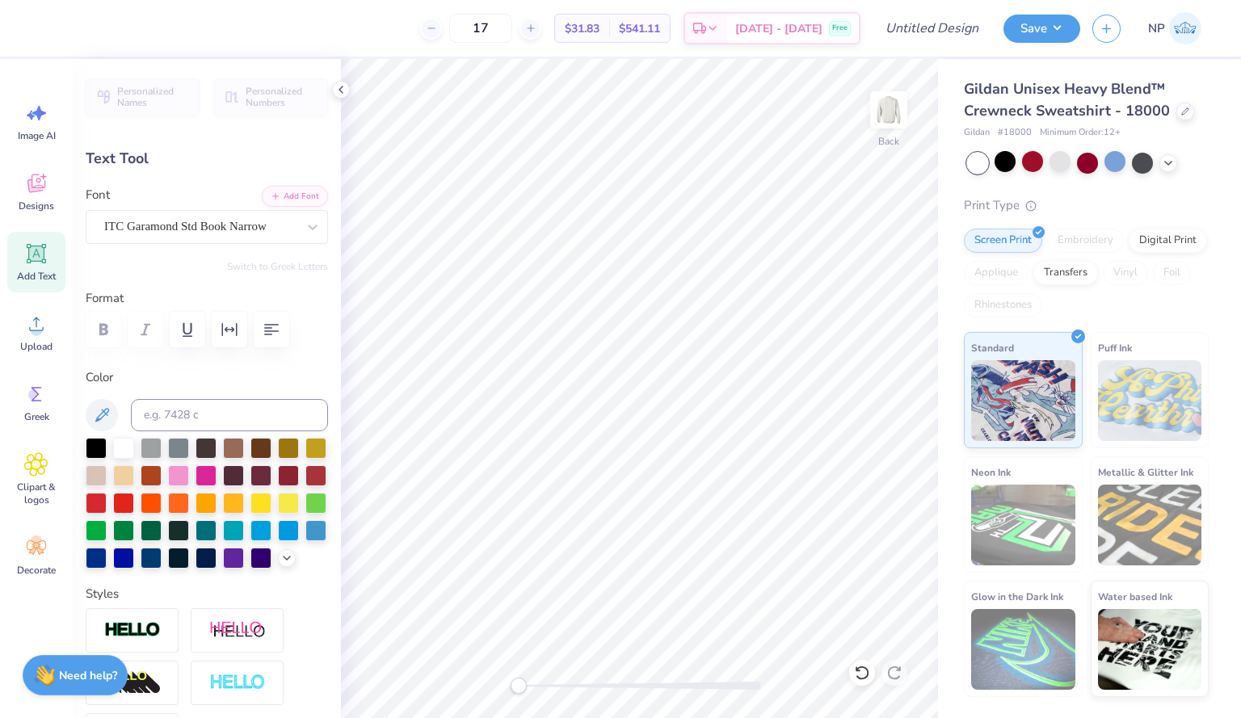
scroll to position [13, 3]
type textarea "D"
type textarea "SheEOs"
type input "0.79"
type input "0.62"
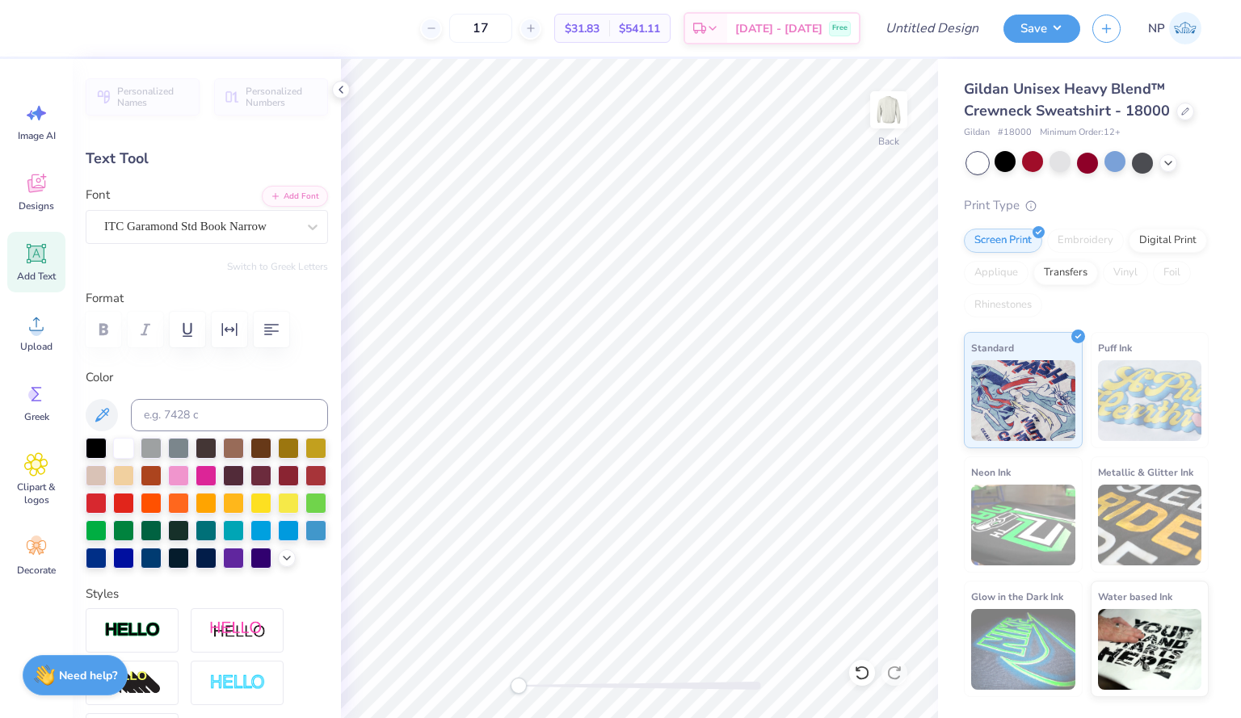
type input "4.05"
type input "0.0"
type input "4.04"
type input "0.0"
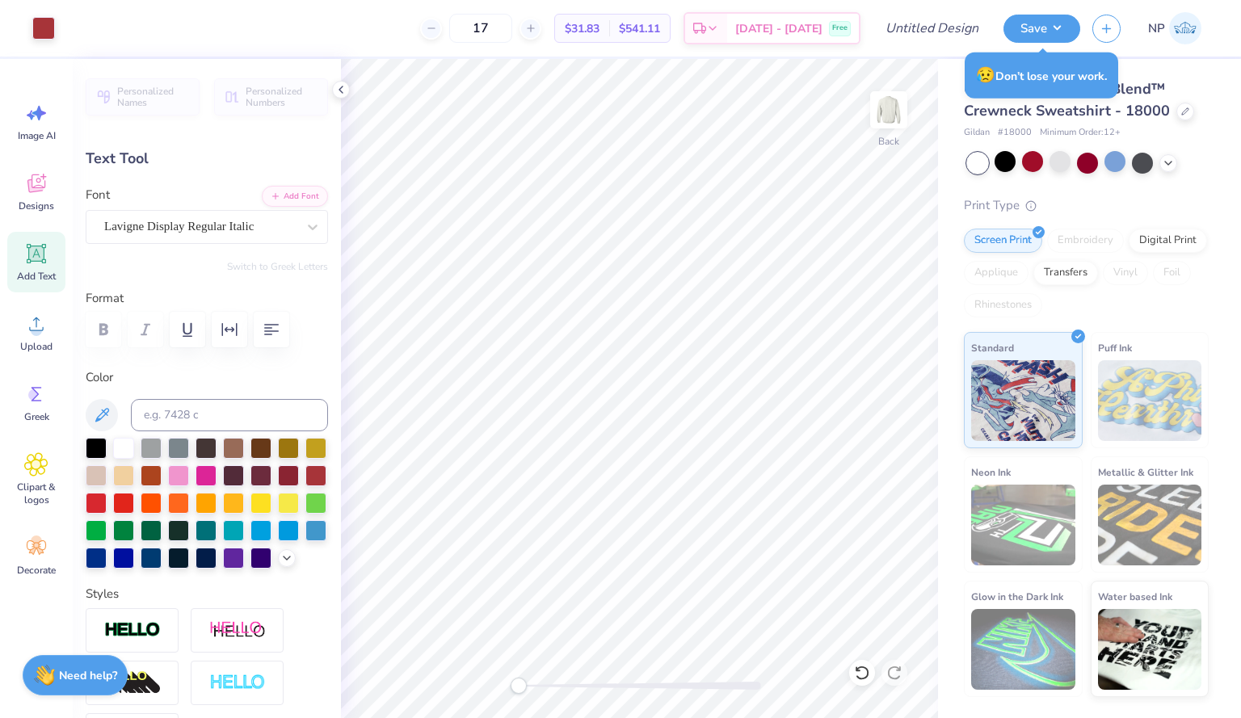
type input "4.22"
type input "1.44"
type input "4.65"
type textarea "D"
type textarea "SheEOs"
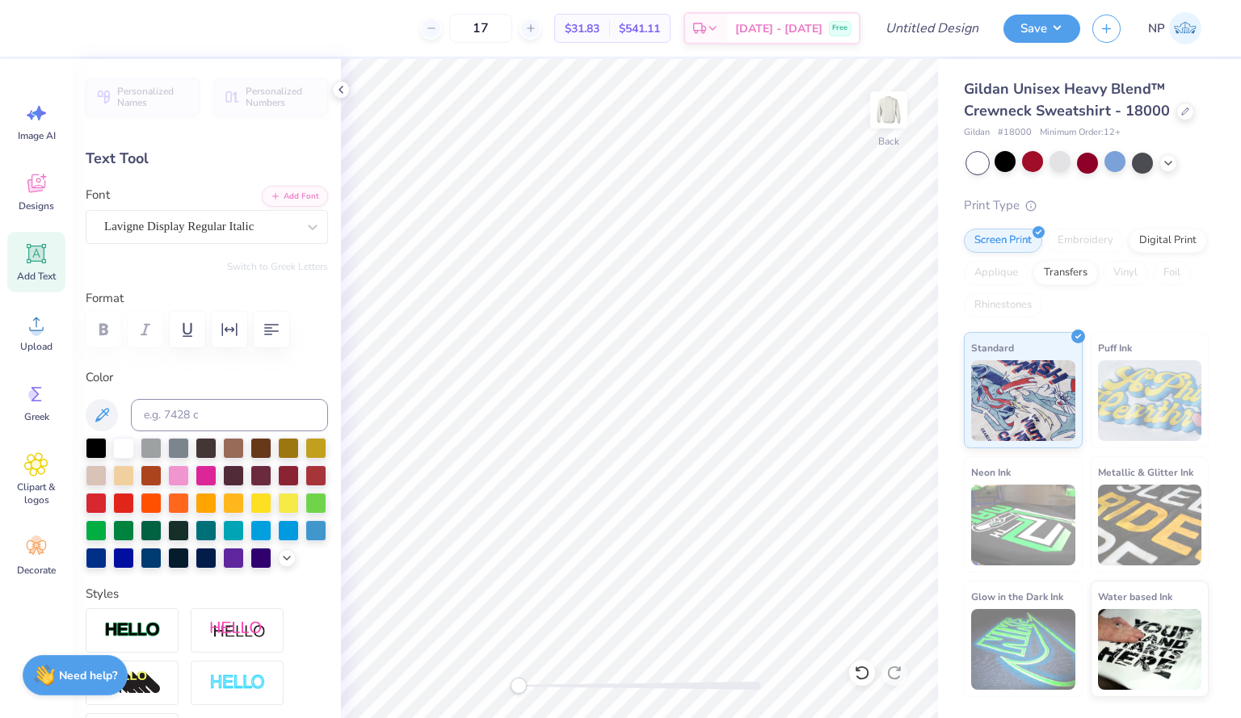
type input "4.37"
type input "1.68"
type input "6.02"
type textarea "D"
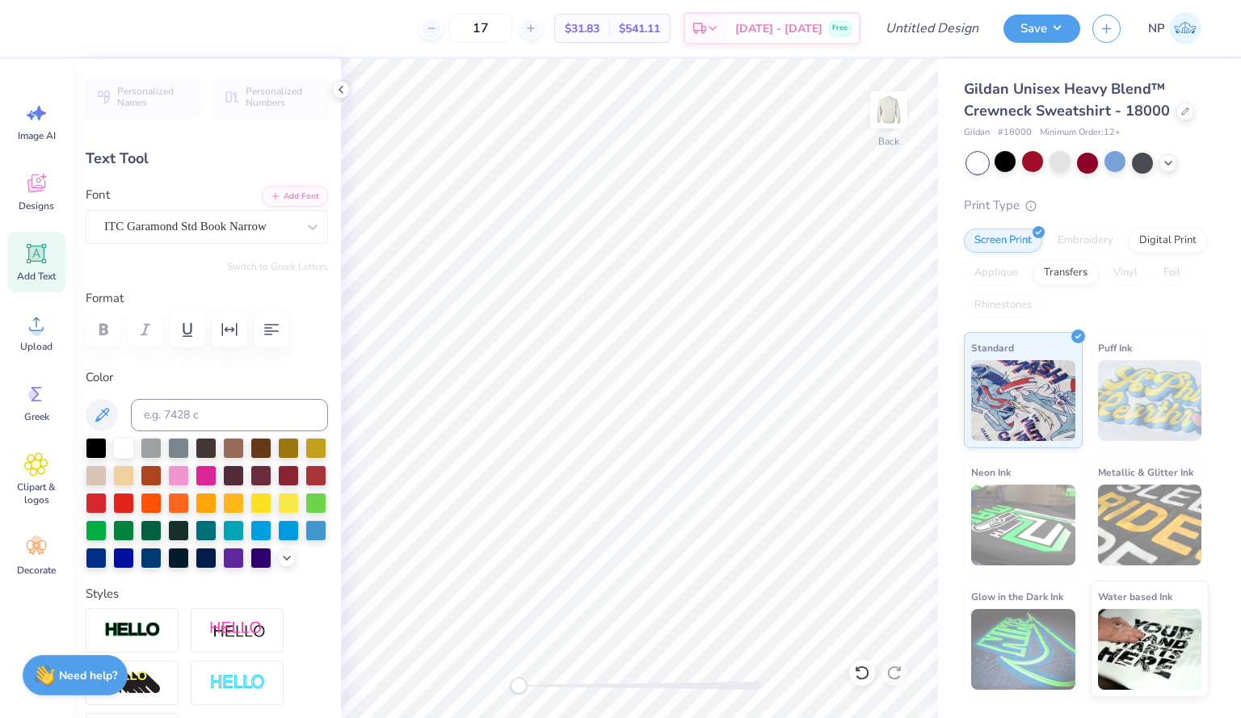
type textarea "SheEOs"
type input "2.12"
type input "2.41"
type input "5.26"
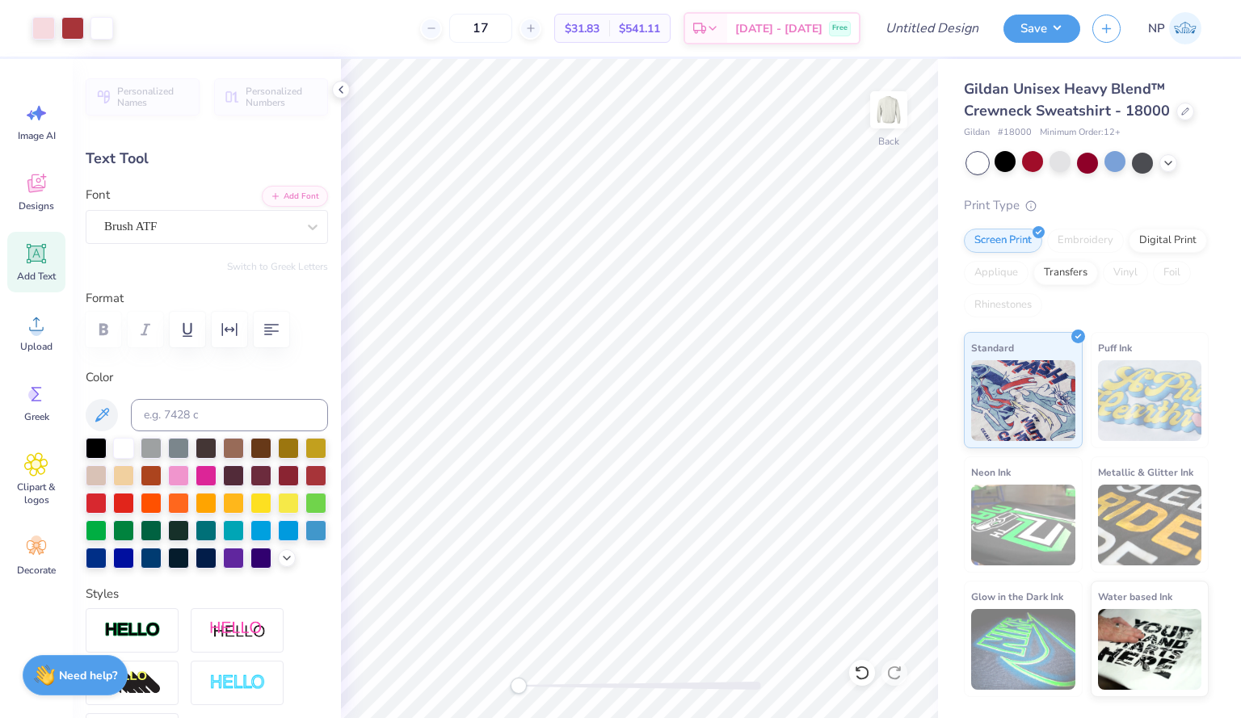
type input "0.0"
type textarea "t"
type textarea "Leading"
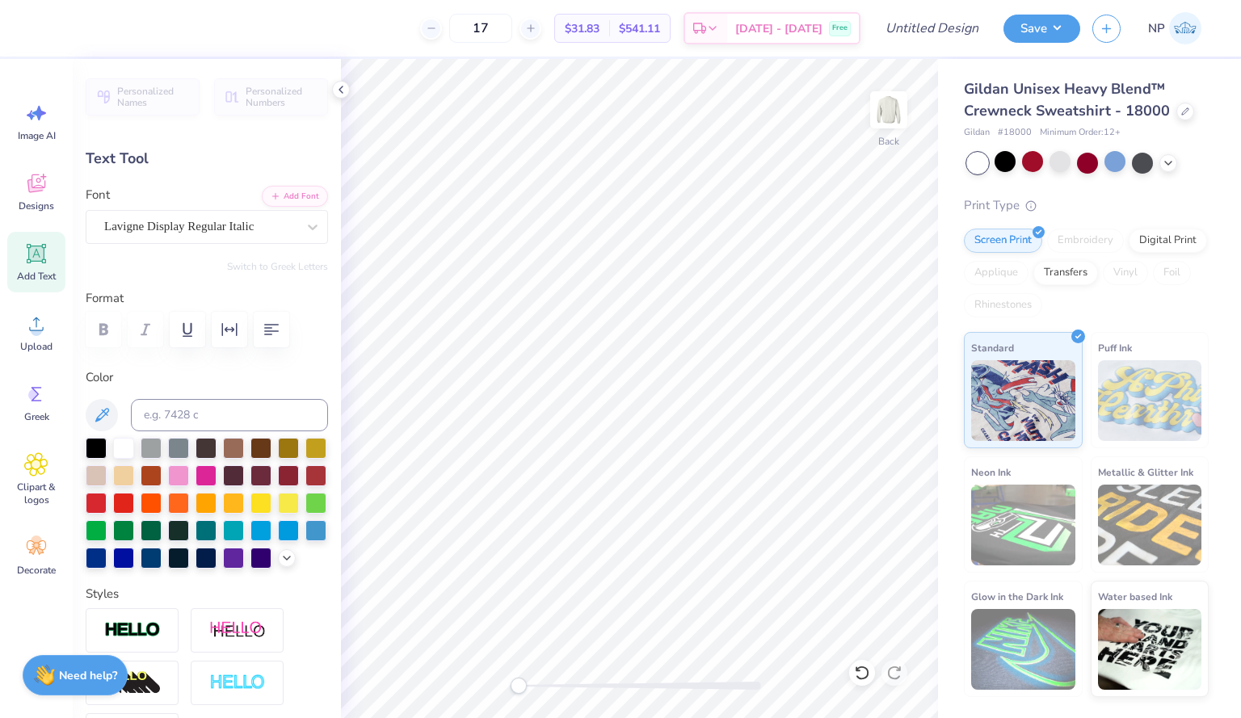
type input "2.74"
type input "0.55"
type input "8.79"
type textarea "s"
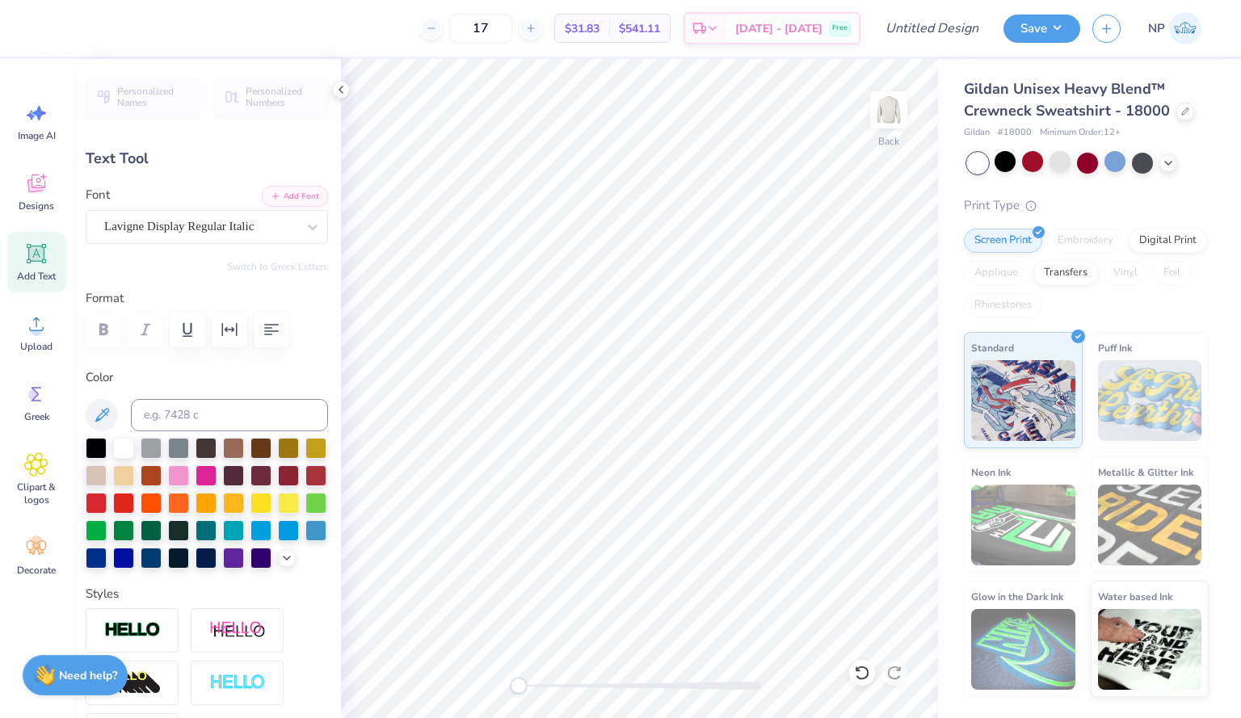
type textarea "Thriving"
type input "2.39"
type input "9.34"
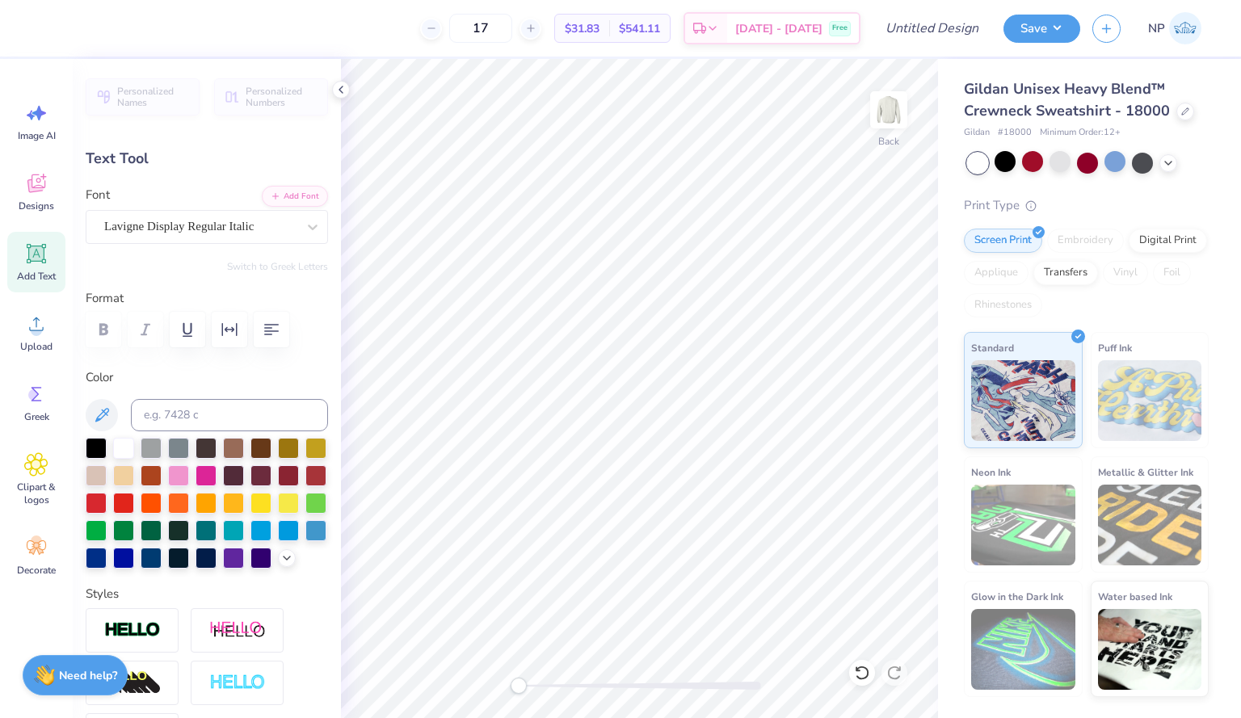
type textarea "f"
type textarea "S"
paste textarea "Succeeding."
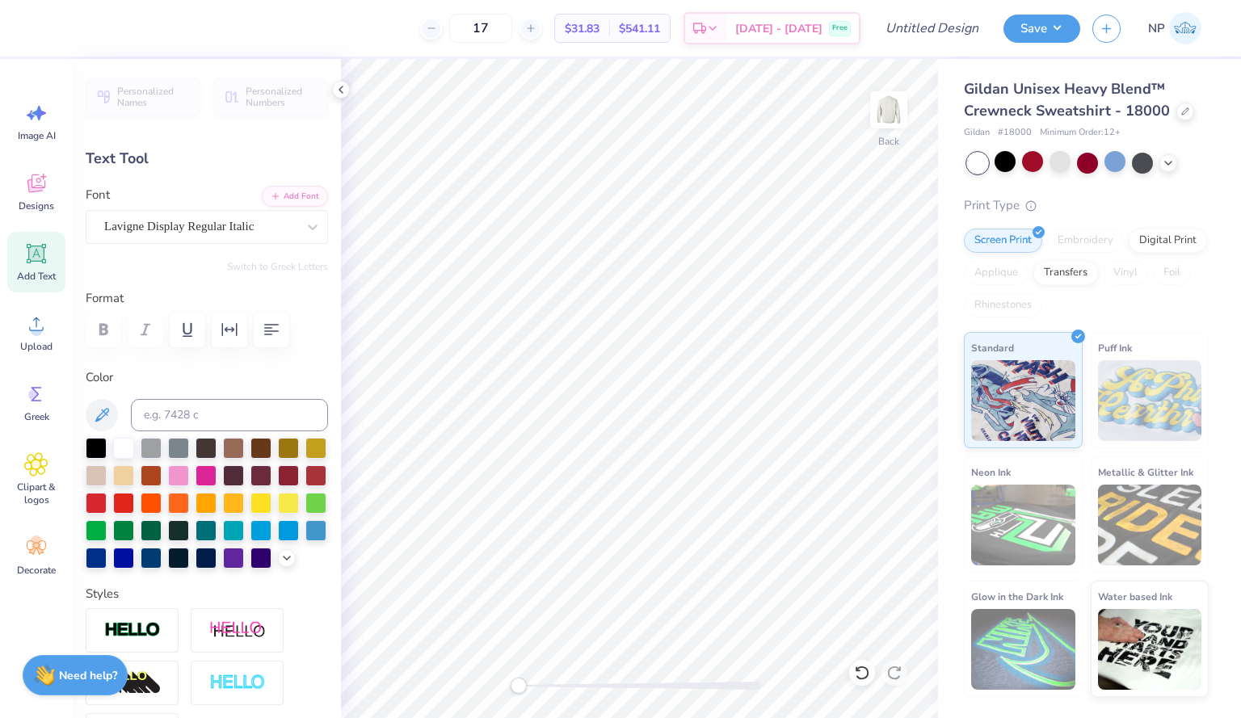
type textarea "Succeeding."
type input "4.62"
type input "0.62"
type input "11.52"
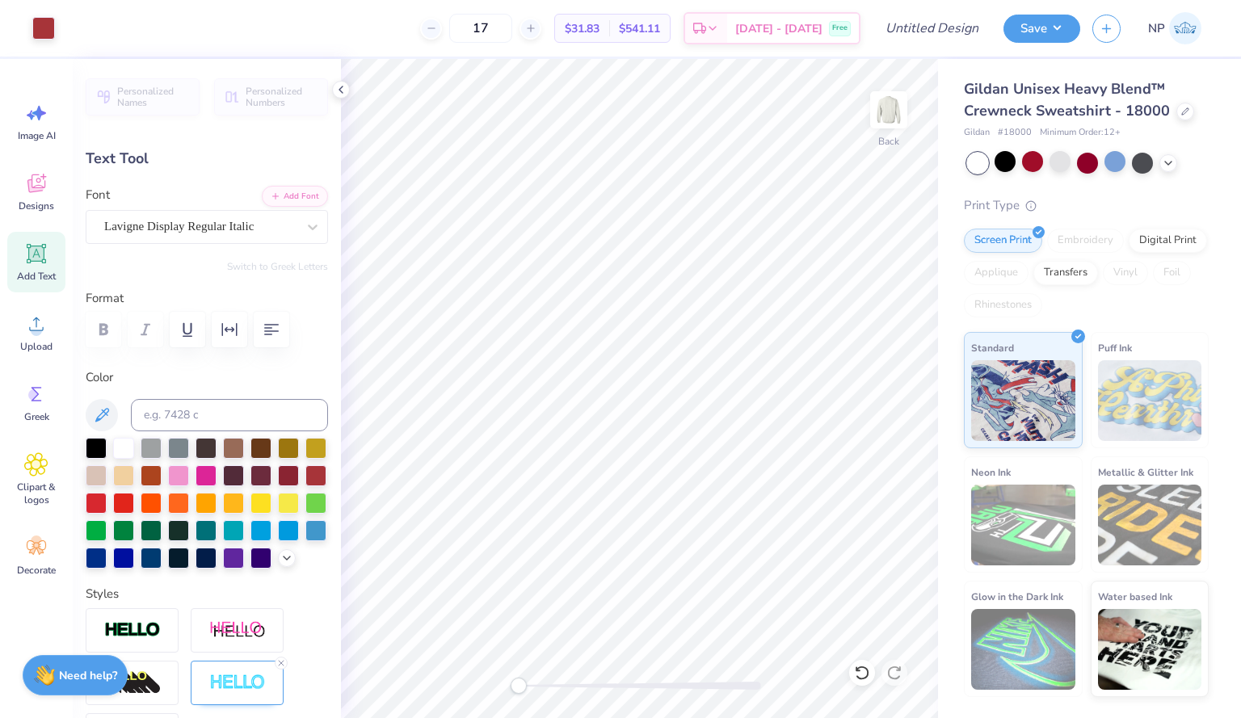
type input "1.15"
type input "0.45"
type input "12.19"
type input "2.03"
type input "0.79"
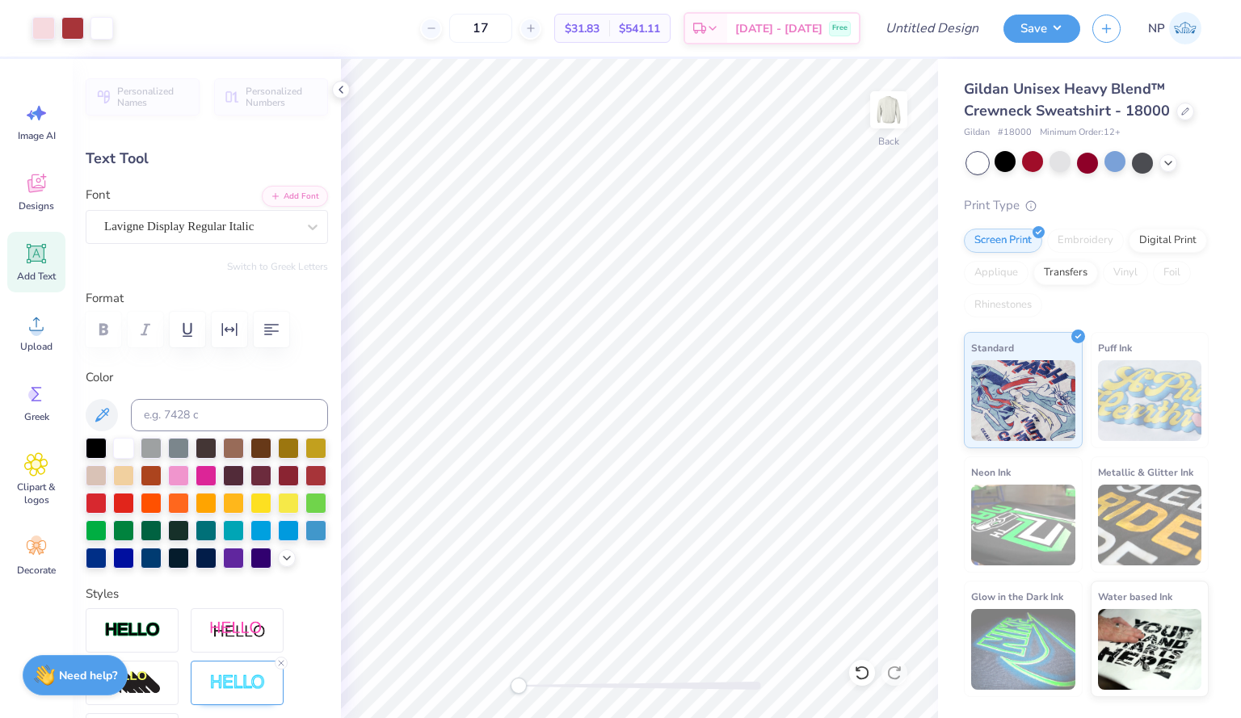
type input "11.46"
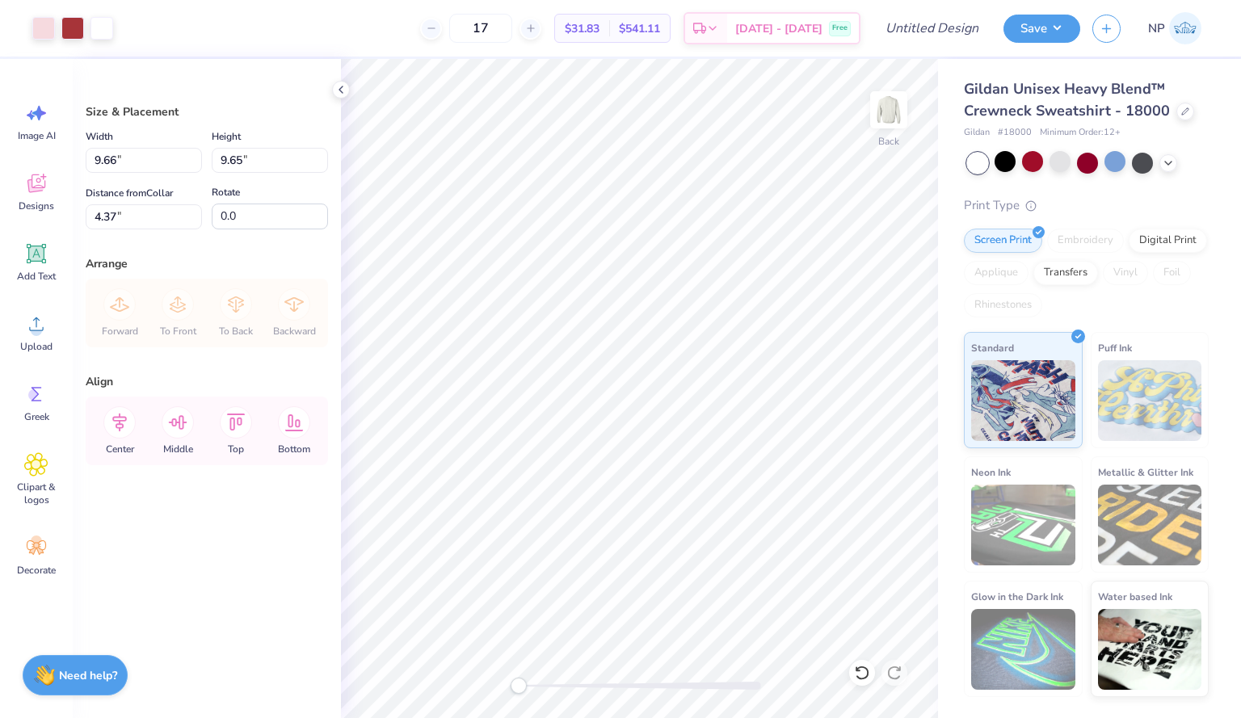
type input "4.37"
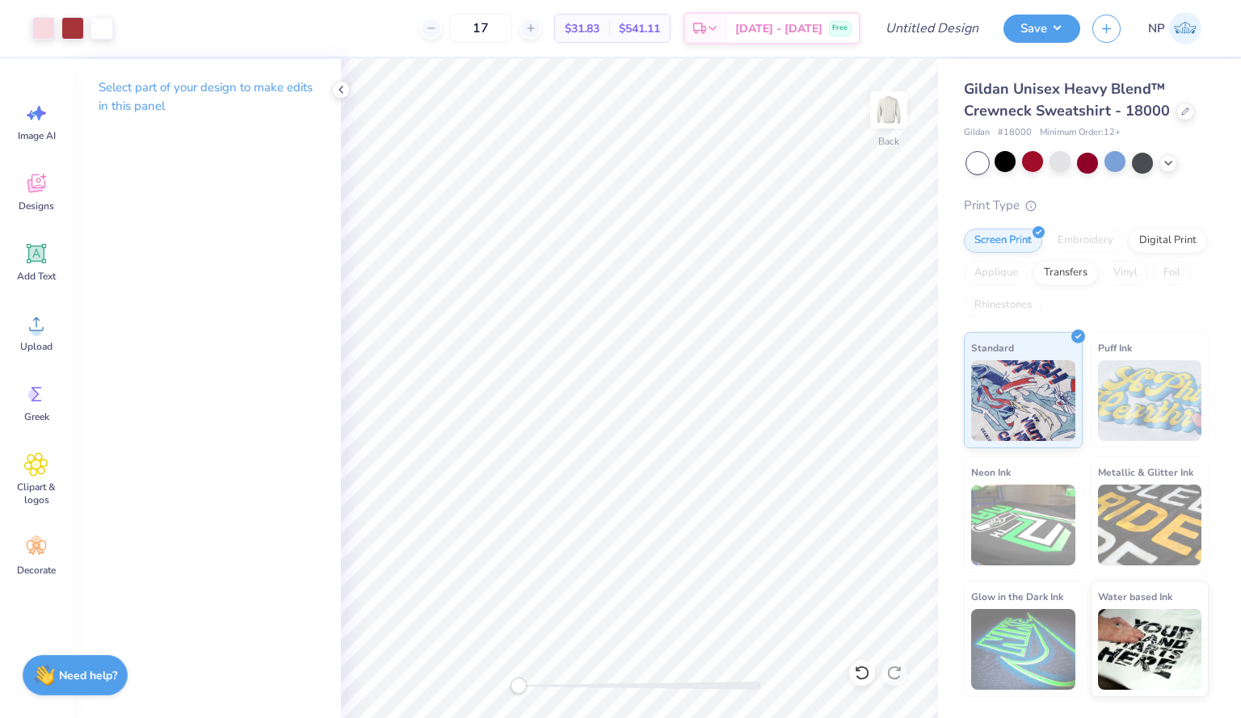
click at [1163, 170] on div at bounding box center [1088, 163] width 242 height 21
click at [1169, 169] on div at bounding box center [1168, 162] width 18 height 18
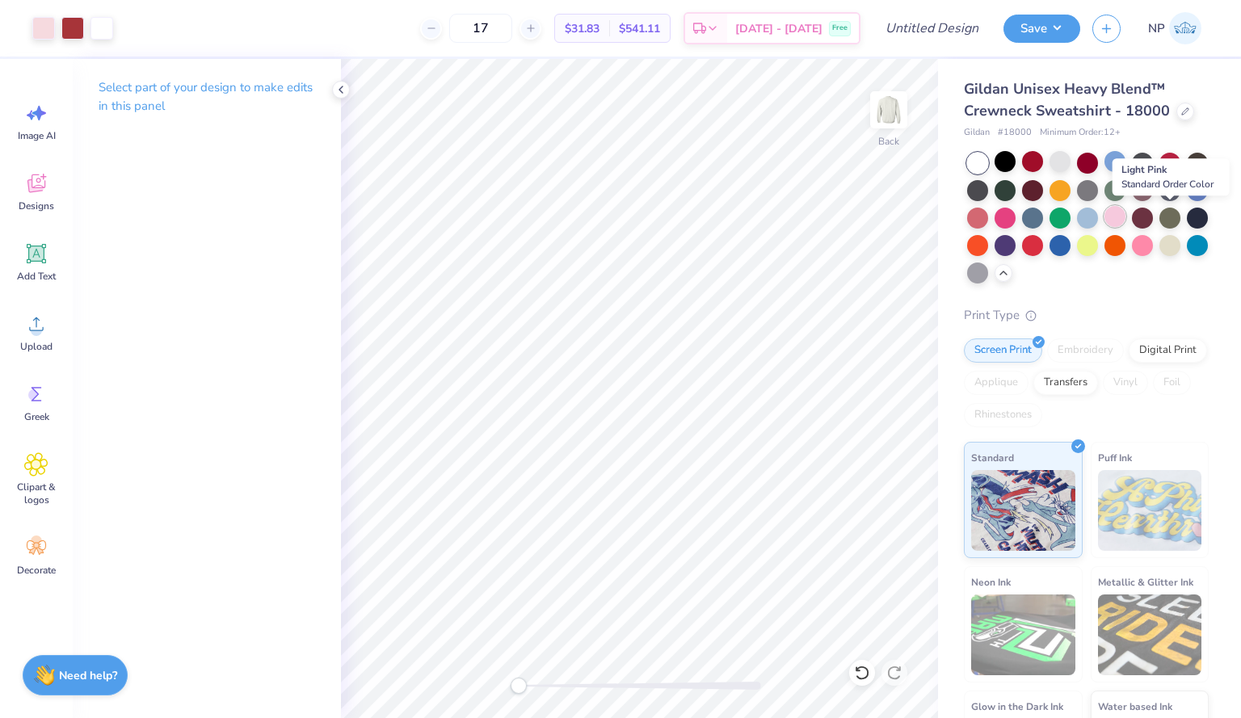
click at [1125, 222] on div at bounding box center [1114, 216] width 21 height 21
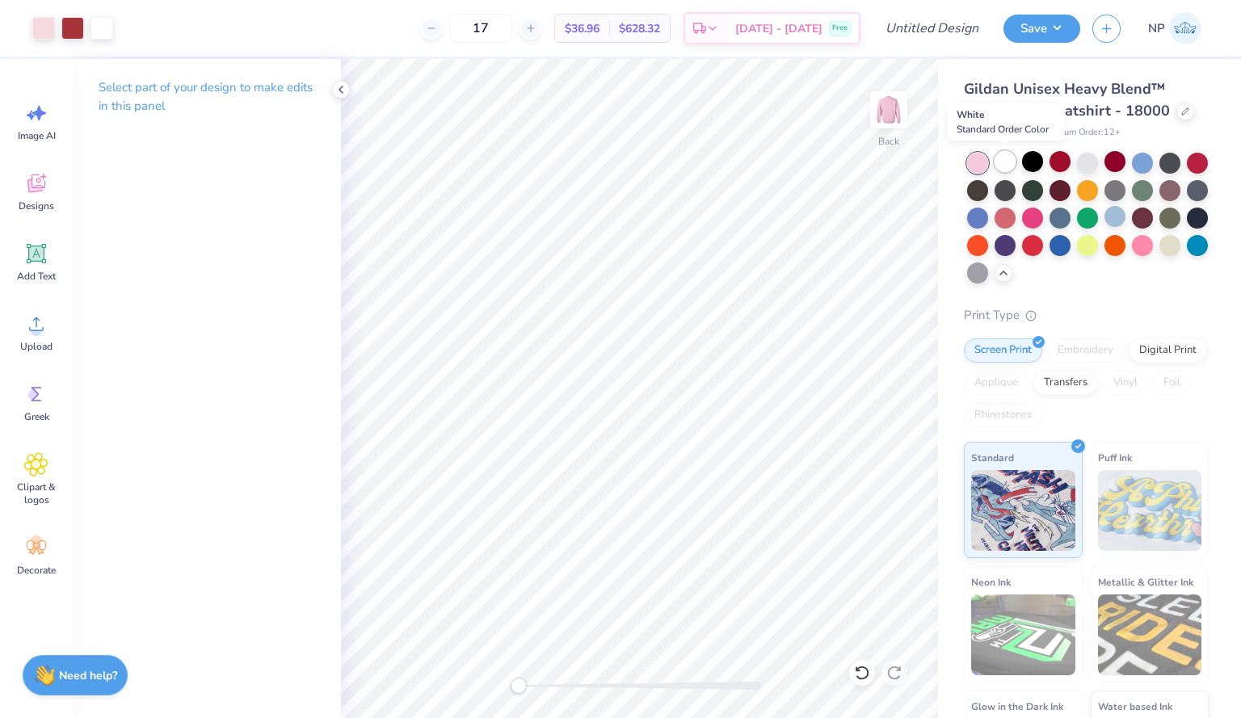
click at [1001, 159] on div at bounding box center [1004, 161] width 21 height 21
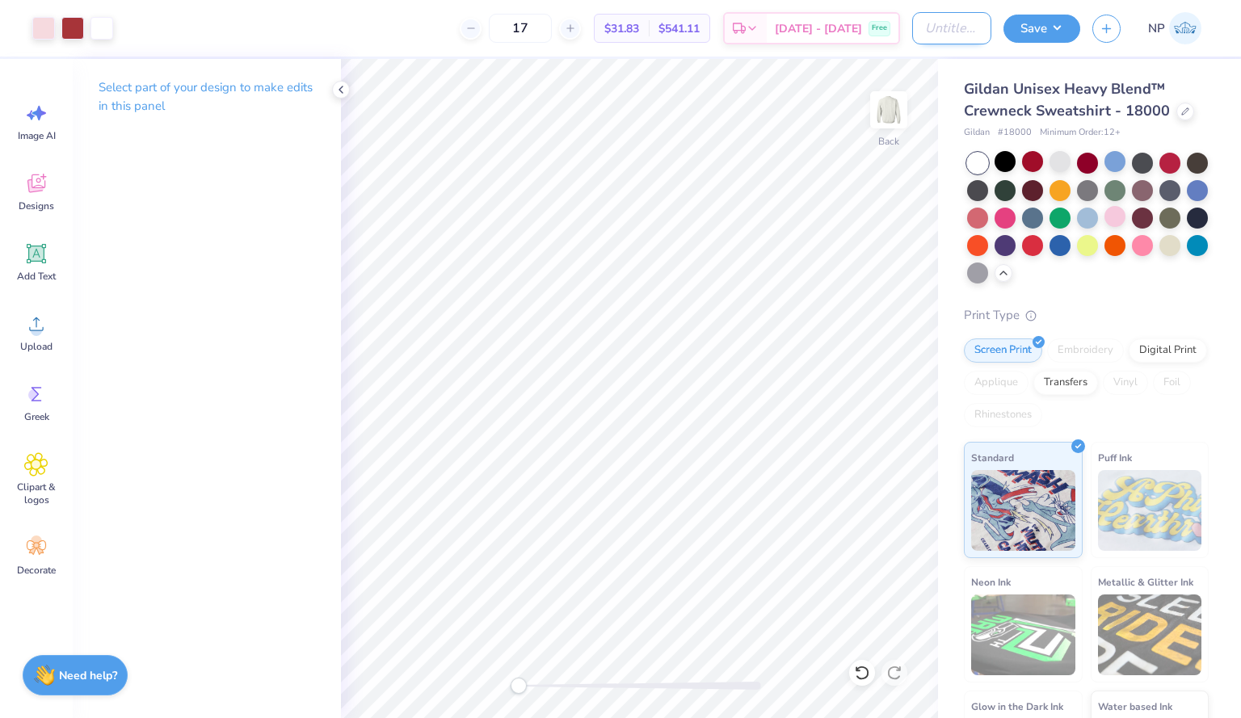
click at [912, 27] on input "Design Title" at bounding box center [951, 28] width 79 height 32
type input "Crewneck #2"
click at [1053, 24] on button "Save" at bounding box center [1041, 26] width 77 height 28
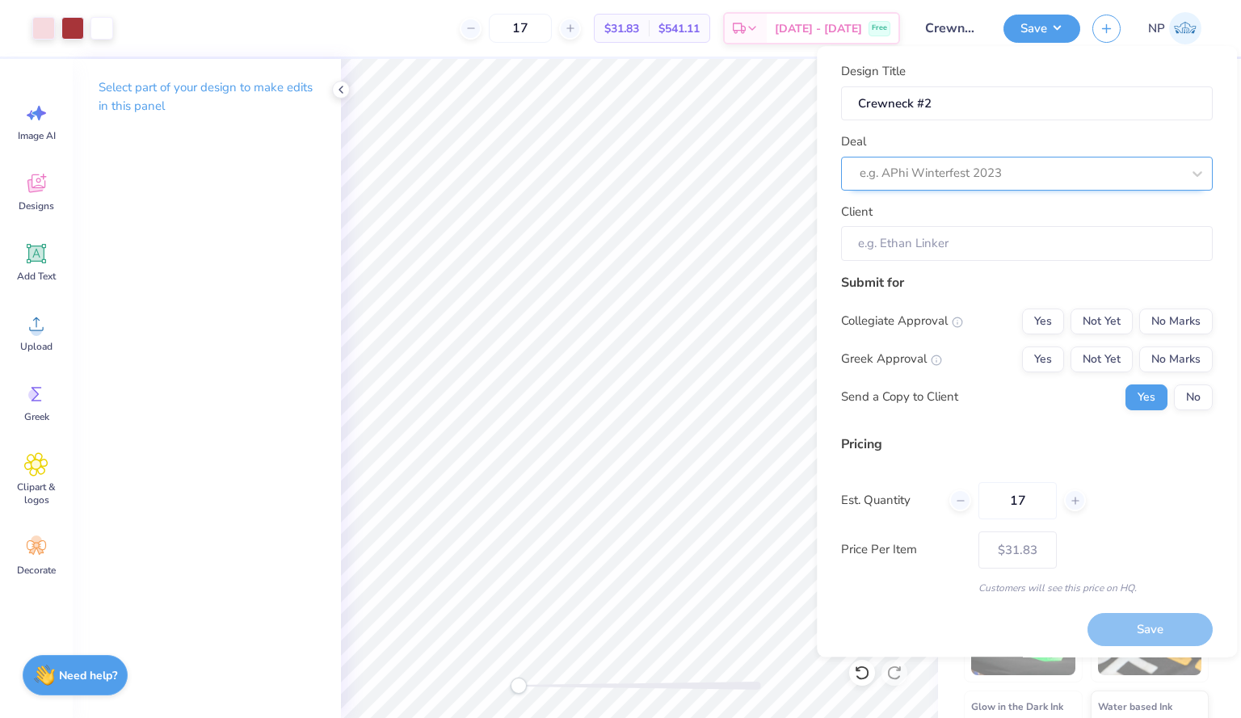
click at [984, 170] on div at bounding box center [1019, 174] width 321 height 22
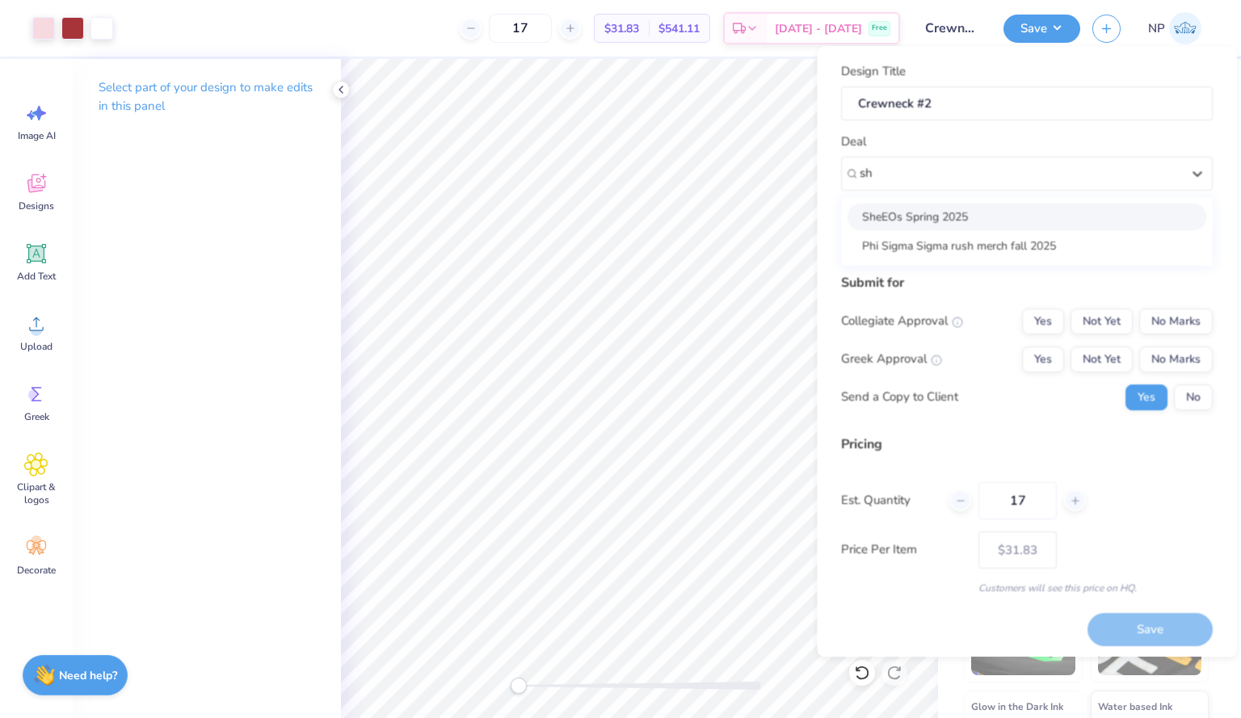
click at [973, 208] on div "SheEOs Spring 2025" at bounding box center [1026, 217] width 359 height 27
type input "sh"
type input "[PERSON_NAME]"
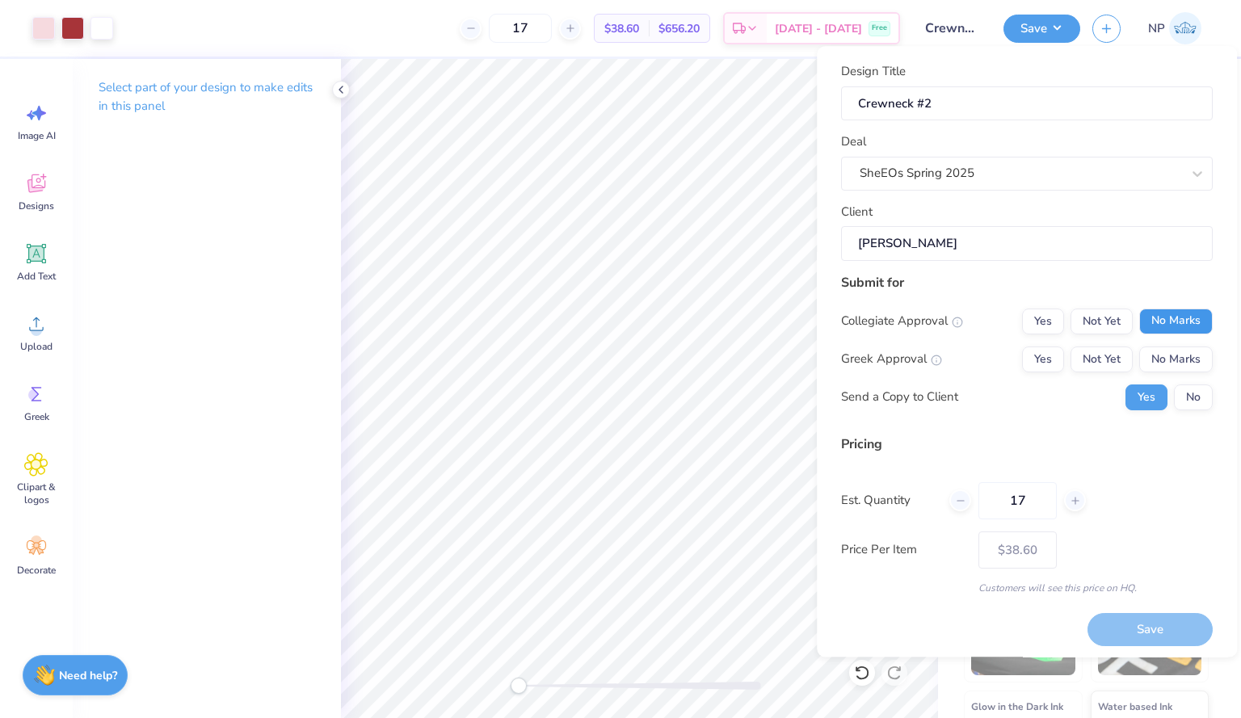
click at [1163, 321] on button "No Marks" at bounding box center [1176, 322] width 74 height 26
click at [1163, 351] on button "No Marks" at bounding box center [1176, 360] width 74 height 26
click at [1120, 626] on button "Save" at bounding box center [1149, 629] width 125 height 33
type input "$31.83"
